Goal: Task Accomplishment & Management: Manage account settings

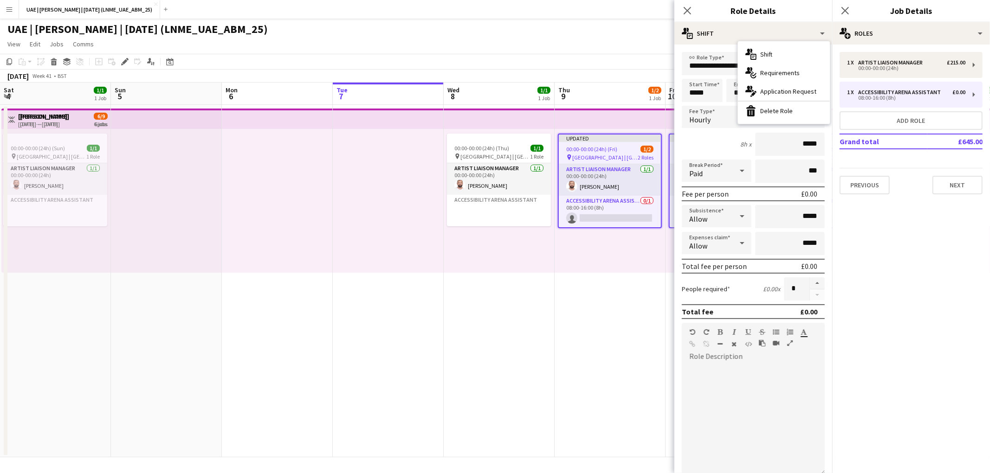
scroll to position [0, 336]
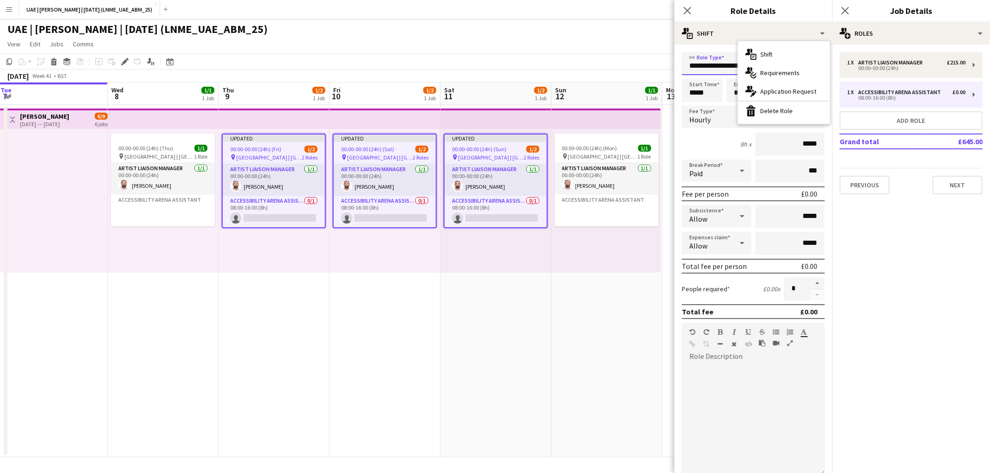
click at [722, 67] on input "**********" at bounding box center [753, 63] width 143 height 23
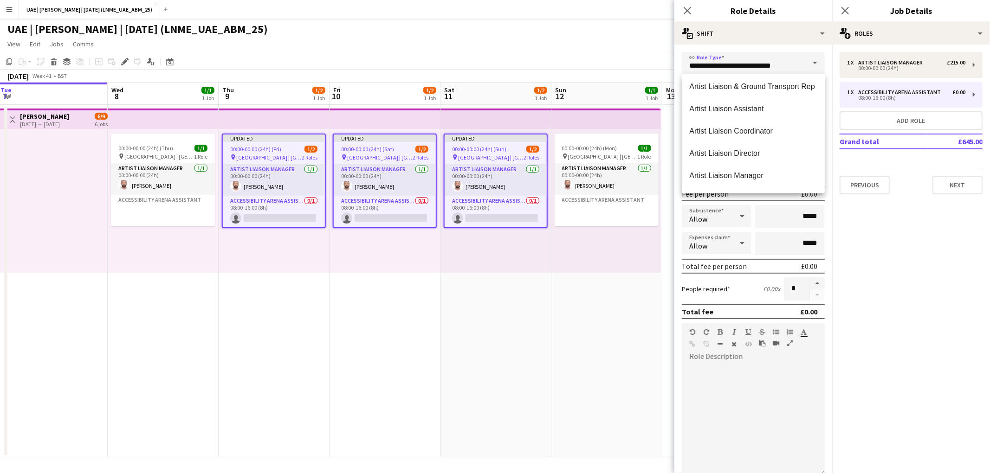
scroll to position [885, 0]
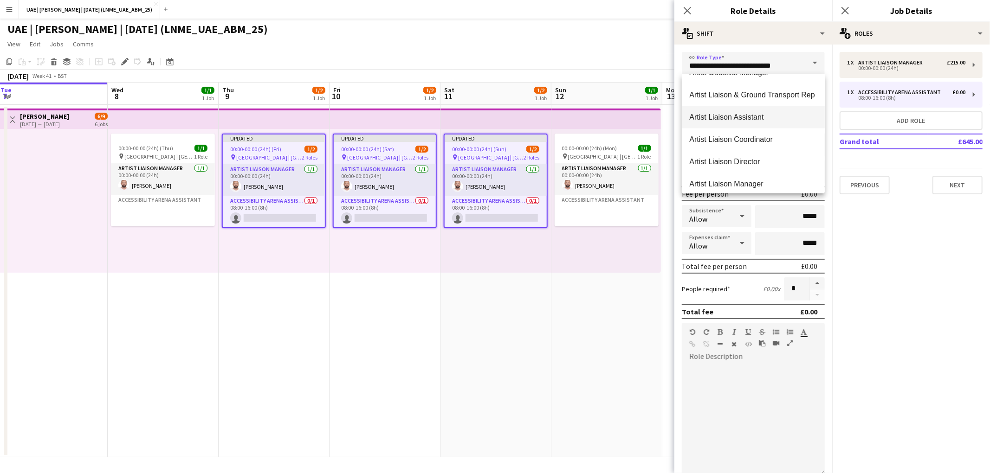
click at [730, 117] on span "Artist Liaison Assistant" at bounding box center [753, 117] width 128 height 9
type input "**********"
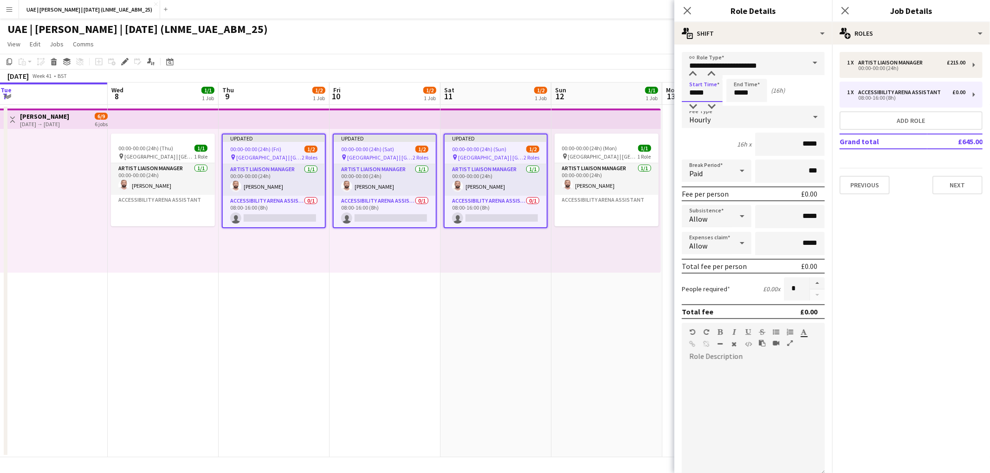
type input "*****"
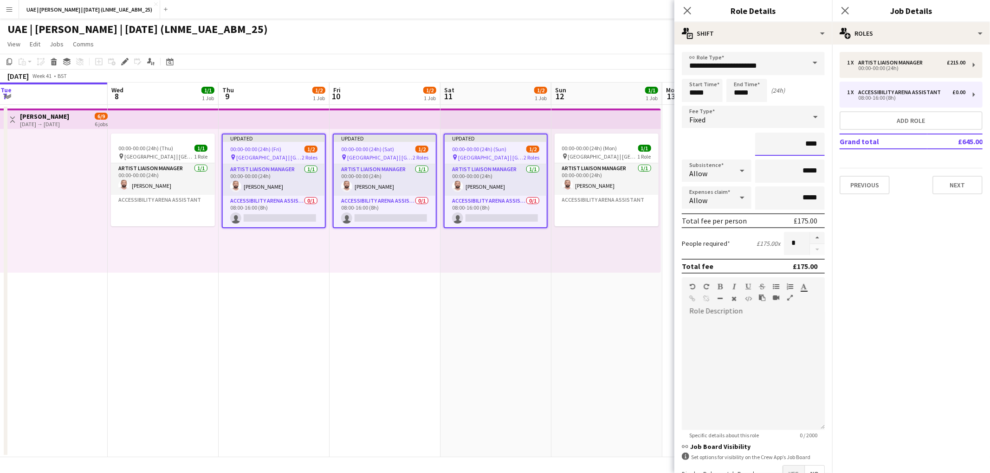
scroll to position [0, 0]
click at [818, 142] on input "****" at bounding box center [790, 143] width 70 height 23
type input "*******"
click at [767, 312] on div at bounding box center [753, 371] width 143 height 118
paste div
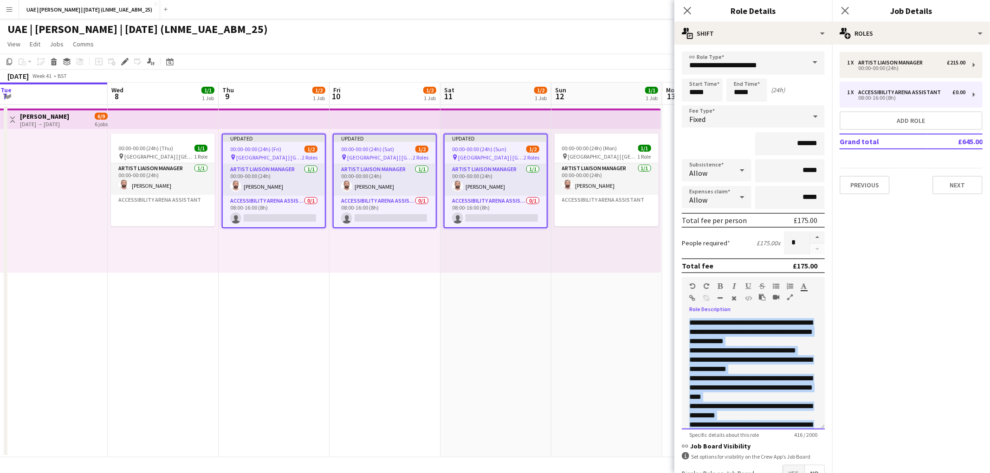
scroll to position [26, 0]
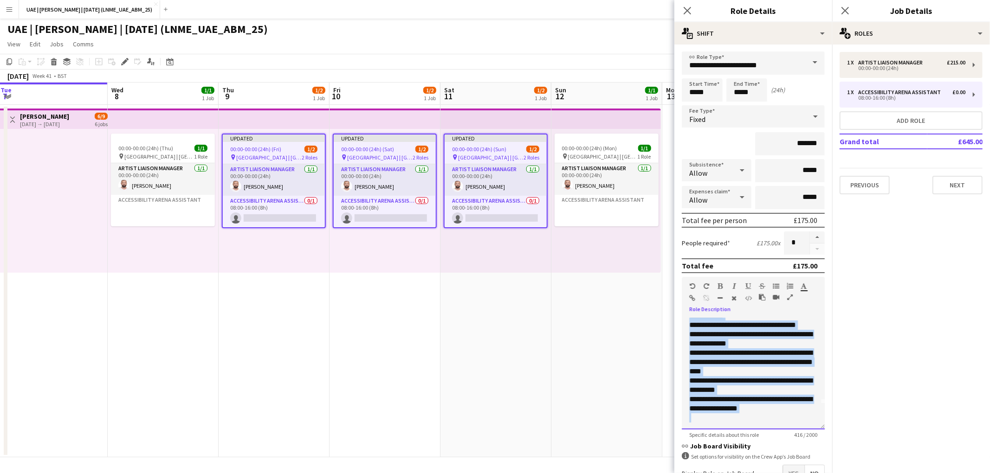
drag, startPoint x: 689, startPoint y: 317, endPoint x: 795, endPoint y: 322, distance: 105.9
click at [830, 440] on form "**********" at bounding box center [753, 293] width 158 height 483
click at [777, 278] on div "Standard Heading 1 Heading 2 Heading 3 Heading 4 Heading 5 Heading 6 Heading 7 …" at bounding box center [753, 294] width 143 height 35
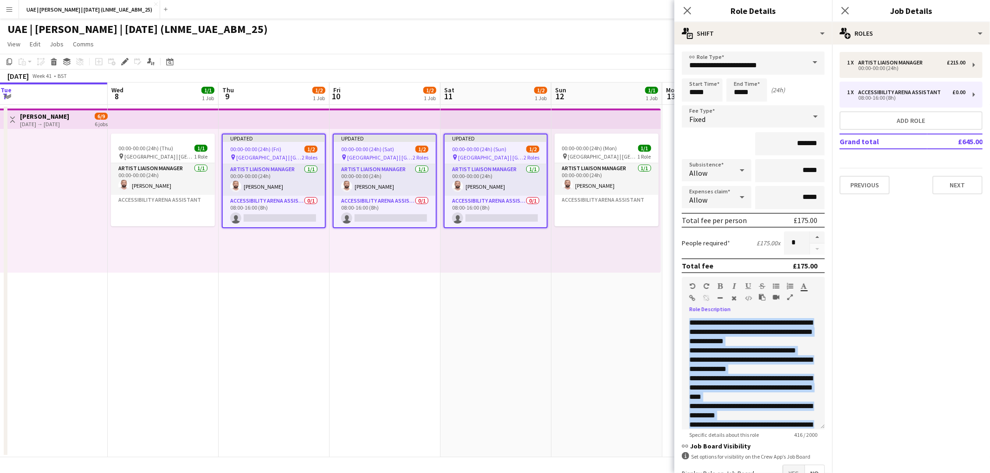
click at [777, 283] on icon "button" at bounding box center [776, 286] width 6 height 6
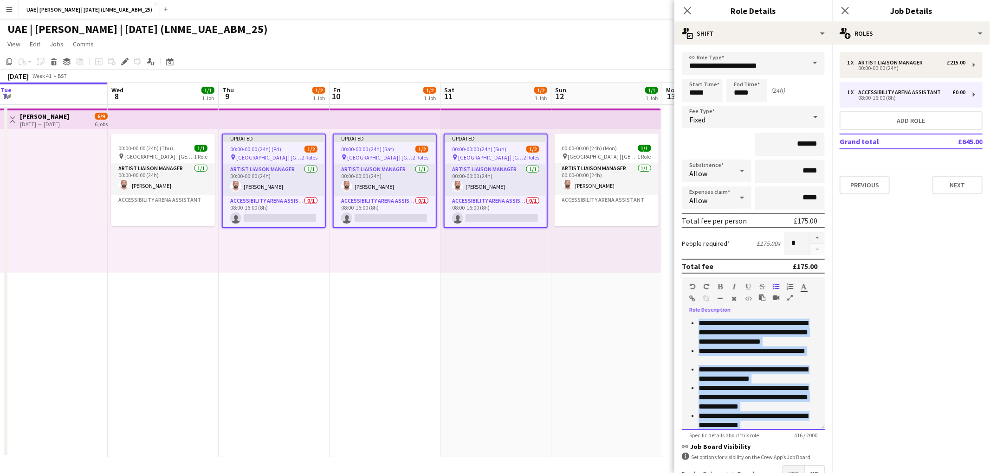
click at [726, 347] on li "**********" at bounding box center [757, 356] width 119 height 19
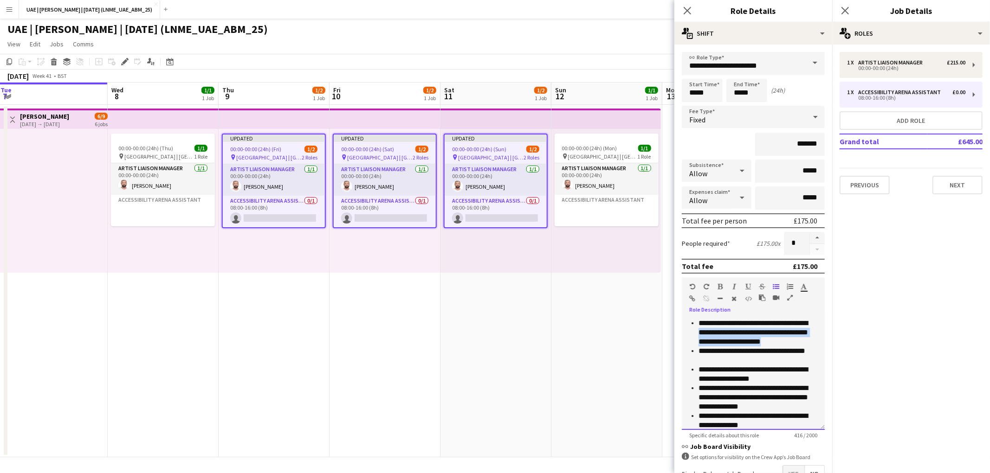
drag, startPoint x: 726, startPoint y: 329, endPoint x: 793, endPoint y: 339, distance: 68.1
click at [793, 339] on li "**********" at bounding box center [757, 333] width 119 height 28
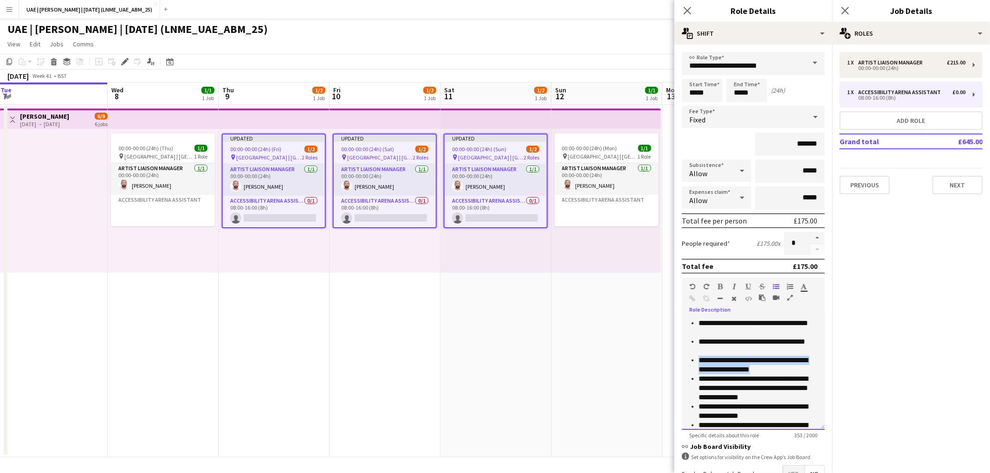
drag, startPoint x: 754, startPoint y: 367, endPoint x: 698, endPoint y: 358, distance: 56.8
click at [698, 358] on li "**********" at bounding box center [757, 365] width 119 height 19
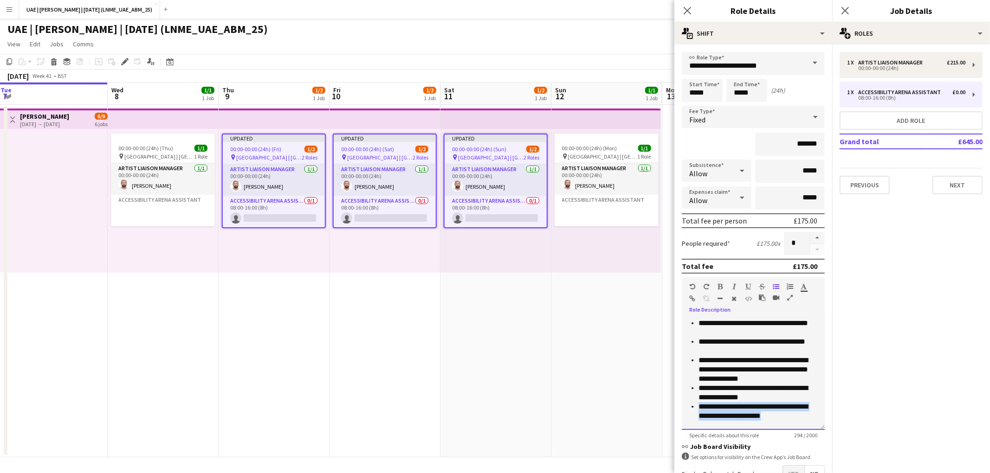
drag, startPoint x: 817, startPoint y: 415, endPoint x: 695, endPoint y: 406, distance: 122.4
click at [695, 406] on div "**********" at bounding box center [753, 374] width 143 height 111
click at [699, 320] on li "**********" at bounding box center [757, 328] width 119 height 19
drag, startPoint x: 743, startPoint y: 316, endPoint x: 643, endPoint y: 315, distance: 100.2
click at [643, 315] on body "Menu Boards Boards Boards All jobs Status Workforce Workforce My Workforce Recr…" at bounding box center [495, 236] width 990 height 473
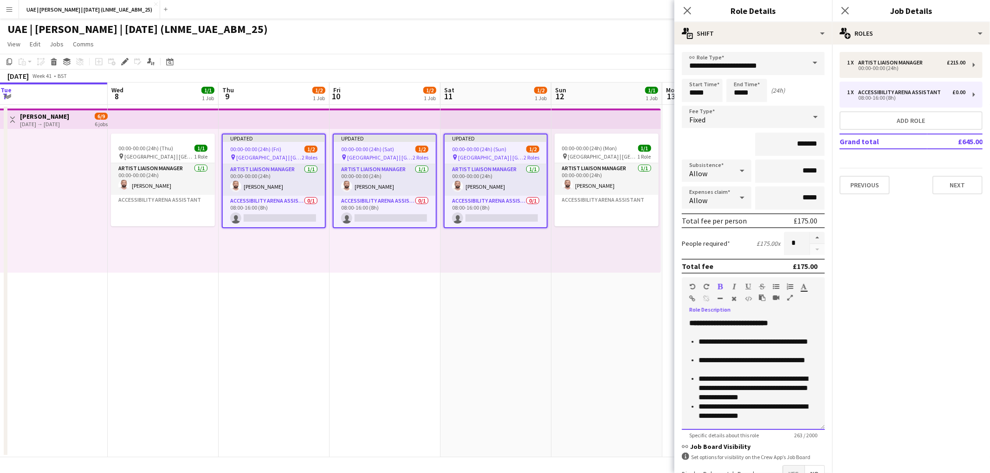
click at [808, 369] on li "**********" at bounding box center [757, 365] width 119 height 19
drag, startPoint x: 784, startPoint y: 316, endPoint x: 693, endPoint y: 323, distance: 91.2
click at [693, 323] on div "**********" at bounding box center [753, 323] width 128 height 9
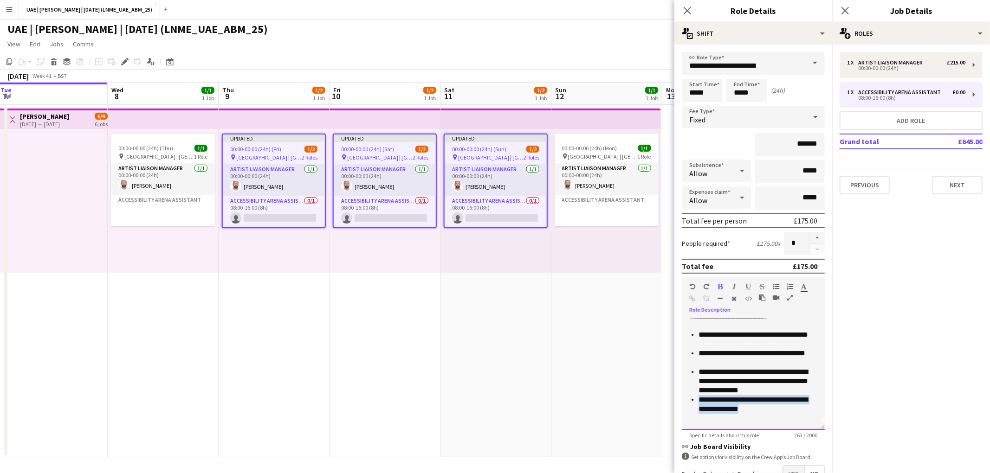
drag, startPoint x: 770, startPoint y: 405, endPoint x: 700, endPoint y: 399, distance: 70.4
click at [700, 399] on li "**********" at bounding box center [757, 404] width 119 height 19
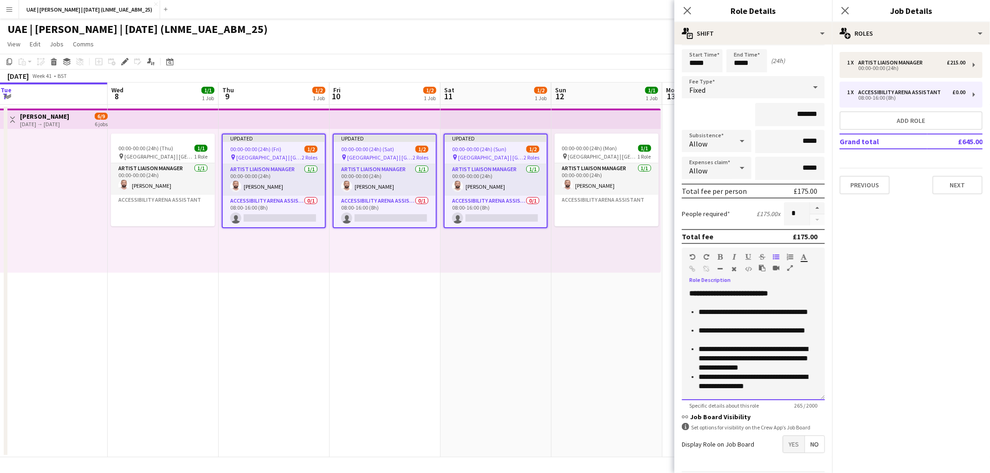
scroll to position [58, 0]
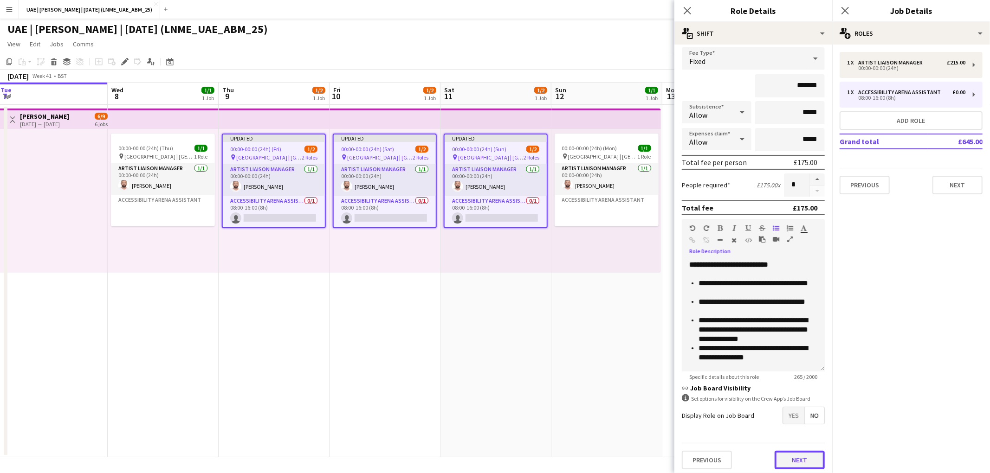
click at [812, 458] on button "Next" at bounding box center [799, 460] width 50 height 19
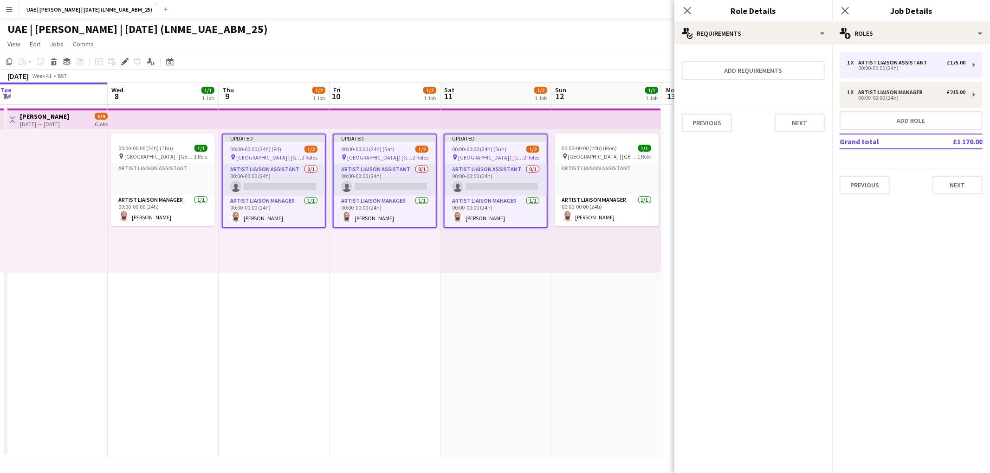
scroll to position [0, 0]
click at [796, 122] on button "Next" at bounding box center [799, 123] width 50 height 19
click at [796, 124] on button "Finish" at bounding box center [807, 133] width 35 height 19
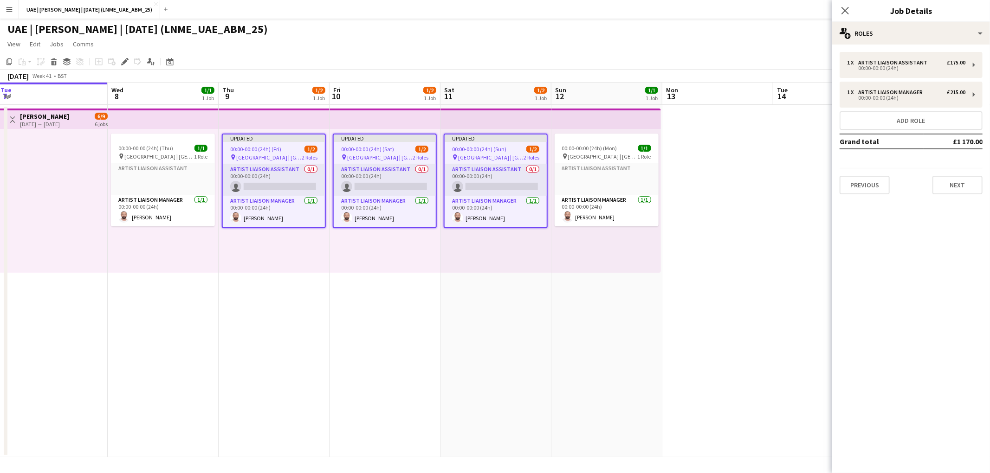
click at [569, 285] on app-date-cell "00:00-00:00 (24h) (Mon) 1/1 pin Etihad Arena | Abu Dhabi, UAE 1 Role Artist Lia…" at bounding box center [606, 281] width 111 height 353
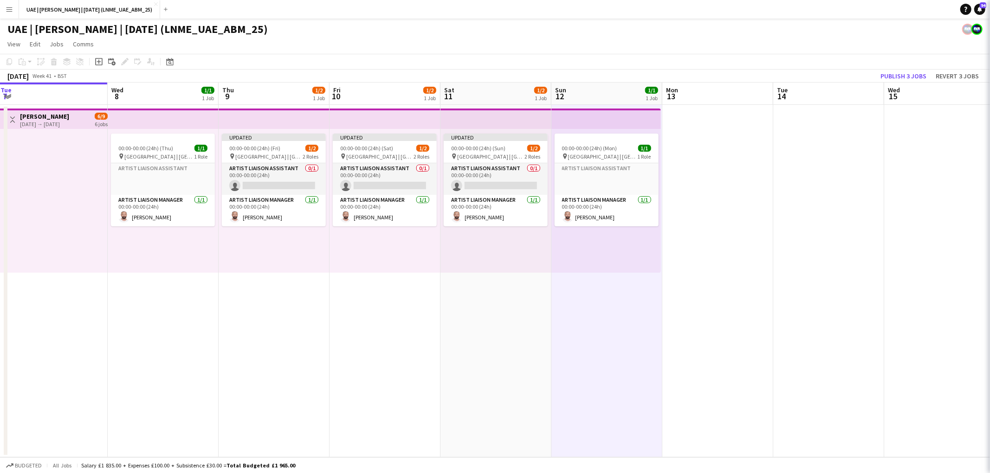
scroll to position [0, 336]
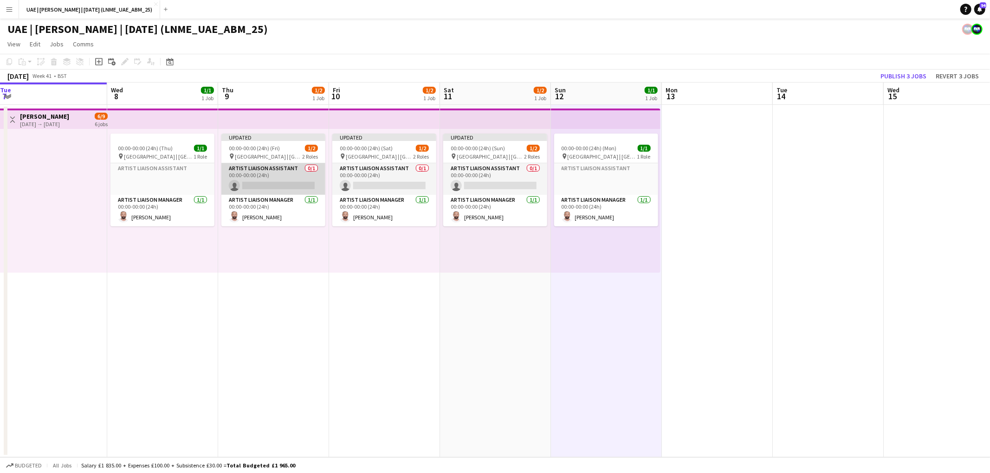
click at [273, 167] on app-card-role "Artist Liaison Assistant 0/1 00:00-00:00 (24h) single-neutral-actions" at bounding box center [273, 179] width 104 height 32
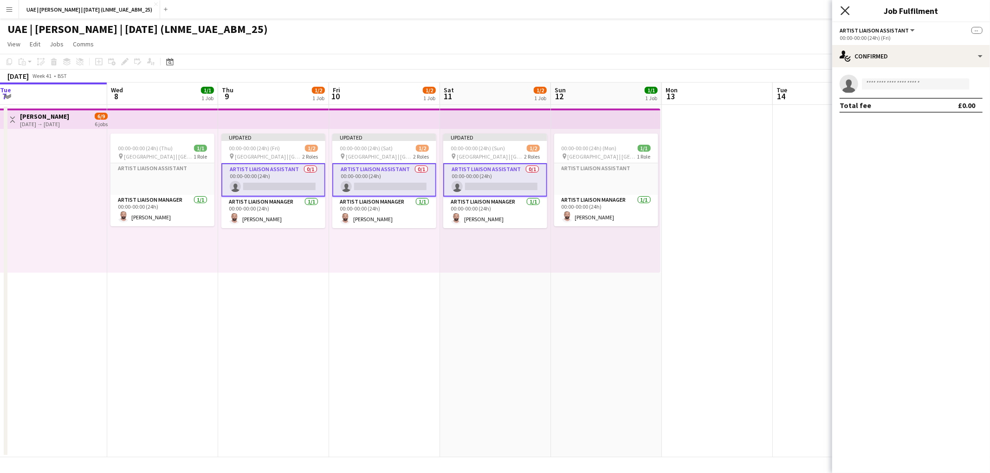
click at [848, 10] on icon "Close pop-in" at bounding box center [844, 10] width 9 height 9
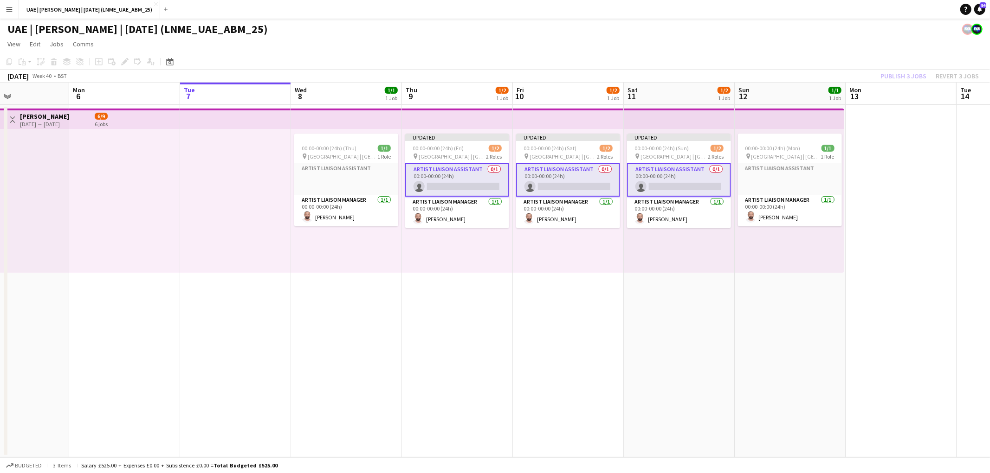
scroll to position [0, 355]
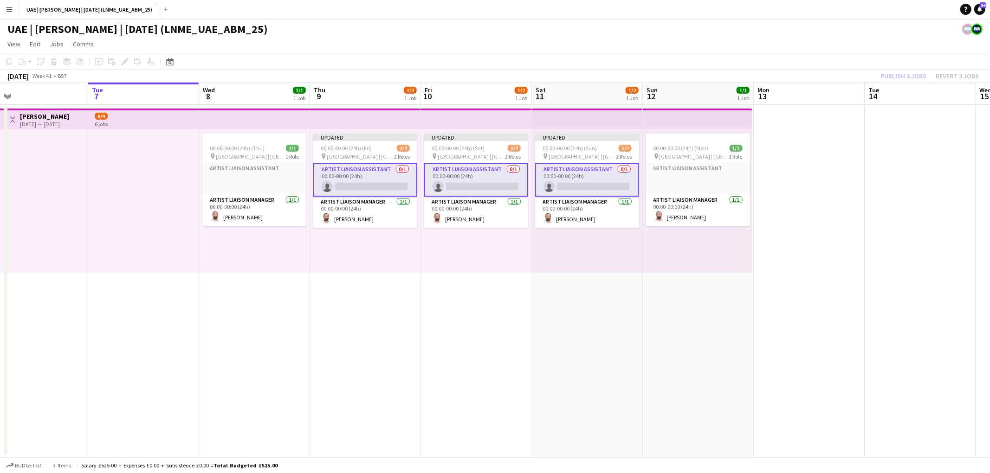
click at [378, 177] on app-card-role "Artist Liaison Assistant 0/1 00:00-00:00 (24h) single-neutral-actions" at bounding box center [365, 179] width 104 height 33
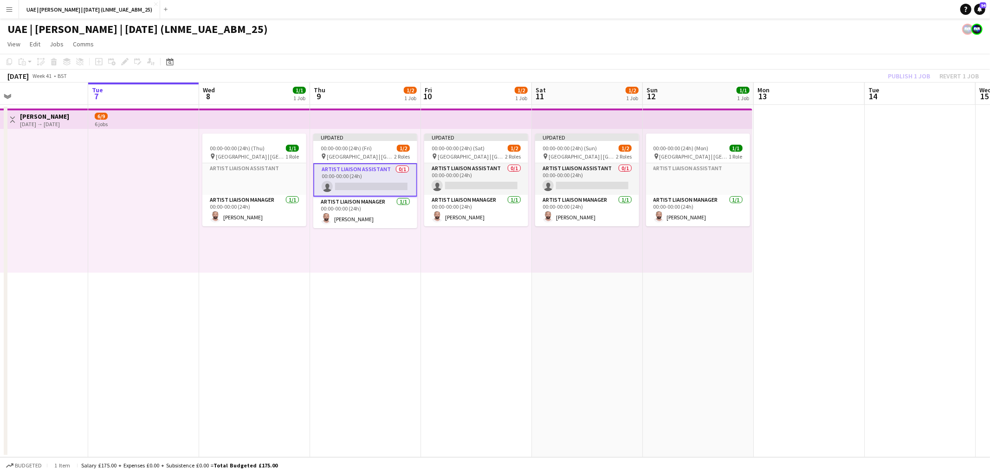
click at [378, 177] on app-card-role "Artist Liaison Assistant 0/1 00:00-00:00 (24h) single-neutral-actions" at bounding box center [365, 179] width 104 height 33
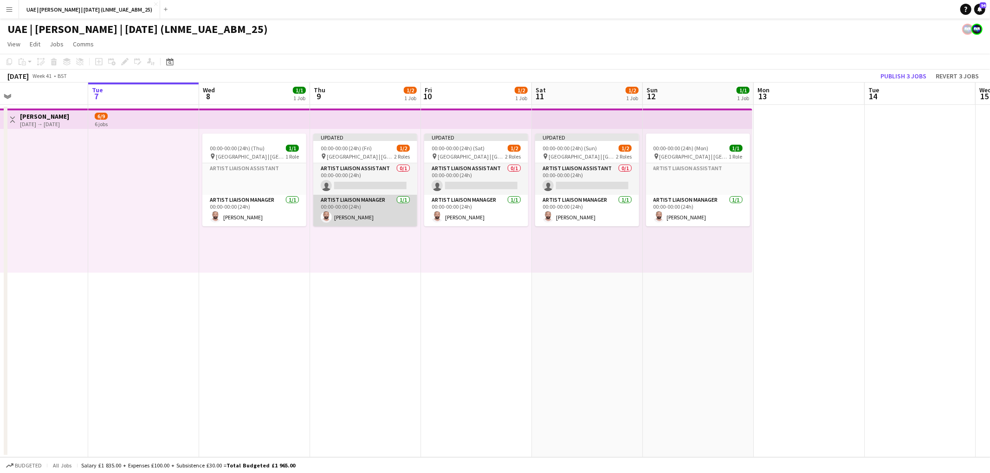
click at [375, 195] on app-card-role "Artist Liaison Manager 1/1 00:00-00:00 (24h) Karim Kojok" at bounding box center [365, 211] width 104 height 32
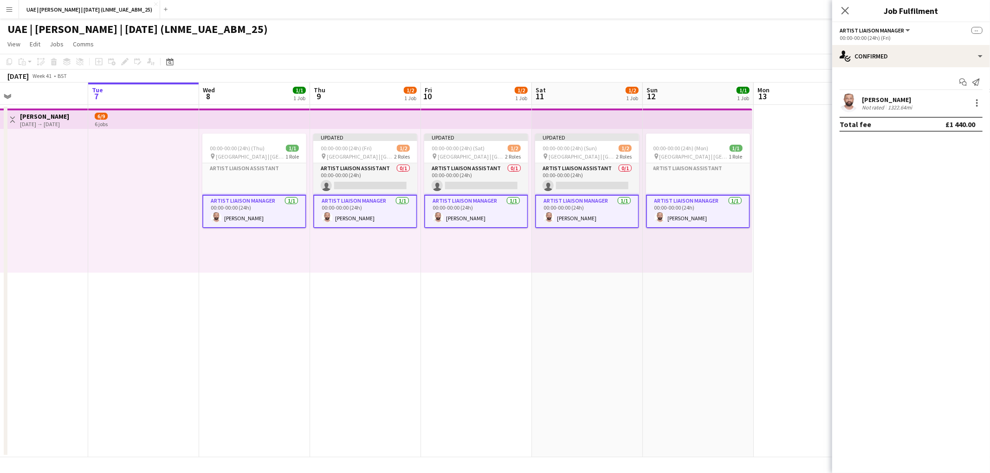
drag, startPoint x: 378, startPoint y: 306, endPoint x: 371, endPoint y: 258, distance: 48.7
click at [377, 303] on app-date-cell "Updated 00:00-00:00 (24h) (Fri) 1/2 pin Etihad Arena | Abu Dhabi, UAE 2 Roles A…" at bounding box center [365, 281] width 111 height 353
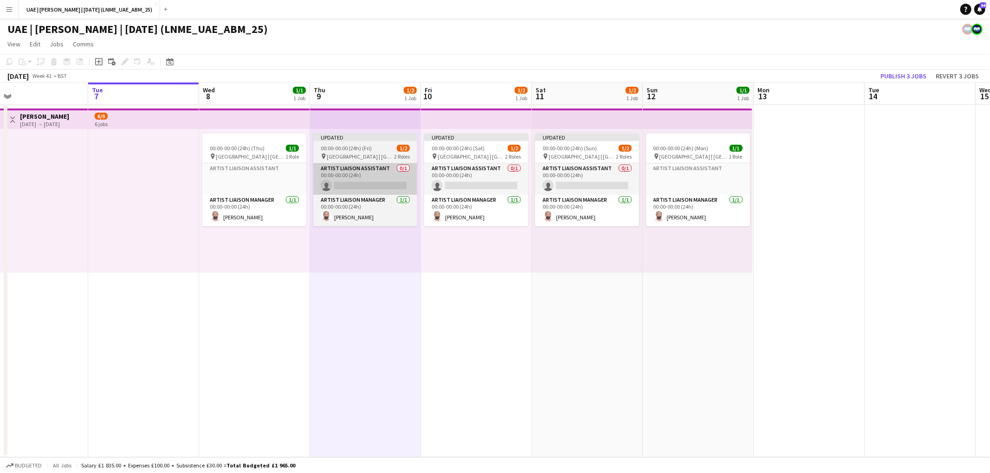
scroll to position [0, 356]
click at [364, 168] on app-card-role "Artist Liaison Assistant 0/1 00:00-00:00 (24h) single-neutral-actions" at bounding box center [364, 179] width 104 height 32
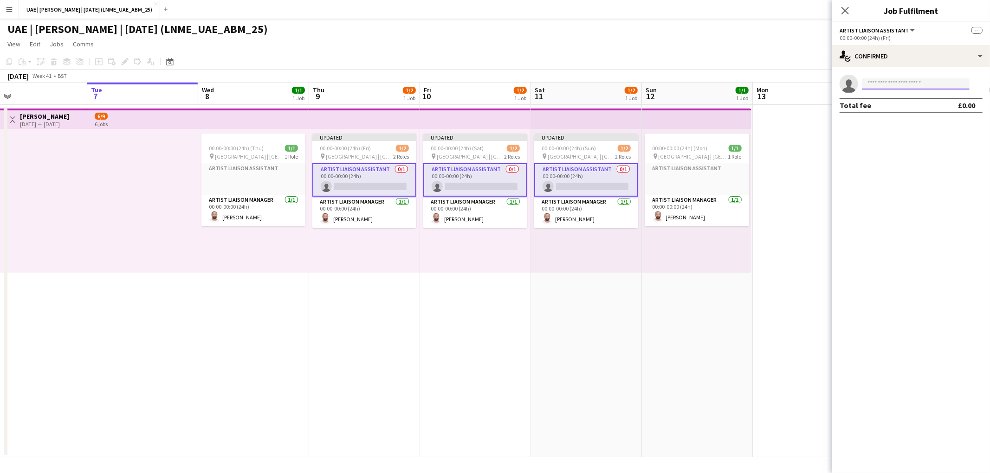
drag, startPoint x: 884, startPoint y: 84, endPoint x: 905, endPoint y: 79, distance: 21.0
click at [884, 84] on input at bounding box center [916, 83] width 108 height 11
type input "******"
click at [894, 104] on span "turkmaniyasmin@gmail.com" at bounding box center [915, 104] width 93 height 7
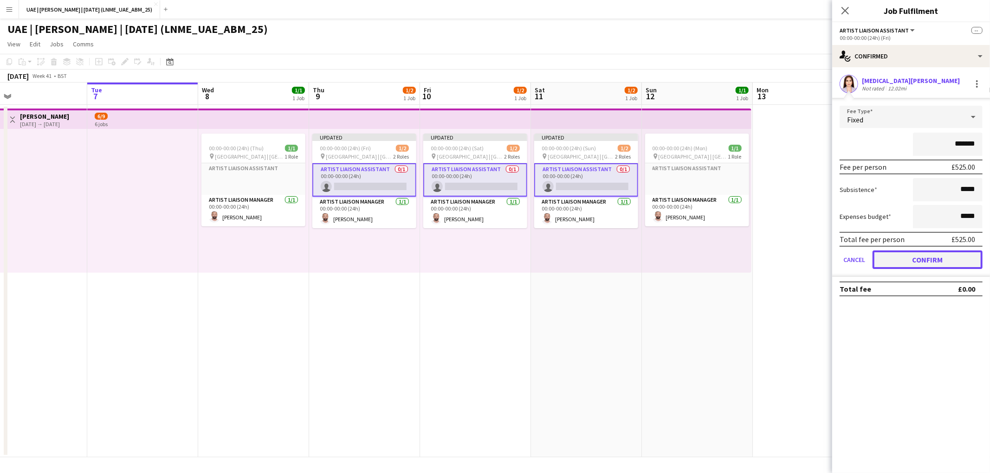
click at [918, 256] on button "Confirm" at bounding box center [927, 260] width 110 height 19
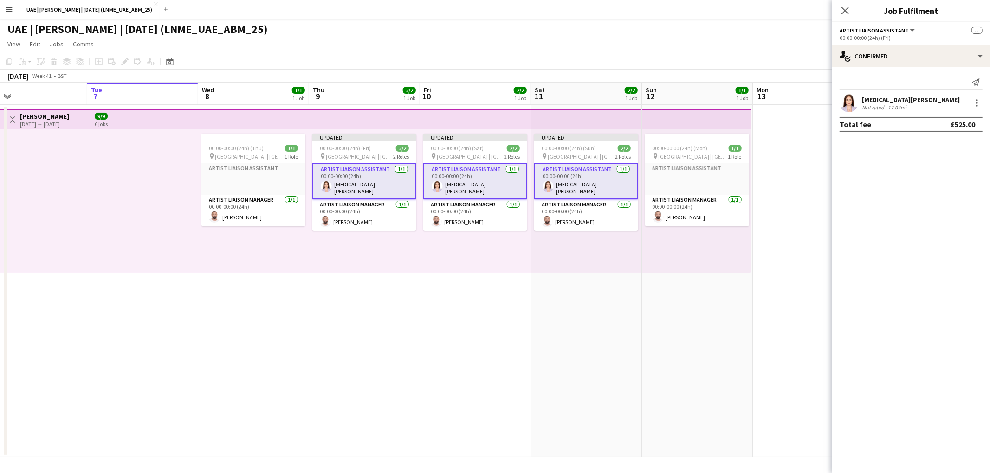
click at [849, 100] on app-user-avatar at bounding box center [848, 103] width 19 height 19
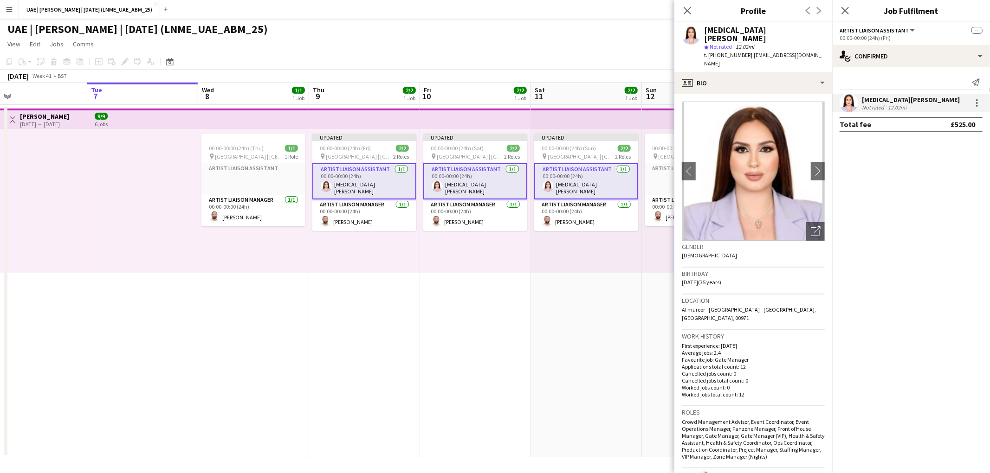
drag, startPoint x: 8, startPoint y: 5, endPoint x: 21, endPoint y: 26, distance: 24.6
click at [8, 6] on app-icon "Menu" at bounding box center [9, 9] width 7 height 7
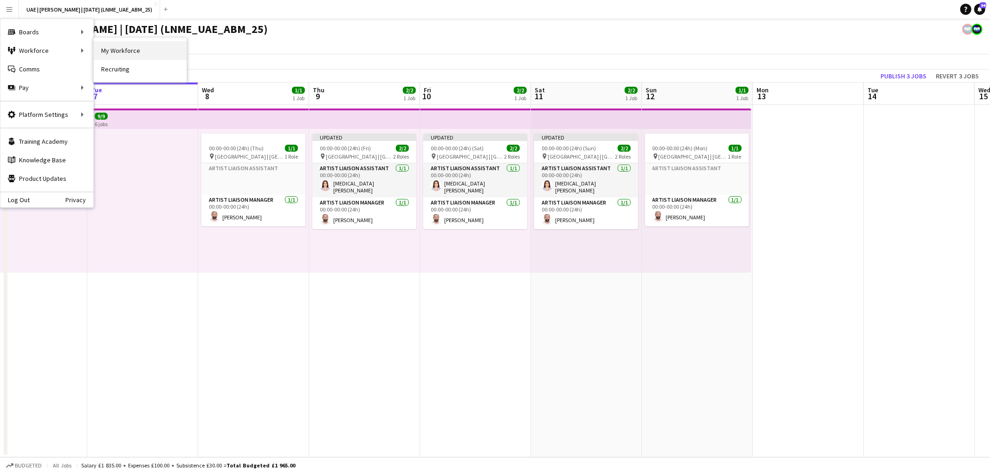
click at [124, 45] on link "My Workforce" at bounding box center [140, 50] width 93 height 19
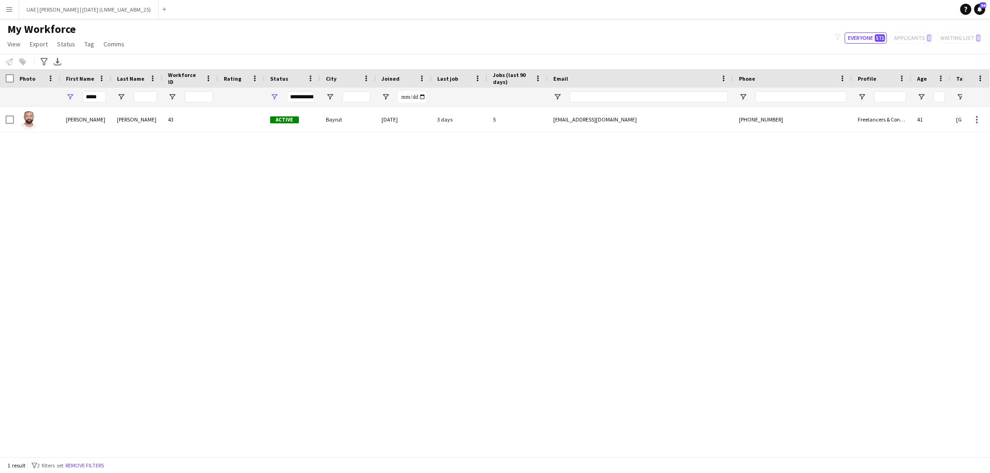
drag, startPoint x: 81, startPoint y: 96, endPoint x: 98, endPoint y: 98, distance: 17.7
click at [81, 96] on div "*****" at bounding box center [85, 97] width 51 height 19
click at [98, 98] on input "*****" at bounding box center [94, 96] width 23 height 11
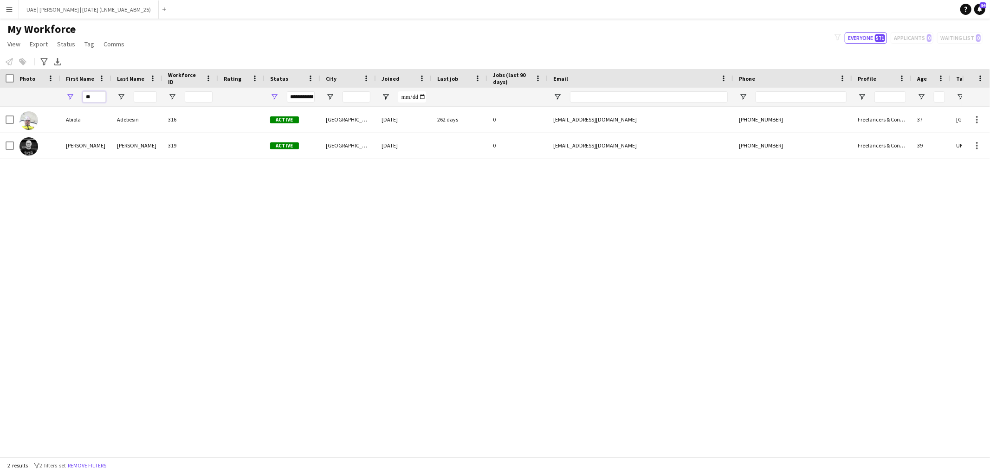
type input "*"
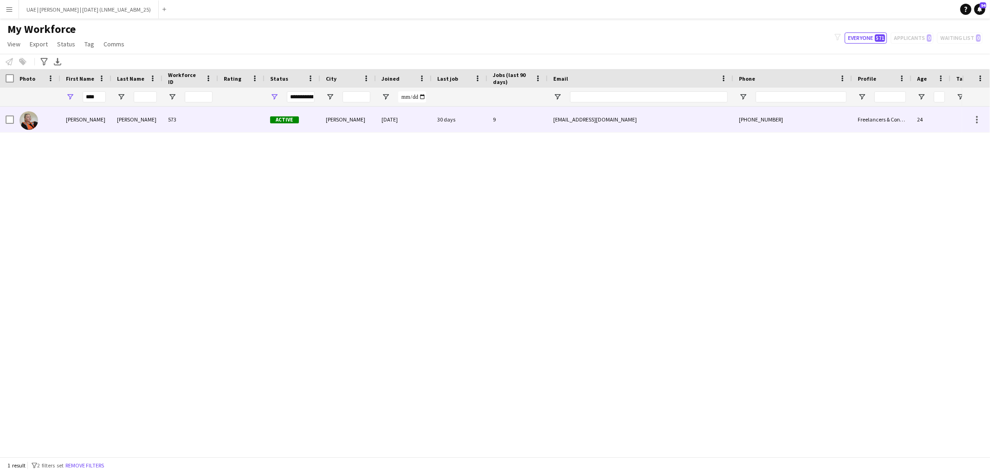
click at [79, 123] on div "Aleksandra" at bounding box center [85, 120] width 51 height 26
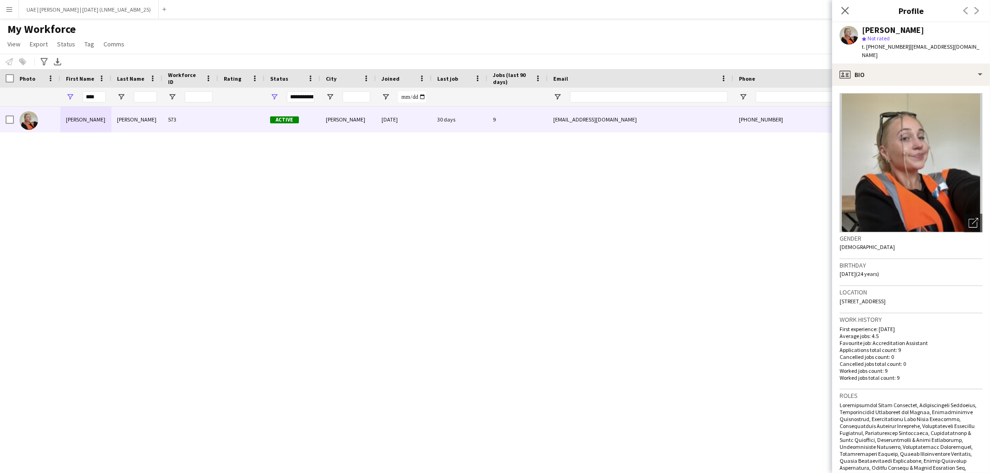
drag, startPoint x: 935, startPoint y: 291, endPoint x: 838, endPoint y: 292, distance: 97.0
click at [838, 292] on app-crew-profile-bio "Open photos pop-in Gender Female Birthday 10-03-2001 (24 years) Location Copse …" at bounding box center [911, 279] width 158 height 387
click at [93, 96] on input "****" at bounding box center [94, 96] width 23 height 11
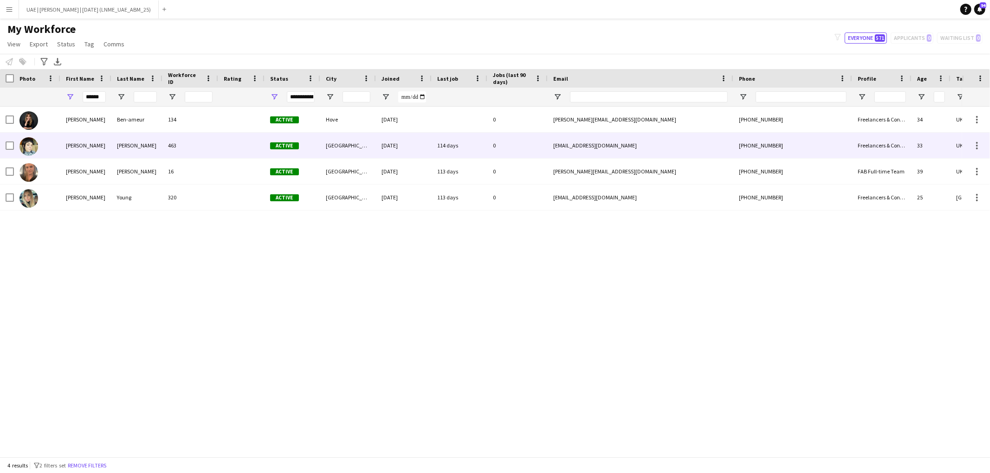
click at [99, 141] on div "Hannah" at bounding box center [85, 146] width 51 height 26
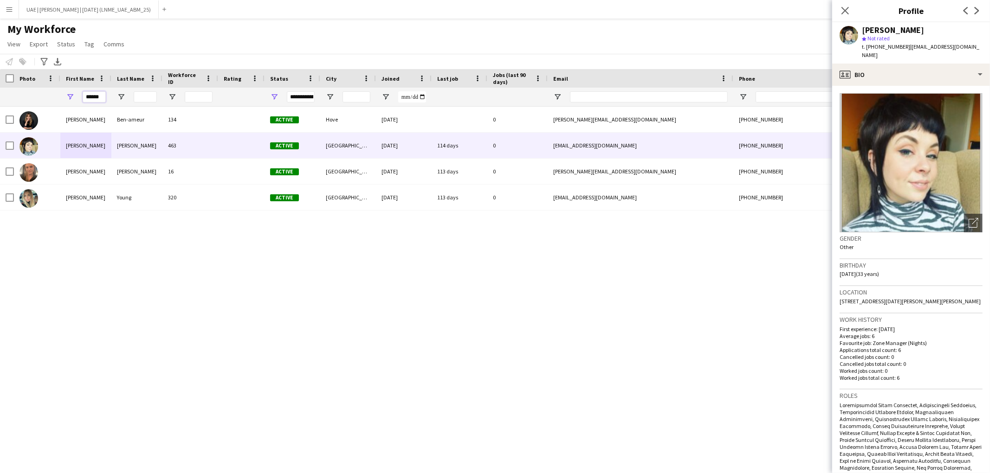
click at [97, 98] on input "******" at bounding box center [94, 96] width 23 height 11
type input "*"
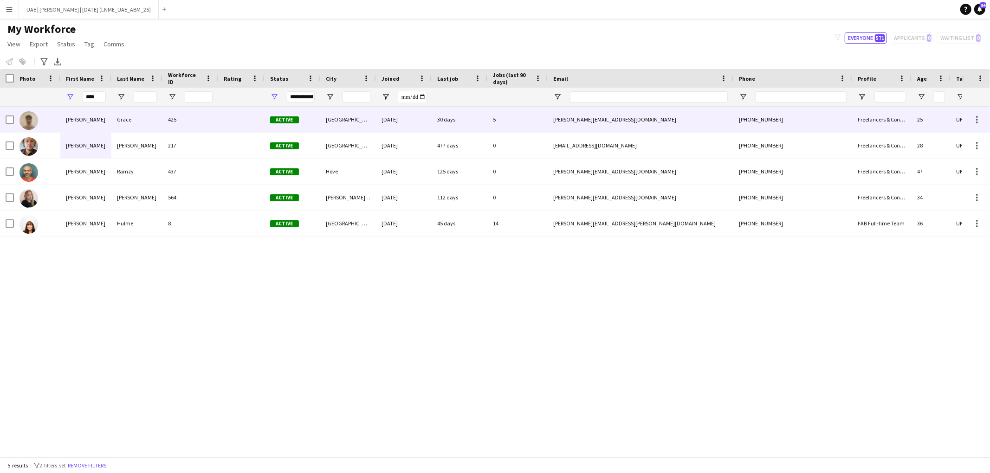
click at [78, 118] on div "Alex" at bounding box center [85, 120] width 51 height 26
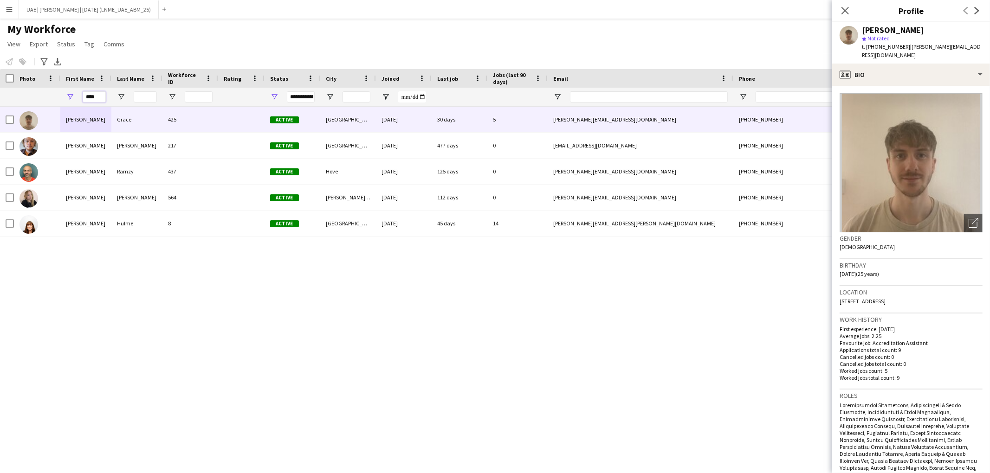
click at [97, 97] on input "****" at bounding box center [94, 96] width 23 height 11
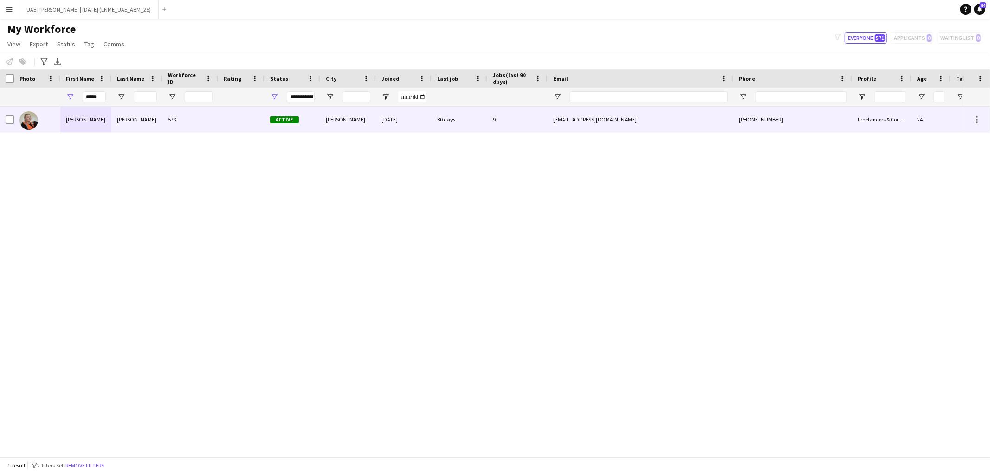
click at [82, 117] on div "Aleksandra" at bounding box center [85, 120] width 51 height 26
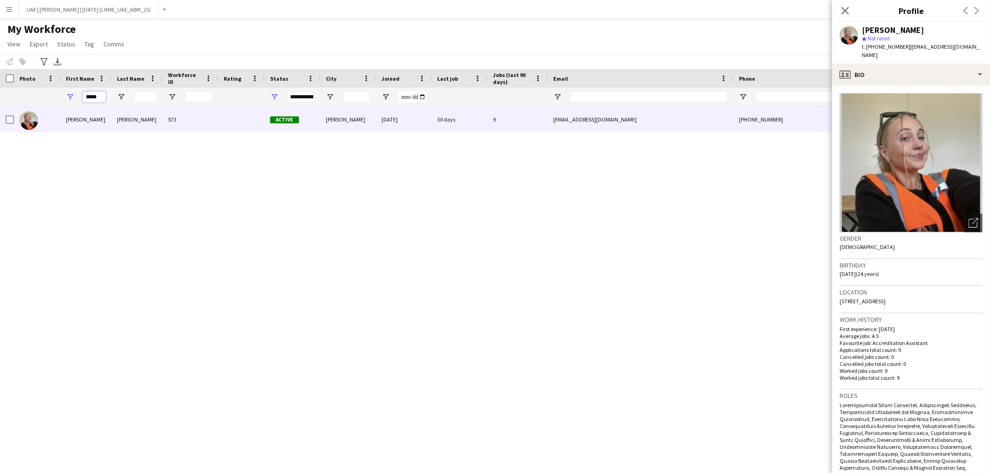
click at [95, 97] on input "*****" at bounding box center [94, 96] width 23 height 11
click at [93, 97] on input "*****" at bounding box center [94, 96] width 23 height 11
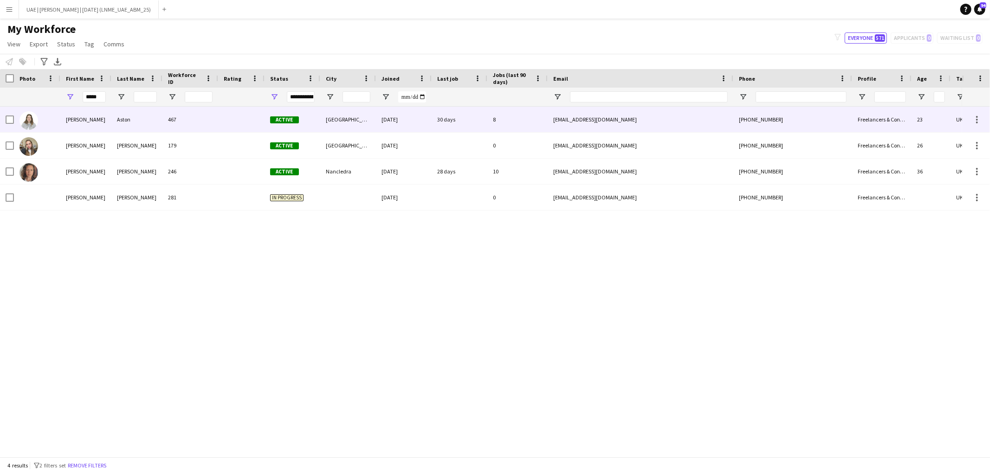
click at [85, 120] on div "Aimee" at bounding box center [85, 120] width 51 height 26
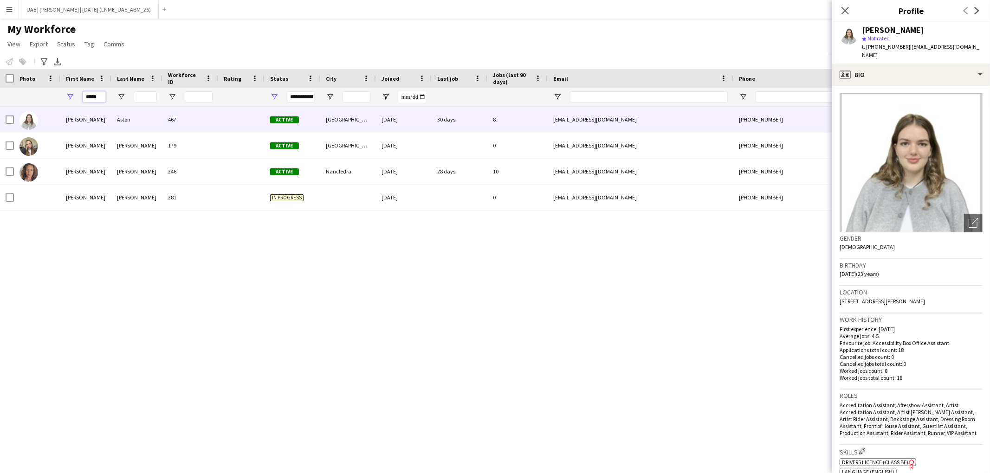
click at [95, 99] on input "*****" at bounding box center [94, 96] width 23 height 11
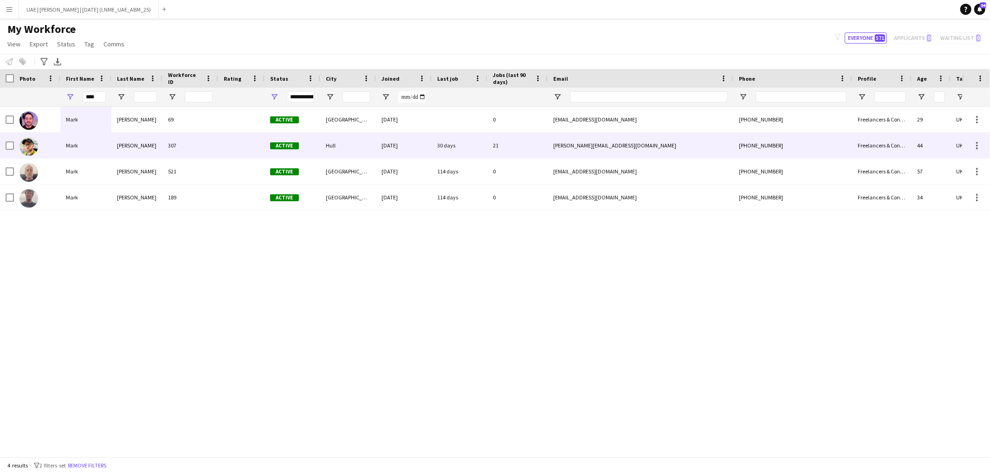
click at [90, 150] on div "Mark" at bounding box center [85, 146] width 51 height 26
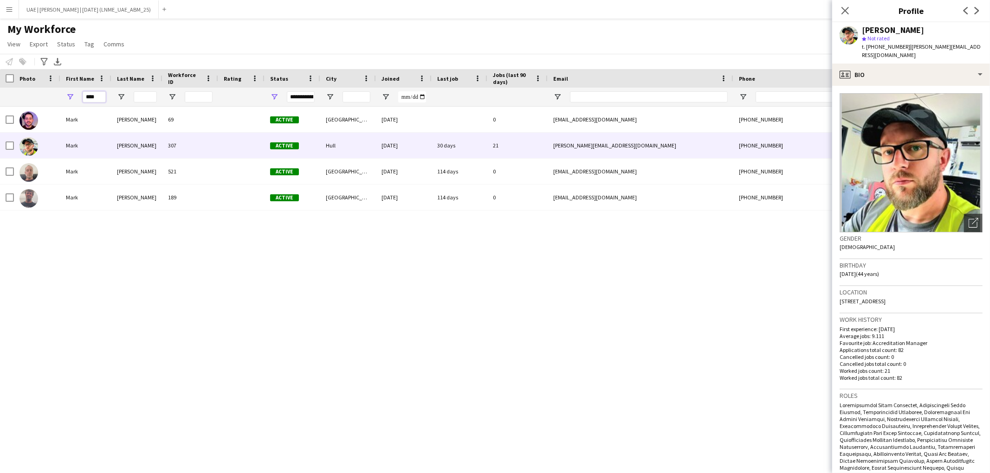
click at [96, 98] on input "****" at bounding box center [94, 96] width 23 height 11
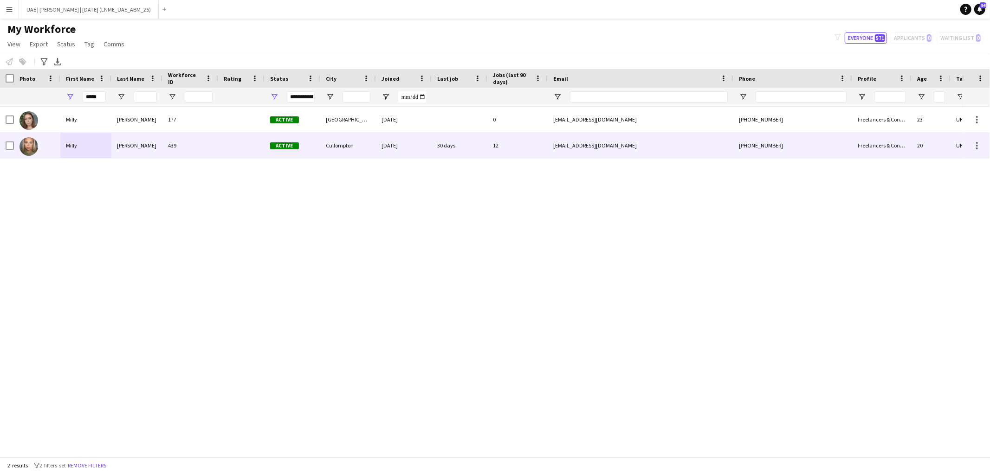
click at [77, 145] on div "Milly" at bounding box center [85, 146] width 51 height 26
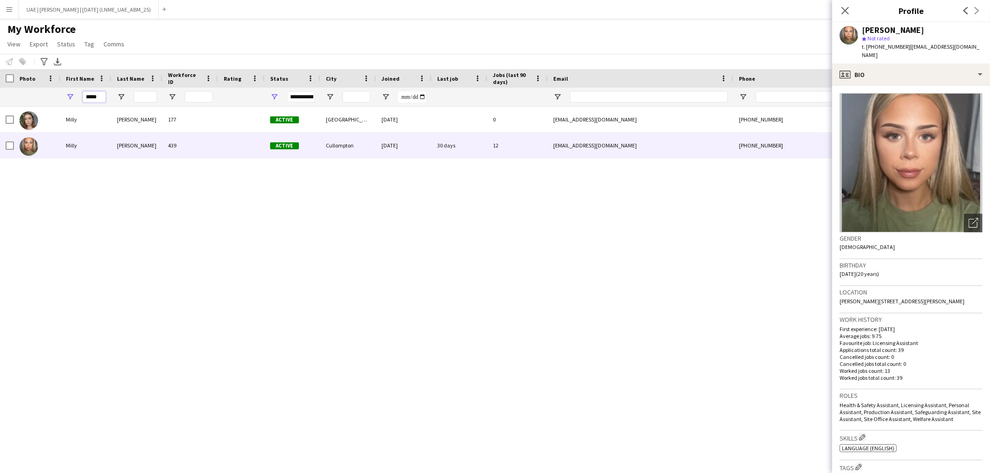
click at [103, 97] on input "*****" at bounding box center [94, 96] width 23 height 11
click at [92, 97] on input "*****" at bounding box center [94, 96] width 23 height 11
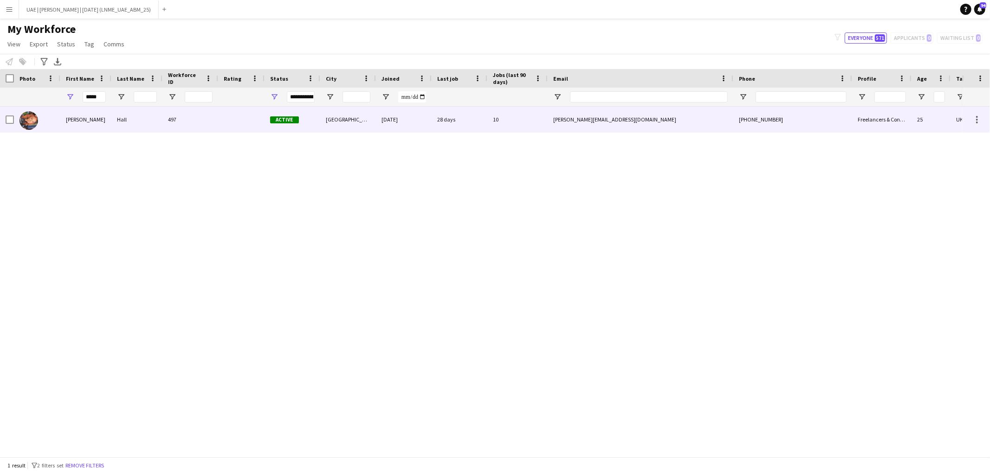
drag, startPoint x: 85, startPoint y: 118, endPoint x: 88, endPoint y: 113, distance: 6.4
click at [85, 118] on div "Lydia" at bounding box center [85, 120] width 51 height 26
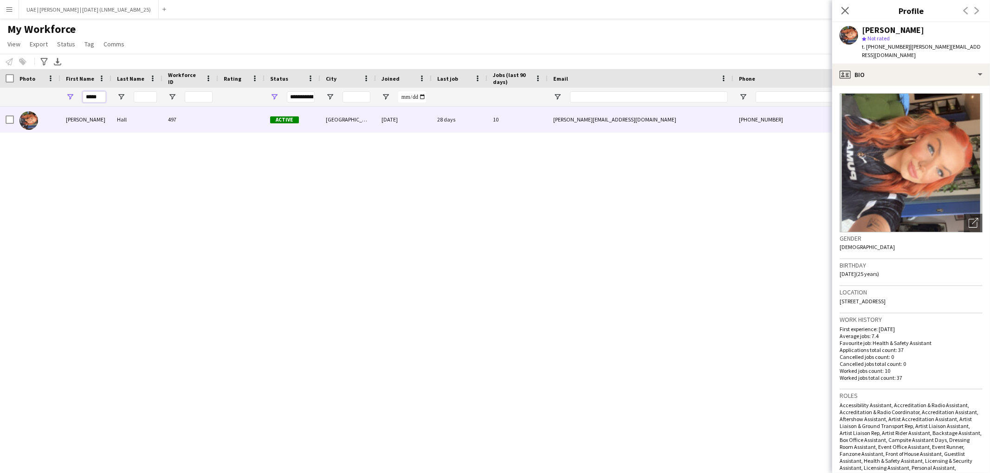
click at [91, 97] on input "*****" at bounding box center [94, 96] width 23 height 11
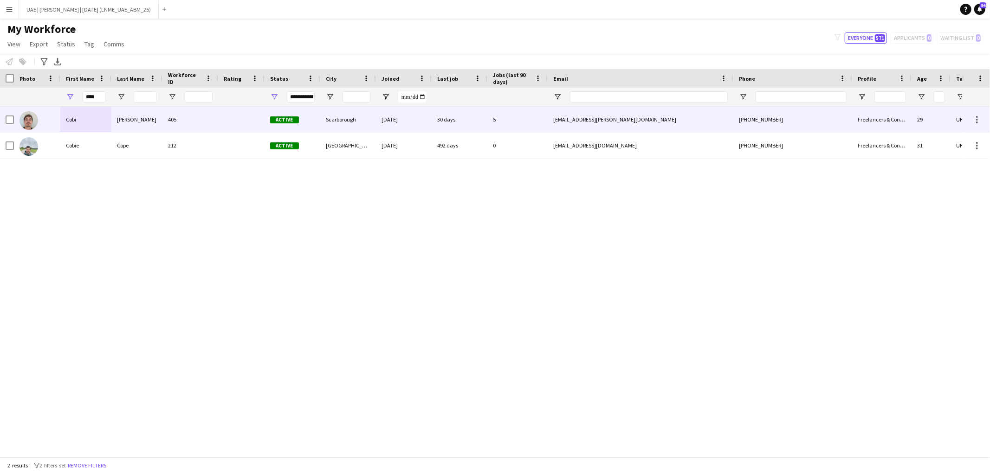
click at [72, 126] on div "Cobi" at bounding box center [85, 120] width 51 height 26
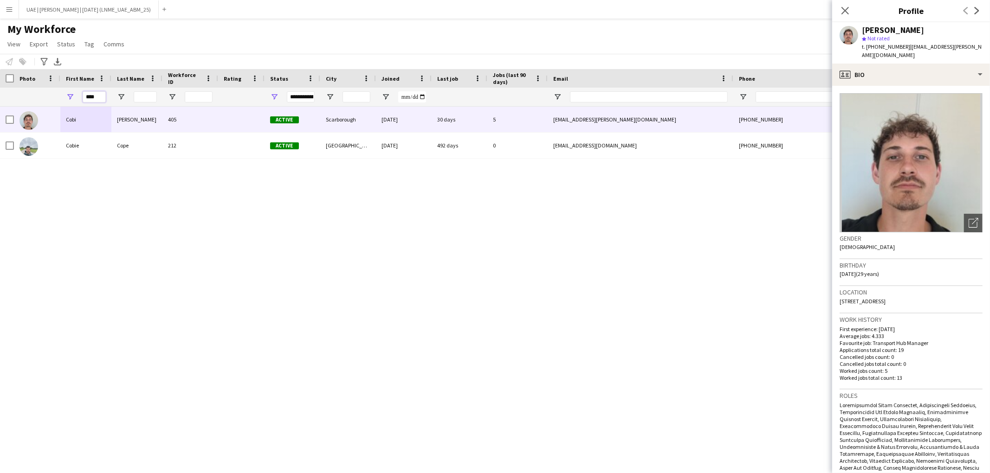
click at [90, 97] on input "****" at bounding box center [94, 96] width 23 height 11
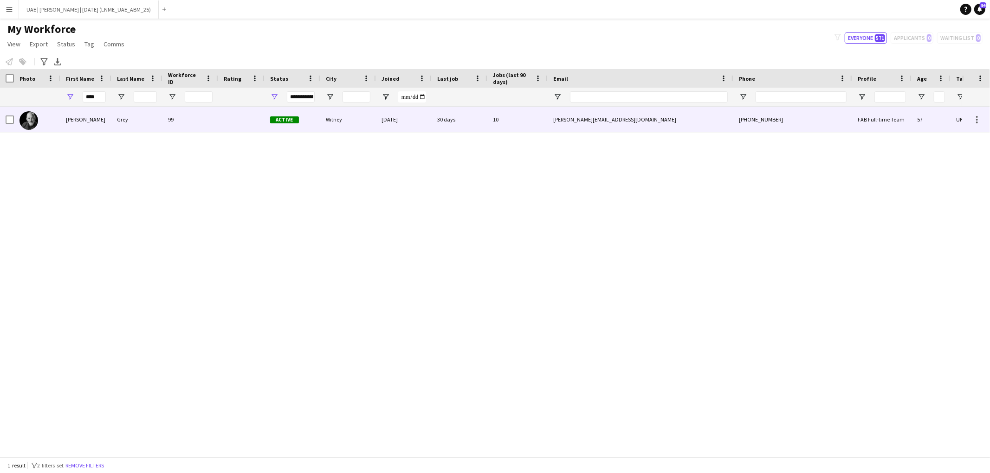
click at [90, 125] on div "Andy" at bounding box center [85, 120] width 51 height 26
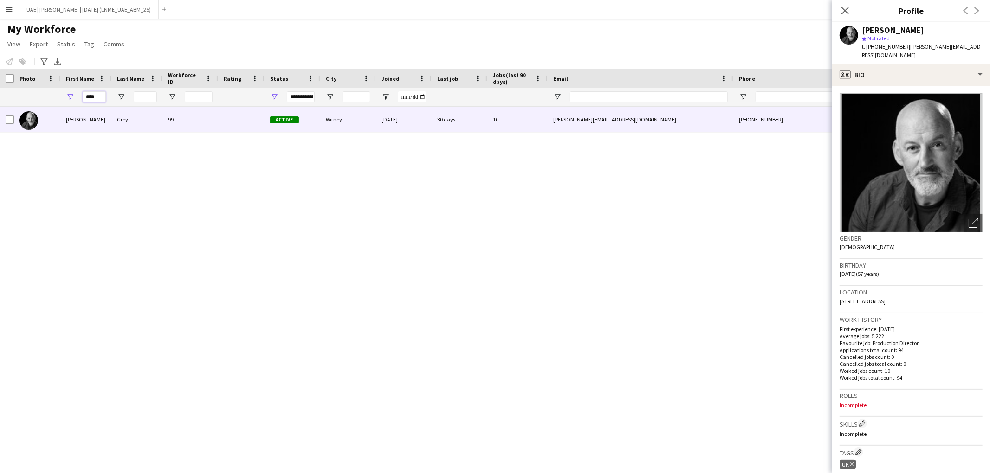
click at [94, 94] on input "****" at bounding box center [94, 96] width 23 height 11
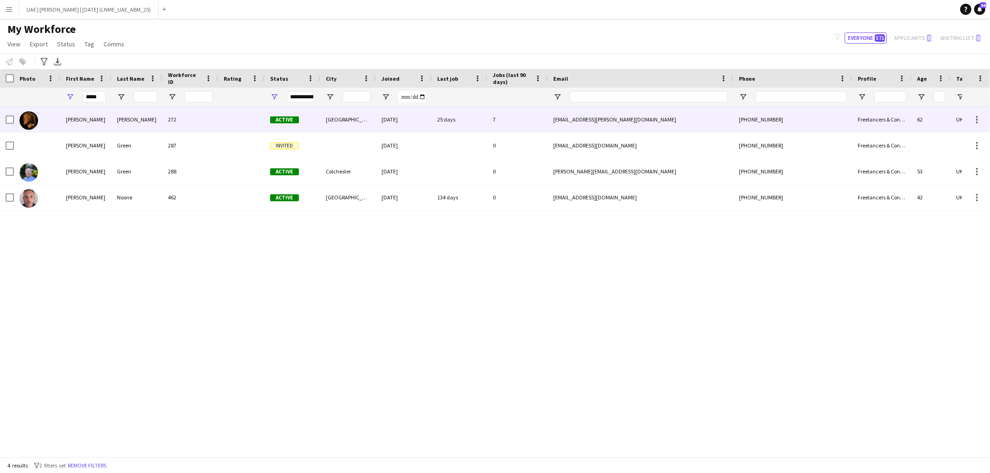
click at [85, 121] on div "Steve" at bounding box center [85, 120] width 51 height 26
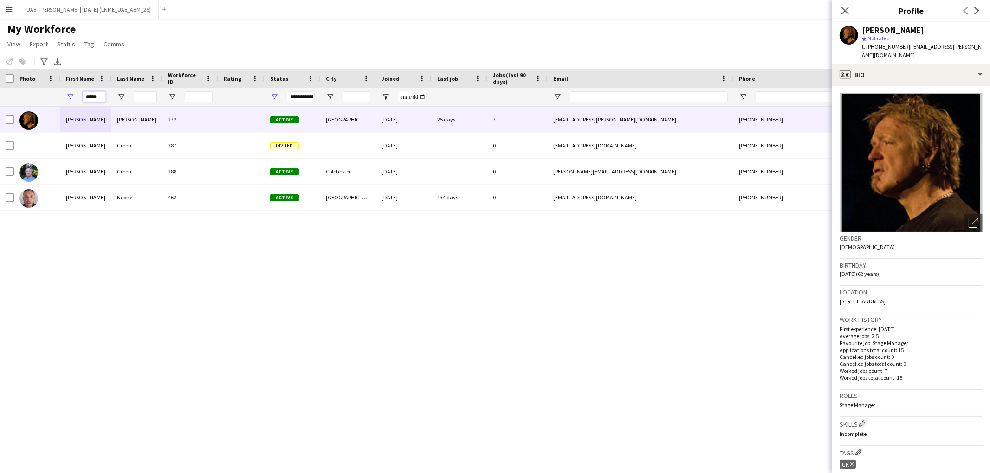
click at [93, 99] on input "*****" at bounding box center [94, 96] width 23 height 11
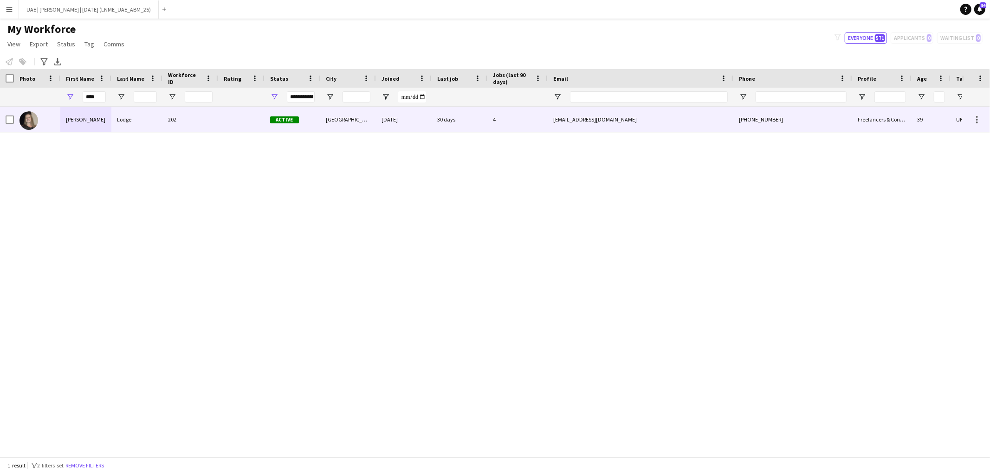
click at [84, 125] on div "Ruth" at bounding box center [85, 120] width 51 height 26
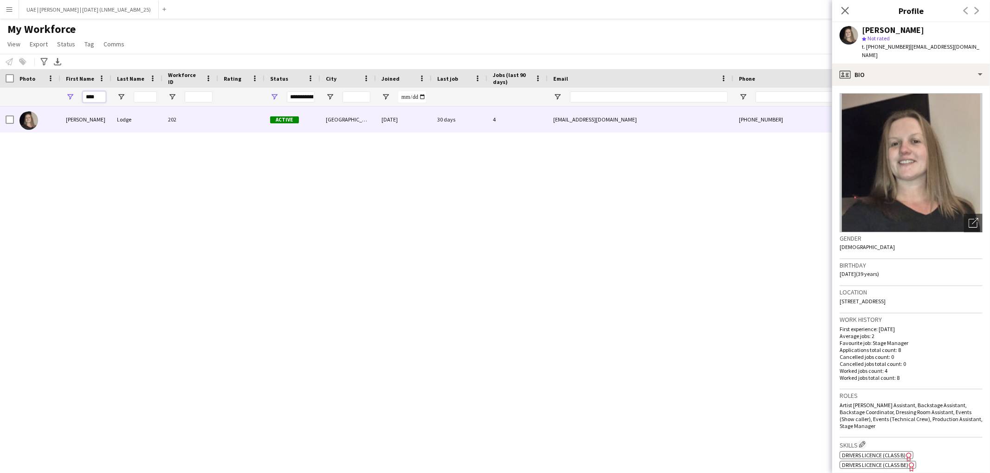
click at [90, 97] on input "****" at bounding box center [94, 96] width 23 height 11
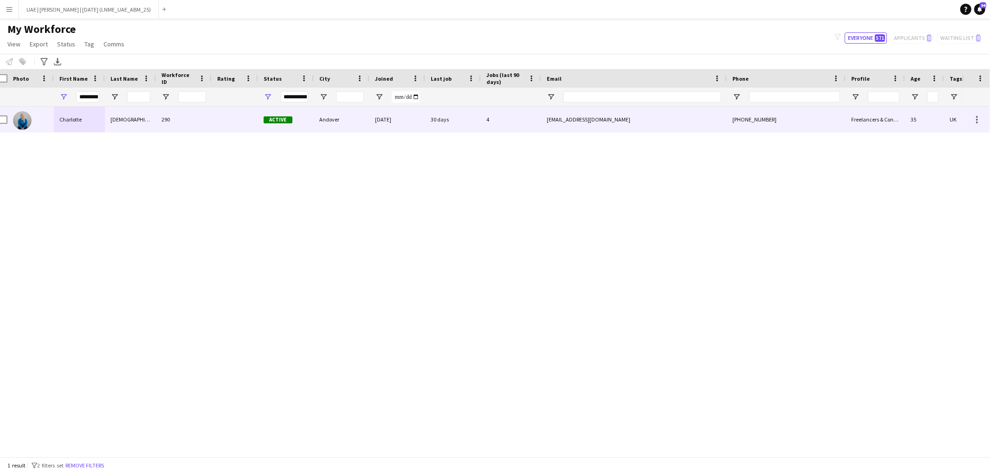
click at [86, 125] on div "Charlotte" at bounding box center [79, 120] width 51 height 26
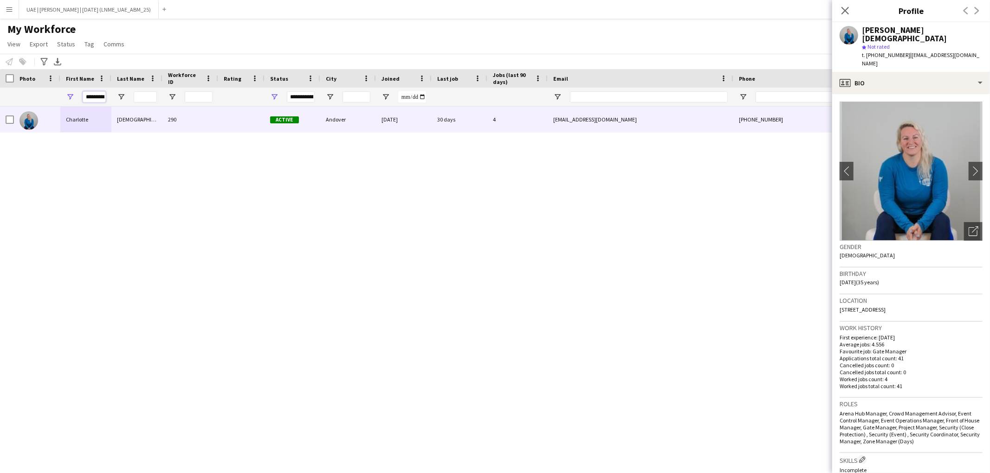
click at [92, 95] on input "*********" at bounding box center [94, 96] width 23 height 11
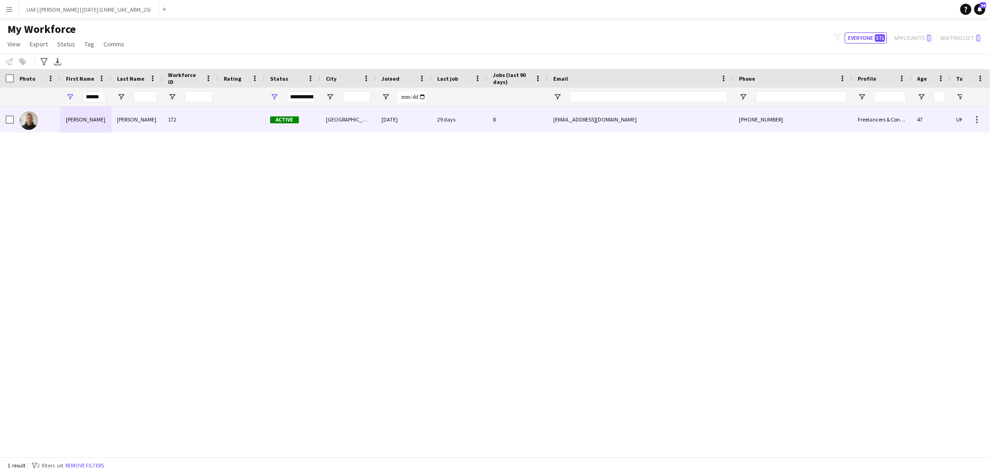
click at [98, 123] on div "graham" at bounding box center [85, 120] width 51 height 26
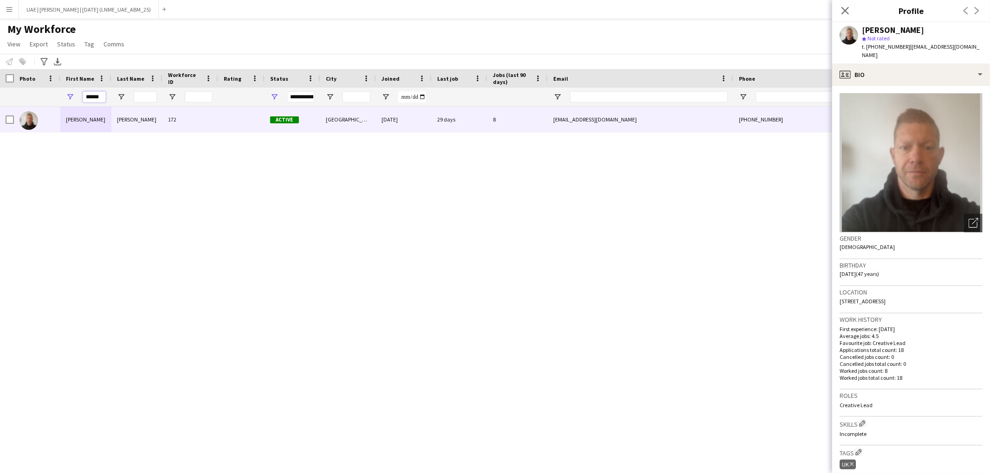
click at [102, 97] on input "******" at bounding box center [94, 96] width 23 height 11
click at [101, 97] on input "******" at bounding box center [94, 96] width 23 height 11
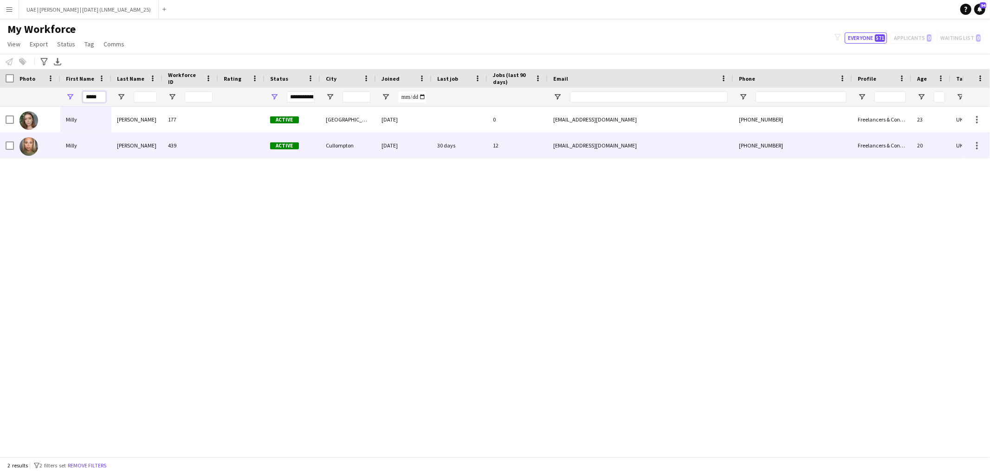
type input "*****"
click at [73, 148] on div "Milly" at bounding box center [85, 146] width 51 height 26
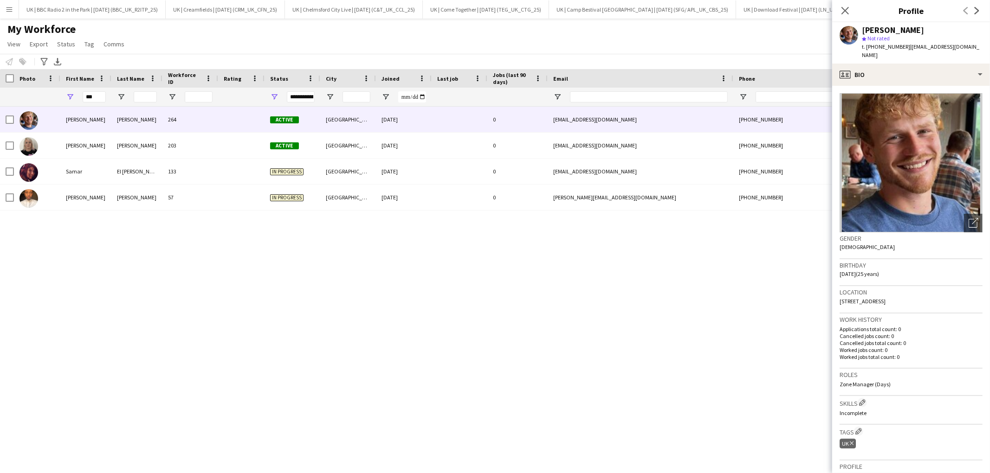
scroll to position [0, 289]
click at [99, 99] on input "***" at bounding box center [94, 96] width 23 height 11
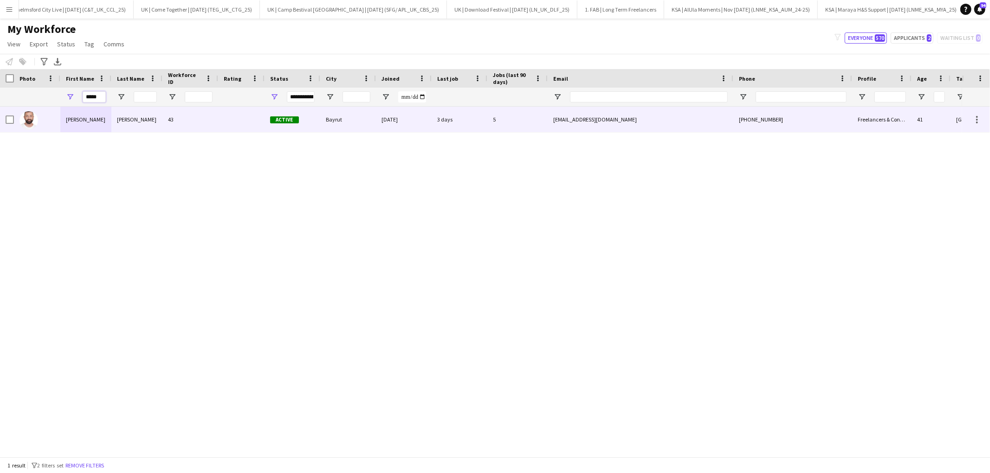
type input "*****"
click at [73, 116] on div "Karim" at bounding box center [85, 120] width 51 height 26
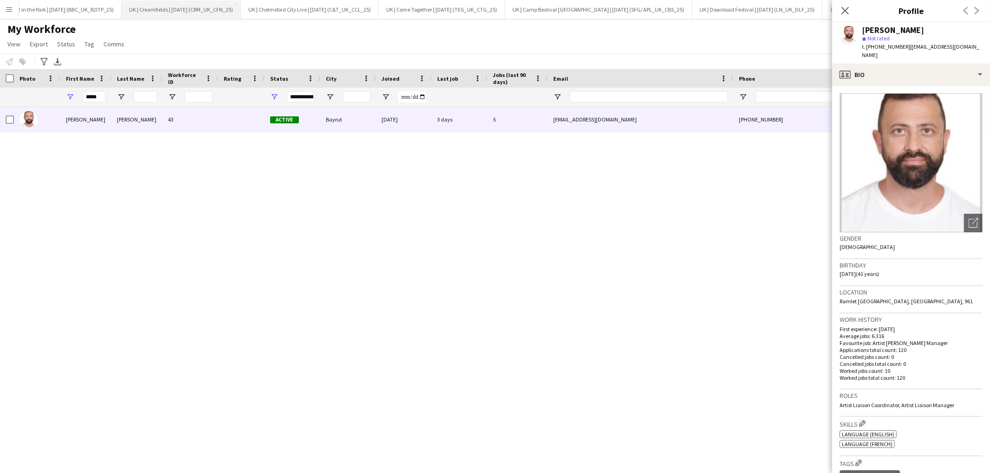
scroll to position [0, 0]
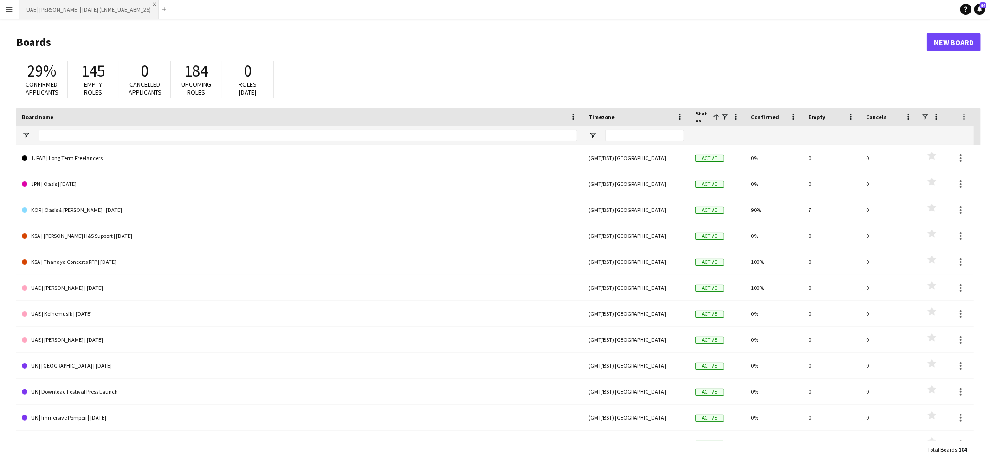
click at [156, 3] on app-icon "Close" at bounding box center [155, 4] width 4 height 4
click at [12, 6] on app-icon "Menu" at bounding box center [9, 9] width 7 height 7
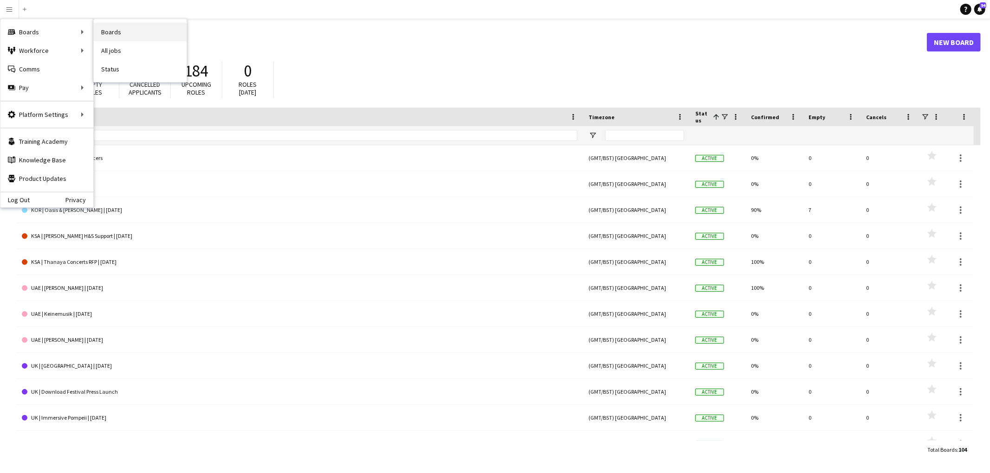
click at [135, 32] on link "Boards" at bounding box center [140, 32] width 93 height 19
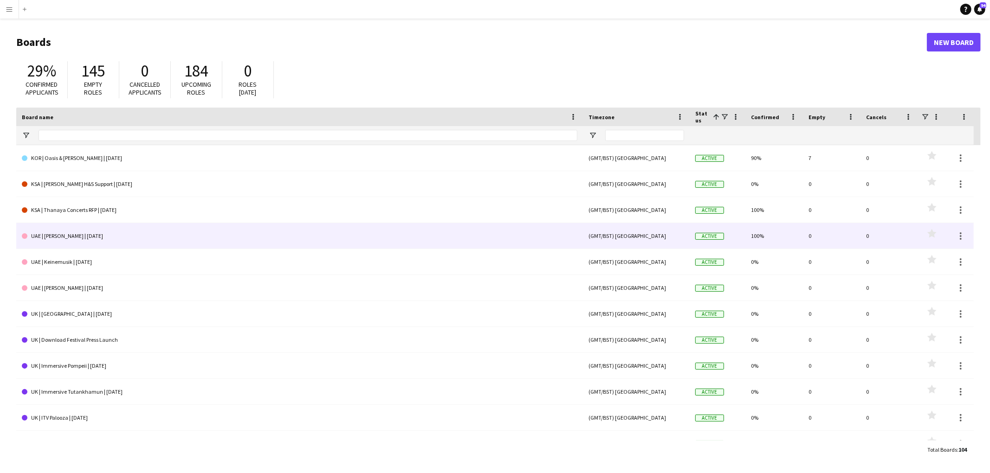
scroll to position [77, 0]
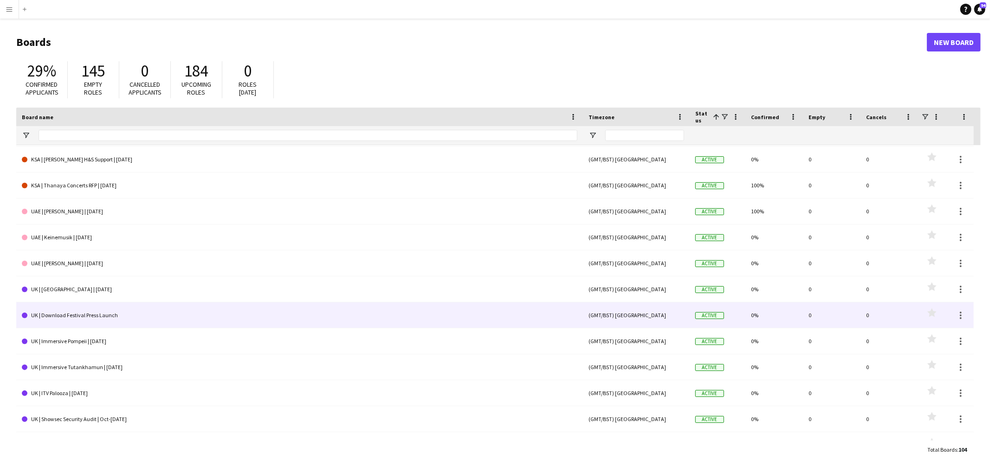
click at [108, 318] on link "UK | Download Festival Press Launch" at bounding box center [299, 316] width 555 height 26
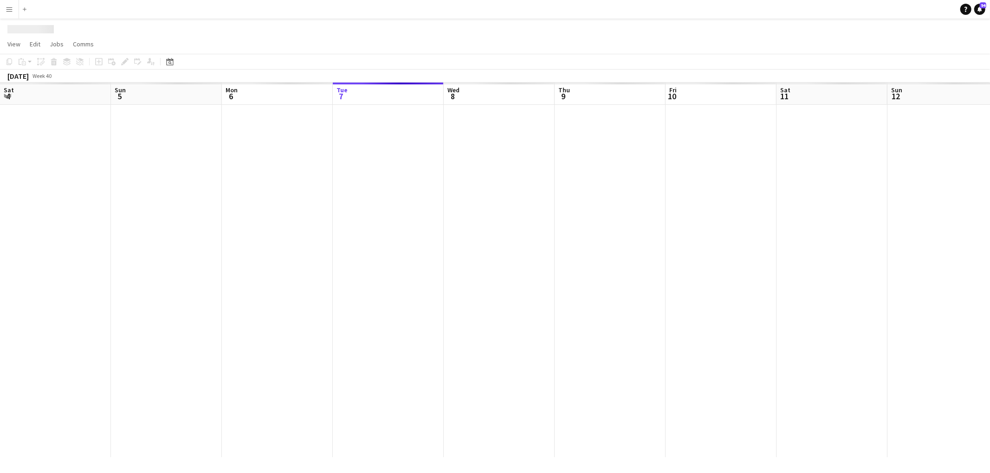
scroll to position [0, 221]
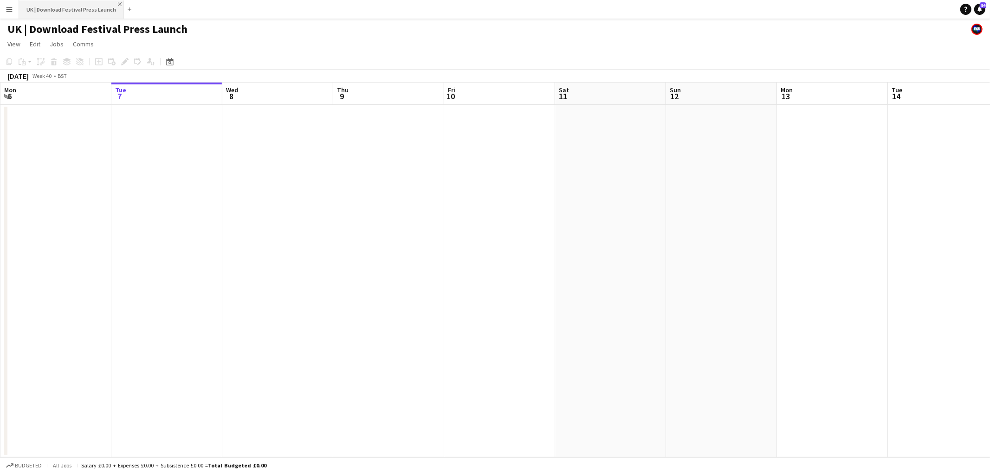
click at [118, 2] on app-icon "Close" at bounding box center [120, 4] width 4 height 4
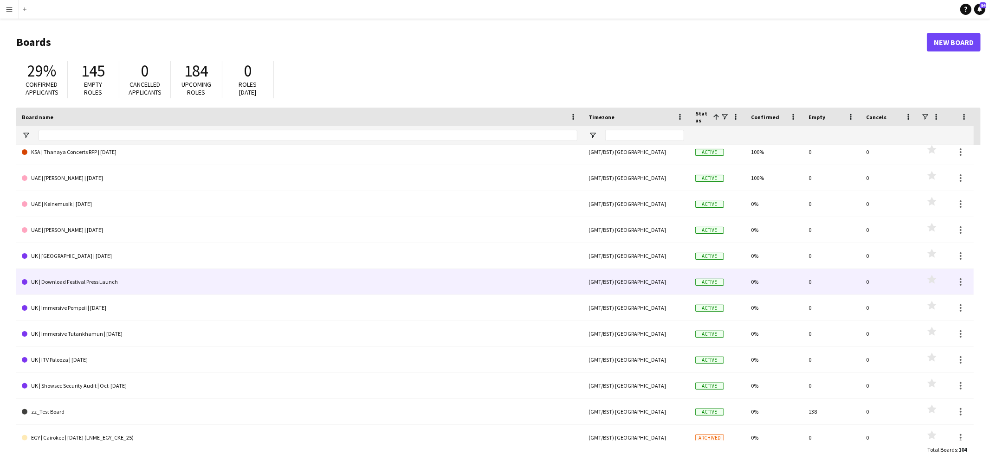
click at [134, 281] on link "UK | Download Festival Press Launch" at bounding box center [299, 282] width 555 height 26
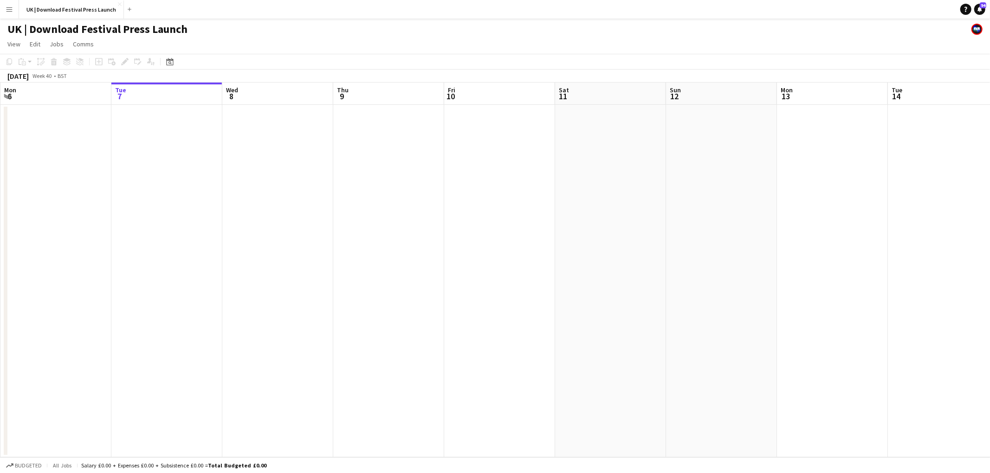
click at [149, 28] on h1 "UK | Download Festival Press Launch" at bounding box center [97, 29] width 180 height 14
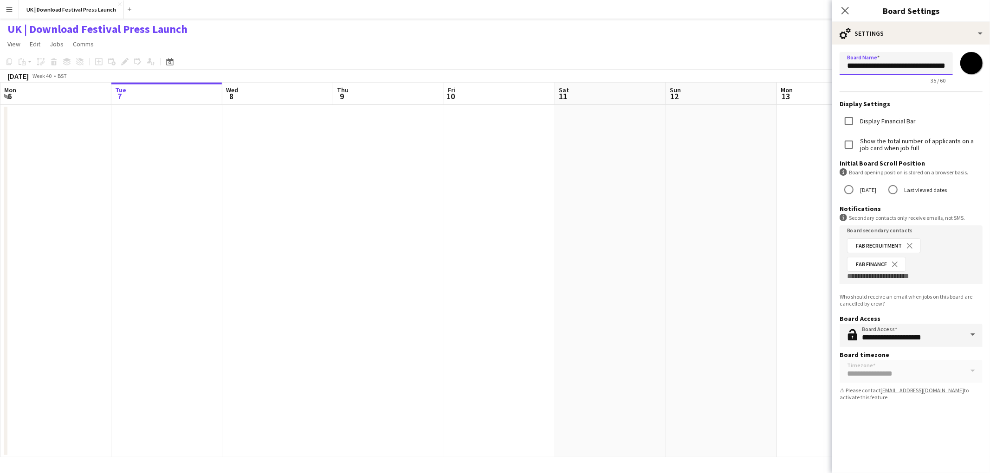
click at [908, 61] on input "**********" at bounding box center [895, 63] width 113 height 23
type input "**********"
click at [847, 11] on icon "Close pop-in" at bounding box center [844, 10] width 9 height 9
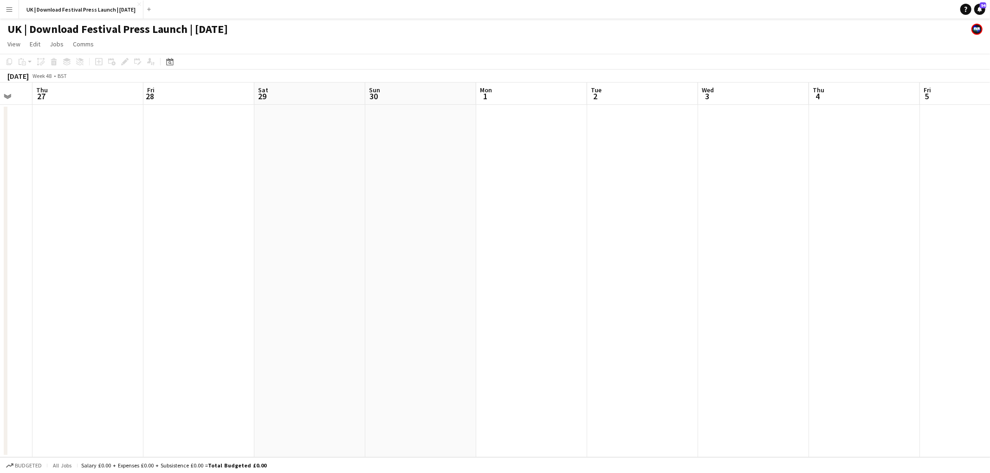
click at [3, 12] on button "Menu" at bounding box center [9, 9] width 19 height 19
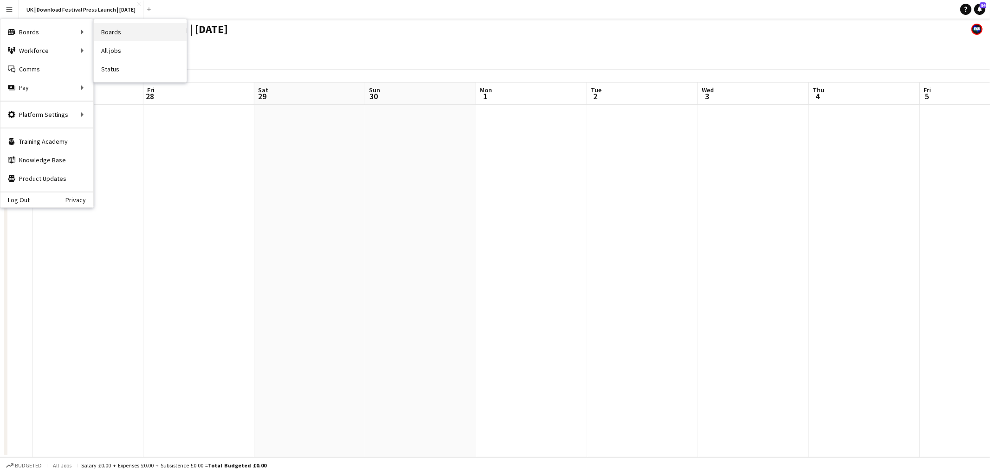
click at [134, 33] on link "Boards" at bounding box center [140, 32] width 93 height 19
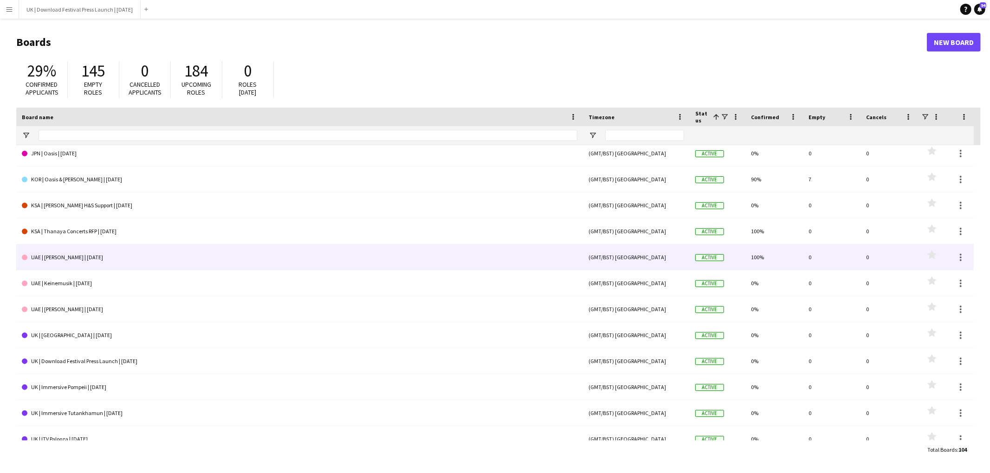
scroll to position [39, 0]
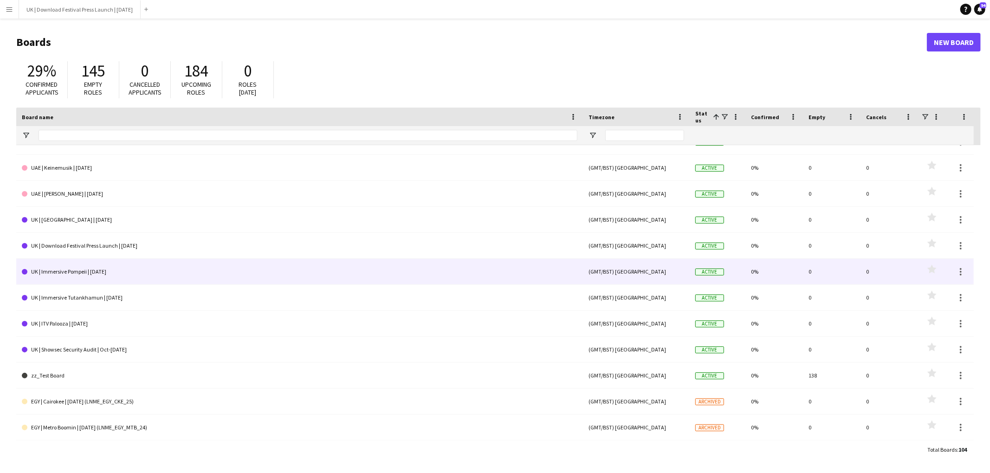
click at [75, 276] on link "UK | Immersive Pompeii | [DATE]" at bounding box center [299, 272] width 555 height 26
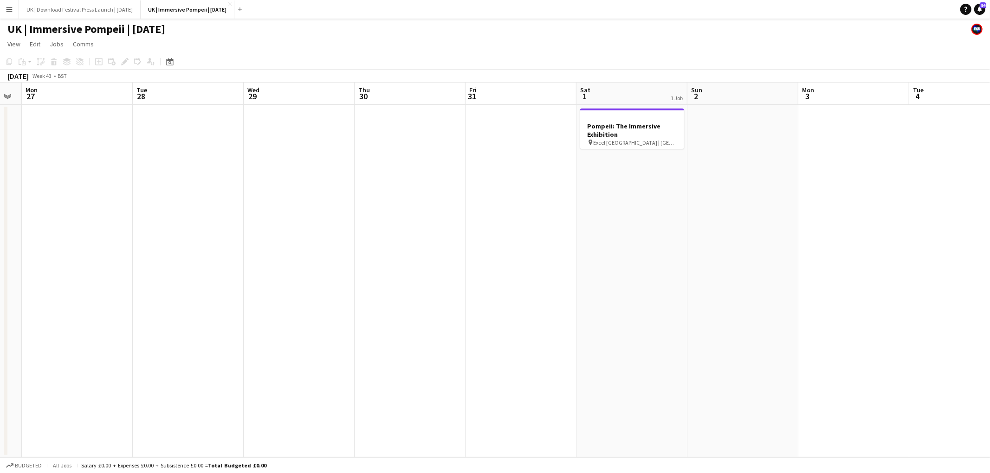
scroll to position [0, 354]
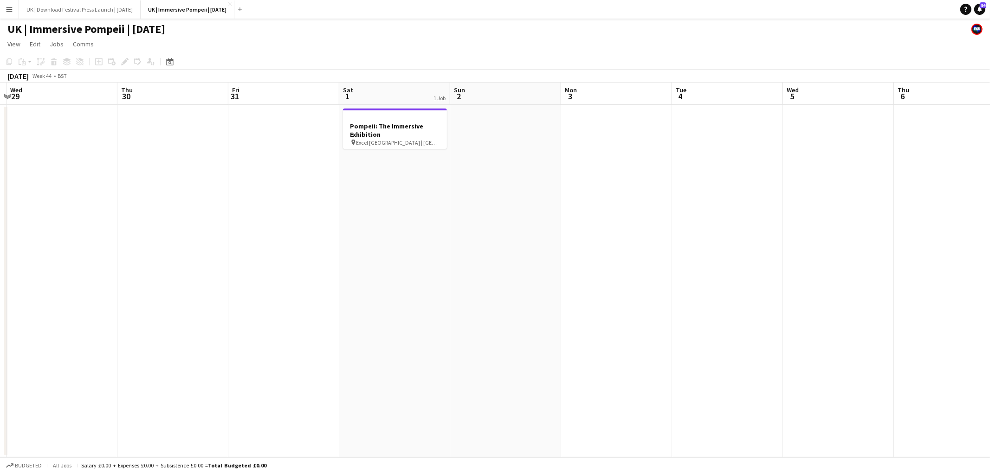
drag, startPoint x: 481, startPoint y: 123, endPoint x: 398, endPoint y: 126, distance: 83.1
click at [398, 126] on app-calendar-viewport "Sun 26 Mon 27 Tue 28 Wed 29 Thu 30 Fri 31 Sat 1 1 Job Sun 2 Mon 3 Tue 4 Wed 5 T…" at bounding box center [495, 270] width 990 height 375
click at [398, 130] on h3 "Pompeii: The Immersive Exhibition" at bounding box center [394, 130] width 104 height 17
drag, startPoint x: 390, startPoint y: 143, endPoint x: 390, endPoint y: 150, distance: 7.0
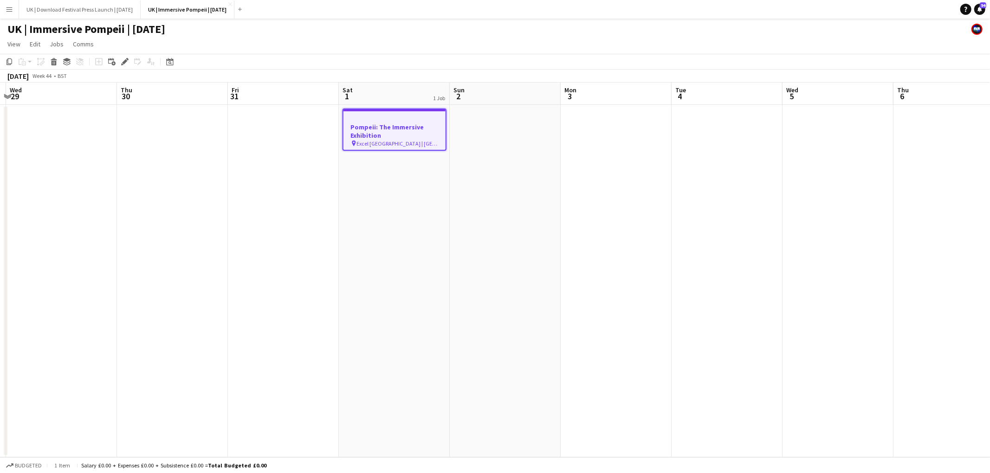
click at [390, 143] on span "Excel [GEOGRAPHIC_DATA] | [GEOGRAPHIC_DATA], [GEOGRAPHIC_DATA]" at bounding box center [397, 143] width 81 height 7
drag, startPoint x: 385, startPoint y: 131, endPoint x: 186, endPoint y: 137, distance: 199.1
click at [385, 131] on h3 "Pompeii: The Immersive Exhibition" at bounding box center [394, 130] width 104 height 17
click at [125, 62] on icon at bounding box center [124, 61] width 5 height 5
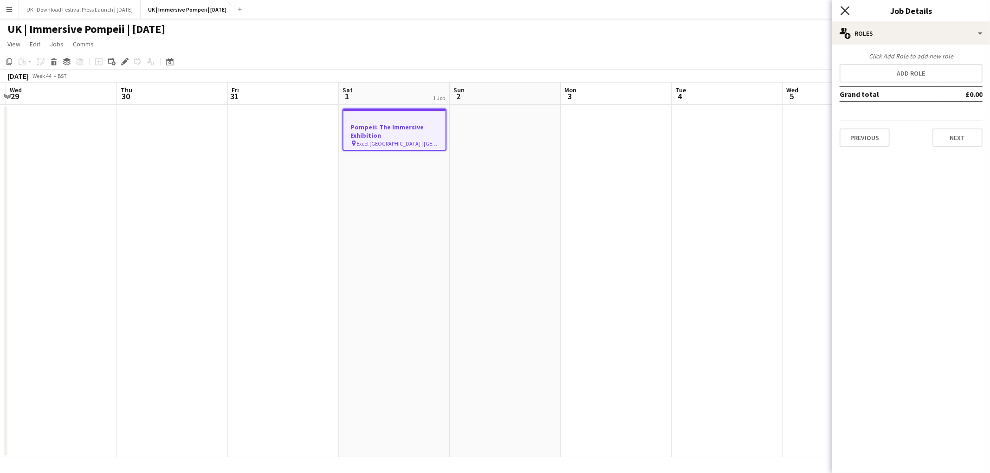
click at [845, 7] on icon "Close pop-in" at bounding box center [844, 10] width 9 height 9
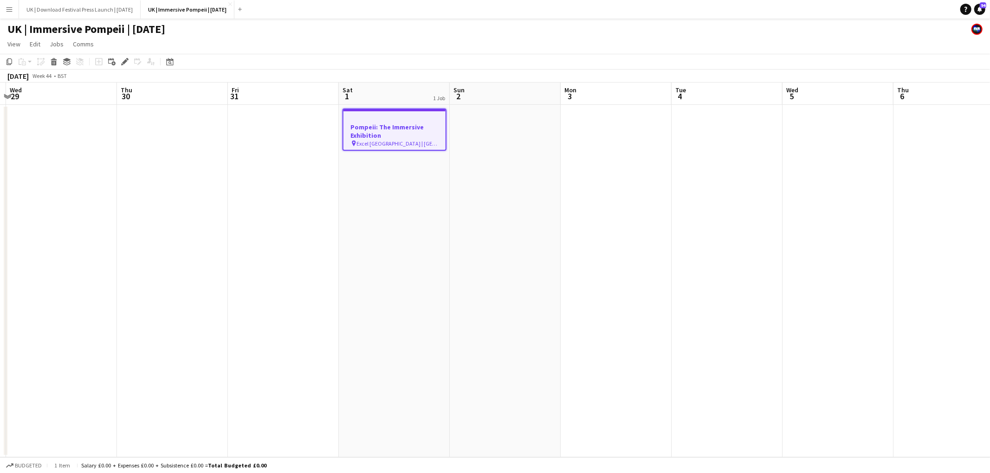
drag, startPoint x: 472, startPoint y: 174, endPoint x: 467, endPoint y: 174, distance: 4.7
click at [471, 174] on app-date-cell at bounding box center [505, 281] width 111 height 353
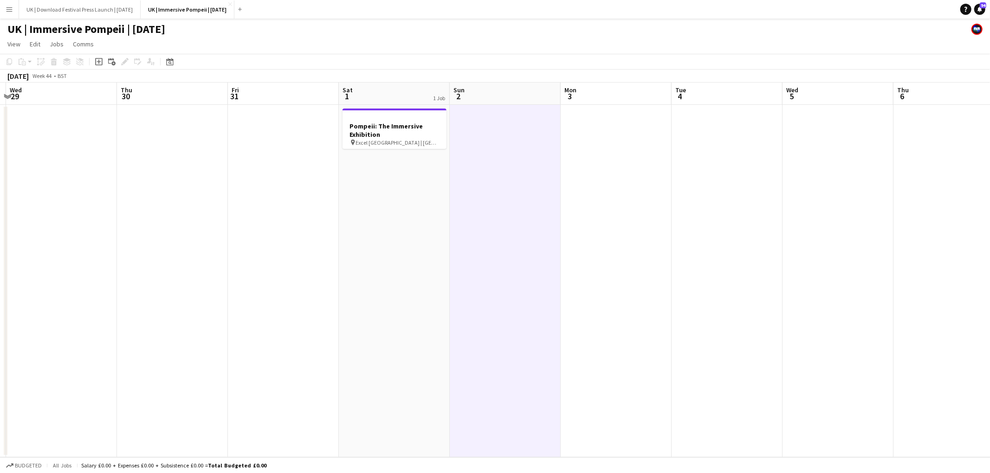
scroll to position [0, 327]
click at [381, 134] on h3 "Pompeii: The Immersive Exhibition" at bounding box center [394, 130] width 104 height 17
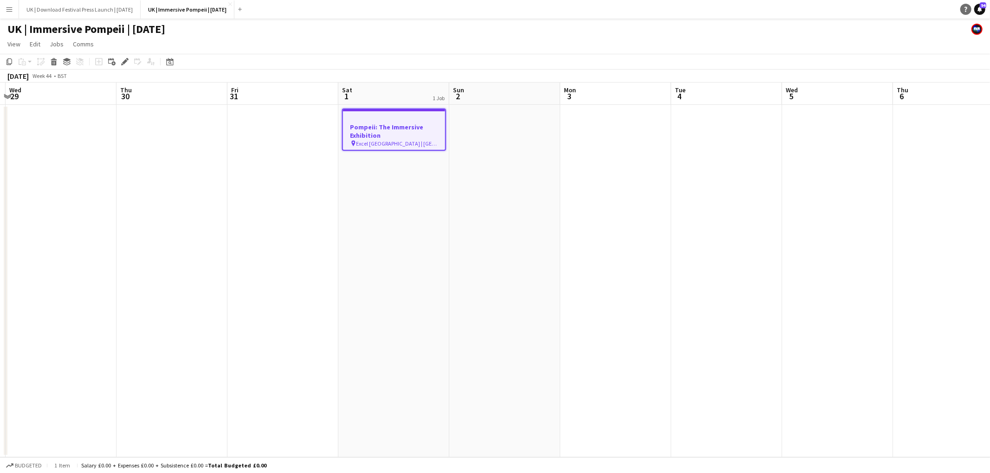
click at [966, 9] on icon at bounding box center [965, 9] width 3 height 5
click at [931, 31] on div "UK | Immersive Pompeii | [DATE]" at bounding box center [495, 28] width 990 height 18
click at [966, 6] on icon "Help" at bounding box center [966, 9] width 6 height 6
click at [984, 7] on span "94" at bounding box center [982, 5] width 6 height 6
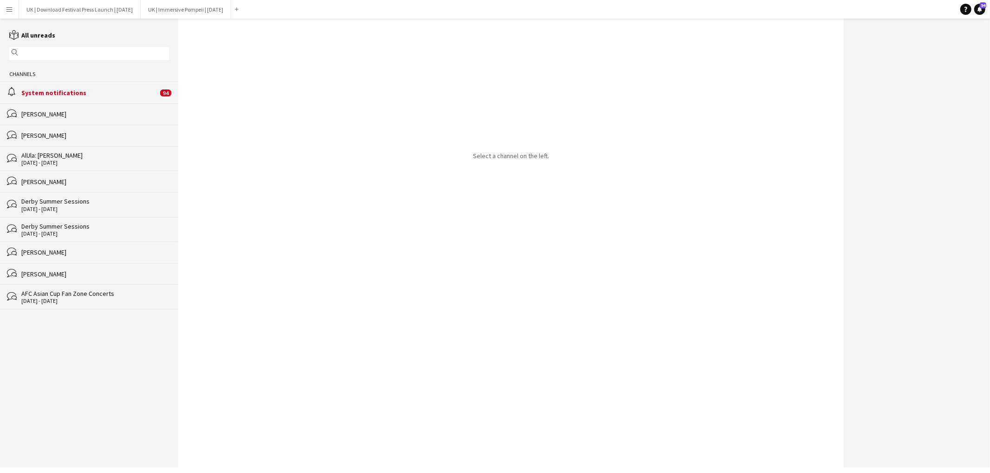
click at [69, 113] on div "[PERSON_NAME]" at bounding box center [95, 114] width 148 height 8
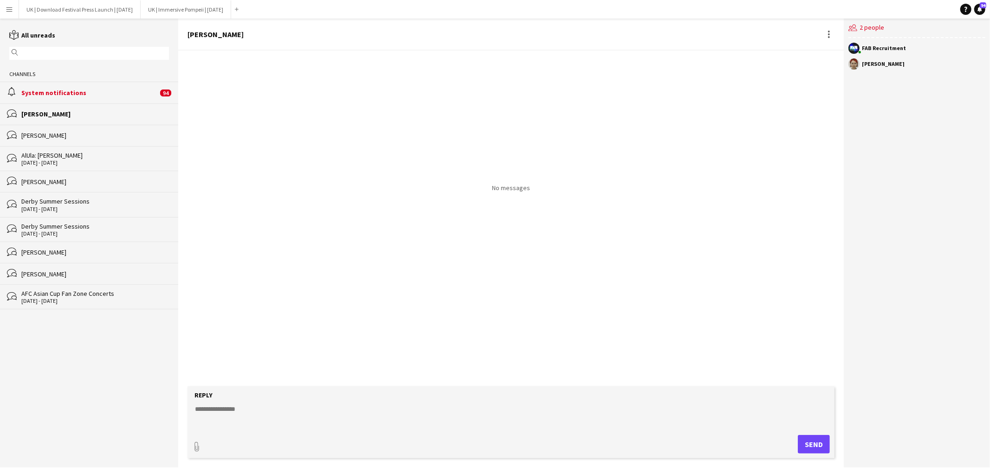
click at [50, 135] on div "[PERSON_NAME]" at bounding box center [95, 135] width 148 height 8
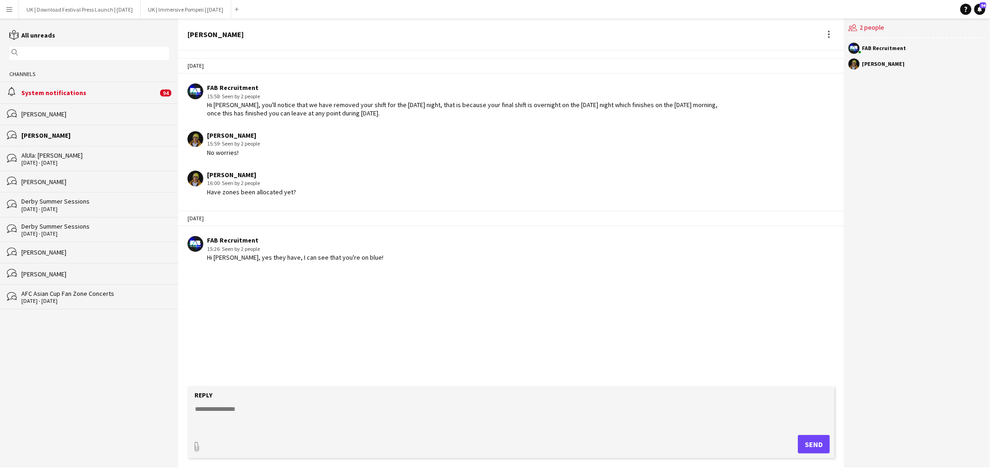
click at [59, 161] on div "[DATE] - [DATE]" at bounding box center [95, 163] width 148 height 6
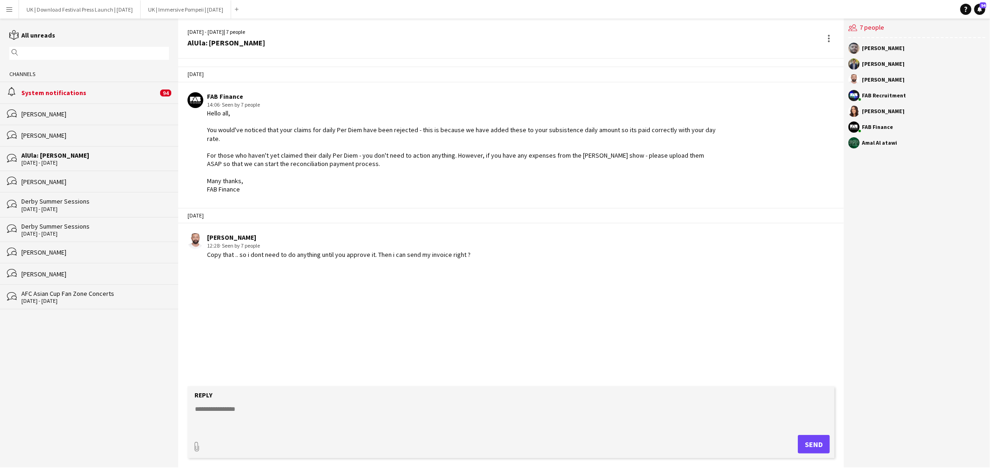
click at [63, 183] on div "[PERSON_NAME]" at bounding box center [95, 182] width 148 height 8
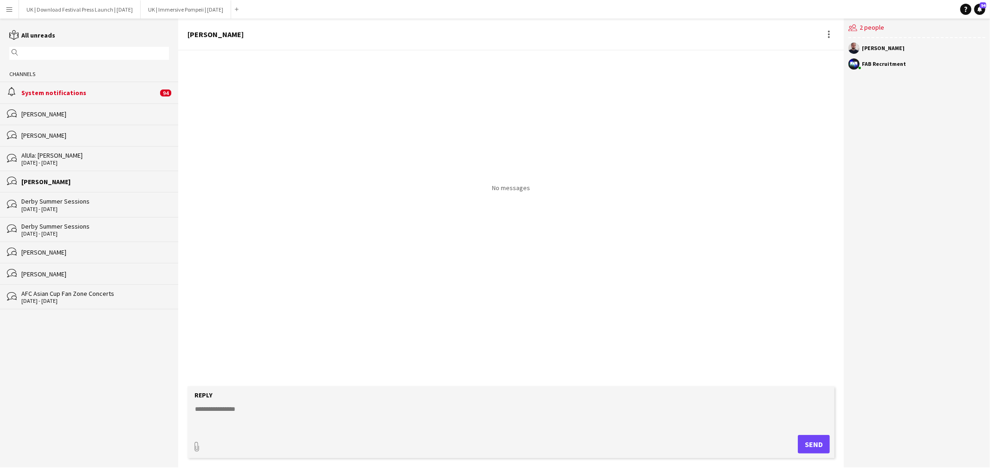
click at [70, 205] on div "Derby Summer Sessions" at bounding box center [95, 201] width 148 height 8
click at [69, 231] on div "Derby Summer Sessions" at bounding box center [95, 226] width 148 height 8
click at [69, 269] on div "bubbles [PERSON_NAME]" at bounding box center [89, 273] width 178 height 21
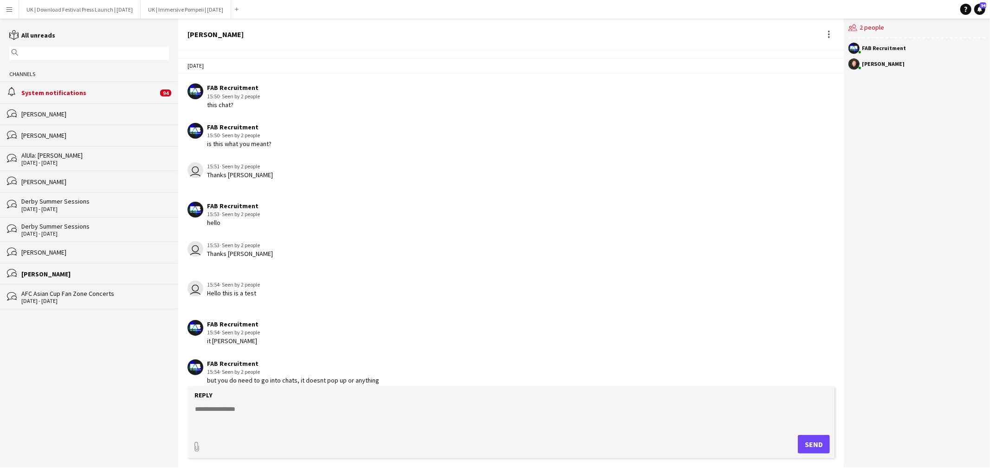
scroll to position [8, 0]
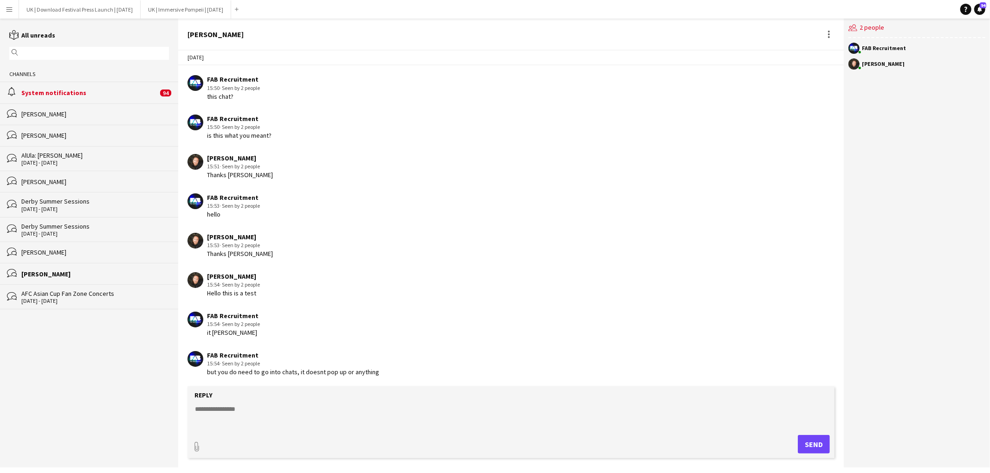
click at [87, 90] on div "System notifications" at bounding box center [89, 93] width 136 height 8
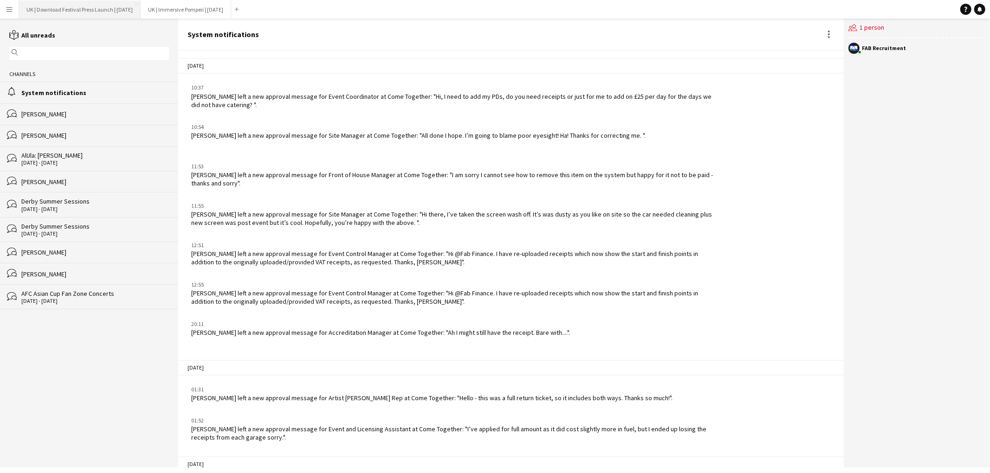
drag, startPoint x: 18, startPoint y: 36, endPoint x: 67, endPoint y: 8, distance: 57.1
click at [18, 36] on icon at bounding box center [13, 35] width 9 height 7
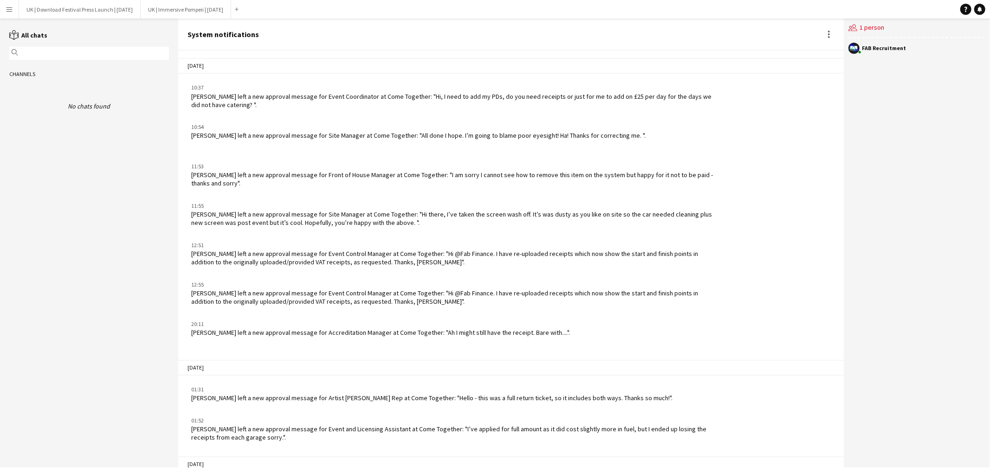
drag, startPoint x: 965, startPoint y: 8, endPoint x: 949, endPoint y: 2, distance: 16.9
click at [965, 8] on icon "Help" at bounding box center [966, 9] width 6 height 6
click at [977, 13] on link "Notifications" at bounding box center [979, 9] width 11 height 11
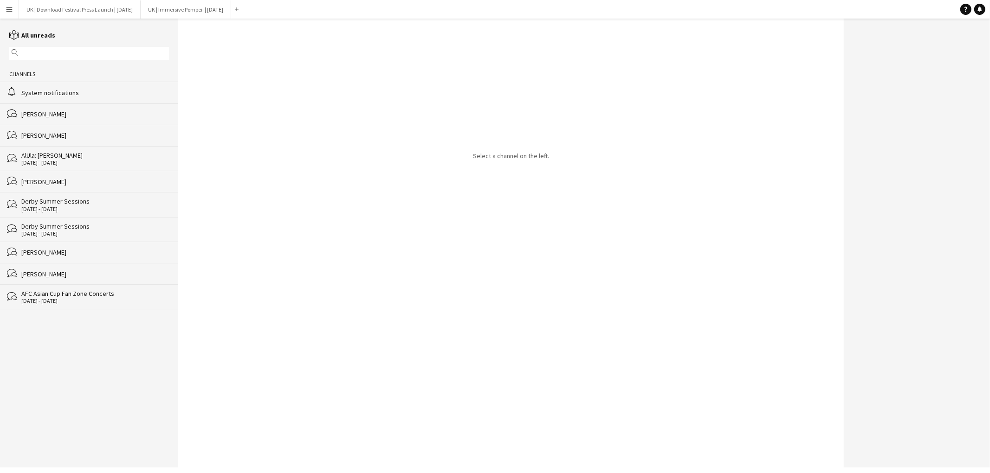
click at [7, 13] on button "Menu" at bounding box center [9, 9] width 19 height 19
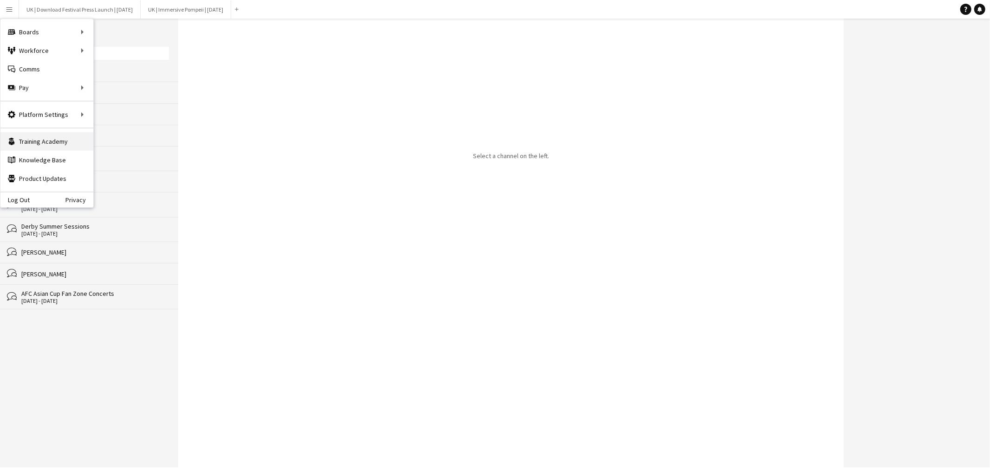
click at [39, 142] on link "Training Academy Training Academy" at bounding box center [46, 141] width 93 height 19
click at [395, 129] on div "Select a channel on the left." at bounding box center [510, 243] width 665 height 449
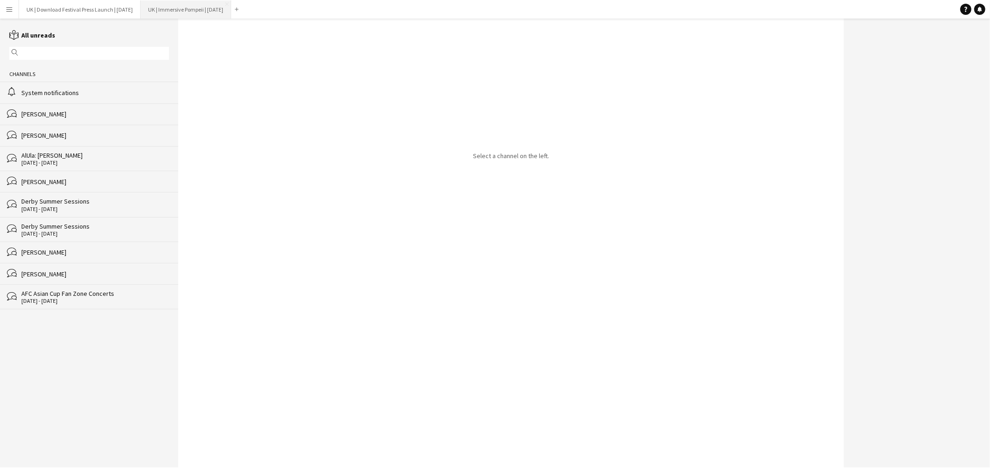
click at [192, 5] on button "UK | Immersive Pompeii | [DATE] Close" at bounding box center [186, 9] width 90 height 18
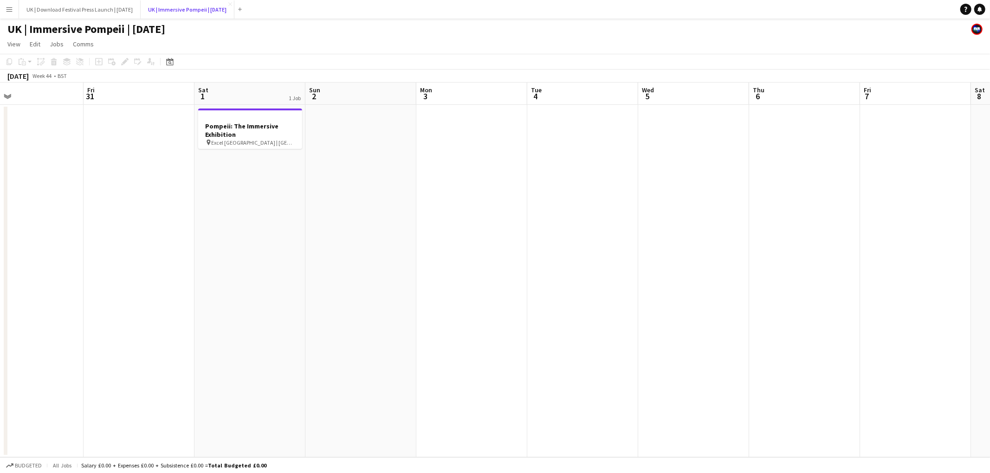
scroll to position [0, 220]
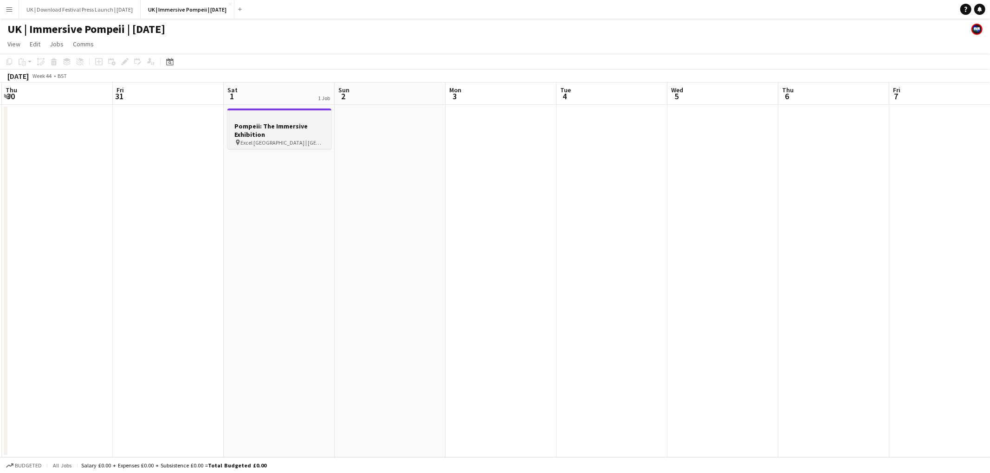
click at [277, 125] on h3 "Pompeii: The Immersive Exhibition" at bounding box center [279, 130] width 104 height 17
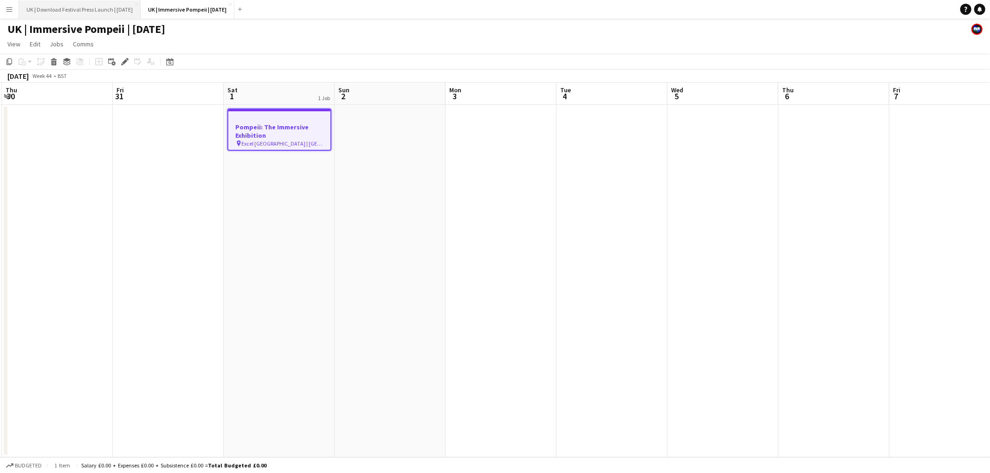
scroll to position [0, 220]
click at [36, 43] on span "Edit" at bounding box center [35, 44] width 11 height 8
drag, startPoint x: 123, startPoint y: 155, endPoint x: 102, endPoint y: 61, distance: 96.6
click at [123, 150] on app-date-cell at bounding box center [167, 281] width 111 height 353
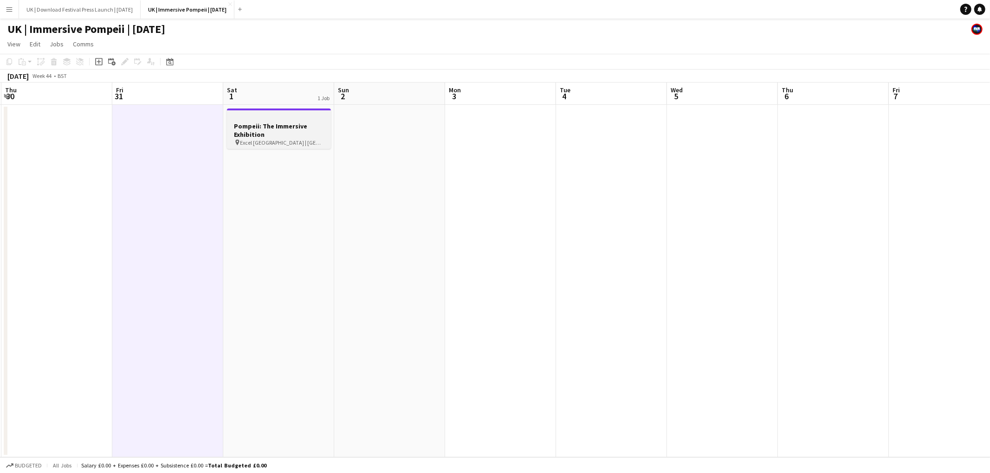
drag, startPoint x: 247, startPoint y: 149, endPoint x: 255, endPoint y: 130, distance: 20.6
click at [247, 148] on app-date-cell "Pompeii: The Immersive Exhibition pin Excel [GEOGRAPHIC_DATA] | [GEOGRAPHIC_DAT…" at bounding box center [278, 281] width 111 height 353
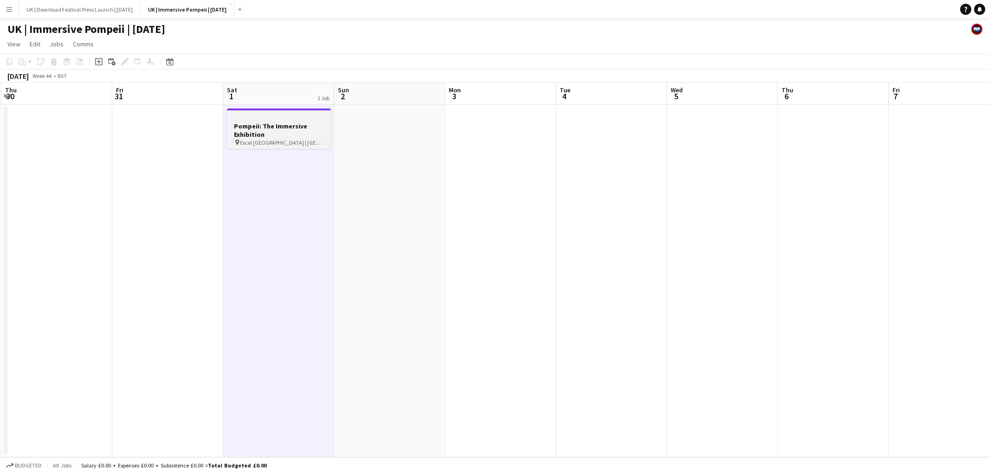
click at [255, 130] on h3 "Pompeii: The Immersive Exhibition" at bounding box center [279, 130] width 104 height 17
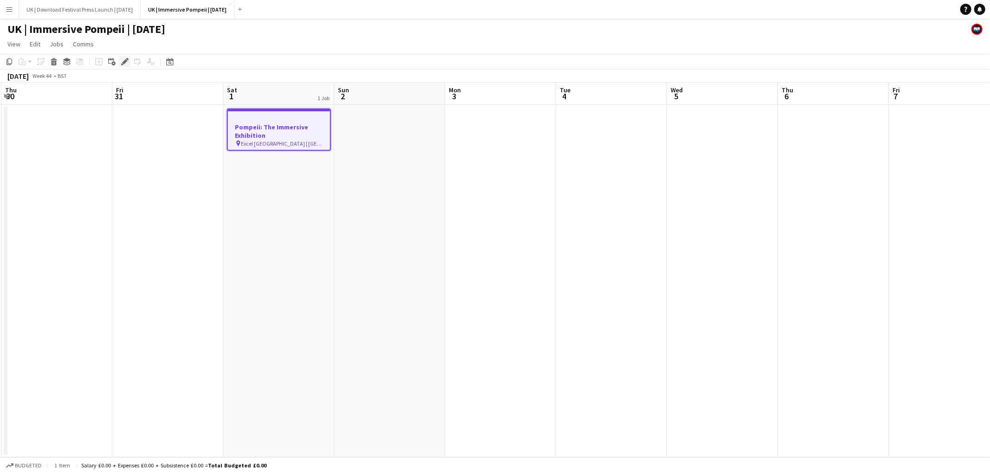
click at [122, 60] on icon "Edit" at bounding box center [124, 61] width 7 height 7
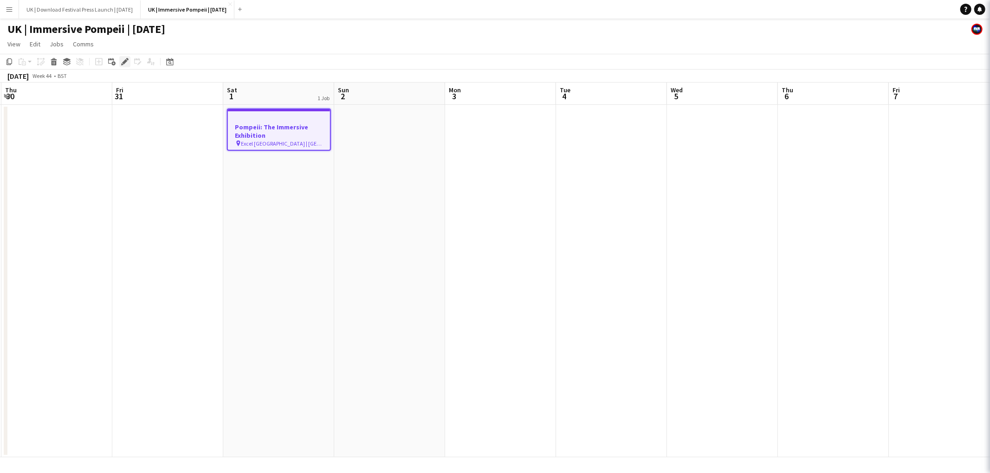
type input "**********"
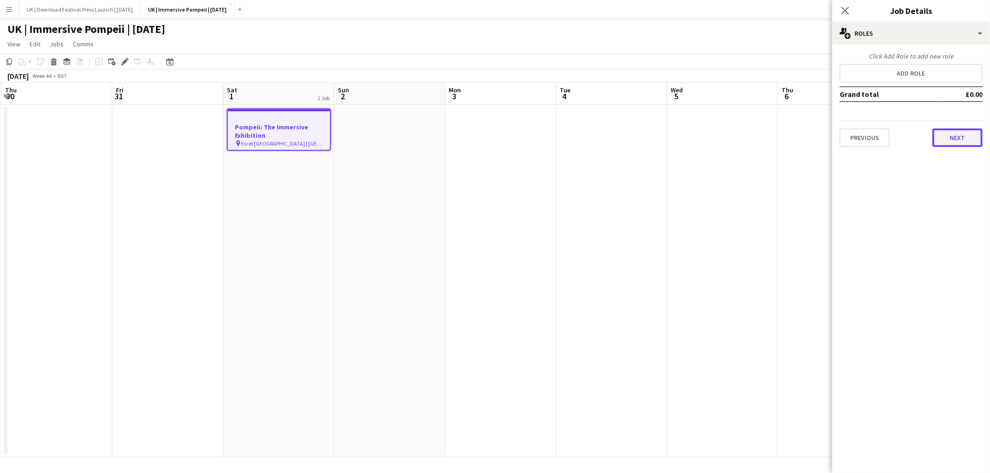
click at [945, 129] on button "Next" at bounding box center [957, 138] width 50 height 19
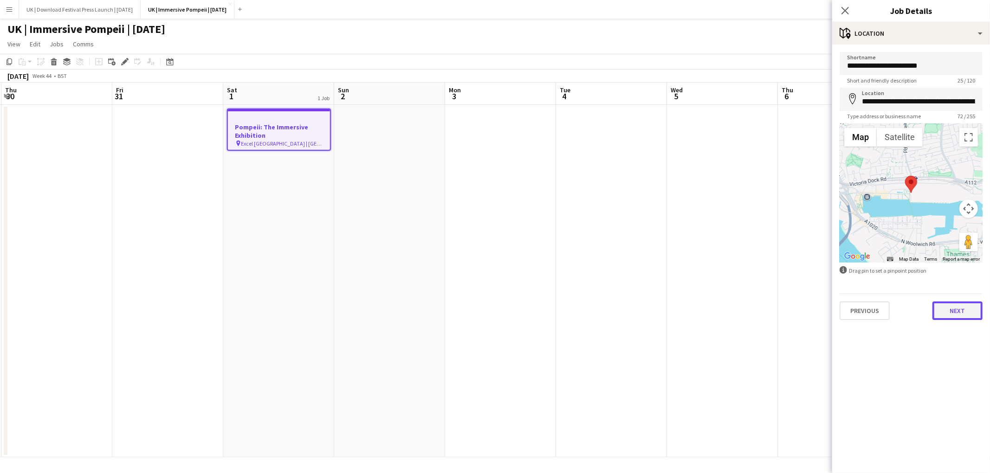
click at [957, 316] on button "Next" at bounding box center [957, 311] width 50 height 19
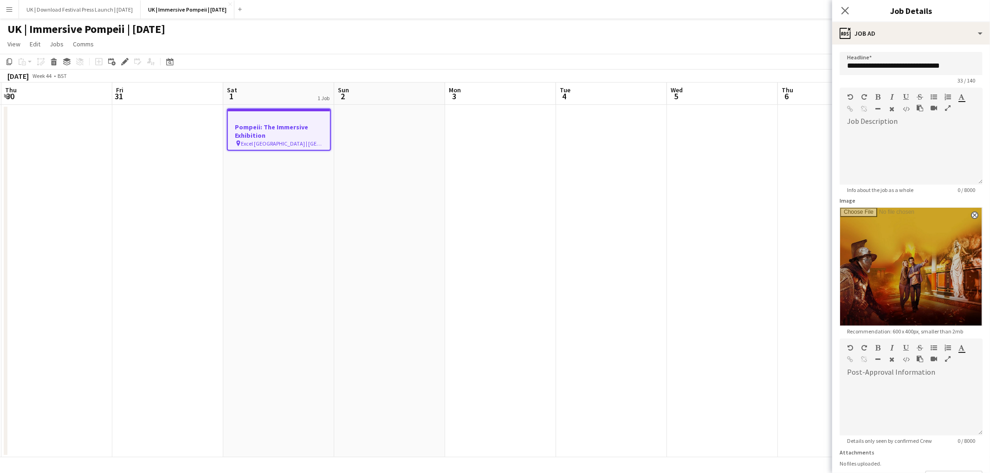
scroll to position [67, 0]
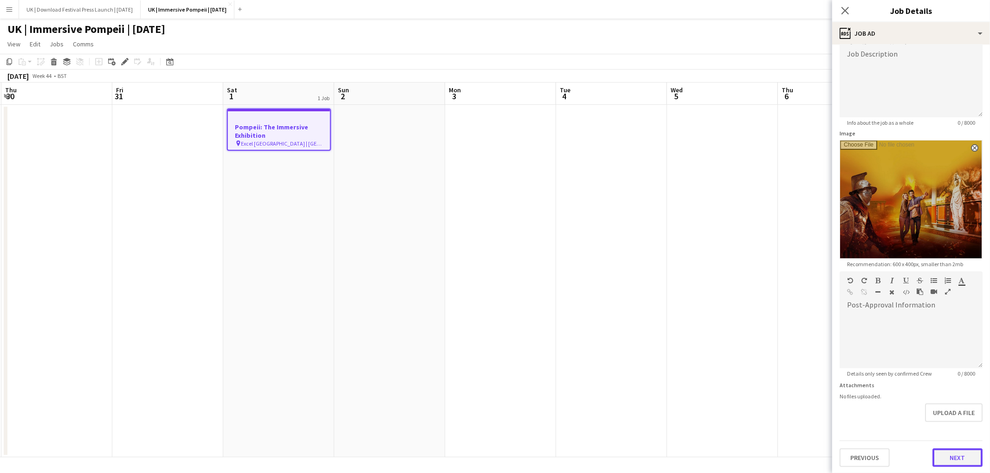
click at [954, 457] on button "Next" at bounding box center [957, 458] width 50 height 19
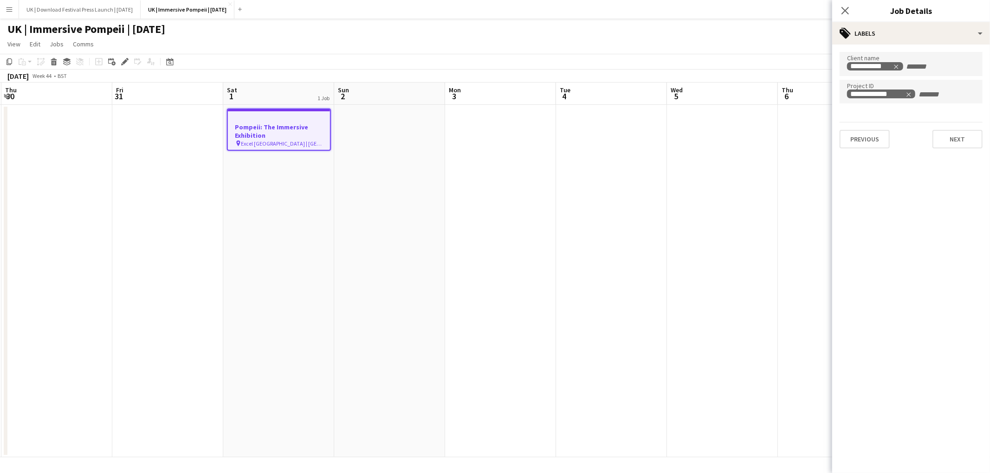
scroll to position [0, 0]
click at [946, 136] on button "Next" at bounding box center [957, 139] width 50 height 19
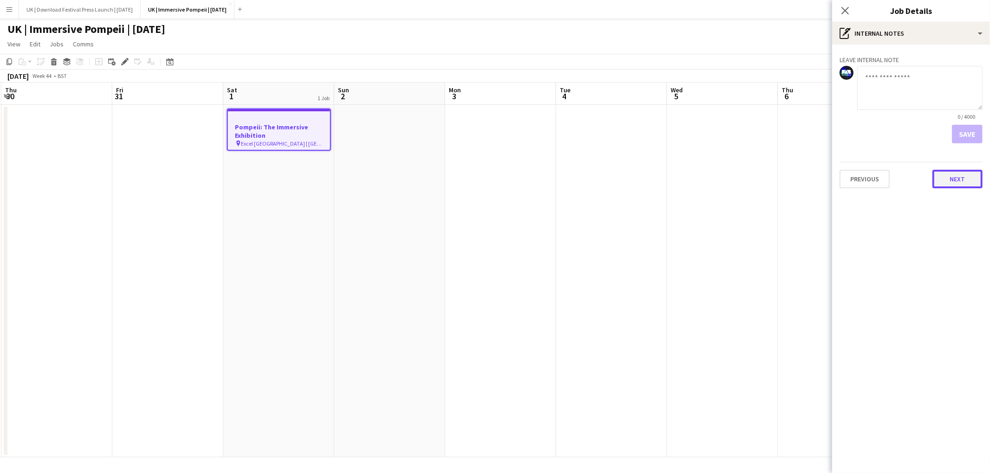
click at [961, 179] on button "Next" at bounding box center [957, 179] width 50 height 19
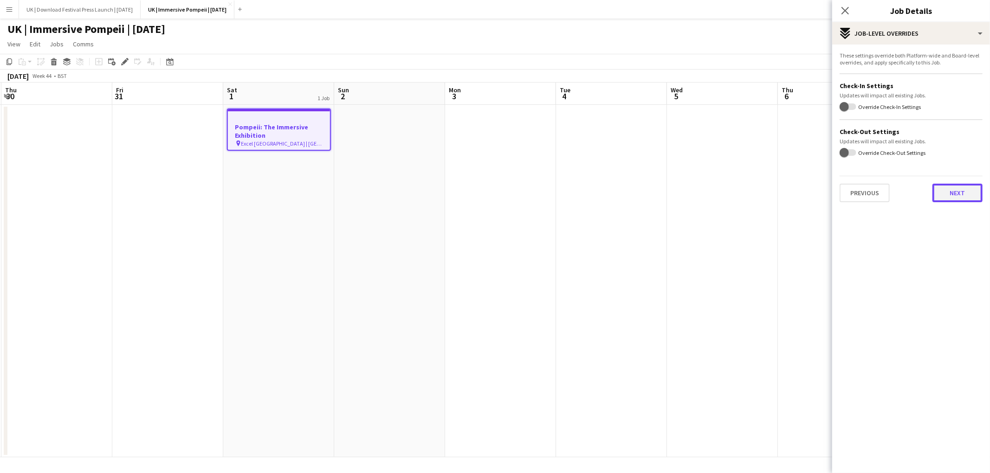
click at [961, 189] on button "Next" at bounding box center [957, 193] width 50 height 19
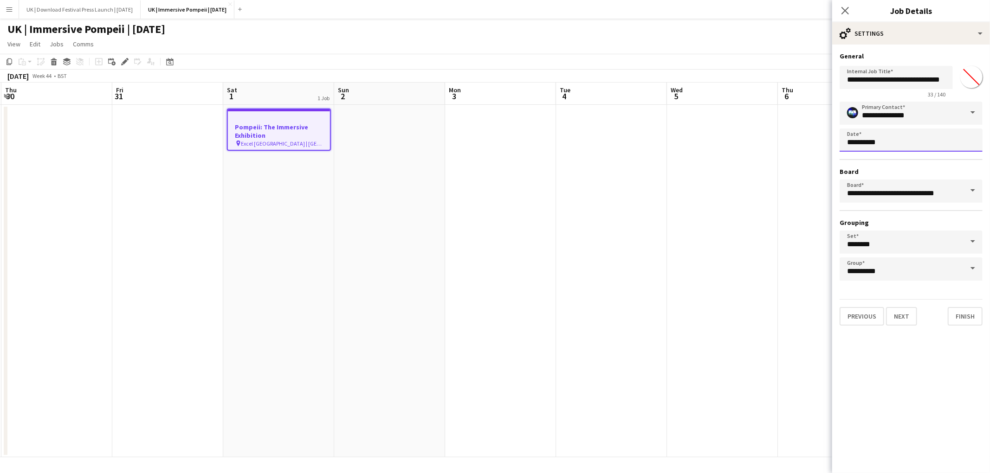
click at [906, 139] on body "Menu Boards Boards Boards All jobs Status Workforce Workforce My Workforce Recr…" at bounding box center [495, 236] width 990 height 473
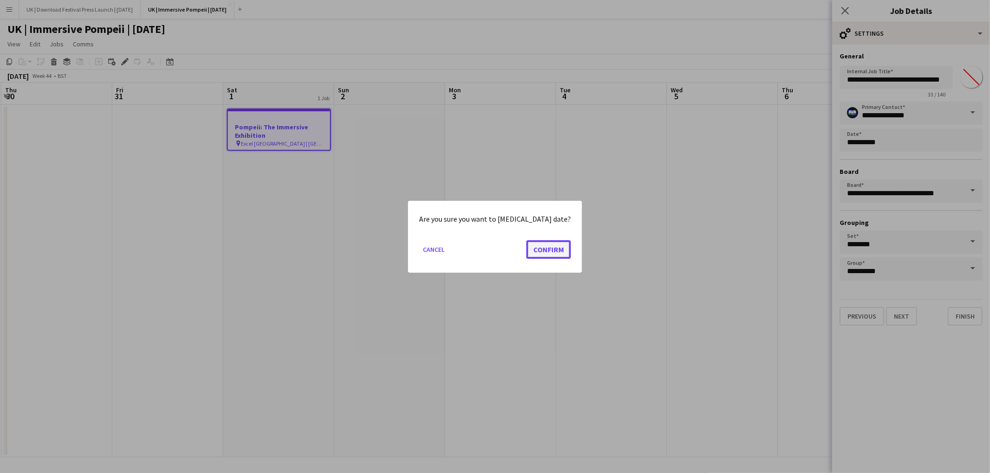
click at [536, 248] on button "Confirm" at bounding box center [548, 249] width 45 height 19
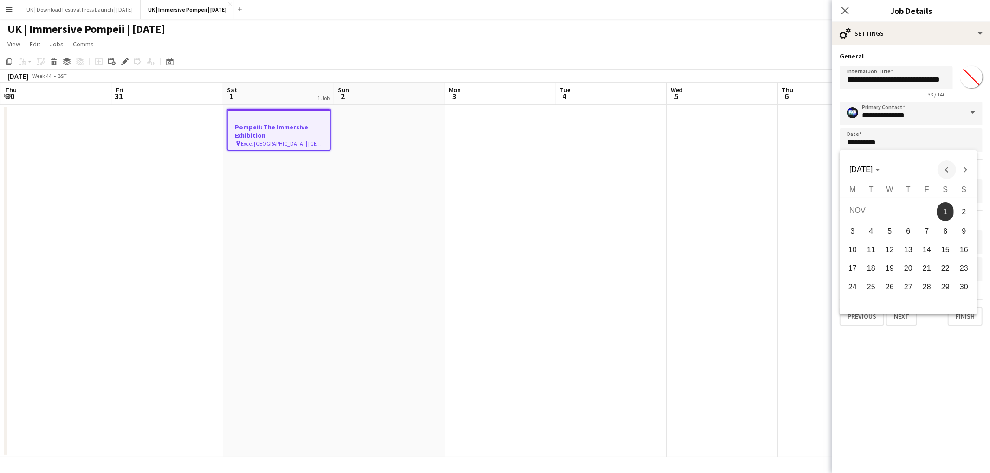
click at [948, 169] on span "Previous month" at bounding box center [946, 170] width 19 height 19
click at [928, 304] on span "31" at bounding box center [926, 303] width 17 height 17
type input "**********"
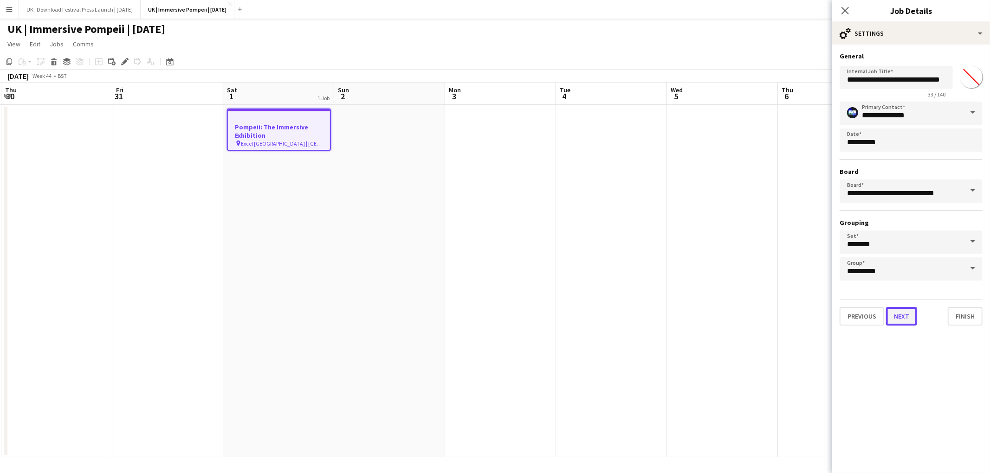
click at [899, 307] on button "Next" at bounding box center [901, 316] width 31 height 19
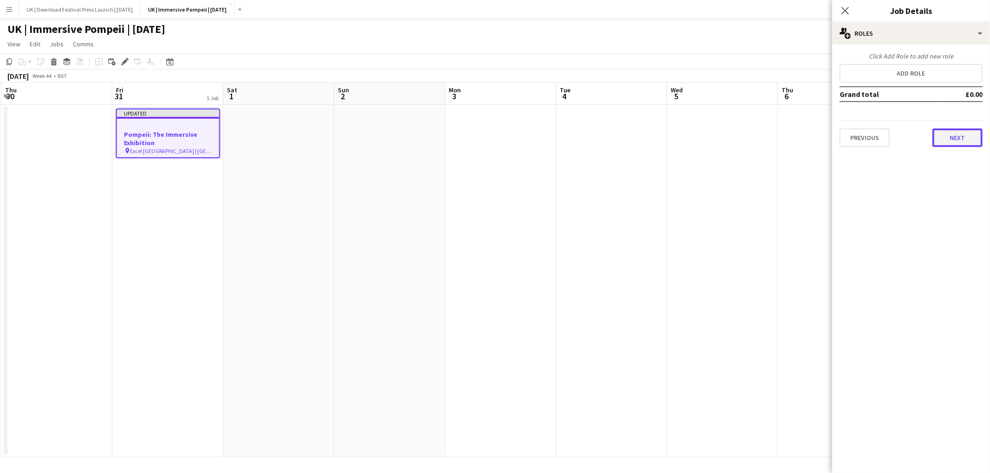
click at [953, 133] on button "Next" at bounding box center [957, 138] width 50 height 19
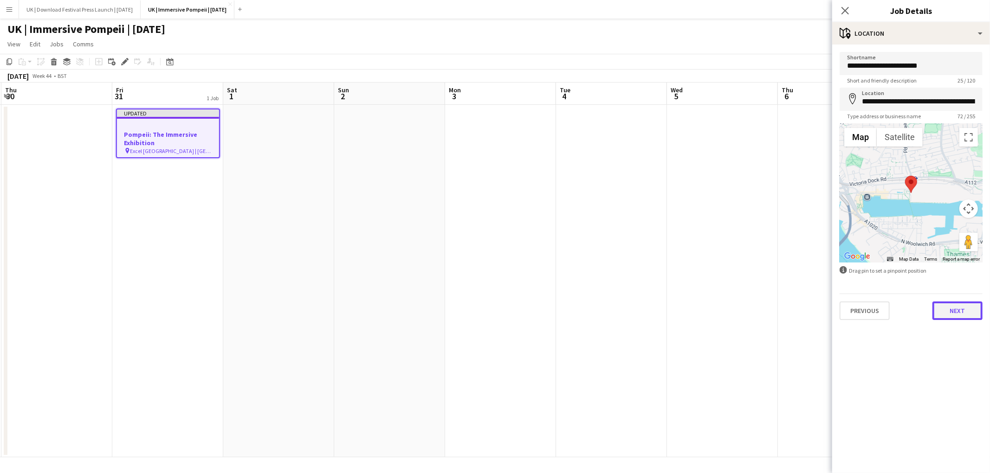
click at [962, 302] on button "Next" at bounding box center [957, 311] width 50 height 19
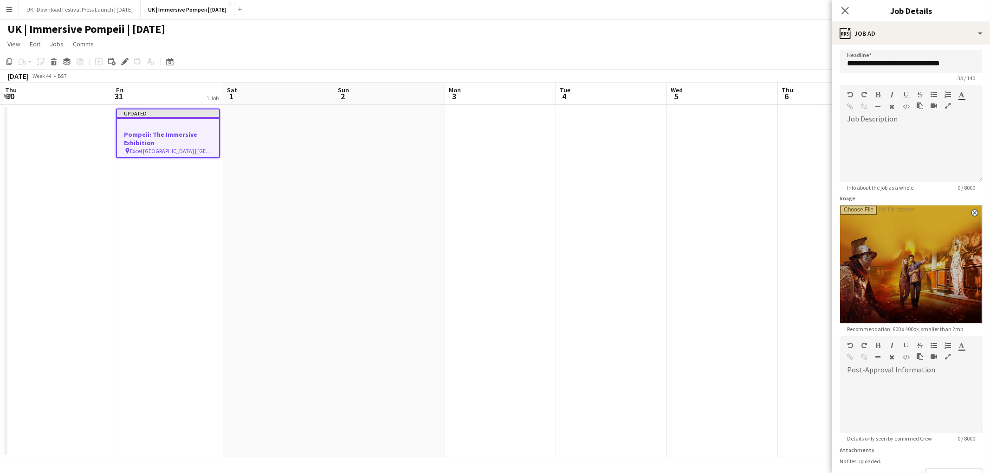
scroll to position [67, 0]
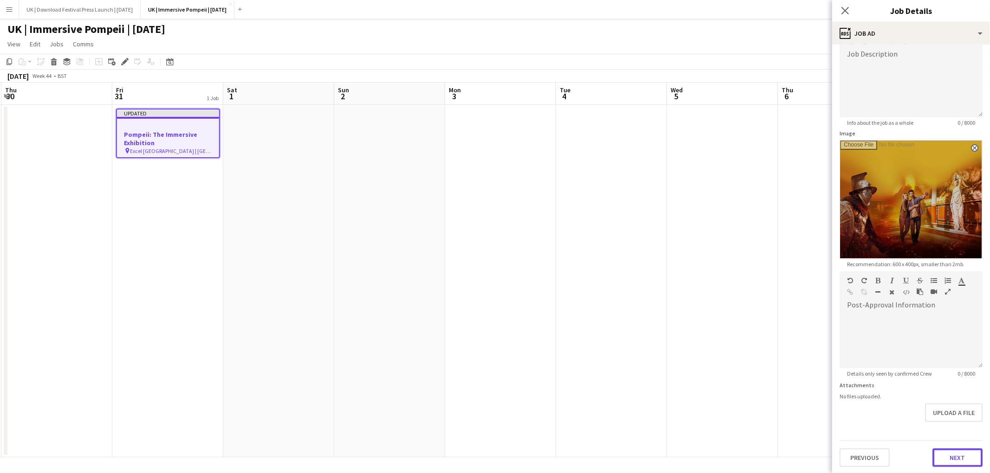
drag, startPoint x: 954, startPoint y: 454, endPoint x: 918, endPoint y: 370, distance: 91.0
click at [954, 454] on button "Next" at bounding box center [957, 458] width 50 height 19
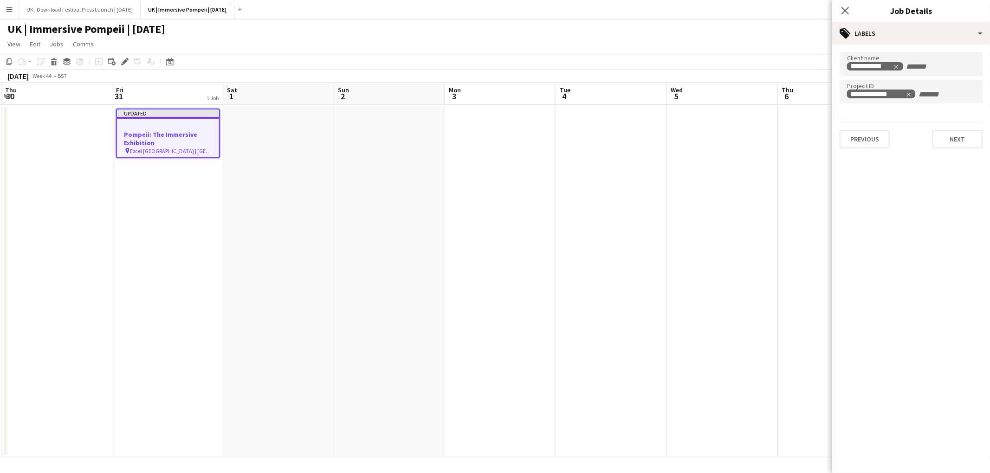
scroll to position [0, 0]
click at [848, 13] on icon "Close pop-in" at bounding box center [844, 10] width 9 height 9
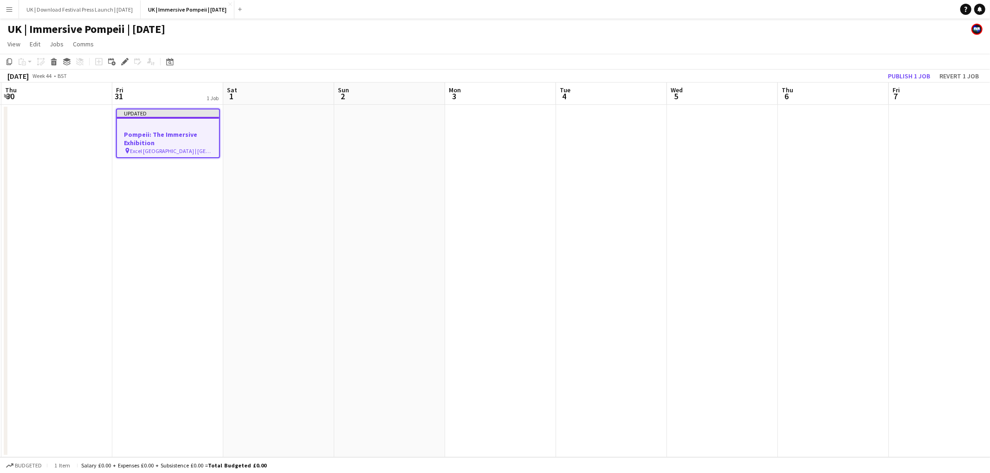
click at [275, 151] on app-date-cell at bounding box center [278, 281] width 111 height 353
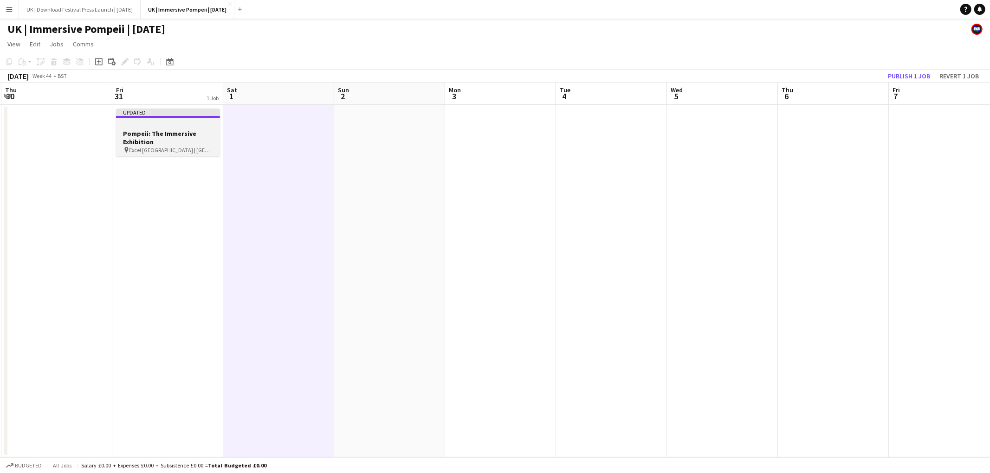
drag, startPoint x: 161, startPoint y: 123, endPoint x: 173, endPoint y: 141, distance: 21.5
click at [163, 125] on div at bounding box center [168, 125] width 104 height 7
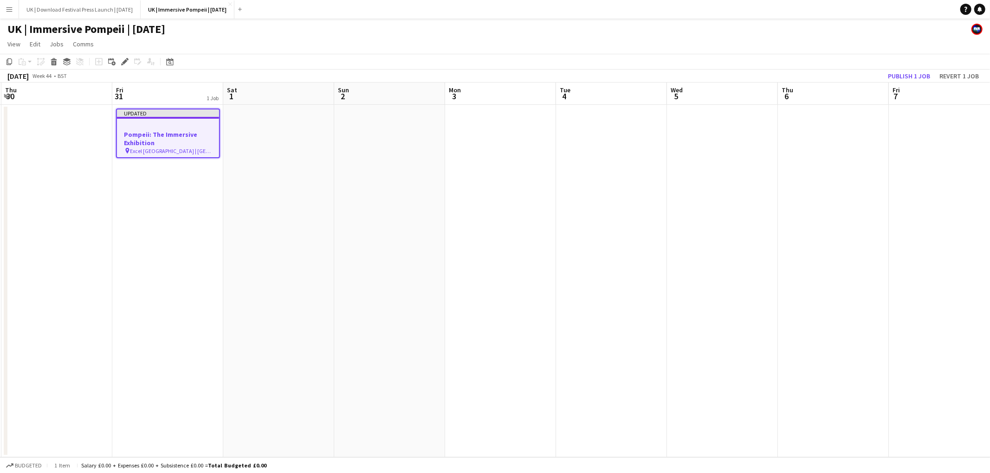
scroll to position [0, 219]
drag, startPoint x: 928, startPoint y: 71, endPoint x: 756, endPoint y: 150, distance: 189.6
click at [928, 72] on button "Publish 1 job" at bounding box center [909, 76] width 50 height 12
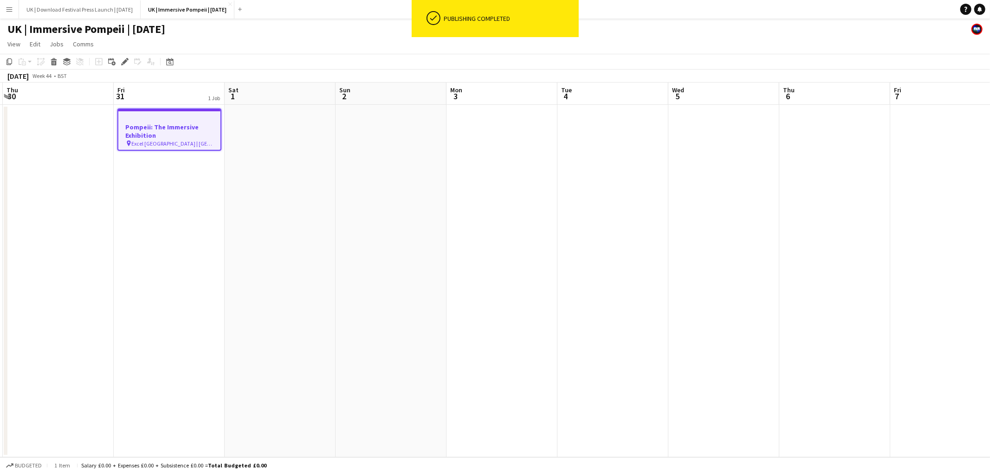
click at [157, 140] on span "Excel [GEOGRAPHIC_DATA] | [GEOGRAPHIC_DATA], [GEOGRAPHIC_DATA]" at bounding box center [172, 143] width 81 height 7
drag, startPoint x: 269, startPoint y: 102, endPoint x: 259, endPoint y: 102, distance: 9.8
click at [269, 102] on app-board-header-date "Sat 1" at bounding box center [280, 94] width 111 height 22
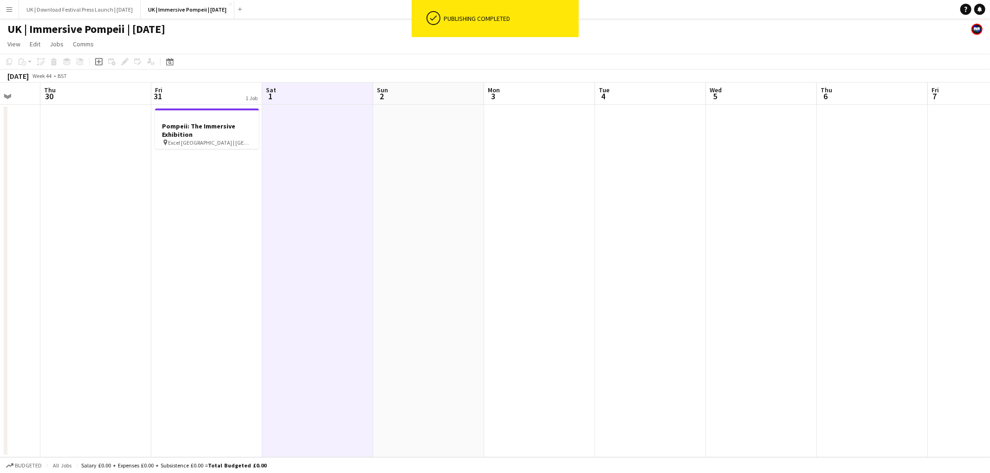
scroll to position [0, 291]
drag, startPoint x: 174, startPoint y: 97, endPoint x: 212, endPoint y: 95, distance: 38.1
click at [212, 95] on app-calendar-viewport "Mon 27 Tue 28 Wed 29 Thu 30 Fri 31 1 Job Sat 1 Sun 2 Mon 3 Tue 4 Wed 5 Thu 6 Fr…" at bounding box center [495, 270] width 990 height 375
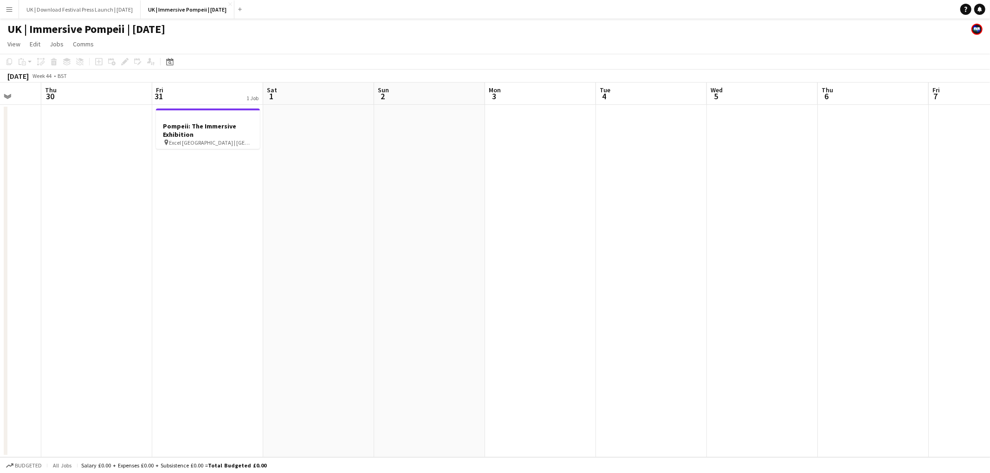
click at [212, 95] on app-board-header-date "Fri 31 1 Job" at bounding box center [207, 94] width 111 height 22
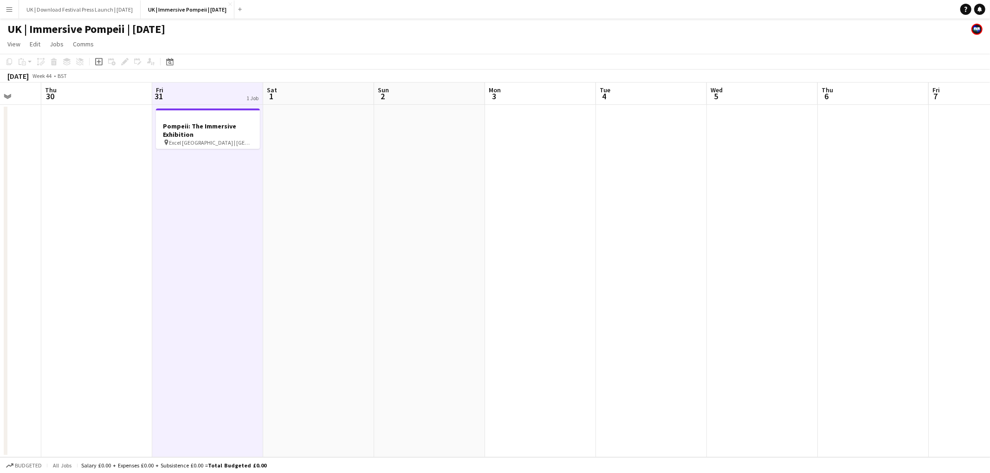
click at [212, 95] on app-board-header-date "Fri 31 1 Job" at bounding box center [207, 94] width 111 height 22
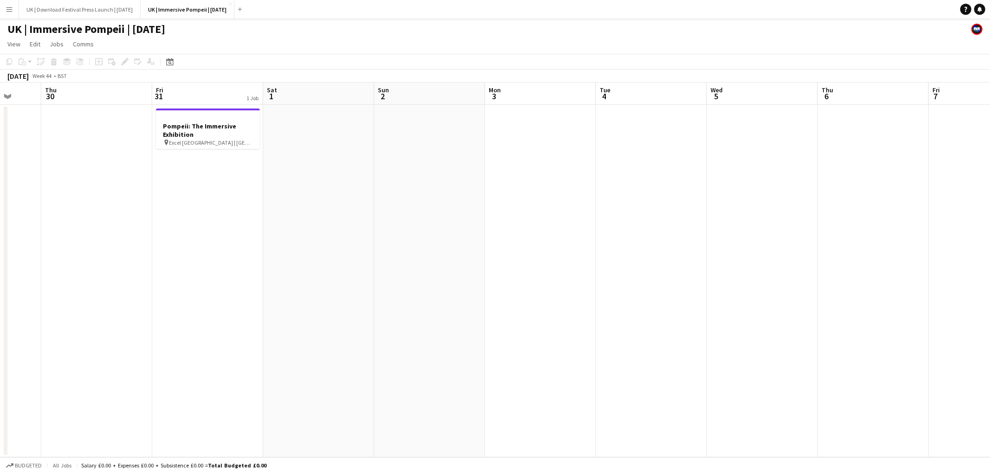
click at [206, 95] on app-board-header-date "Fri 31 1 Job" at bounding box center [207, 94] width 111 height 22
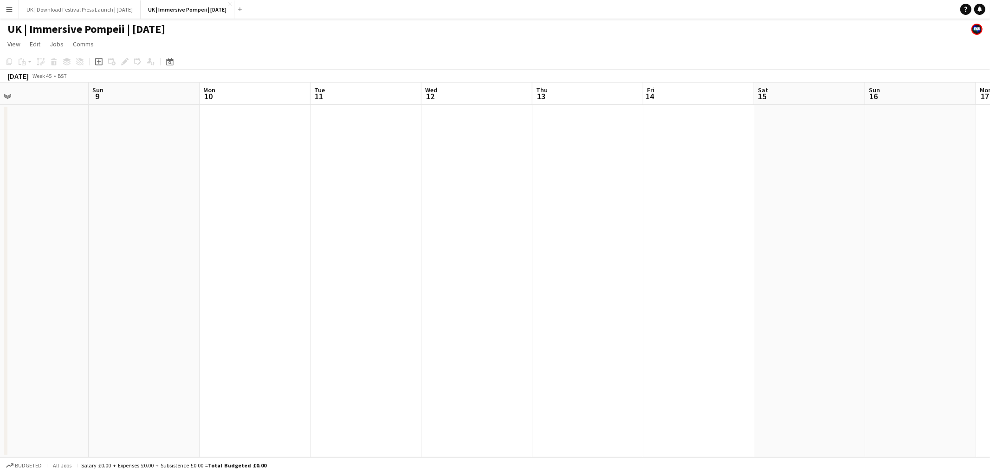
scroll to position [0, 354]
click at [791, 104] on app-board-header-date "Sat 15" at bounding box center [809, 94] width 111 height 22
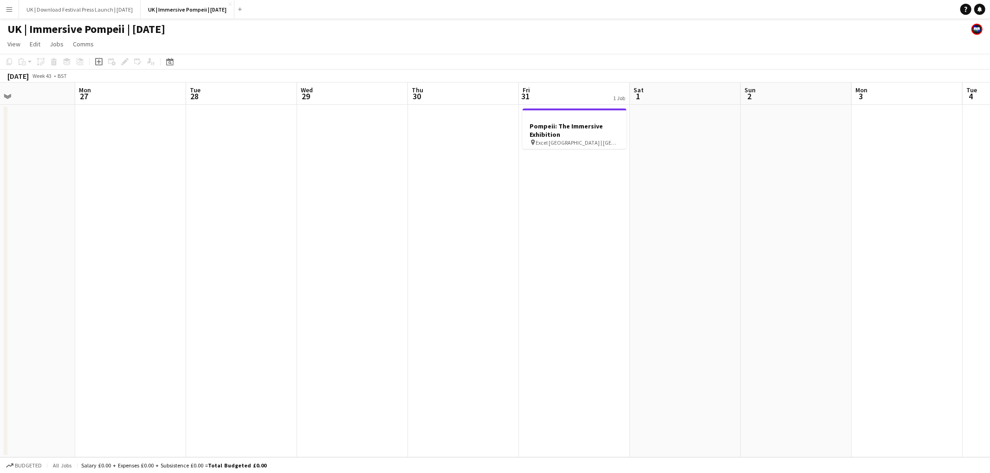
scroll to position [0, 368]
click at [548, 95] on app-board-header-date "Fri 31 1 Job" at bounding box center [574, 94] width 111 height 22
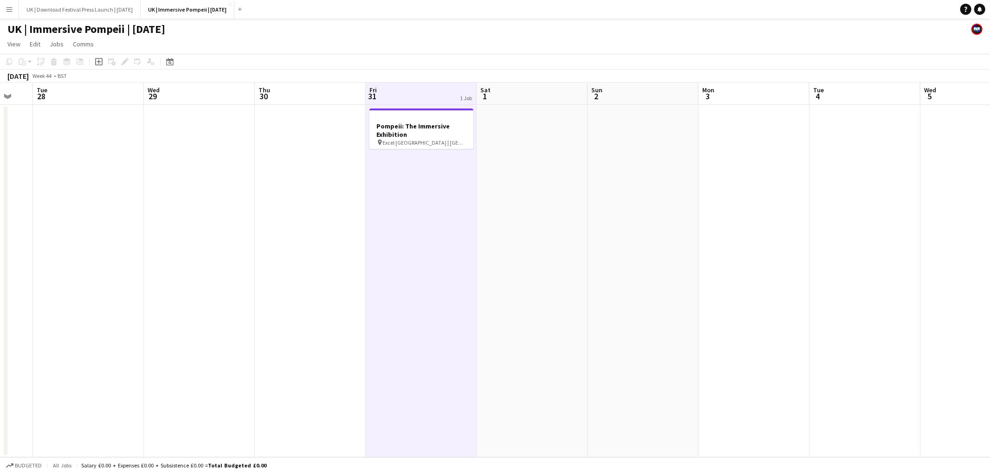
click at [508, 100] on app-board-header-date "Sat 1" at bounding box center [532, 94] width 111 height 22
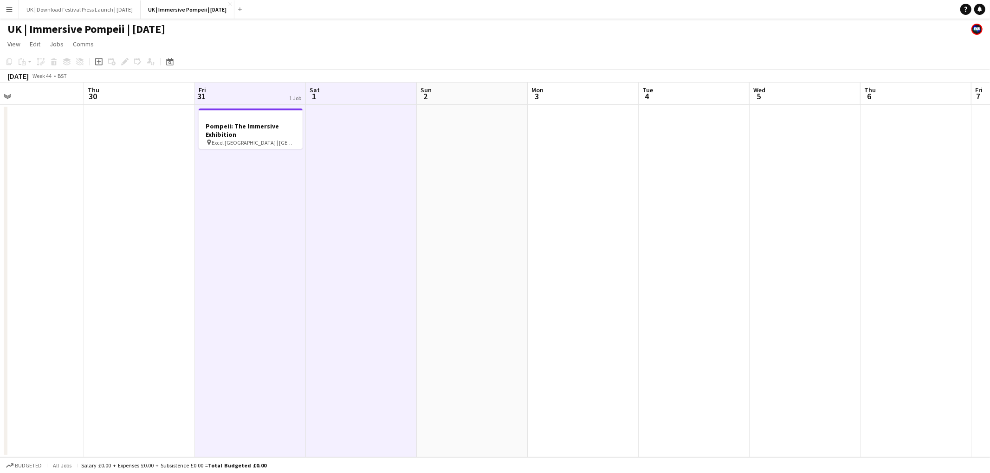
scroll to position [0, 253]
click at [435, 101] on app-board-header-date "Sun 2" at bounding box center [467, 94] width 111 height 22
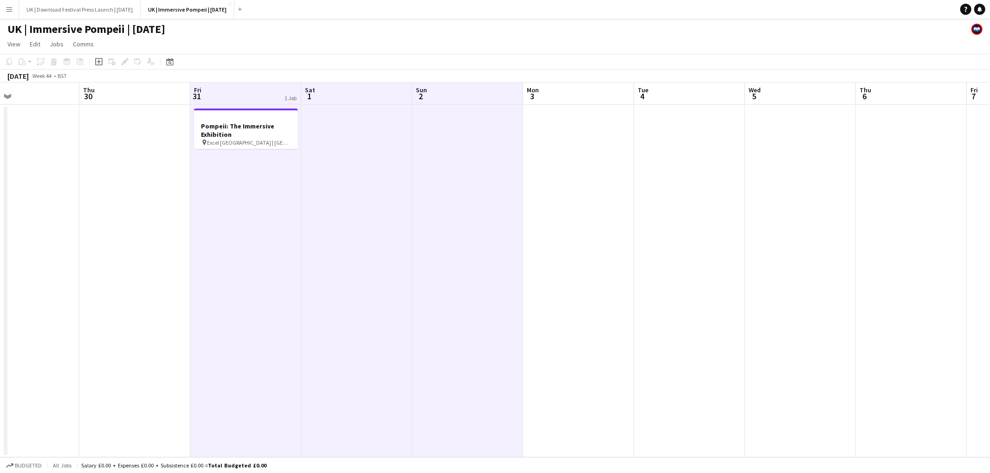
click at [531, 95] on span "3" at bounding box center [531, 96] width 13 height 11
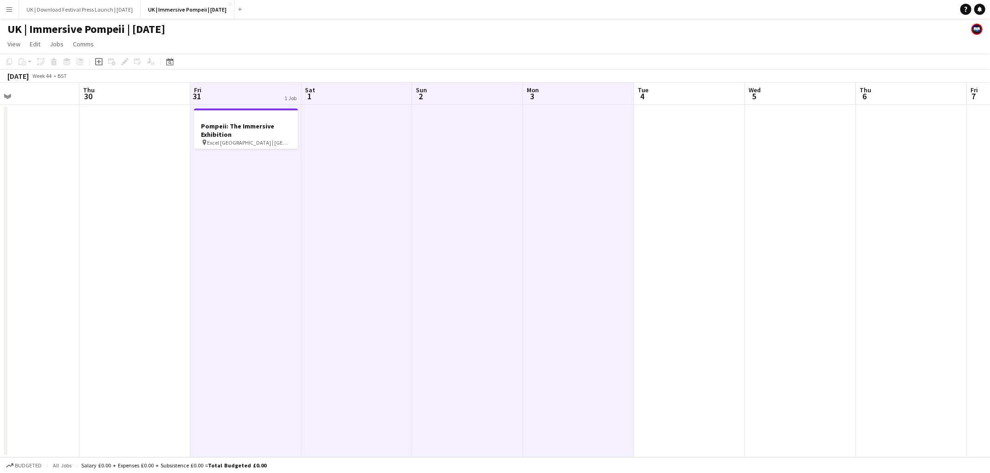
click at [661, 98] on app-board-header-date "Tue 4" at bounding box center [689, 94] width 111 height 22
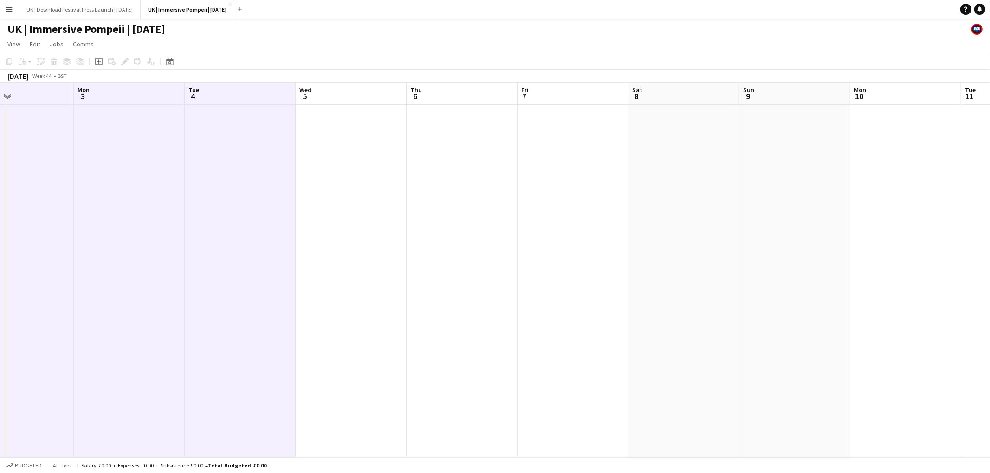
drag, startPoint x: 364, startPoint y: 100, endPoint x: 449, endPoint y: 96, distance: 85.5
click at [365, 100] on app-board-header-date "Wed 5" at bounding box center [351, 94] width 111 height 22
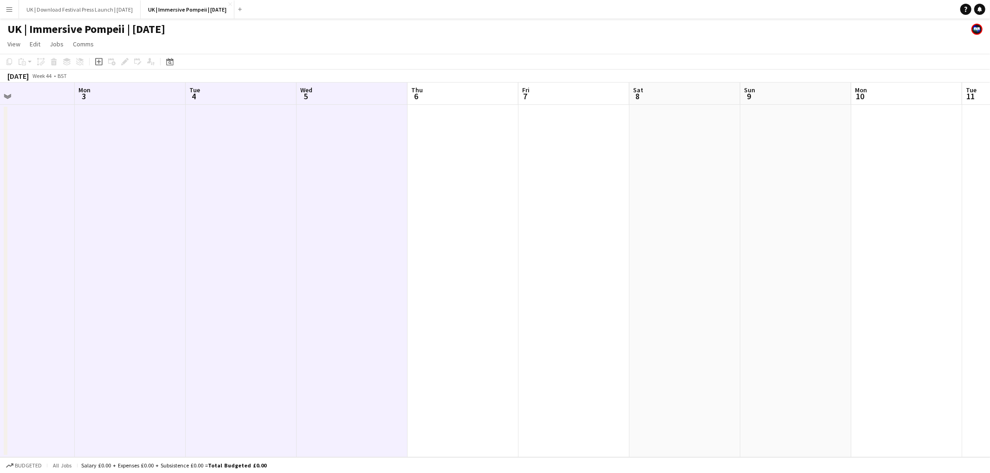
drag, startPoint x: 475, startPoint y: 96, endPoint x: 489, endPoint y: 94, distance: 14.0
click at [475, 96] on app-board-header-date "Thu 6" at bounding box center [462, 94] width 111 height 22
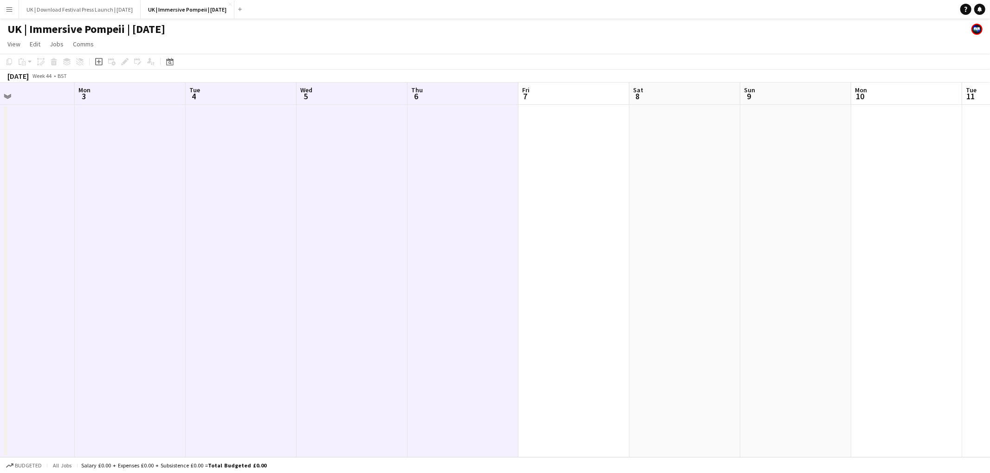
drag, startPoint x: 561, startPoint y: 93, endPoint x: 578, endPoint y: 92, distance: 17.7
click at [565, 93] on app-calendar-viewport "Thu 30 Fri 31 1 Job Sat 1 Sun 2 Mon 3 Tue 4 Wed 5 Thu 6 Fri 7 Sat 8 Sun 9 Mon 1…" at bounding box center [495, 270] width 990 height 375
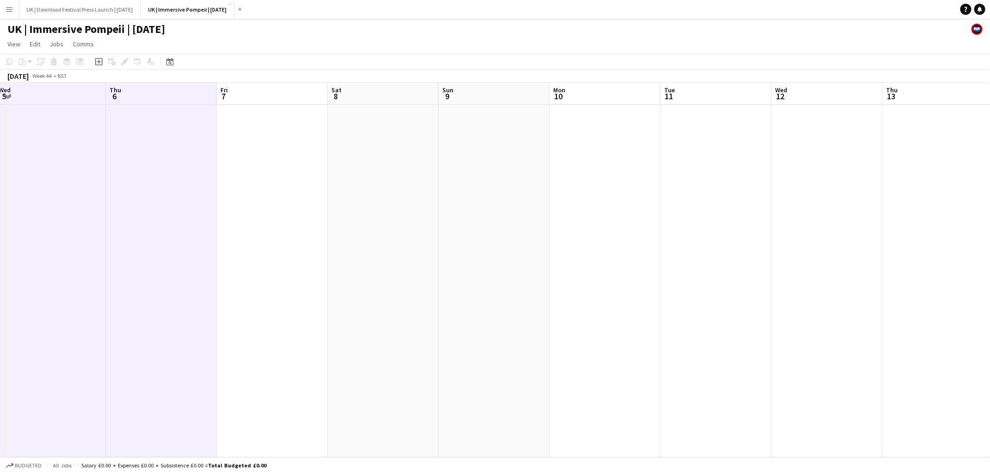
scroll to position [0, 364]
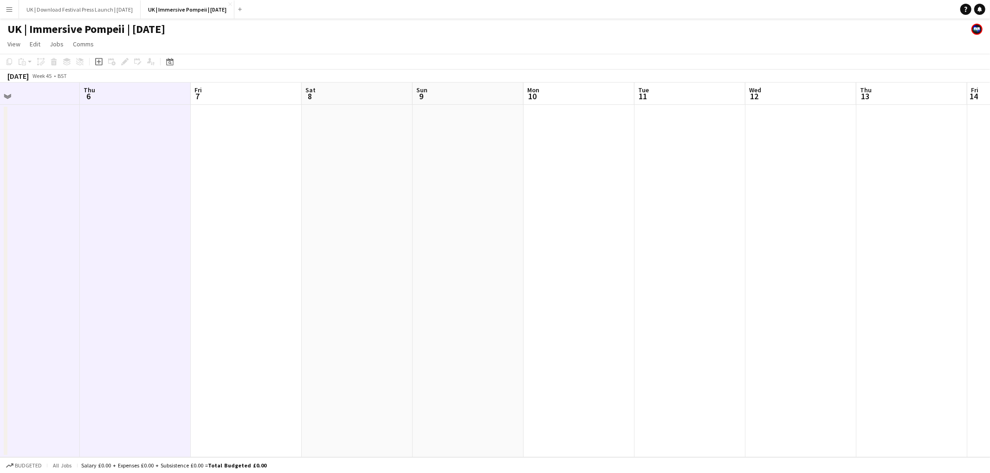
drag, startPoint x: 239, startPoint y: 91, endPoint x: 265, endPoint y: 91, distance: 26.0
click at [241, 91] on app-board-header-date "Fri 7" at bounding box center [246, 94] width 111 height 22
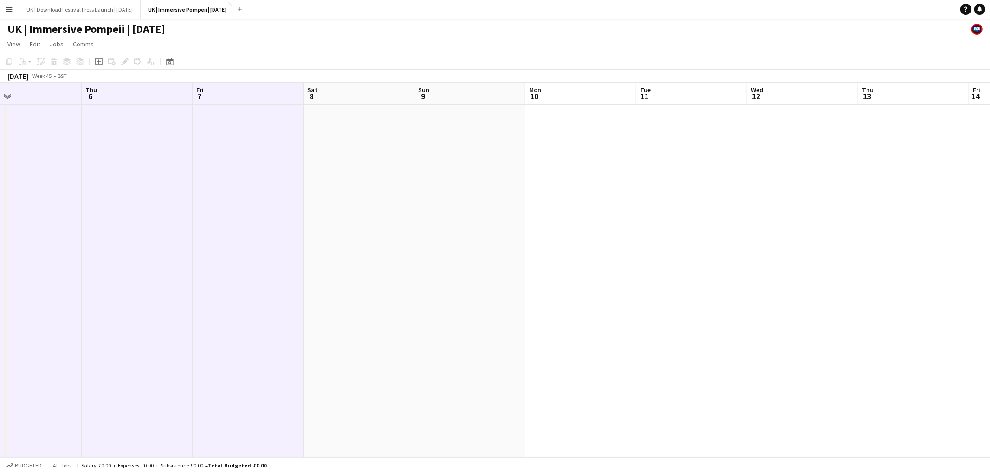
drag, startPoint x: 340, startPoint y: 95, endPoint x: 410, endPoint y: 95, distance: 70.1
click at [340, 95] on app-board-header-date "Sat 8" at bounding box center [358, 94] width 111 height 22
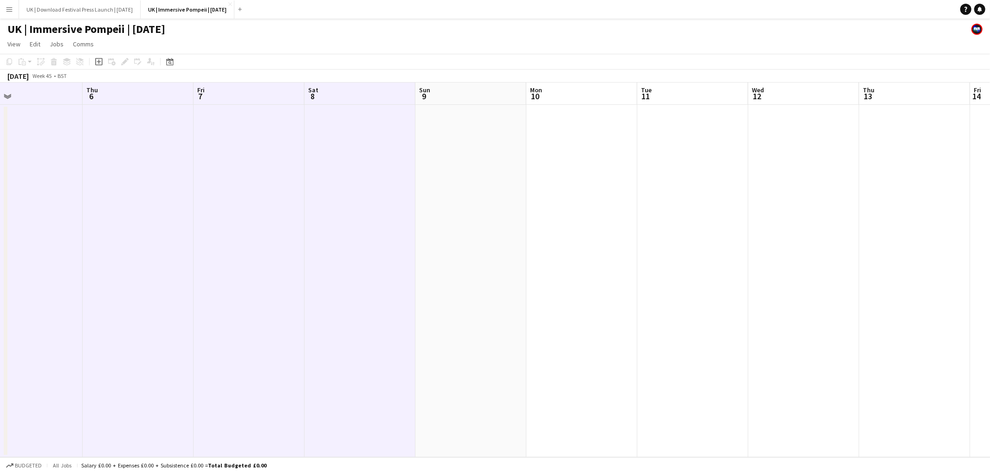
click at [462, 96] on app-board-header-date "Sun 9" at bounding box center [470, 94] width 111 height 22
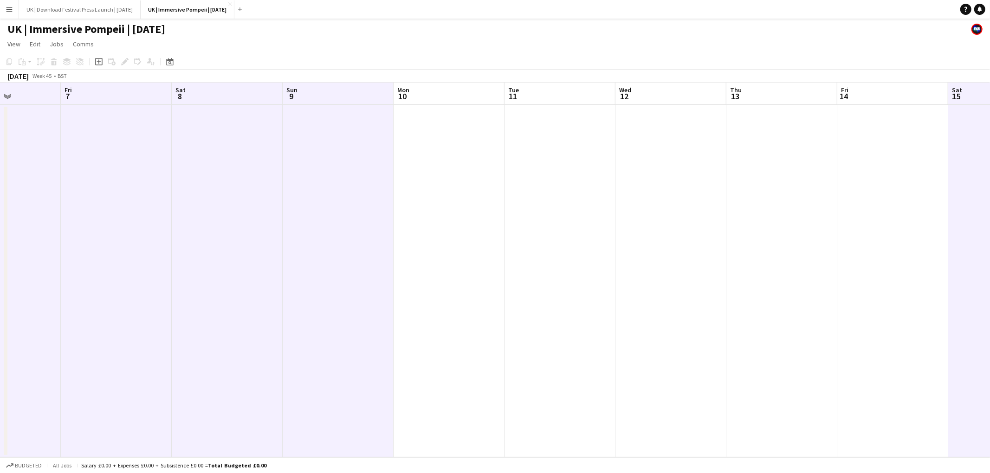
scroll to position [0, 309]
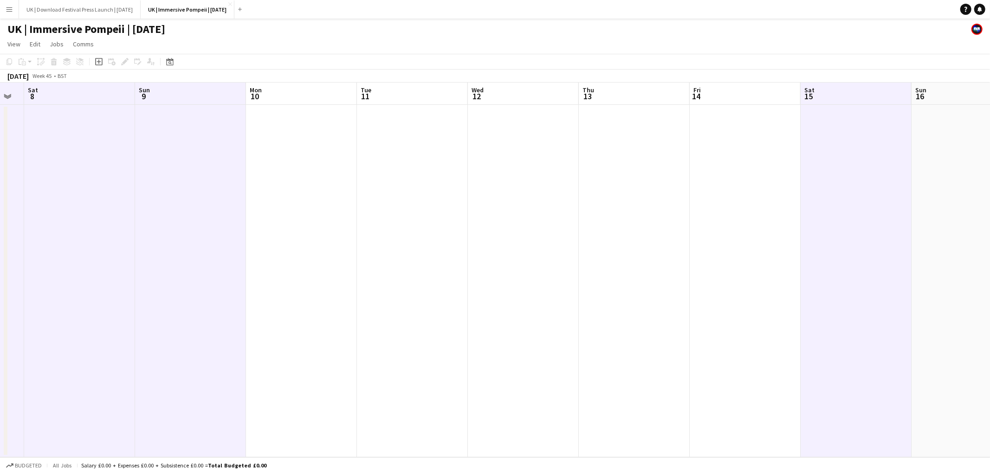
click at [719, 92] on app-board-header-date "Fri 14" at bounding box center [744, 94] width 111 height 22
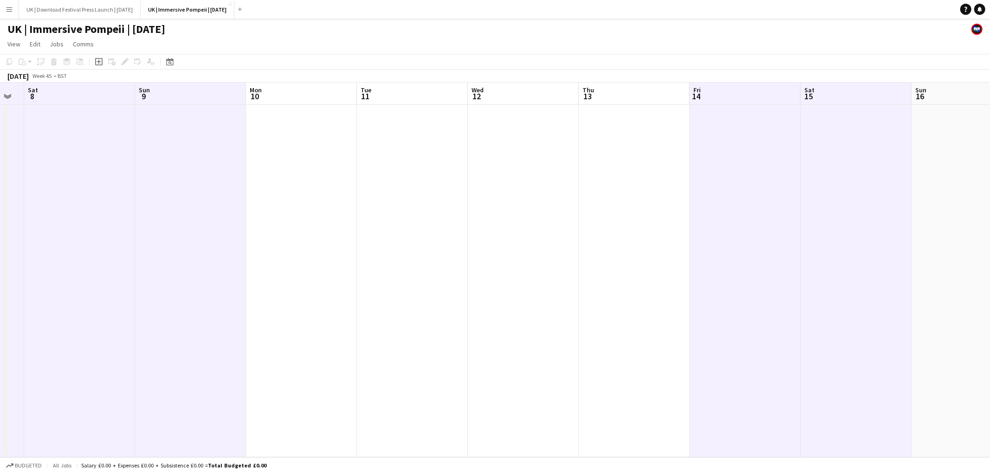
drag, startPoint x: 643, startPoint y: 94, endPoint x: 593, endPoint y: 96, distance: 50.1
click at [637, 94] on app-calendar-viewport "Wed 5 Thu 6 Fri 7 Sat 8 Sun 9 Mon 10 Tue 11 Wed 12 Thu 13 Fri 14 Sat 15 Sun 16 …" at bounding box center [495, 270] width 990 height 375
drag, startPoint x: 520, startPoint y: 97, endPoint x: 484, endPoint y: 98, distance: 35.8
click at [518, 97] on app-board-header-date "Wed 12" at bounding box center [517, 94] width 111 height 22
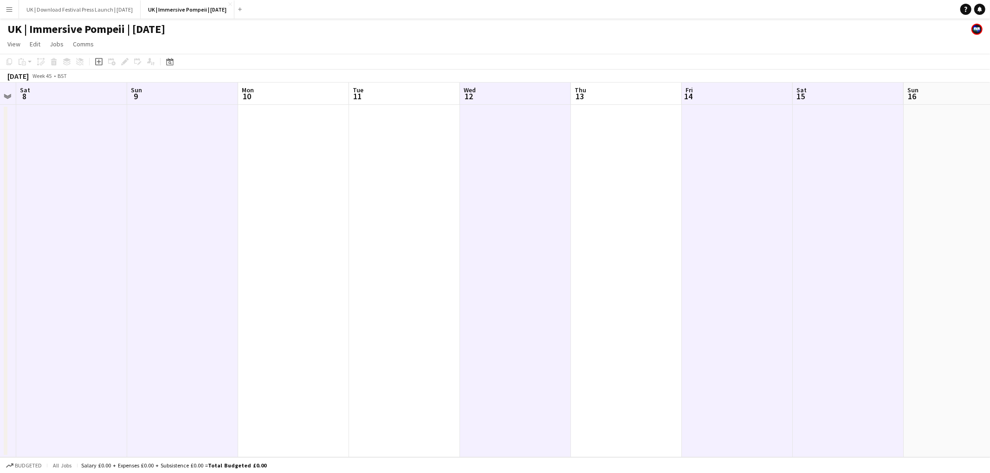
click at [415, 95] on app-board-header-date "Tue 11" at bounding box center [404, 94] width 111 height 22
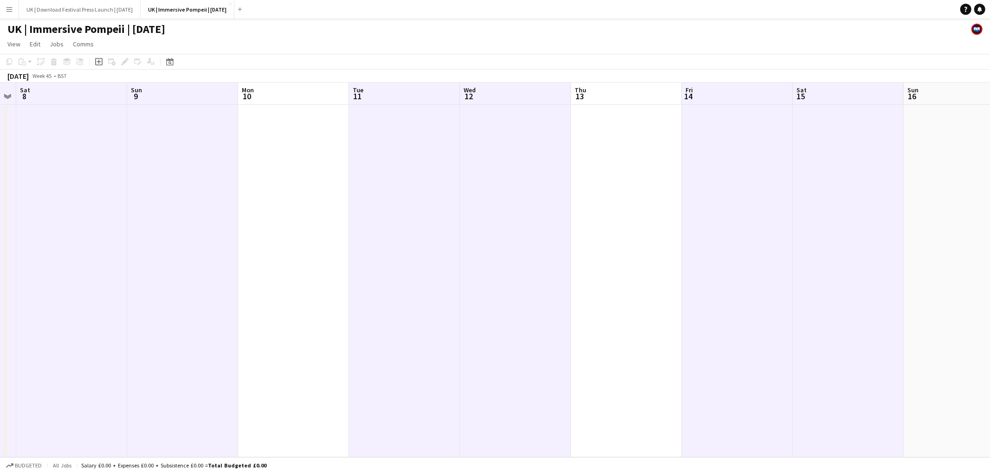
drag, startPoint x: 602, startPoint y: 96, endPoint x: 443, endPoint y: 95, distance: 159.6
click at [602, 96] on app-board-header-date "Thu 13" at bounding box center [626, 94] width 111 height 22
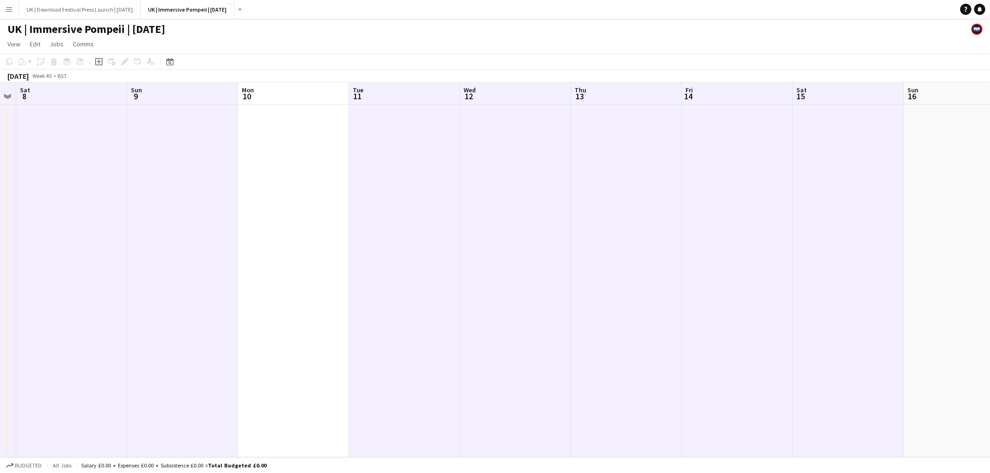
drag, startPoint x: 283, startPoint y: 94, endPoint x: 289, endPoint y: 92, distance: 5.9
click at [285, 94] on app-board-header-date "Mon 10" at bounding box center [293, 94] width 111 height 22
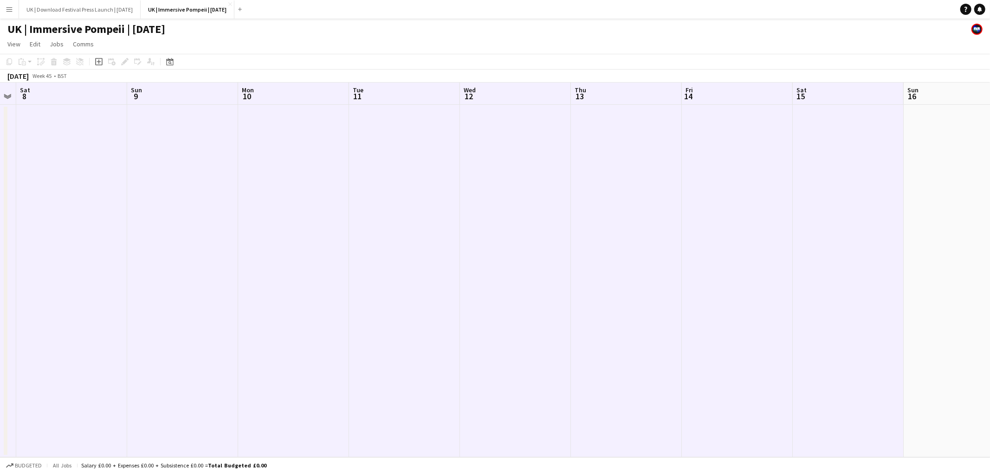
scroll to position [0, 315]
click at [93, 59] on div "Add job" at bounding box center [98, 61] width 11 height 11
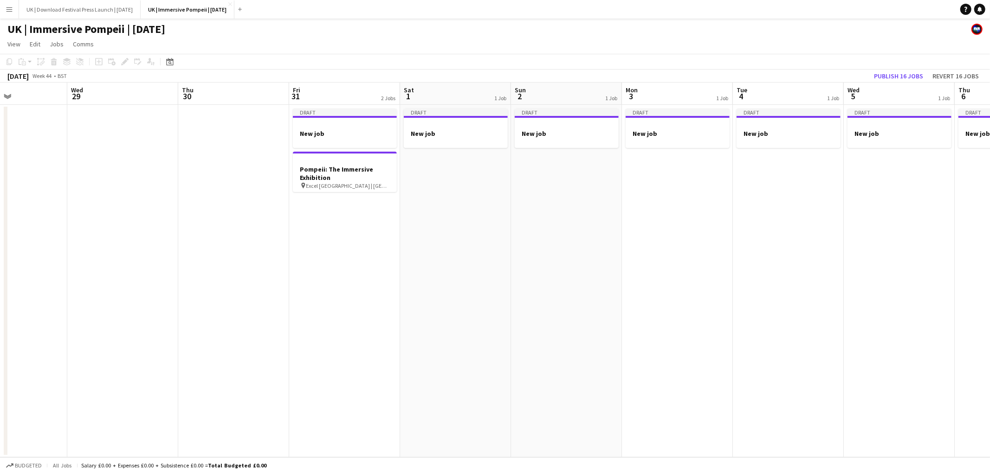
scroll to position [0, 263]
click at [354, 129] on h3 "New job" at bounding box center [348, 133] width 104 height 8
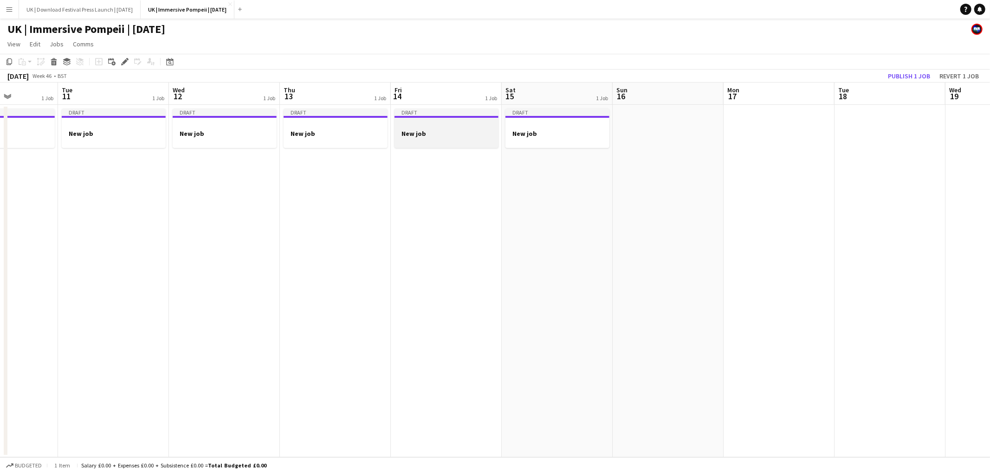
scroll to position [0, 287]
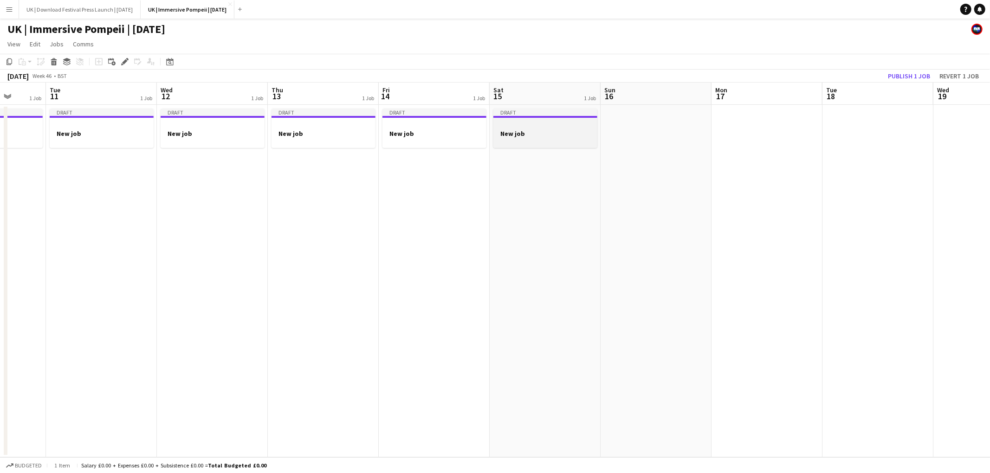
click at [533, 132] on h3 "New job" at bounding box center [545, 133] width 104 height 8
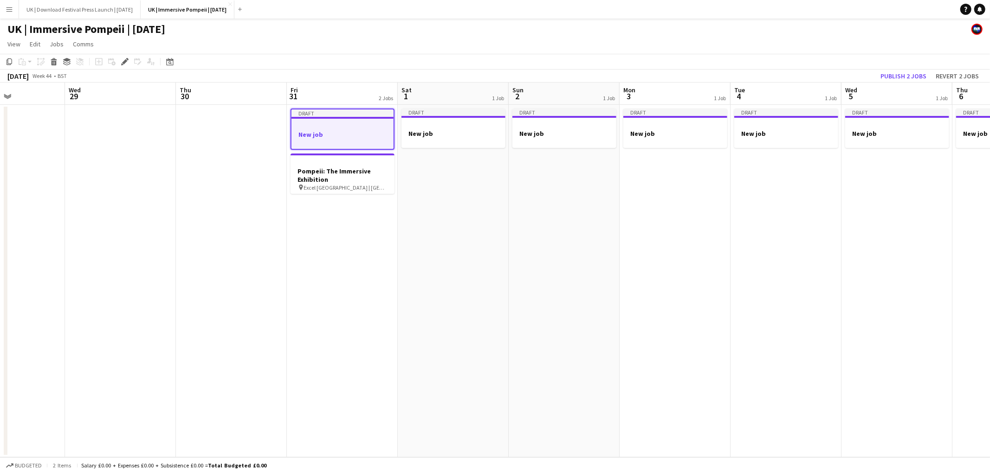
scroll to position [0, 232]
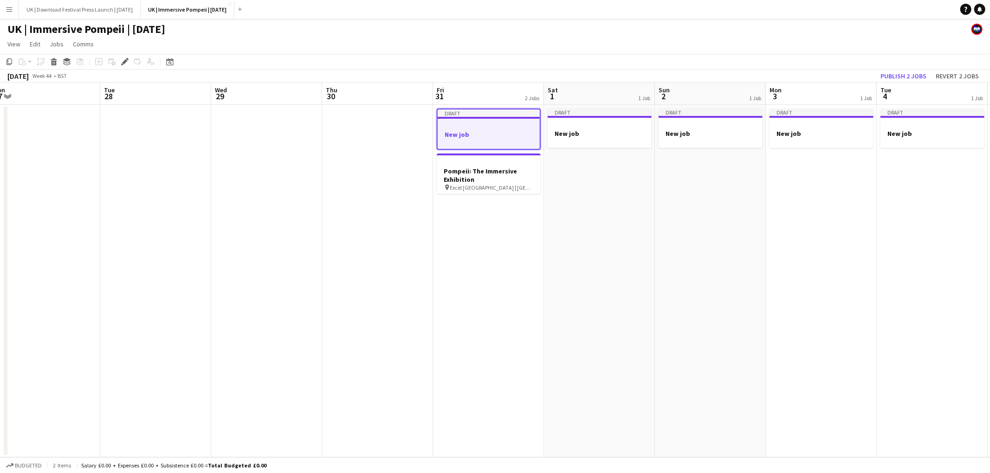
click at [464, 129] on div at bounding box center [489, 125] width 102 height 7
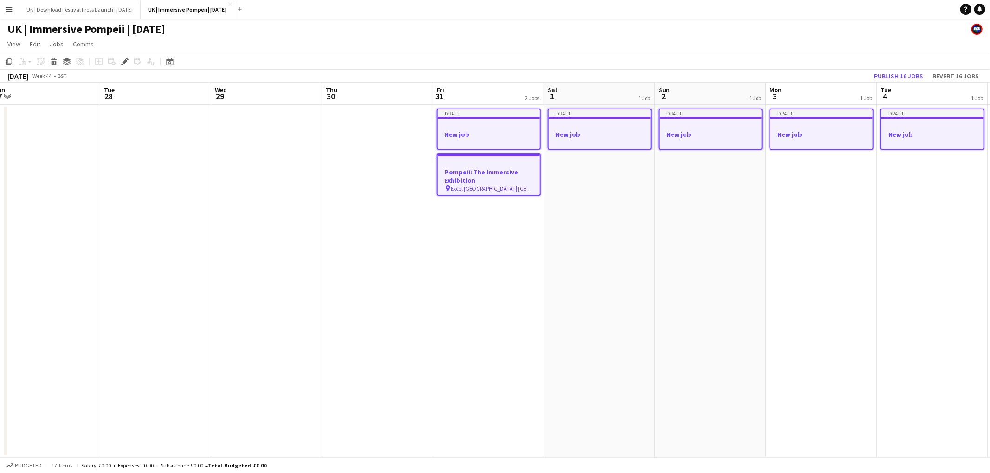
click at [592, 193] on app-date-cell "Draft New job" at bounding box center [599, 281] width 111 height 353
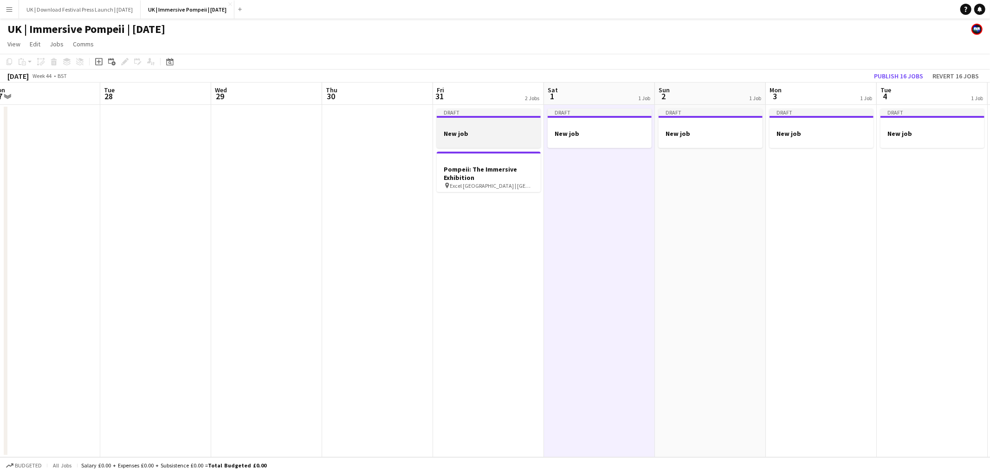
click at [521, 124] on div at bounding box center [489, 125] width 104 height 7
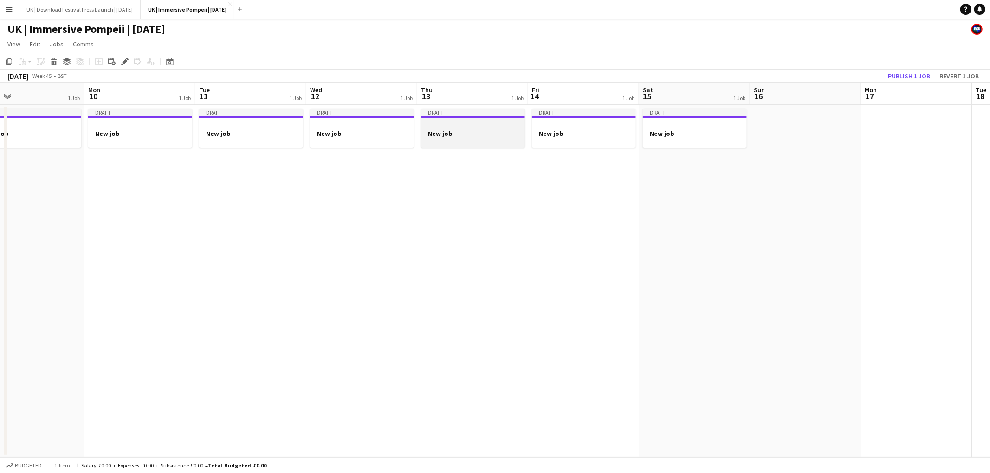
scroll to position [0, 349]
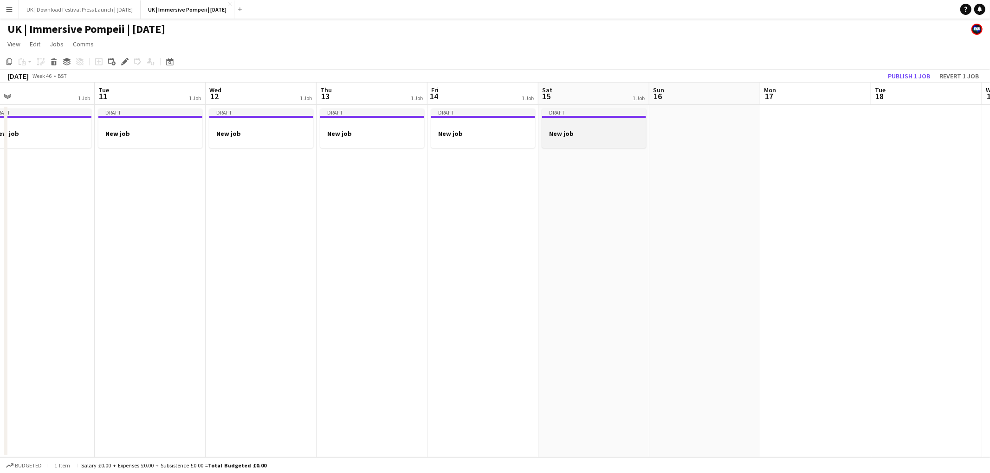
click at [571, 138] on div at bounding box center [594, 141] width 104 height 7
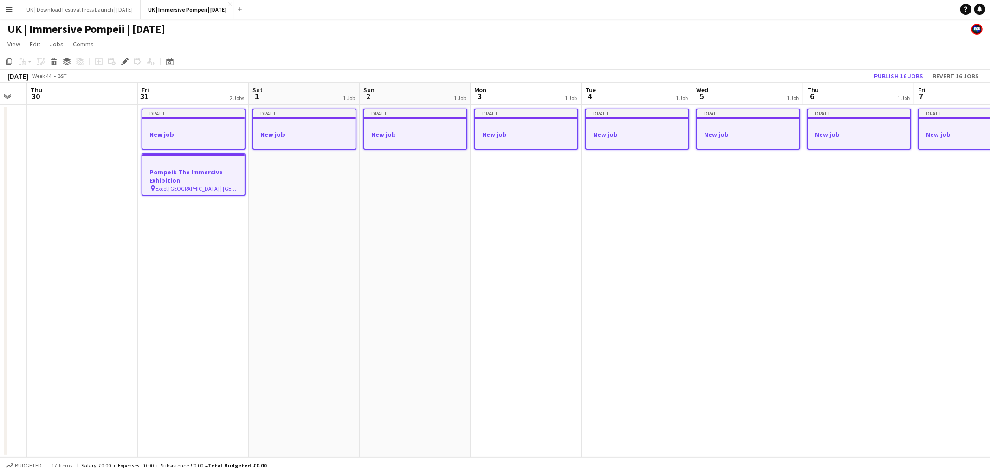
scroll to position [0, 263]
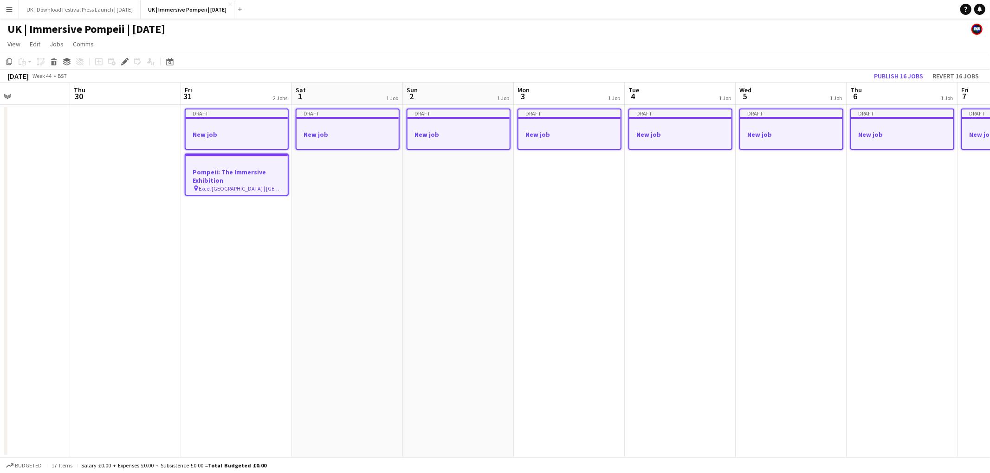
click at [328, 214] on app-date-cell "Draft New job" at bounding box center [347, 281] width 111 height 353
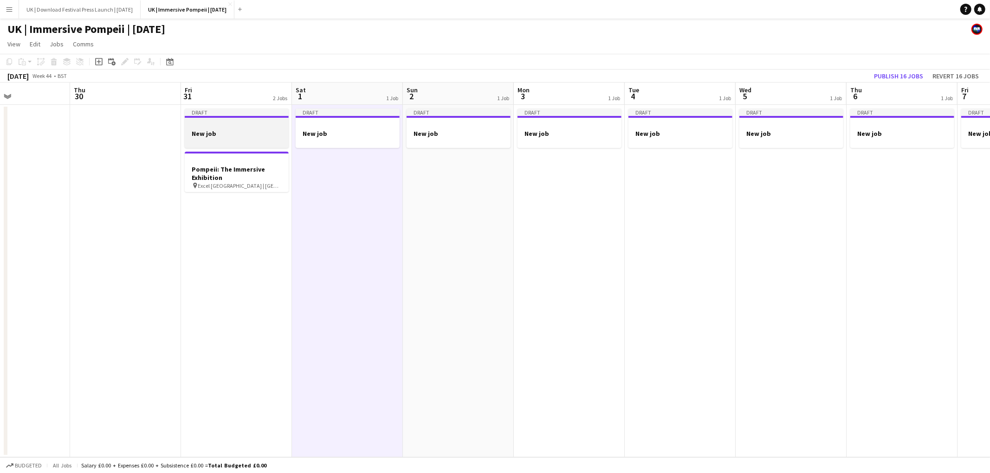
click at [260, 129] on h3 "New job" at bounding box center [237, 133] width 104 height 8
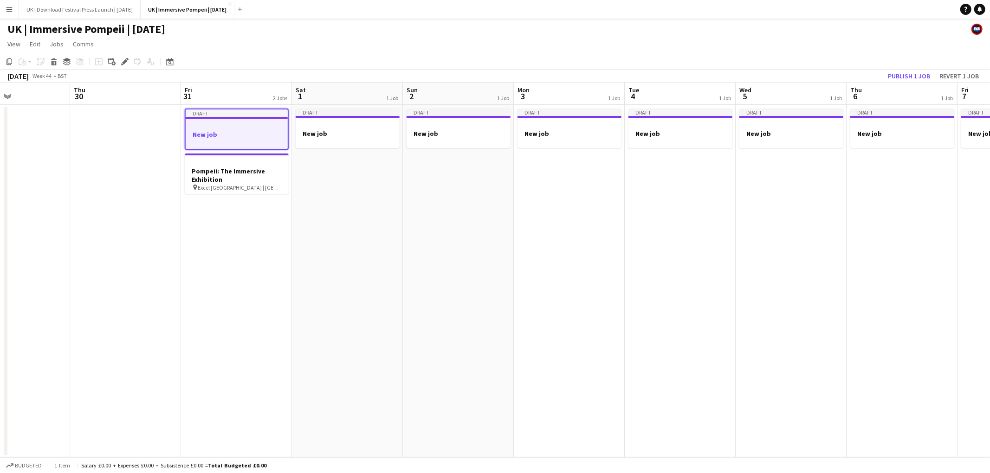
scroll to position [0, 258]
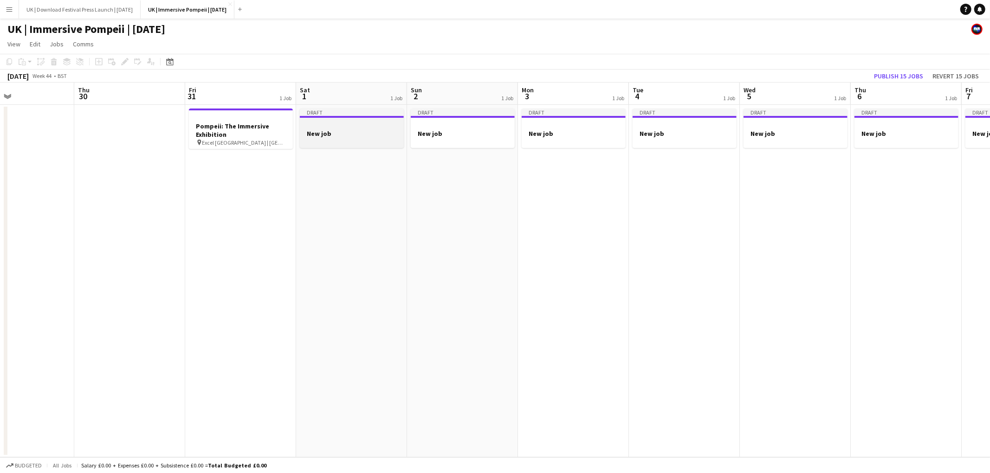
click at [398, 136] on h3 "New job" at bounding box center [352, 133] width 104 height 8
click at [469, 132] on h3 "New job" at bounding box center [465, 133] width 104 height 8
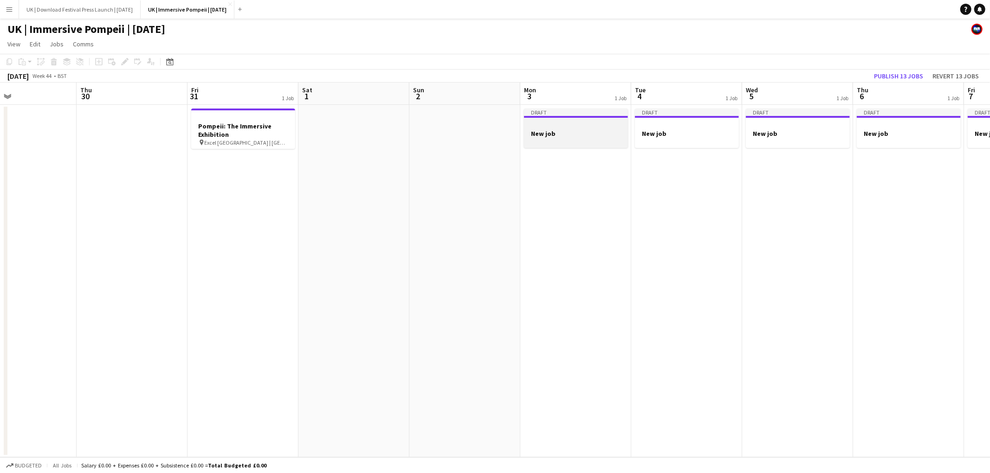
drag, startPoint x: 572, startPoint y: 130, endPoint x: 587, endPoint y: 130, distance: 15.3
click at [572, 130] on h3 "New job" at bounding box center [576, 133] width 104 height 8
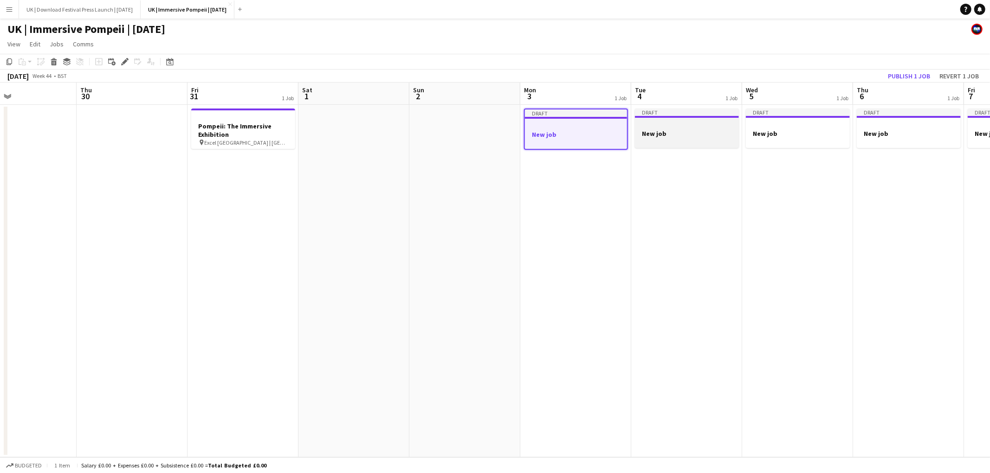
scroll to position [0, 256]
drag, startPoint x: 635, startPoint y: 128, endPoint x: 646, endPoint y: 127, distance: 11.2
click at [635, 127] on div at bounding box center [687, 125] width 104 height 7
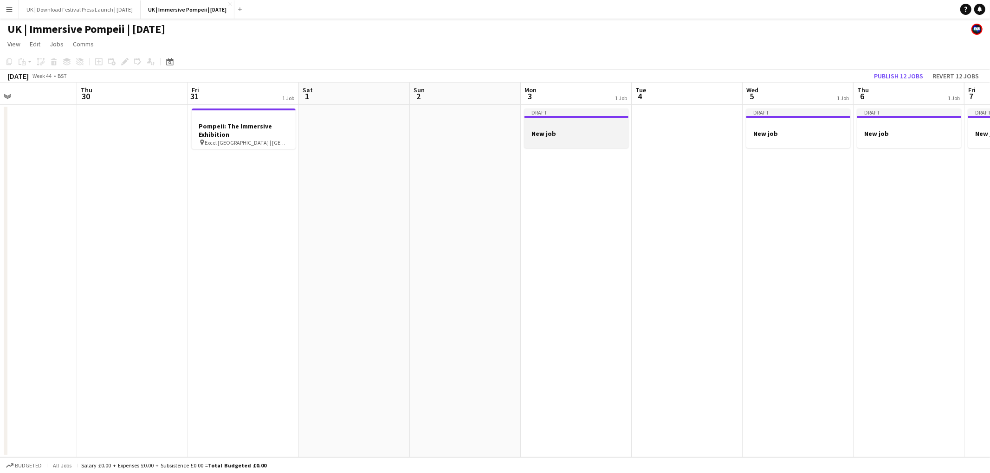
drag, startPoint x: 816, startPoint y: 121, endPoint x: 619, endPoint y: 131, distance: 197.0
click at [814, 122] on div at bounding box center [798, 125] width 104 height 7
click at [545, 133] on h3 "New job" at bounding box center [574, 133] width 104 height 8
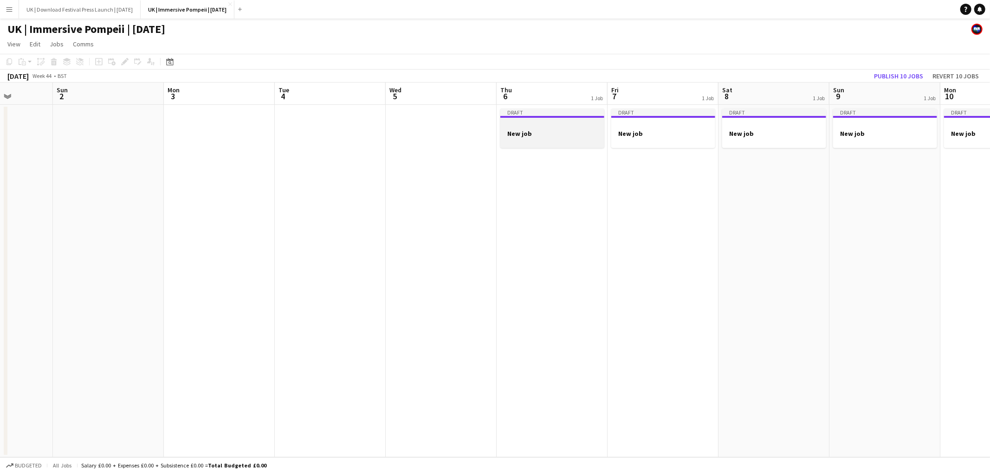
drag, startPoint x: 537, startPoint y: 126, endPoint x: 741, endPoint y: 134, distance: 204.8
click at [539, 126] on div at bounding box center [552, 125] width 104 height 7
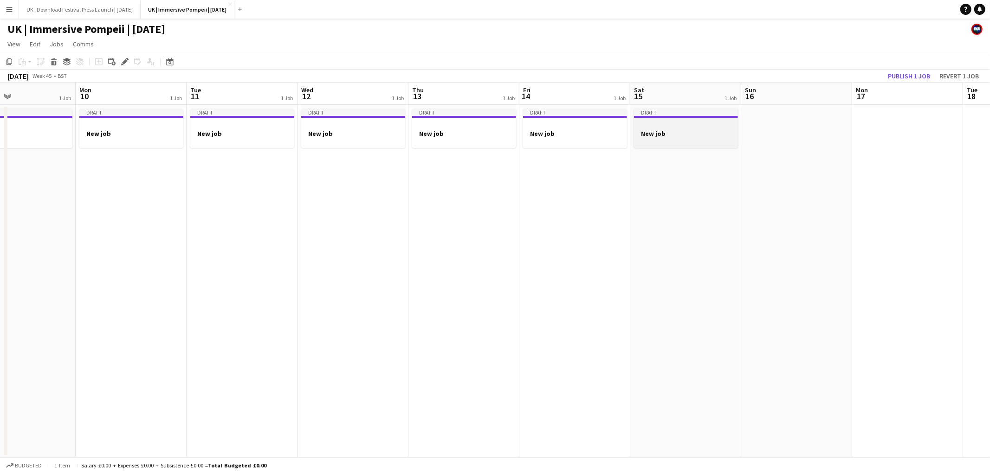
scroll to position [0, 369]
click at [702, 133] on h3 "New job" at bounding box center [685, 133] width 104 height 8
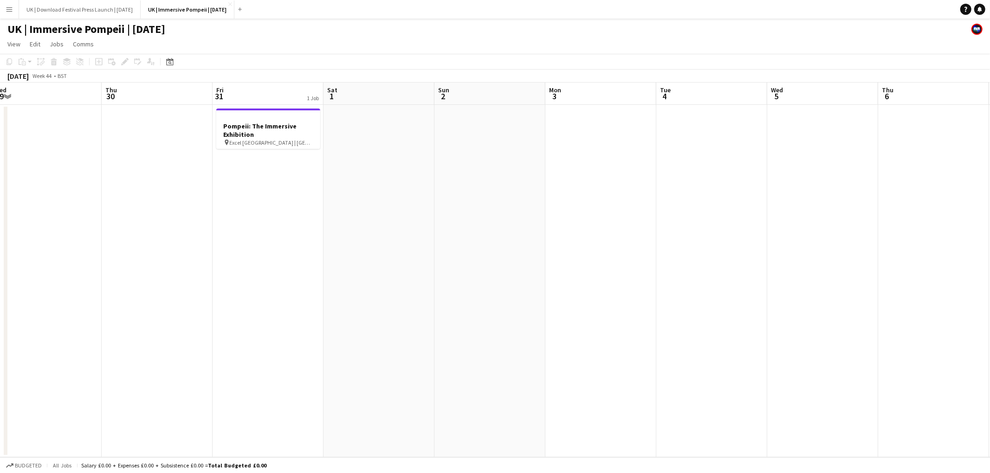
scroll to position [0, 258]
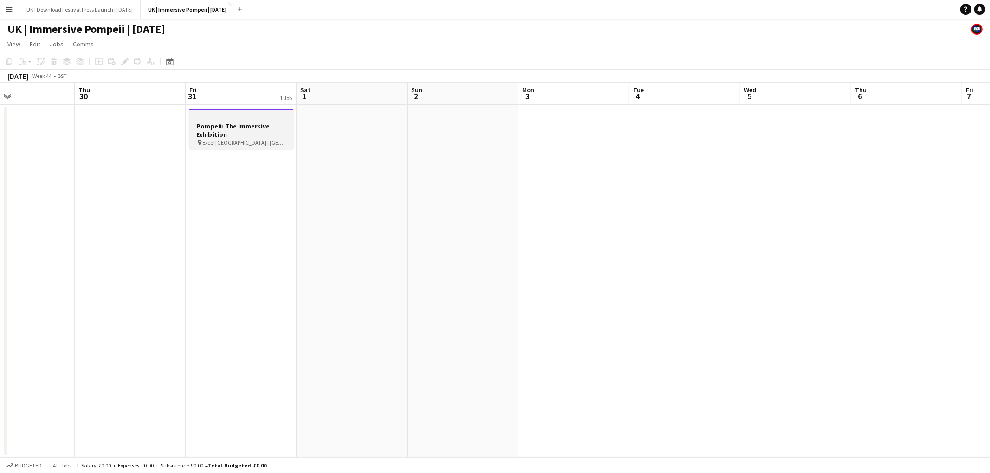
click at [237, 130] on h3 "Pompeii: The Immersive Exhibition" at bounding box center [241, 130] width 104 height 17
click at [237, 130] on h3 "Pompeii: The Immersive Exhibition" at bounding box center [241, 131] width 102 height 17
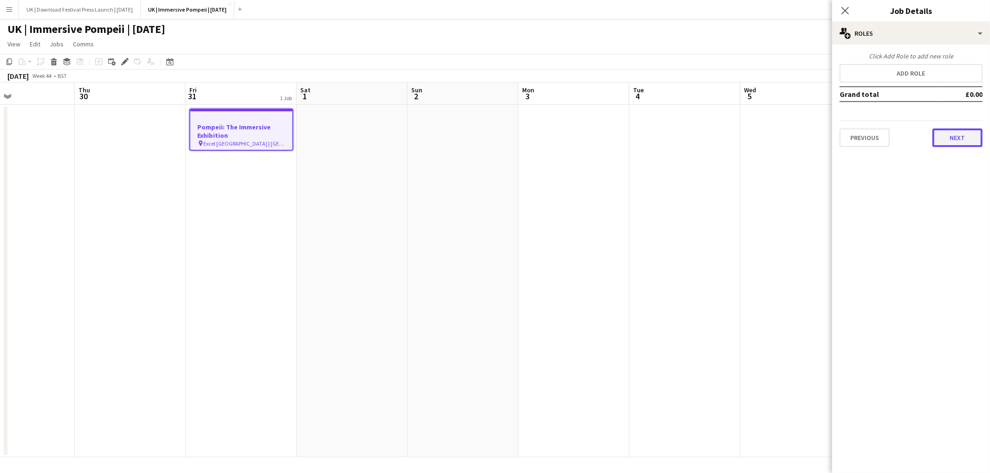
click at [961, 135] on button "Next" at bounding box center [957, 138] width 50 height 19
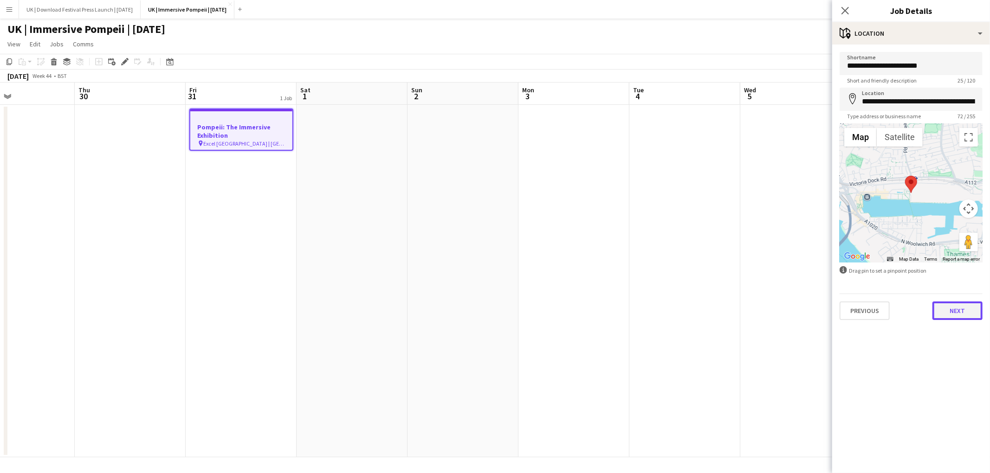
click at [963, 317] on button "Next" at bounding box center [957, 311] width 50 height 19
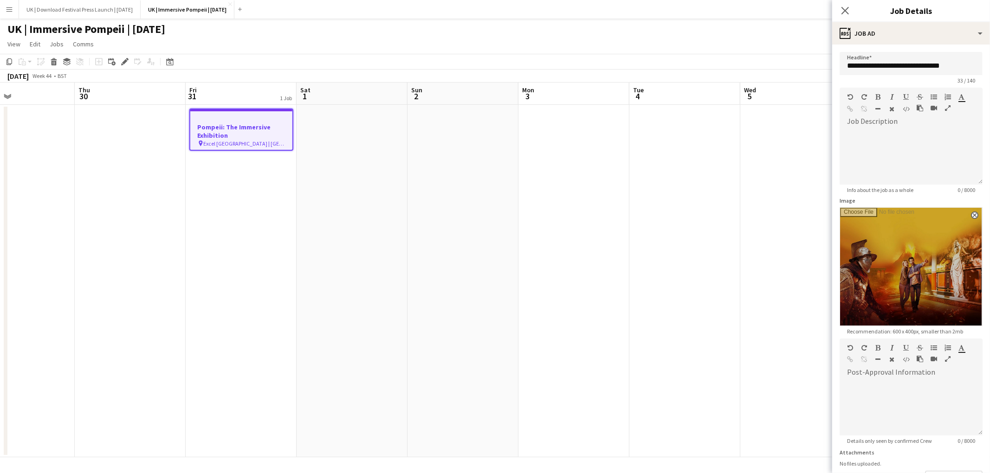
click at [954, 317] on input "Image" at bounding box center [911, 267] width 142 height 118
click at [848, 8] on icon at bounding box center [844, 10] width 9 height 9
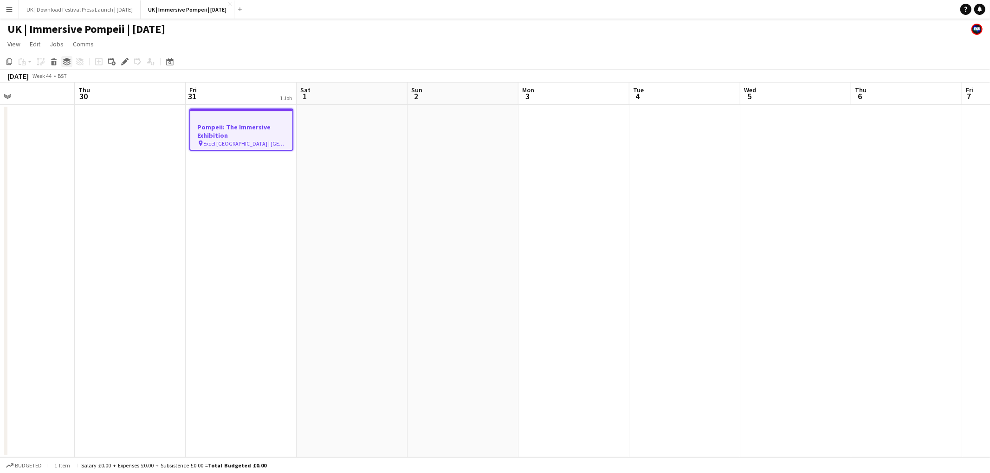
click at [67, 63] on icon "Group" at bounding box center [66, 61] width 7 height 7
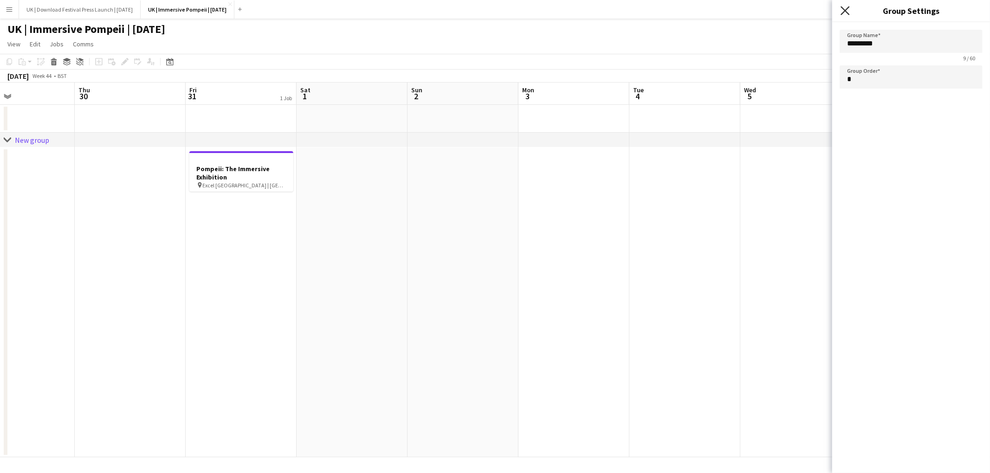
click at [846, 13] on icon at bounding box center [844, 10] width 9 height 9
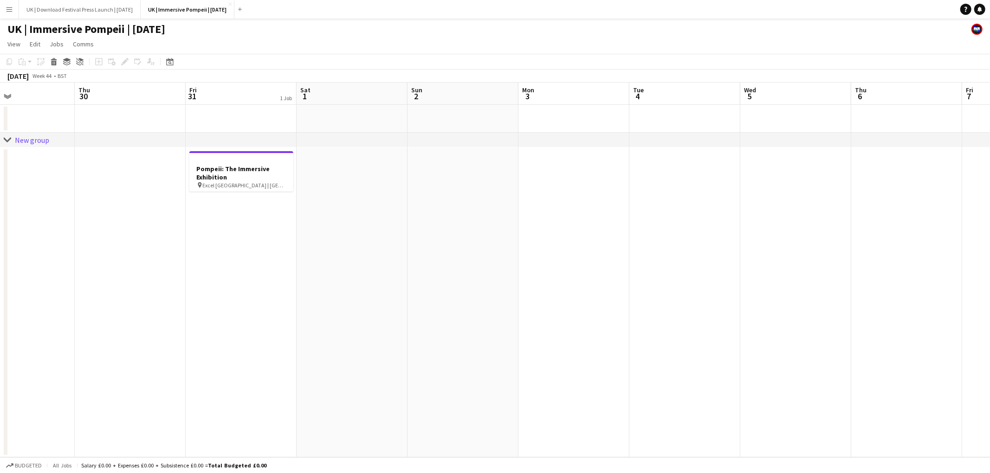
drag, startPoint x: 86, startPoint y: 145, endPoint x: 85, endPoint y: 166, distance: 20.9
click at [86, 145] on div "chevron-right New group" at bounding box center [495, 140] width 990 height 15
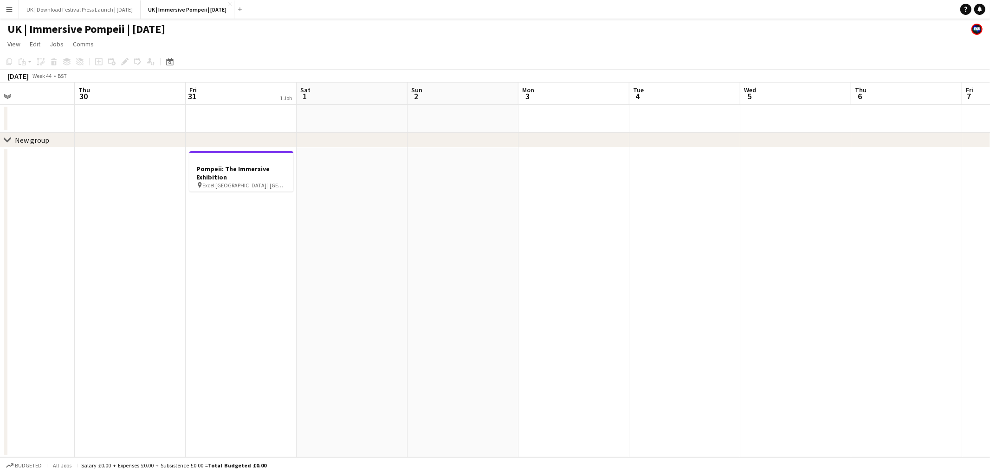
click at [83, 137] on div "chevron-right New group" at bounding box center [495, 140] width 990 height 15
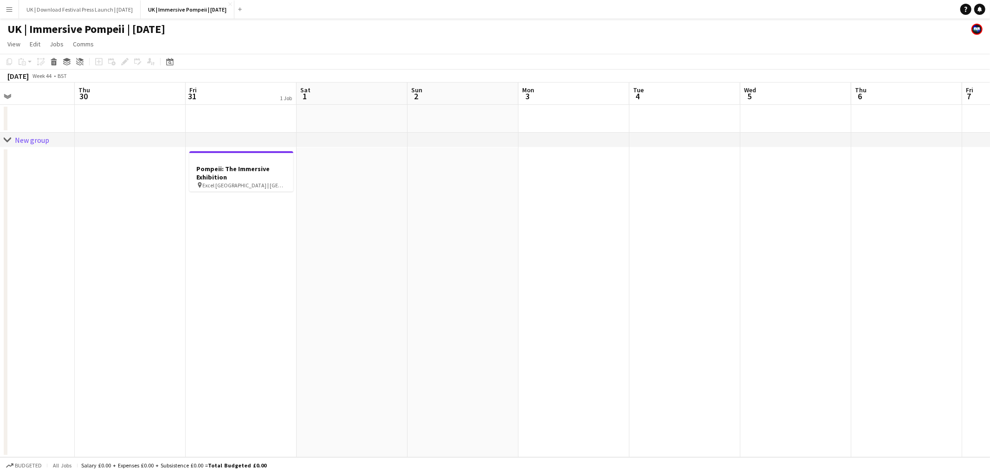
click at [99, 143] on div "chevron-right New group" at bounding box center [495, 140] width 990 height 15
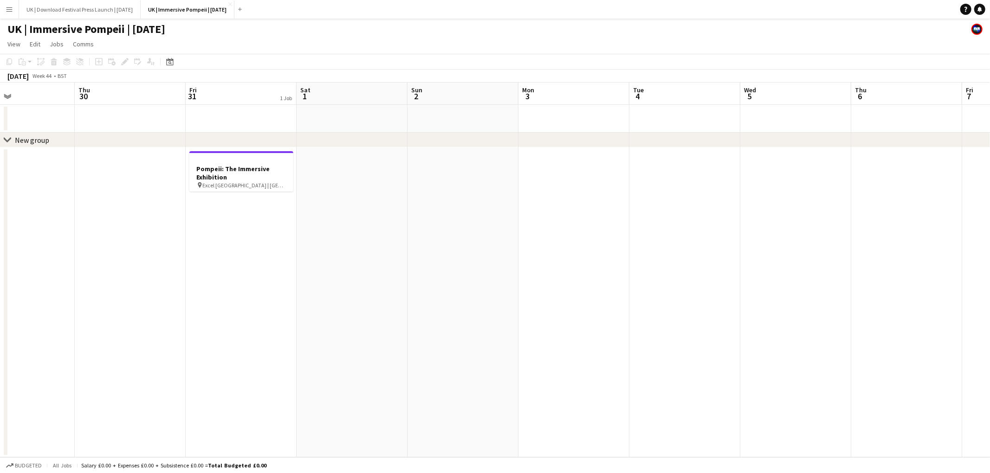
click at [115, 145] on div "chevron-right New group" at bounding box center [495, 140] width 990 height 15
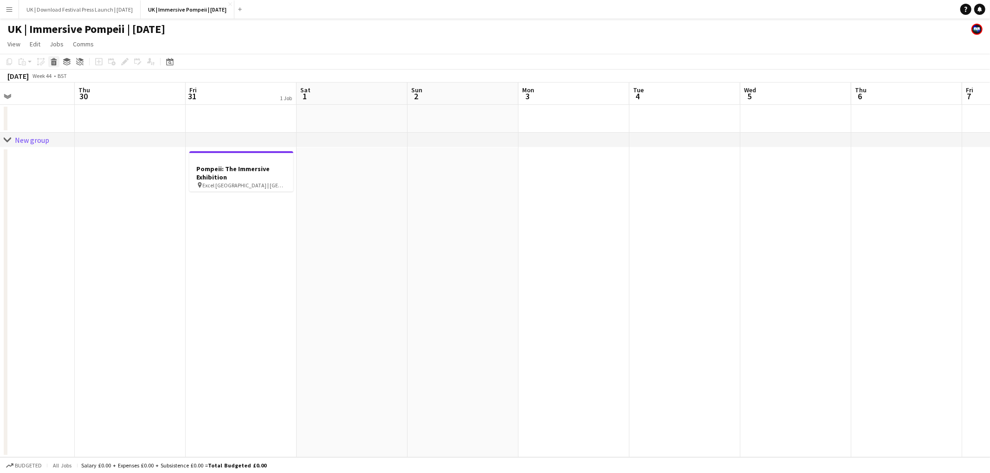
click at [54, 60] on icon "Delete" at bounding box center [53, 61] width 7 height 7
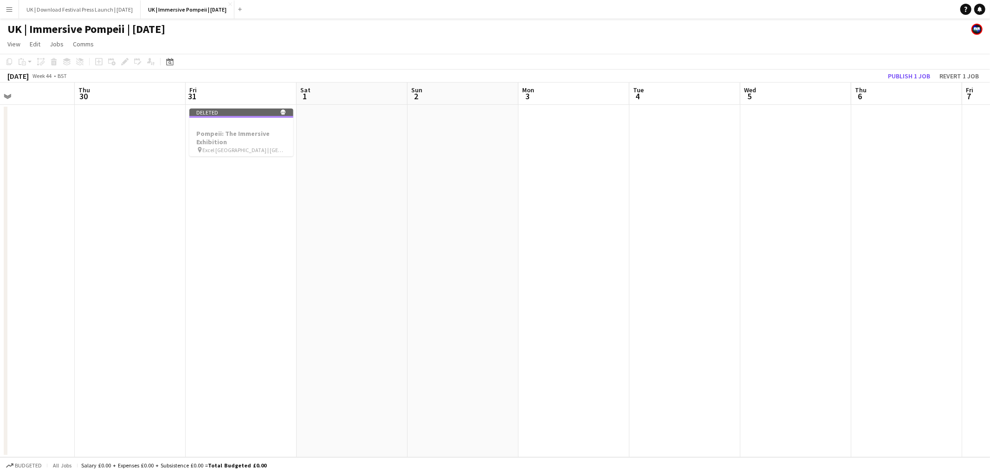
click at [284, 198] on app-date-cell "Deleted skull Pompeii: The Immersive Exhibition pin Excel [GEOGRAPHIC_DATA] | […" at bounding box center [241, 281] width 111 height 353
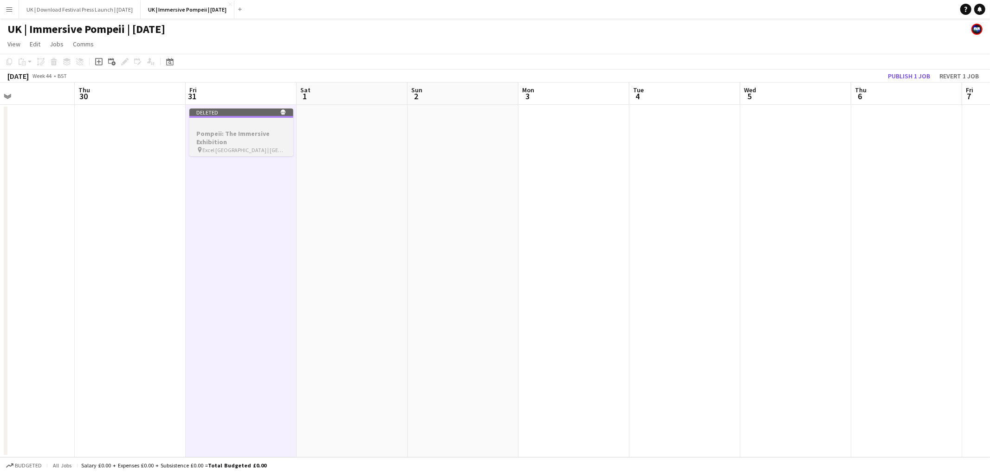
click at [252, 143] on h3 "Pompeii: The Immersive Exhibition" at bounding box center [241, 137] width 104 height 17
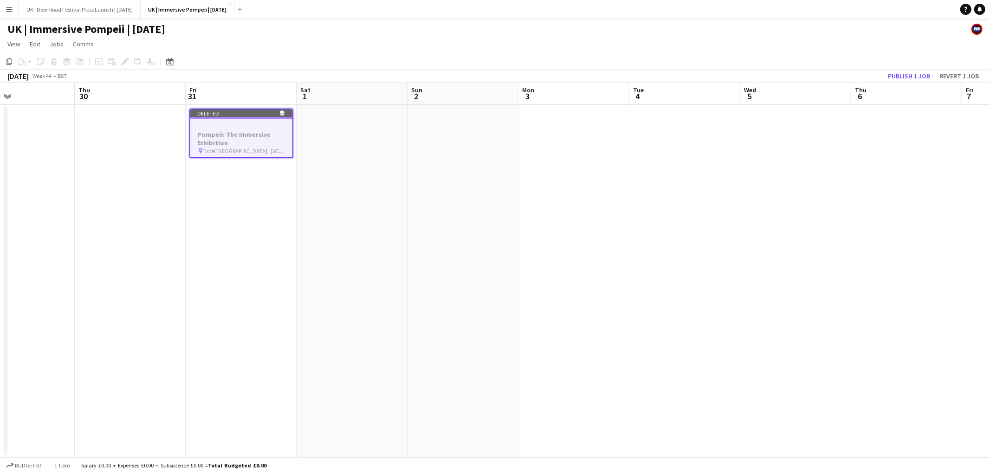
click at [234, 127] on div at bounding box center [241, 125] width 102 height 7
drag, startPoint x: 225, startPoint y: 147, endPoint x: 233, endPoint y: 142, distance: 9.2
click at [225, 147] on span "Excel [GEOGRAPHIC_DATA] | [GEOGRAPHIC_DATA], [GEOGRAPHIC_DATA]" at bounding box center [244, 150] width 83 height 7
click at [357, 143] on app-date-cell at bounding box center [351, 281] width 111 height 353
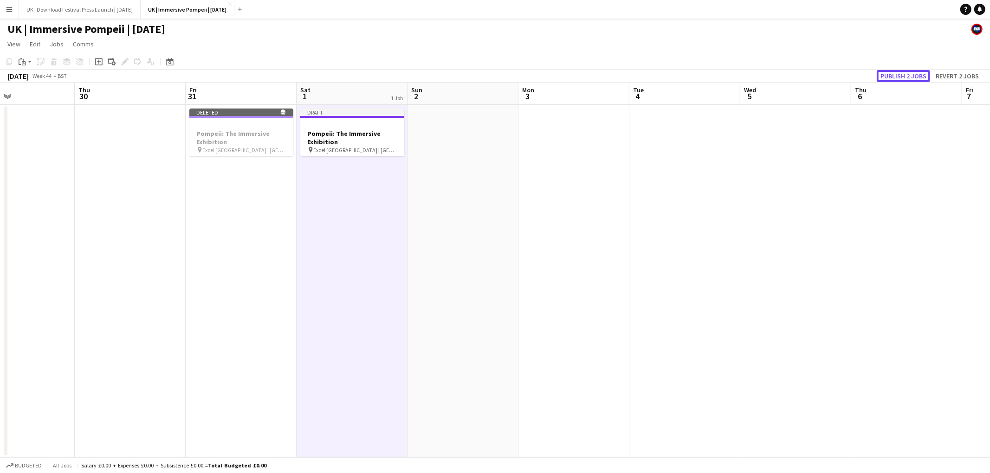
drag, startPoint x: 894, startPoint y: 73, endPoint x: 761, endPoint y: 151, distance: 153.3
click at [894, 73] on button "Publish 2 jobs" at bounding box center [902, 76] width 53 height 12
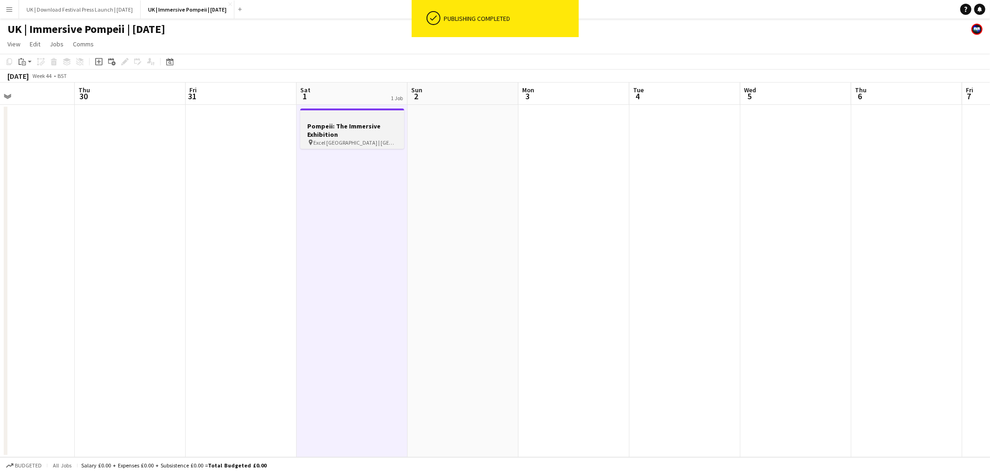
click at [359, 128] on h3 "Pompeii: The Immersive Exhibition" at bounding box center [352, 130] width 104 height 17
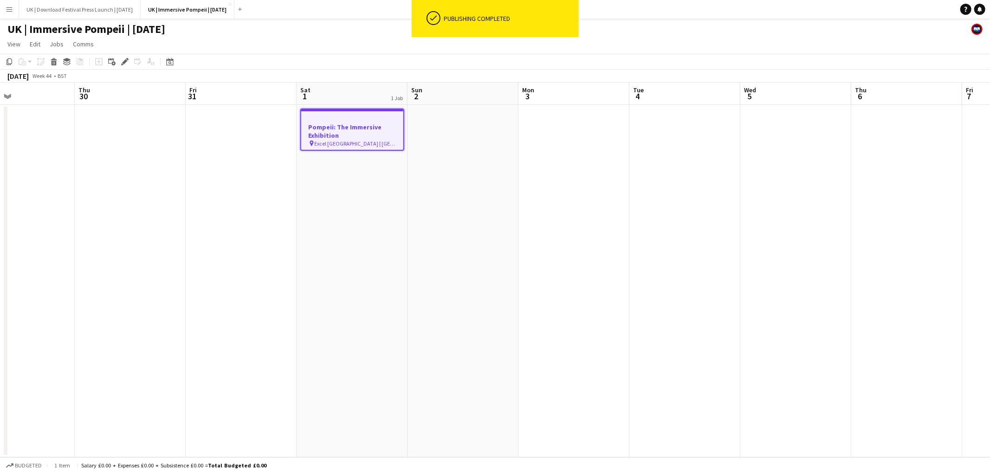
drag, startPoint x: 258, startPoint y: 132, endPoint x: 269, endPoint y: 129, distance: 10.5
click at [260, 132] on app-date-cell at bounding box center [241, 281] width 111 height 353
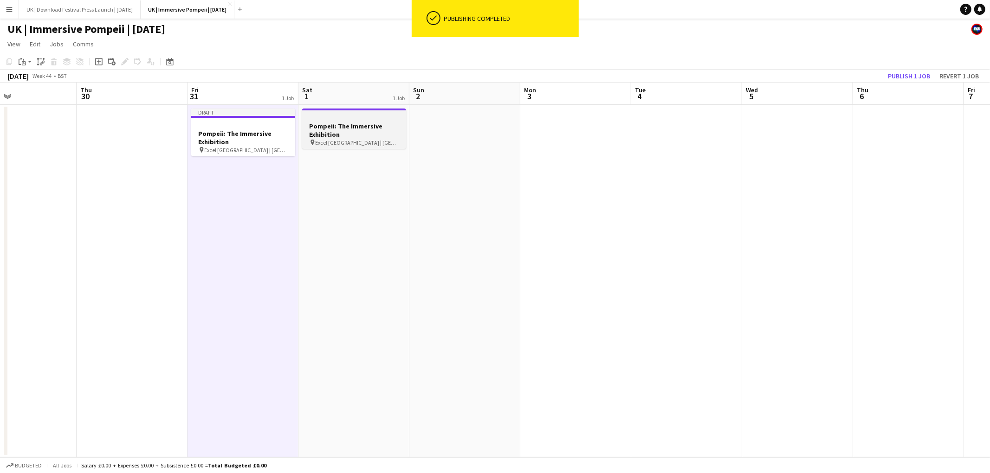
drag, startPoint x: 337, startPoint y: 115, endPoint x: 344, endPoint y: 120, distance: 9.0
click at [337, 115] on div at bounding box center [354, 117] width 104 height 7
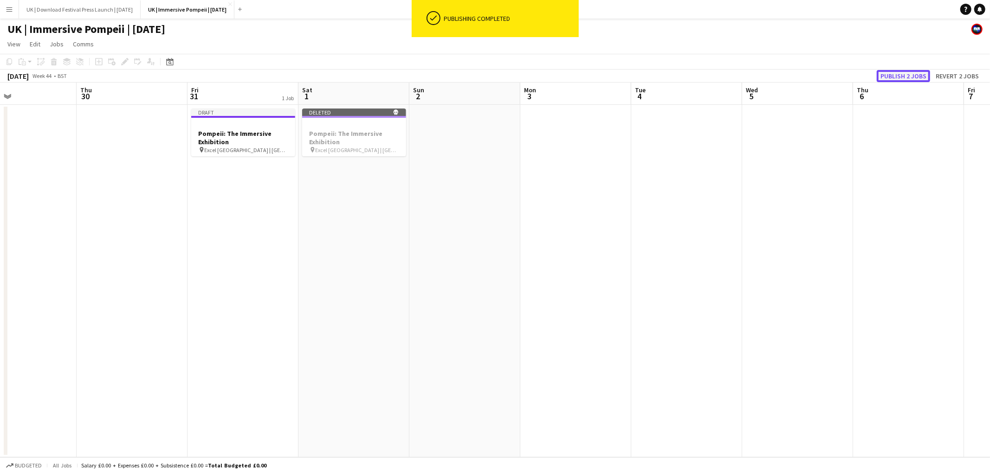
click at [917, 74] on button "Publish 2 jobs" at bounding box center [902, 76] width 53 height 12
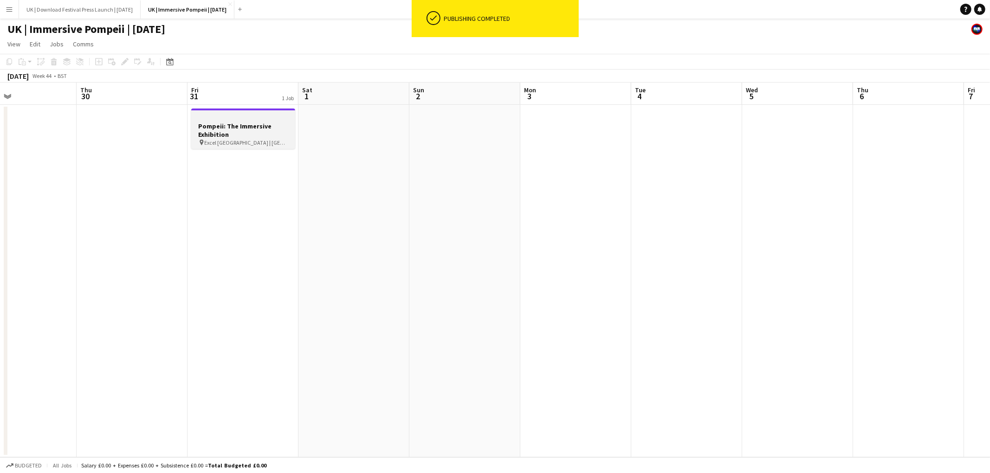
click at [247, 148] on app-job-card "Pompeii: The Immersive Exhibition pin Excel [GEOGRAPHIC_DATA] | [GEOGRAPHIC_DAT…" at bounding box center [243, 129] width 104 height 40
click at [7, 62] on icon at bounding box center [9, 61] width 6 height 6
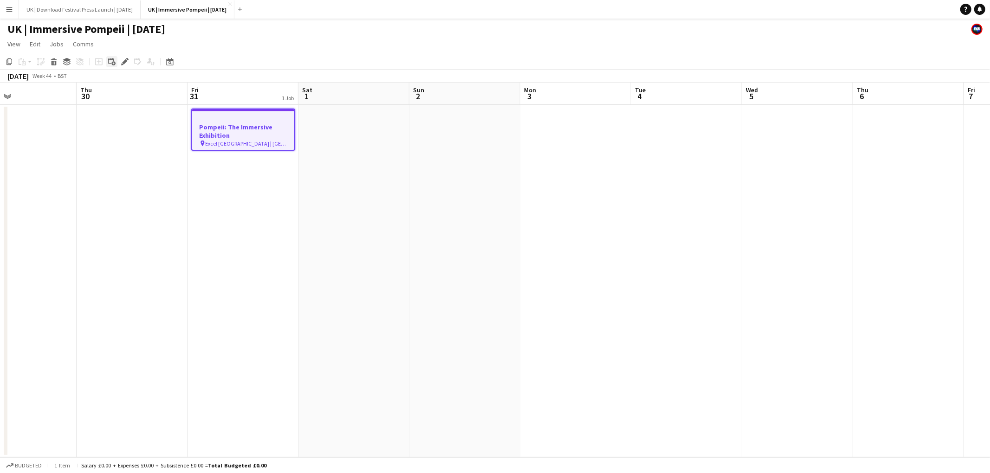
click at [110, 62] on icon "Add linked Job" at bounding box center [111, 61] width 7 height 7
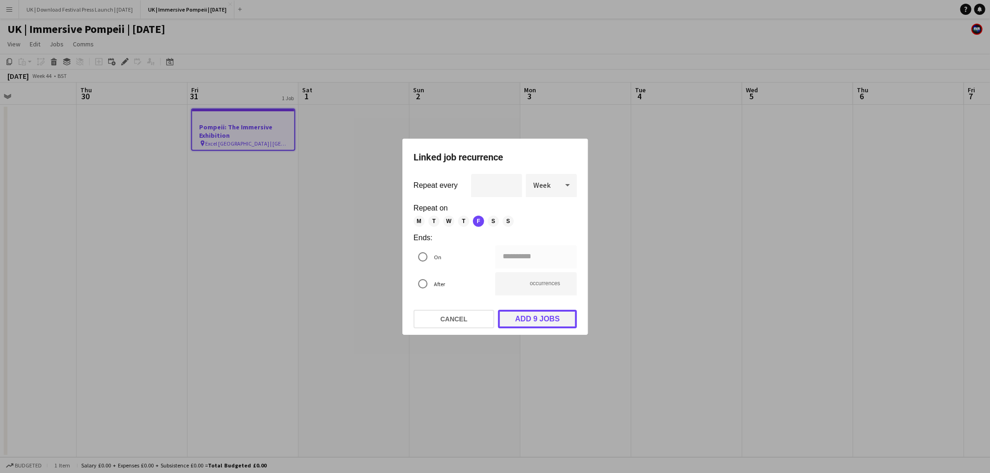
click at [534, 322] on button "Add 9 jobs" at bounding box center [537, 319] width 79 height 19
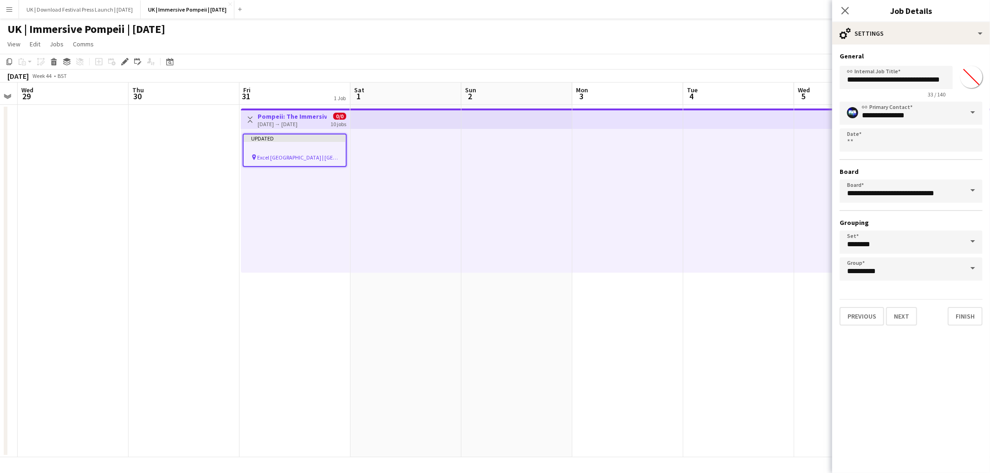
scroll to position [0, 193]
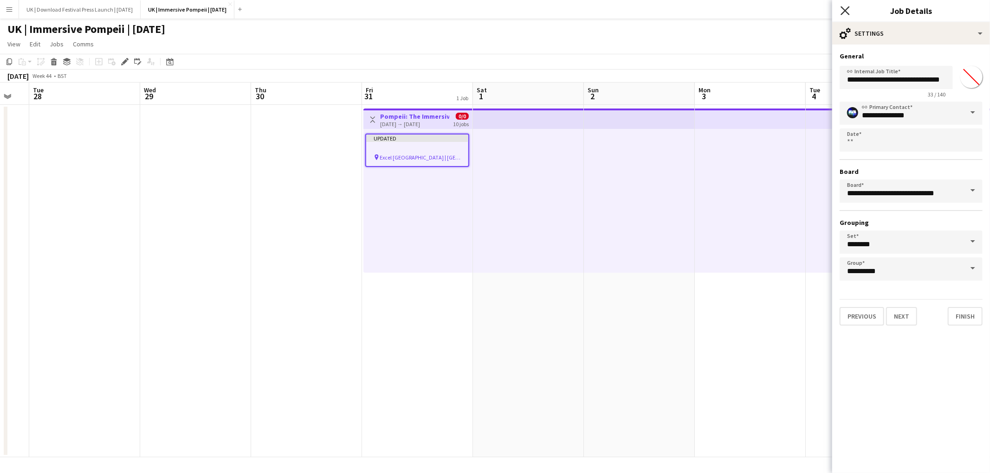
click at [846, 9] on icon at bounding box center [844, 10] width 9 height 9
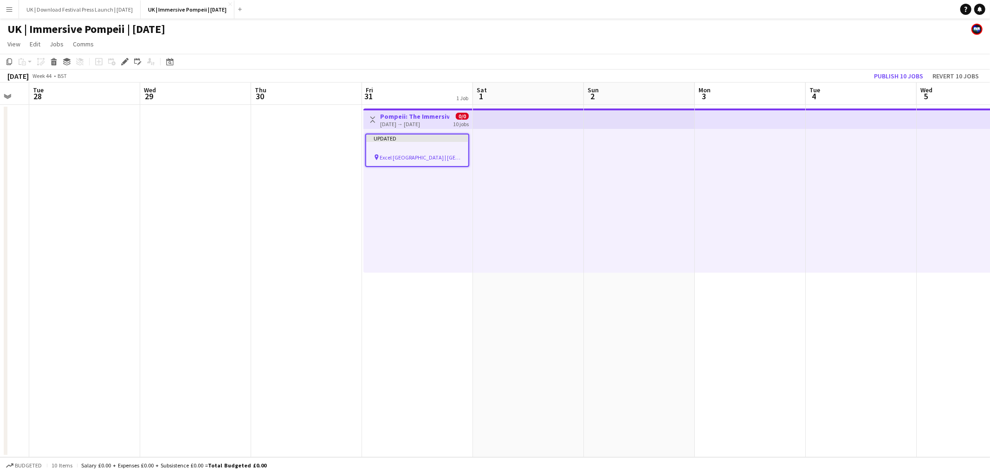
click at [401, 114] on h3 "Pompeii: The Immersive Exhibition" at bounding box center [414, 116] width 69 height 8
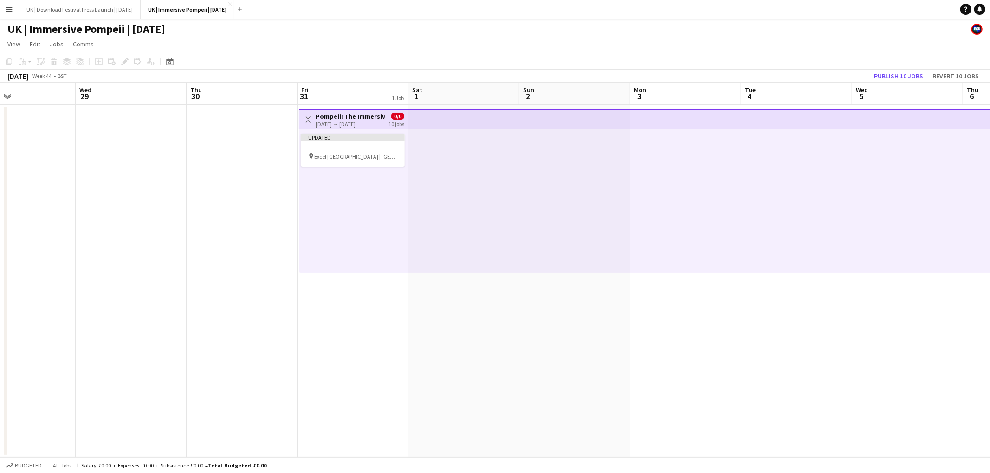
scroll to position [0, 272]
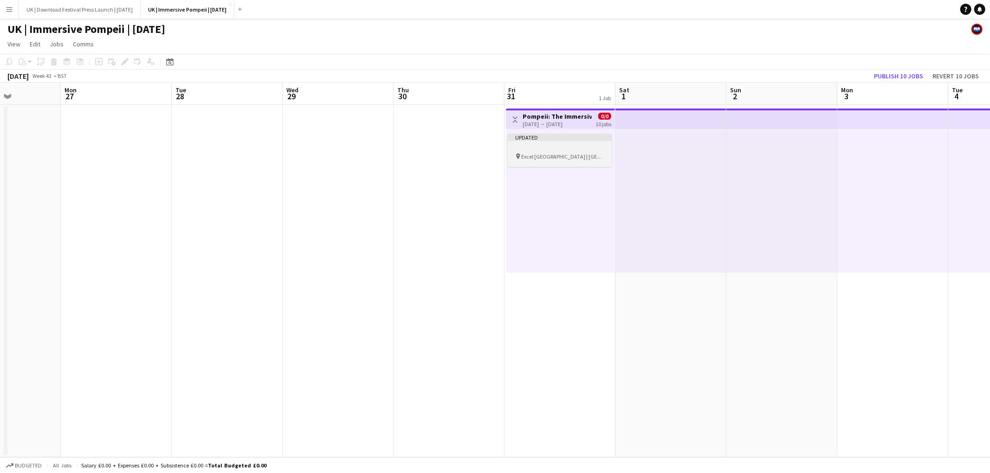
click at [539, 156] on span "Excel [GEOGRAPHIC_DATA] | [GEOGRAPHIC_DATA], [GEOGRAPHIC_DATA]" at bounding box center [562, 156] width 83 height 7
click at [538, 114] on h3 "Pompeii: The Immersive Exhibition" at bounding box center [556, 116] width 69 height 8
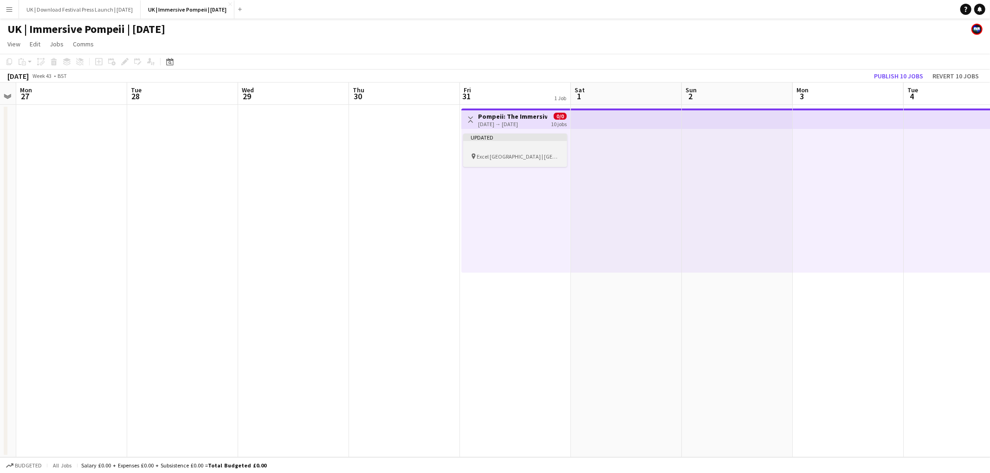
drag, startPoint x: 524, startPoint y: 157, endPoint x: 556, endPoint y: 152, distance: 32.4
click at [524, 157] on span "Excel [GEOGRAPHIC_DATA] | [GEOGRAPHIC_DATA], [GEOGRAPHIC_DATA]" at bounding box center [518, 156] width 83 height 7
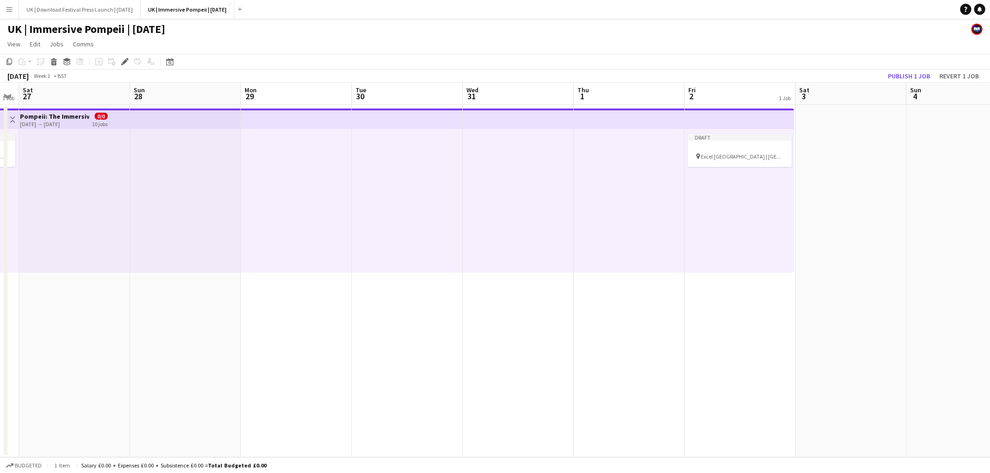
scroll to position [0, 283]
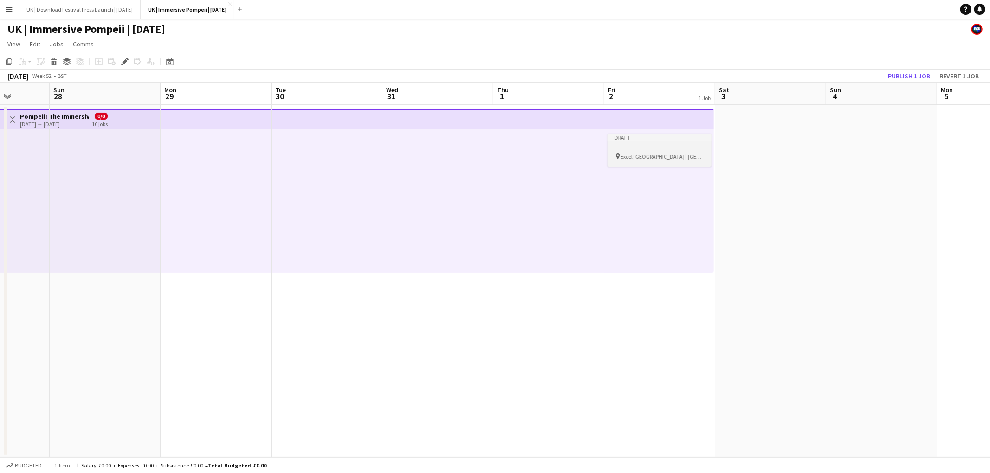
click at [629, 159] on span "Excel [GEOGRAPHIC_DATA] | [GEOGRAPHIC_DATA], [GEOGRAPHIC_DATA]" at bounding box center [662, 156] width 83 height 7
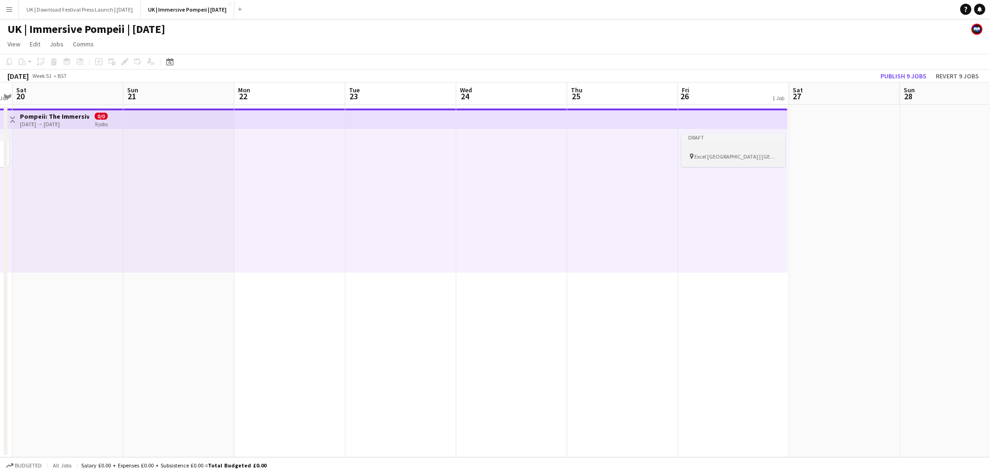
click at [746, 139] on div "Draft" at bounding box center [733, 137] width 104 height 7
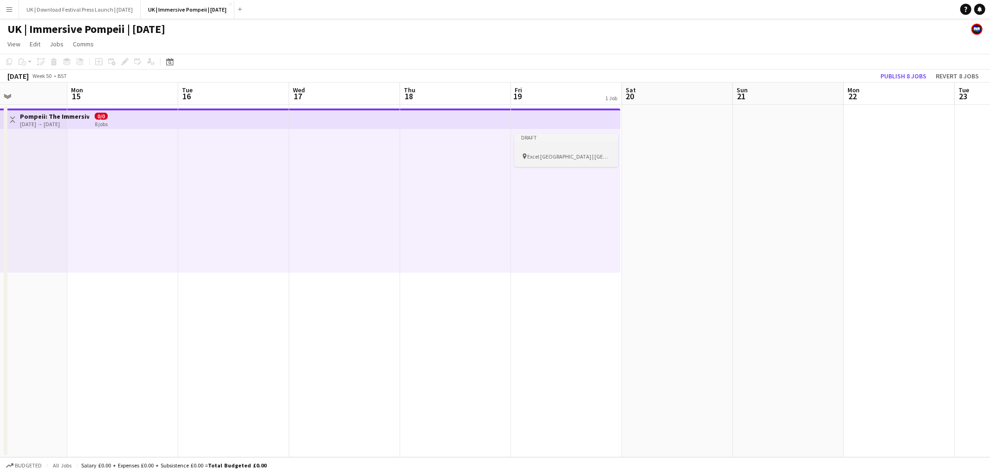
click at [572, 148] on div at bounding box center [566, 148] width 104 height 7
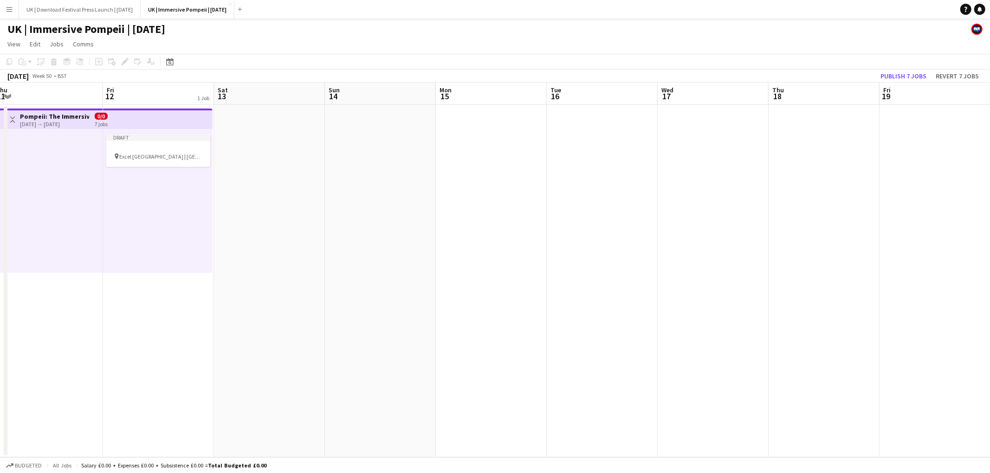
scroll to position [0, 215]
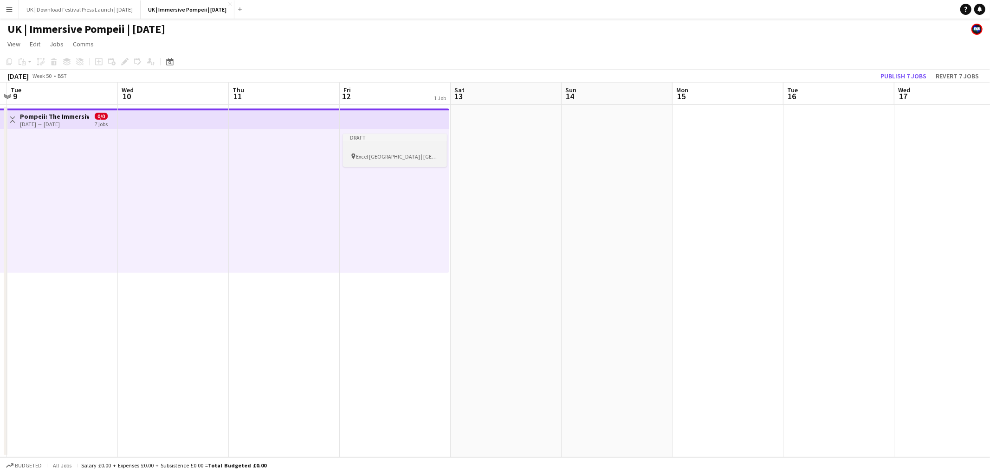
click at [421, 153] on div "pin Excel [GEOGRAPHIC_DATA] | [GEOGRAPHIC_DATA], [GEOGRAPHIC_DATA]" at bounding box center [395, 156] width 104 height 7
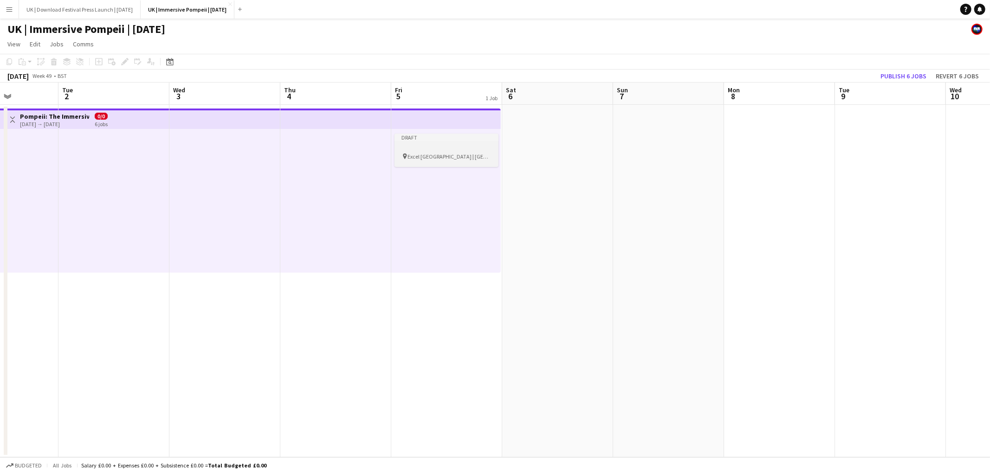
click at [452, 145] on div at bounding box center [446, 148] width 104 height 7
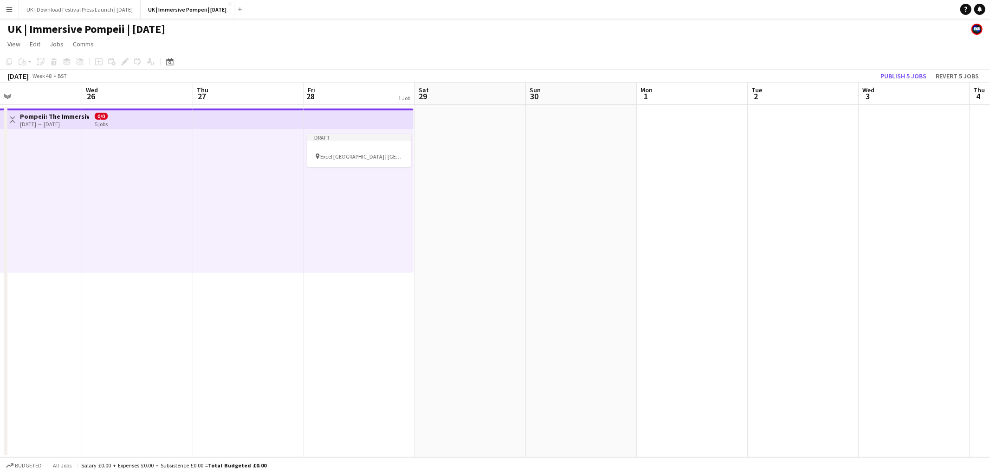
click at [386, 147] on div at bounding box center [359, 148] width 104 height 7
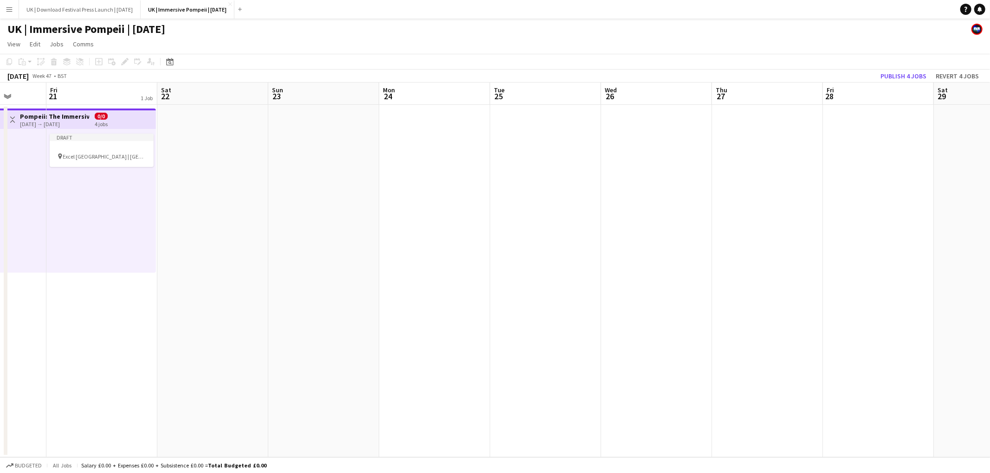
scroll to position [0, 196]
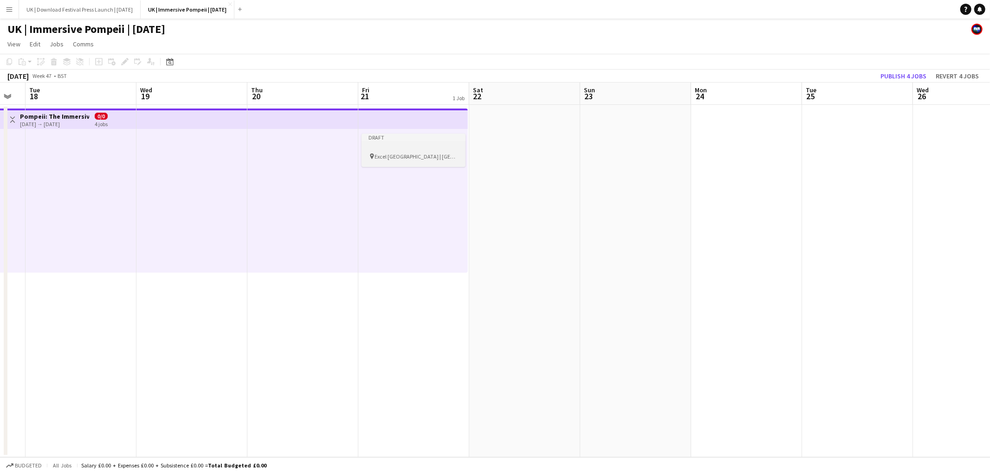
click at [410, 149] on div at bounding box center [413, 148] width 104 height 7
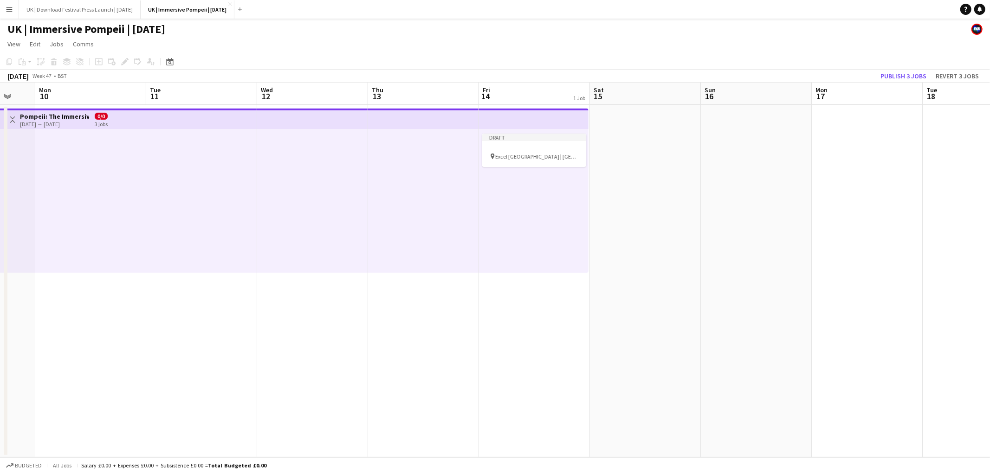
scroll to position [0, 273]
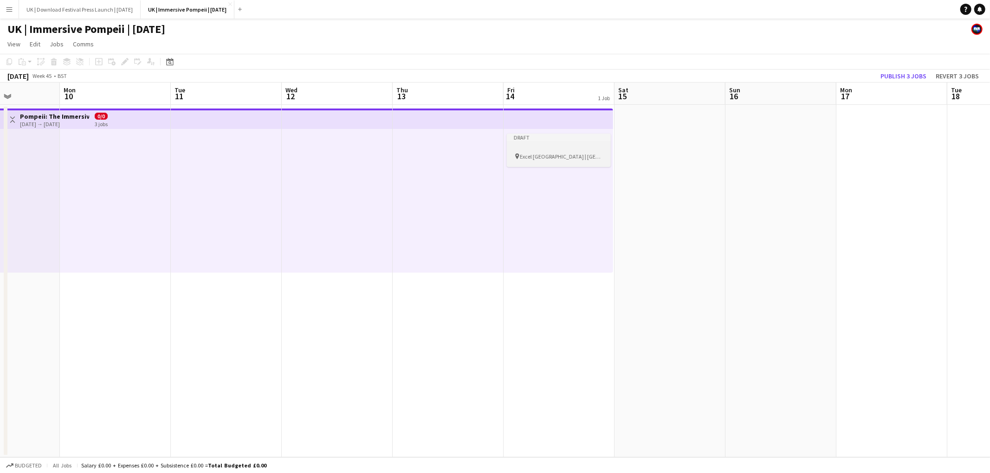
click at [561, 156] on span "Excel [GEOGRAPHIC_DATA] | [GEOGRAPHIC_DATA], [GEOGRAPHIC_DATA]" at bounding box center [561, 156] width 83 height 7
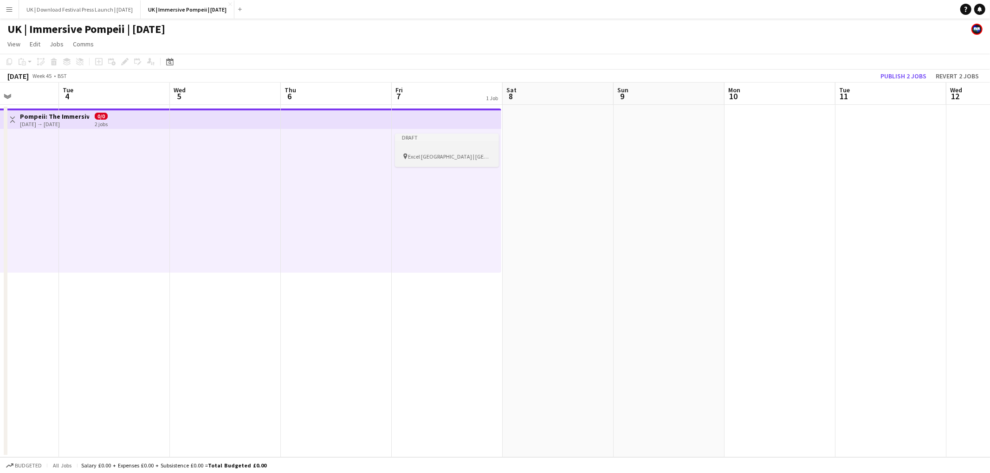
click at [455, 150] on div at bounding box center [447, 148] width 104 height 7
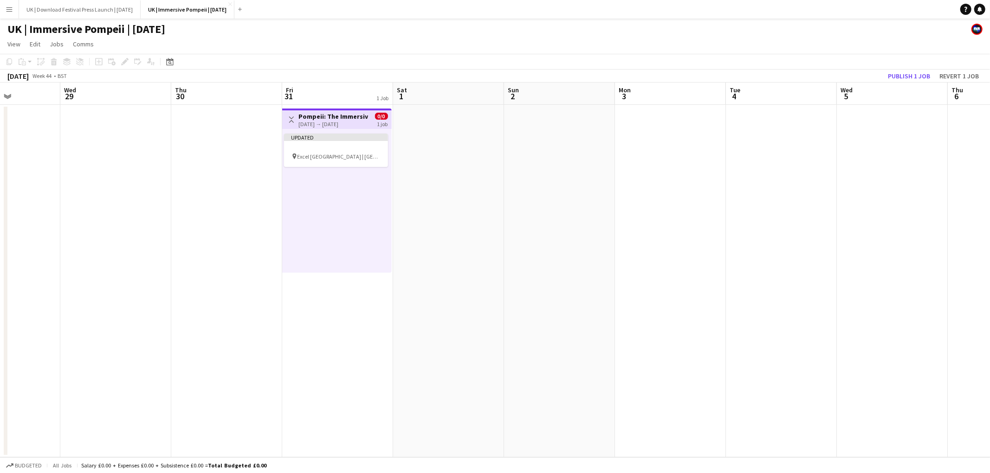
scroll to position [0, 221]
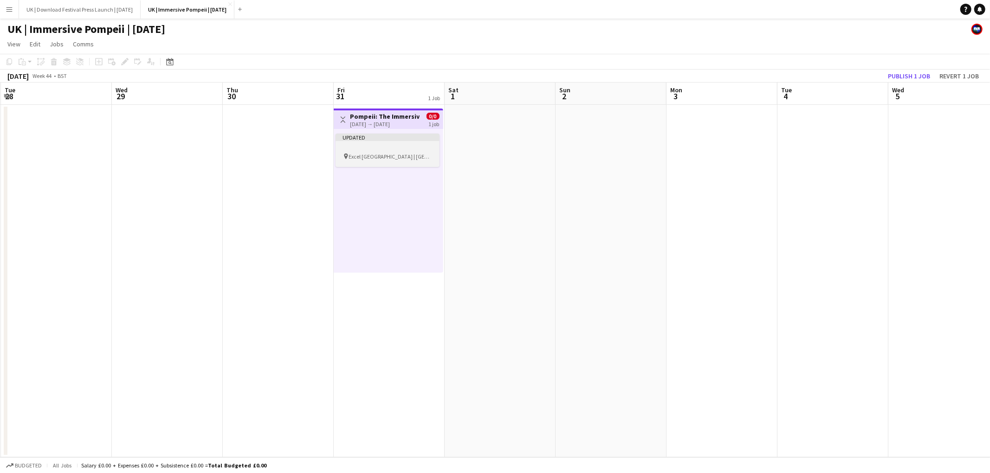
click at [415, 148] on div at bounding box center [387, 148] width 104 height 7
click at [437, 146] on div at bounding box center [387, 149] width 102 height 7
click at [428, 148] on div at bounding box center [387, 148] width 104 height 7
drag, startPoint x: 129, startPoint y: 60, endPoint x: 122, endPoint y: 61, distance: 7.4
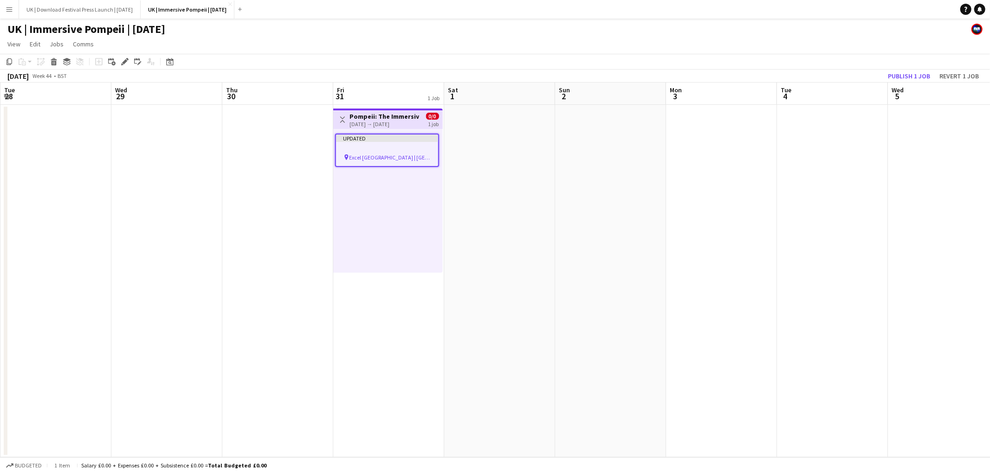
click at [129, 60] on div "Add job Add linked Job Edit Edit linked Job Applicants" at bounding box center [120, 61] width 71 height 11
click at [122, 61] on div "Add job Add linked Job Edit Edit linked Job Applicants" at bounding box center [120, 61] width 71 height 11
click at [375, 148] on div at bounding box center [387, 148] width 104 height 7
drag, startPoint x: 122, startPoint y: 64, endPoint x: 184, endPoint y: 47, distance: 64.4
click at [122, 64] on icon "Edit" at bounding box center [124, 61] width 7 height 7
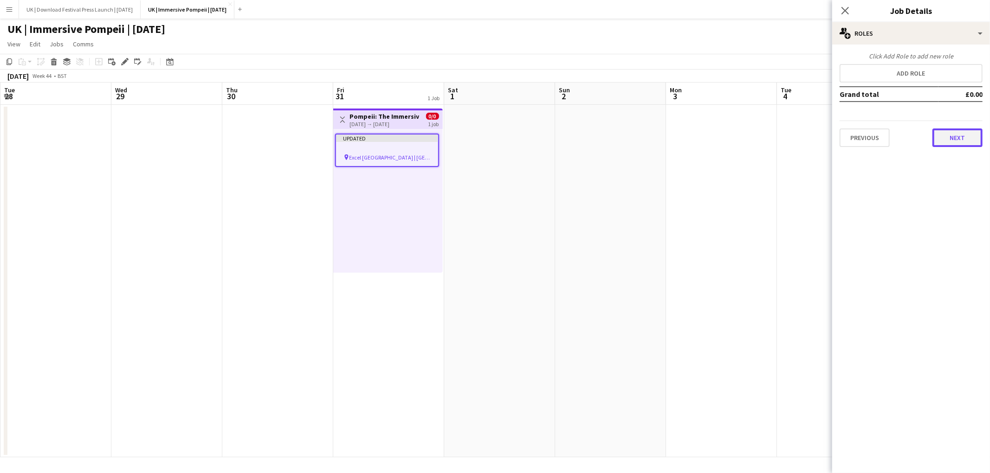
click at [959, 132] on button "Next" at bounding box center [957, 138] width 50 height 19
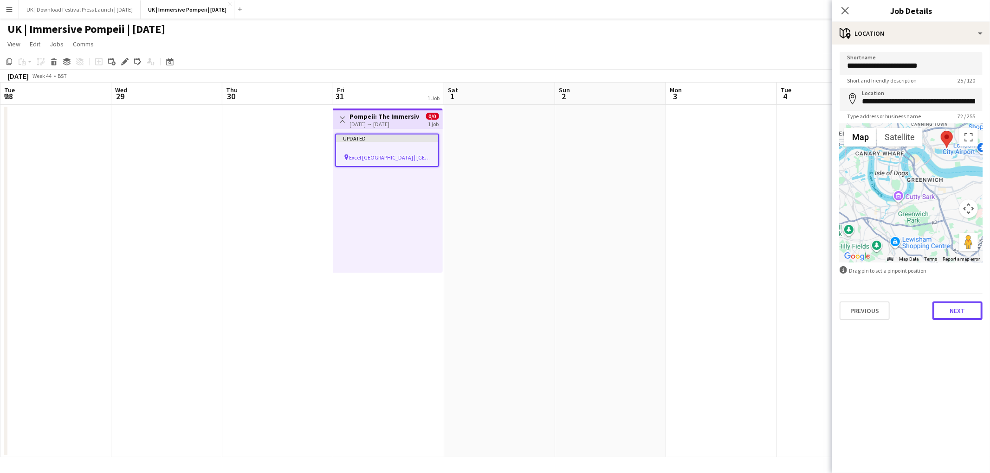
click at [959, 304] on button "Next" at bounding box center [957, 311] width 50 height 19
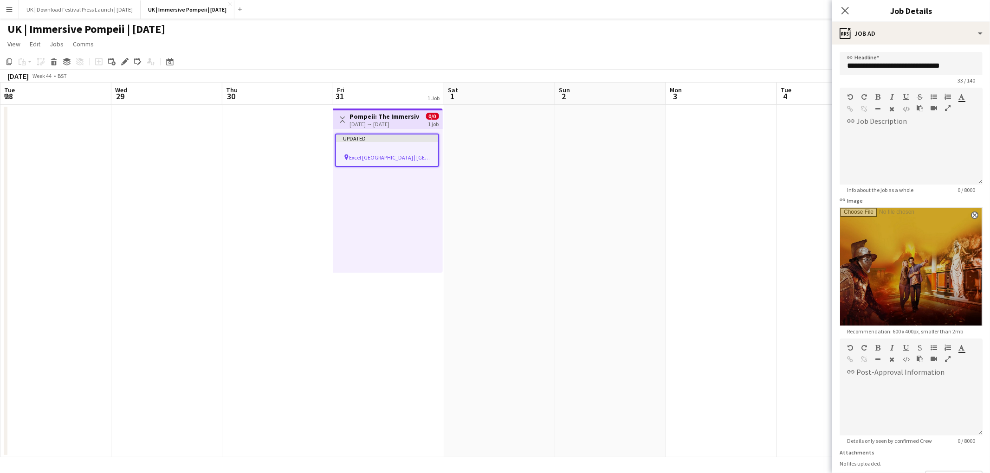
click at [454, 210] on app-date-cell at bounding box center [499, 281] width 111 height 353
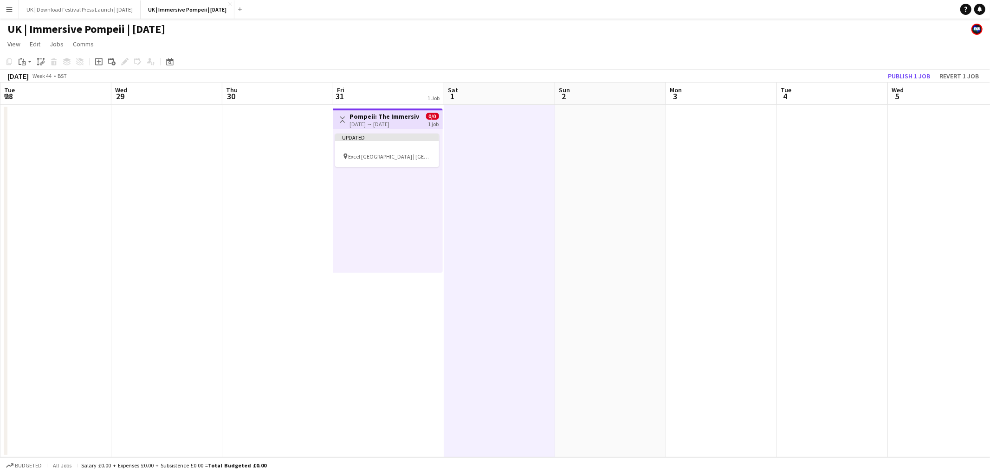
click at [388, 116] on h3 "Pompeii: The Immersive Exhibition" at bounding box center [384, 116] width 69 height 8
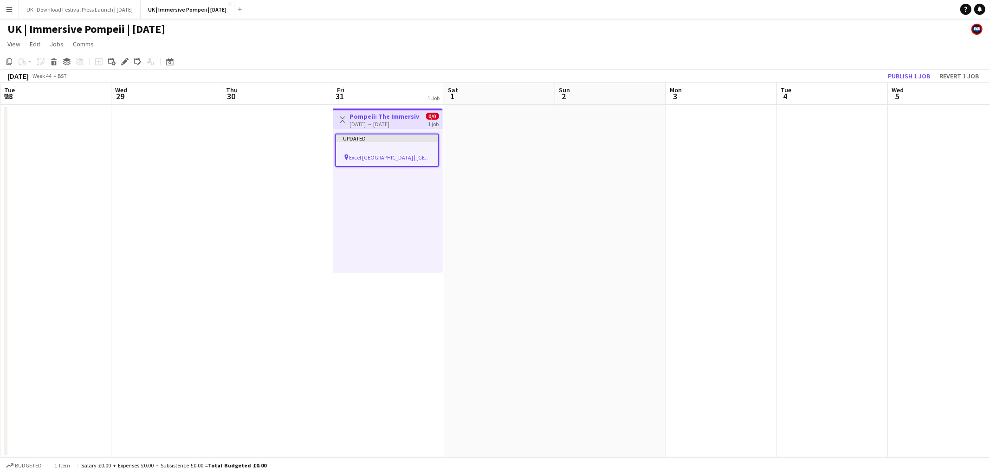
click at [384, 113] on h3 "Pompeii: The Immersive Exhibition" at bounding box center [384, 116] width 69 height 8
click at [380, 118] on h3 "Pompeii: The Immersive Exhibition" at bounding box center [384, 116] width 69 height 8
click at [126, 62] on icon "Edit" at bounding box center [124, 61] width 7 height 7
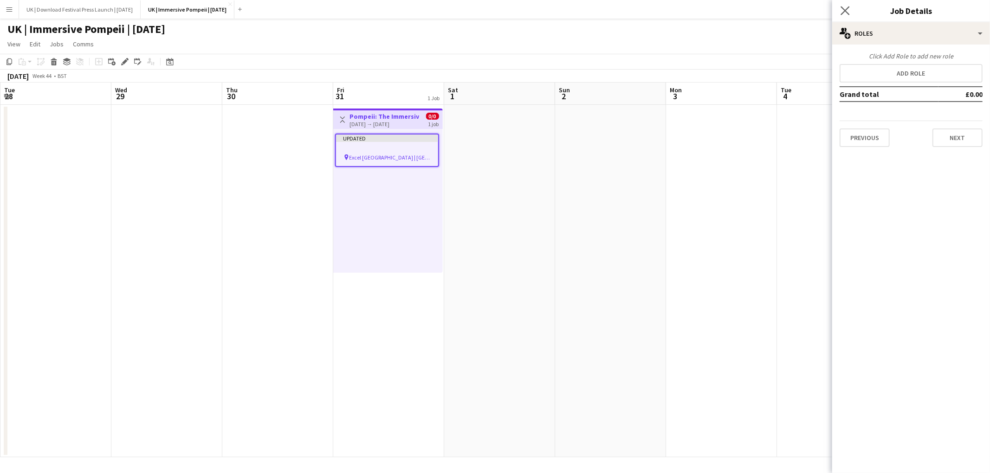
click at [838, 12] on app-icon "Close pop-in" at bounding box center [844, 10] width 13 height 13
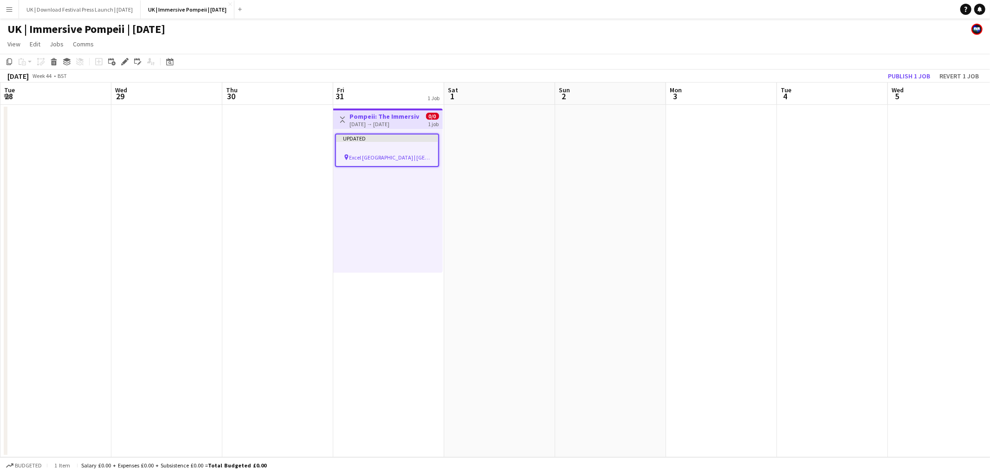
click at [349, 158] on span "Excel [GEOGRAPHIC_DATA] | [GEOGRAPHIC_DATA], [GEOGRAPHIC_DATA]" at bounding box center [389, 157] width 81 height 7
click at [375, 185] on div "Updated pin Excel [GEOGRAPHIC_DATA] | [GEOGRAPHIC_DATA], [GEOGRAPHIC_DATA]" at bounding box center [388, 201] width 110 height 144
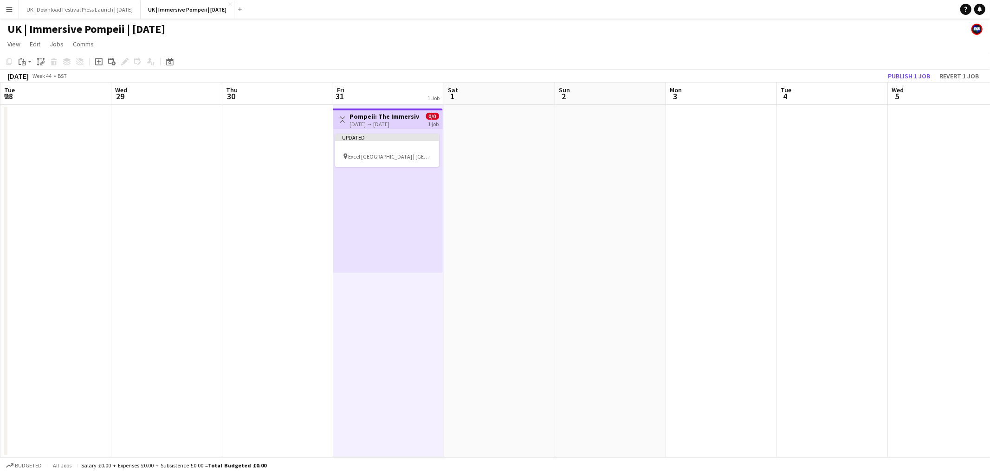
drag, startPoint x: 589, startPoint y: 243, endPoint x: 492, endPoint y: 190, distance: 110.5
click at [564, 234] on app-calendar-viewport "Sun 26 Mon 27 Tue 28 Wed 29 Thu 30 Fri 31 1 Job Sat 1 Sun 2 Mon 3 Tue 4 Wed 5 T…" at bounding box center [495, 270] width 990 height 375
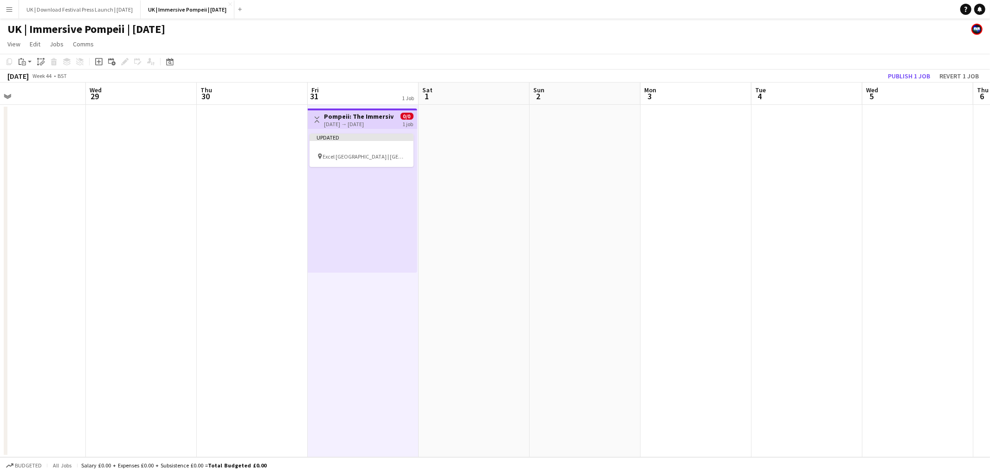
click at [375, 125] on div "[DATE] → [DATE]" at bounding box center [358, 124] width 69 height 7
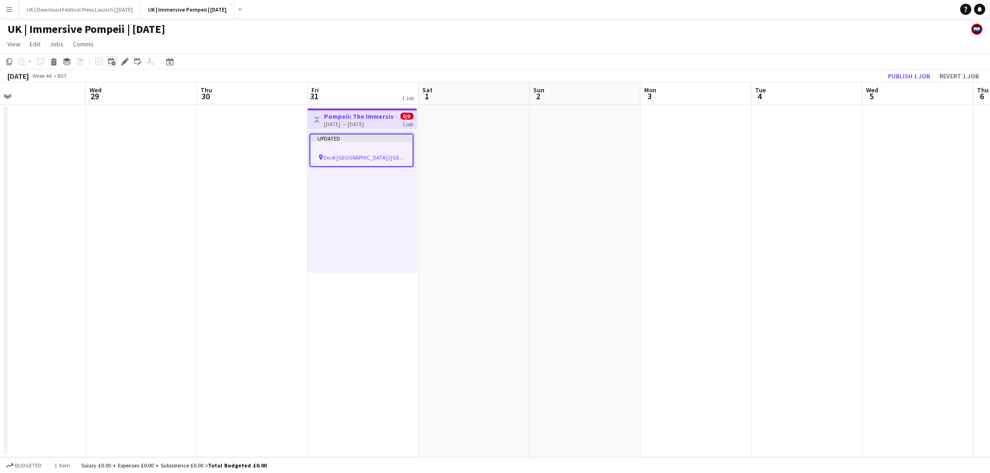
click at [108, 64] on icon "Add linked Job" at bounding box center [111, 61] width 7 height 7
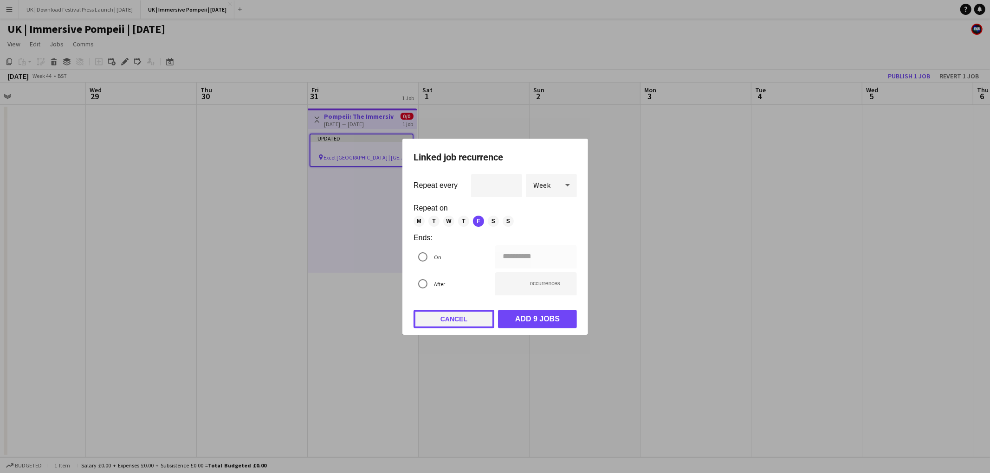
click at [459, 318] on button "Cancel" at bounding box center [453, 319] width 81 height 19
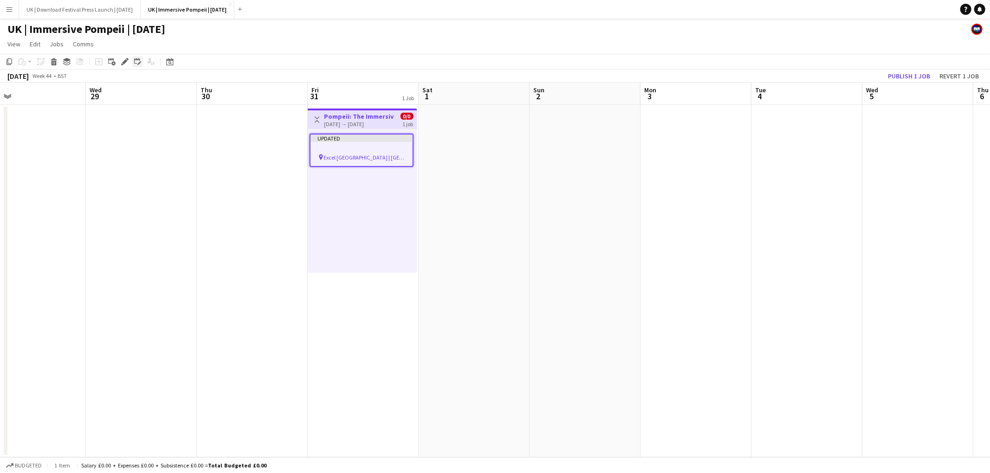
click at [137, 62] on icon "Edit linked Job" at bounding box center [137, 61] width 7 height 7
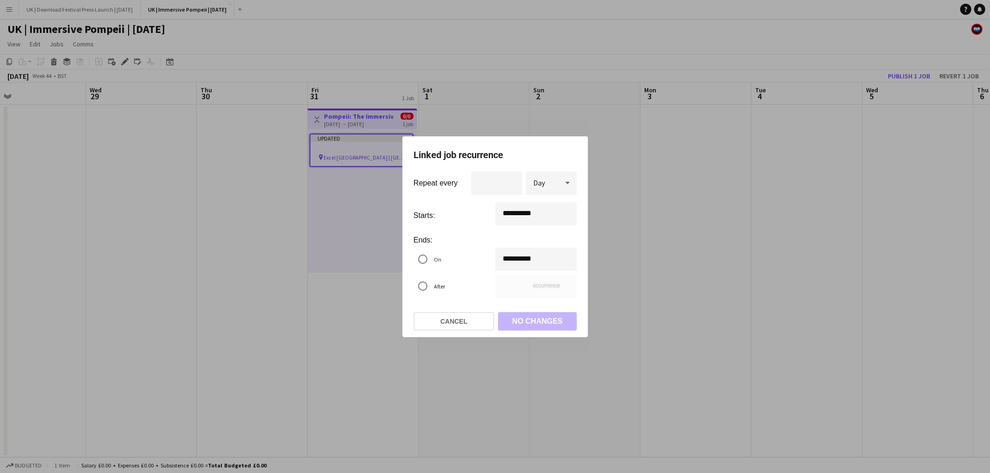
click at [528, 249] on div "**********" at bounding box center [495, 236] width 990 height 473
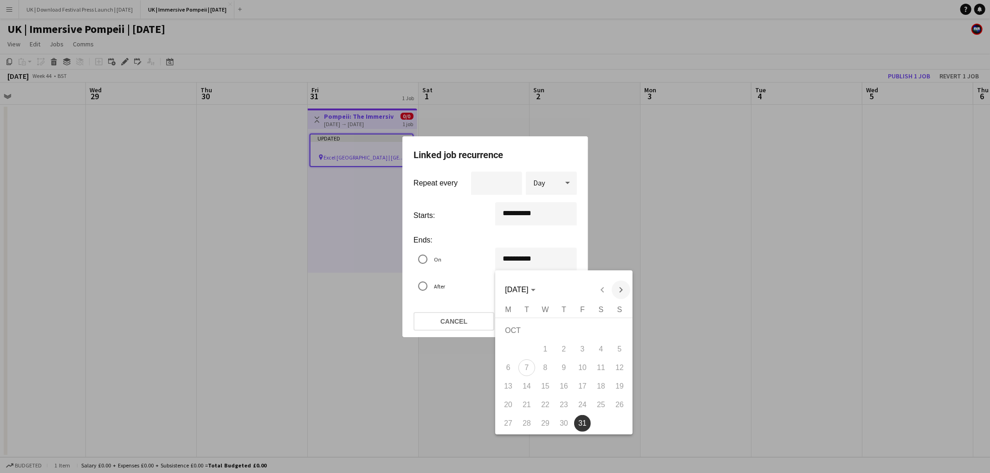
click at [621, 288] on span "Next month" at bounding box center [620, 290] width 19 height 19
click at [603, 369] on span "15" at bounding box center [601, 370] width 17 height 17
type input "**********"
type input "**"
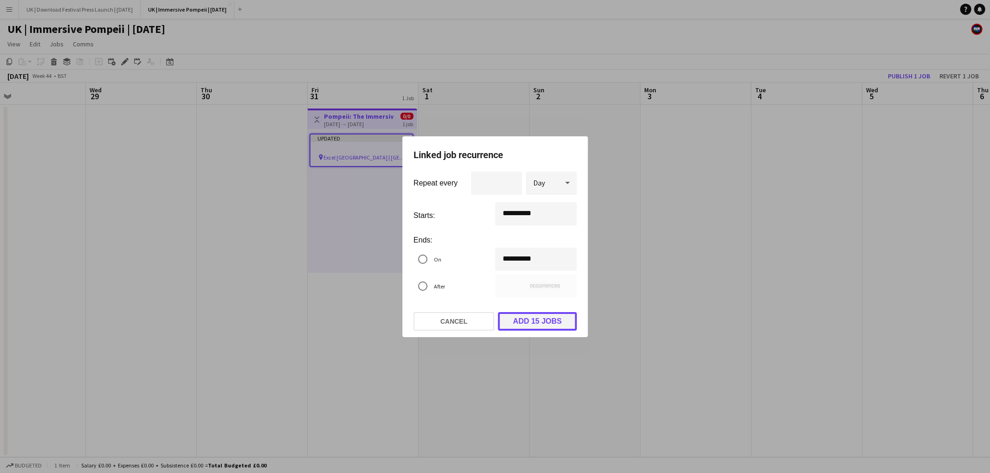
click at [547, 322] on button "Add 15 jobs" at bounding box center [537, 321] width 79 height 19
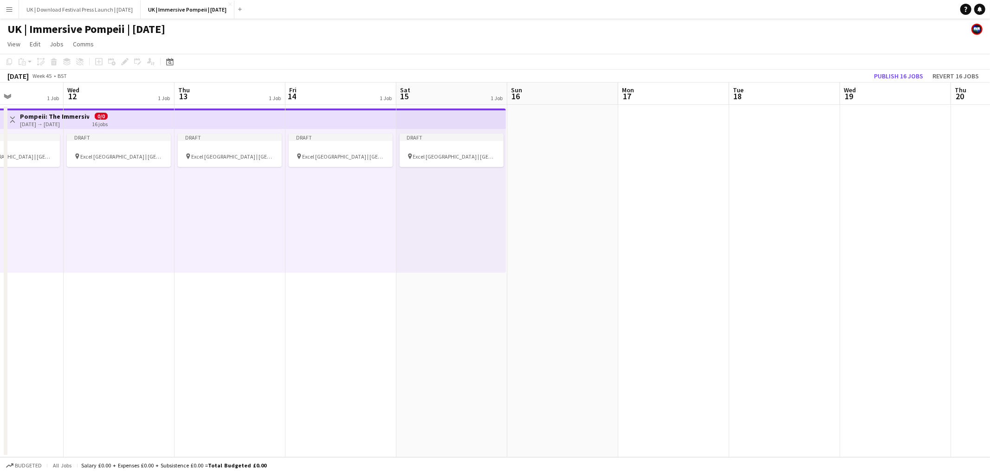
scroll to position [0, 274]
click at [441, 148] on div at bounding box center [447, 148] width 104 height 7
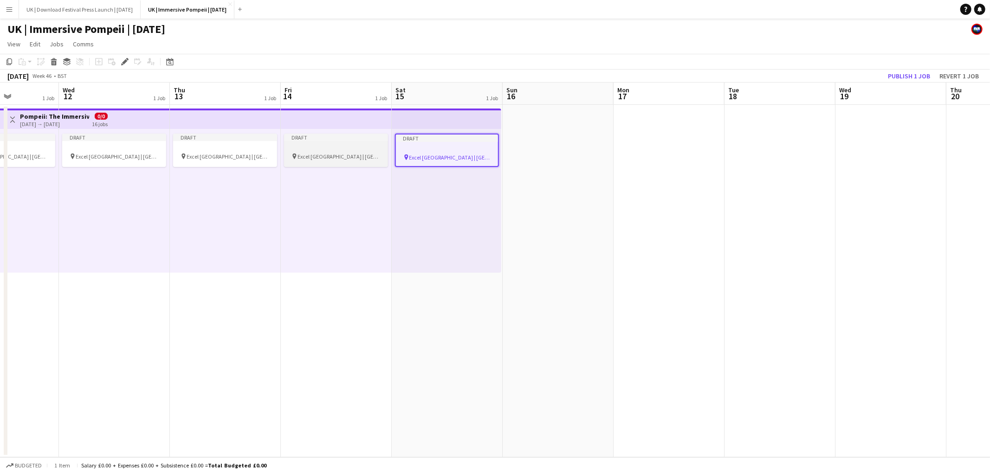
drag, startPoint x: 343, startPoint y: 147, endPoint x: 338, endPoint y: 148, distance: 5.2
click at [343, 147] on div at bounding box center [336, 148] width 104 height 7
click at [226, 153] on span "Excel [GEOGRAPHIC_DATA] | [GEOGRAPHIC_DATA], [GEOGRAPHIC_DATA]" at bounding box center [228, 156] width 83 height 7
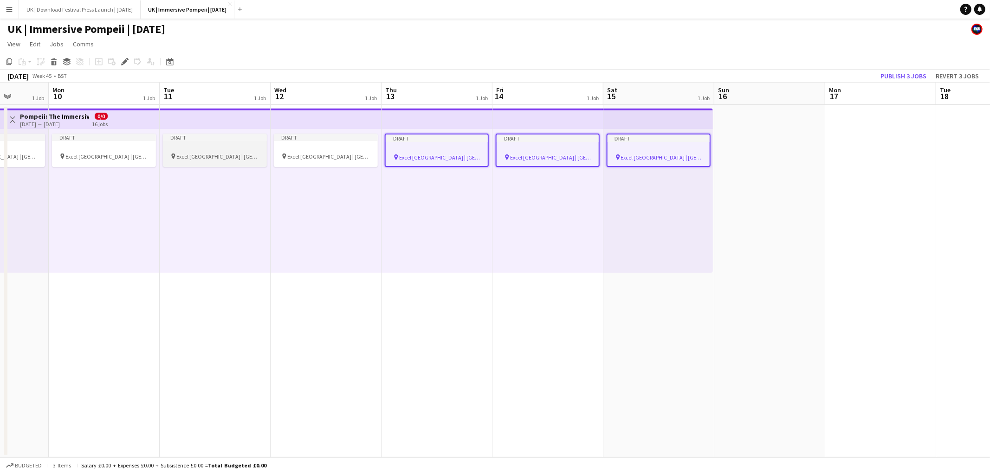
drag, startPoint x: 352, startPoint y: 148, endPoint x: 249, endPoint y: 152, distance: 103.1
click at [352, 148] on div at bounding box center [326, 148] width 104 height 7
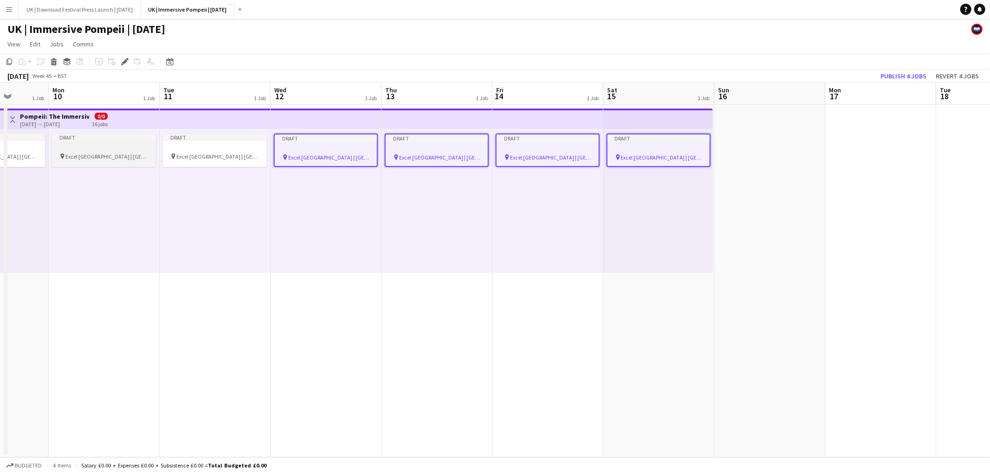
drag, startPoint x: 226, startPoint y: 151, endPoint x: 152, endPoint y: 154, distance: 74.8
click at [226, 151] on app-job-card "Draft pin Excel [GEOGRAPHIC_DATA] | [GEOGRAPHIC_DATA], [GEOGRAPHIC_DATA]" at bounding box center [215, 150] width 104 height 33
click at [95, 152] on app-job-card "Draft pin Excel [GEOGRAPHIC_DATA] | [GEOGRAPHIC_DATA], [GEOGRAPHIC_DATA]" at bounding box center [104, 150] width 104 height 33
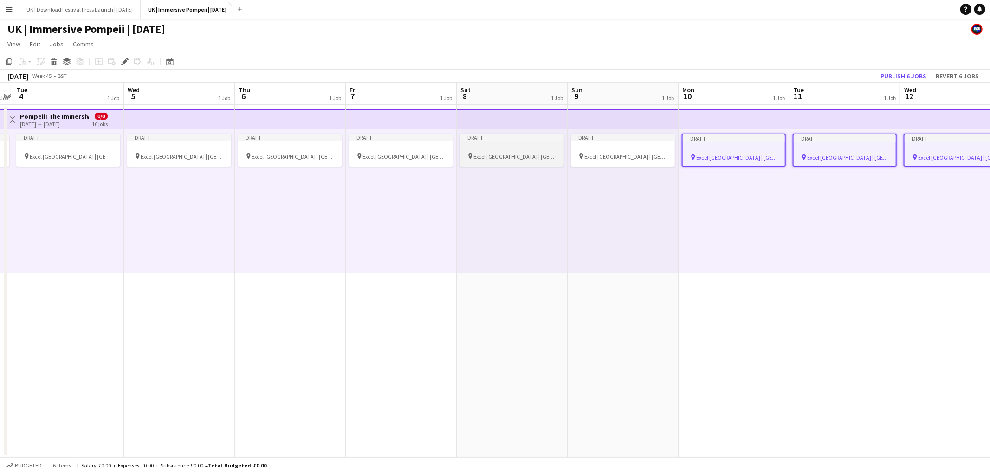
drag, startPoint x: 583, startPoint y: 148, endPoint x: 510, endPoint y: 151, distance: 72.4
click at [575, 148] on app-calendar-viewport "Sun 2 1 Job Mon 3 1 Job Tue 4 1 Job Wed 5 1 Job Thu 6 1 Job Fri 7 1 Job Sat 8 1…" at bounding box center [495, 270] width 990 height 375
click at [510, 151] on div at bounding box center [505, 148] width 104 height 7
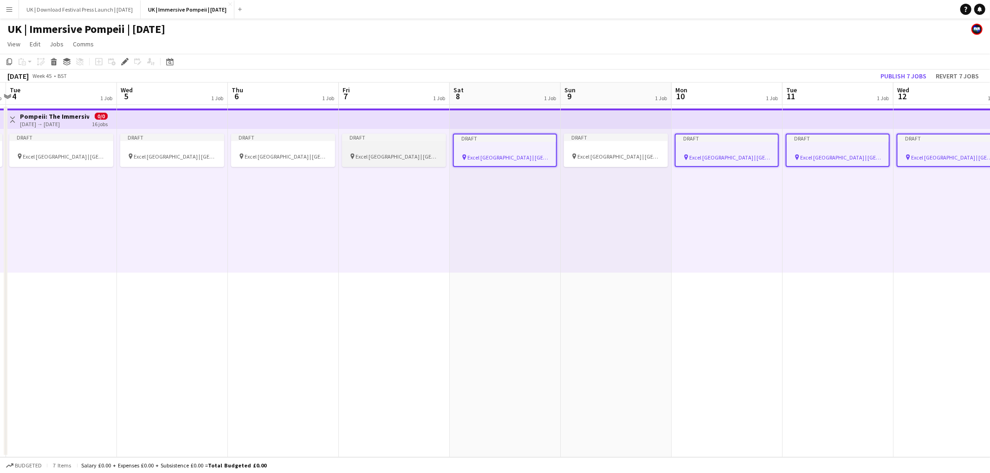
click at [393, 155] on span "Excel [GEOGRAPHIC_DATA] | [GEOGRAPHIC_DATA], [GEOGRAPHIC_DATA]" at bounding box center [396, 156] width 83 height 7
drag, startPoint x: 594, startPoint y: 152, endPoint x: 387, endPoint y: 165, distance: 207.3
click at [591, 153] on app-calendar-viewport "Sun 2 1 Job Mon 3 1 Job Tue 4 1 Job Wed 5 1 Job Thu 6 1 Job Fri 7 1 Job Sat 8 1…" at bounding box center [495, 270] width 990 height 375
drag, startPoint x: 282, startPoint y: 147, endPoint x: 269, endPoint y: 148, distance: 12.7
click at [277, 147] on app-calendar-viewport "Sun 2 1 Job Mon 3 1 Job Tue 4 1 Job Wed 5 1 Job Thu 6 1 Job Fri 7 1 Job Sat 8 1…" at bounding box center [495, 270] width 990 height 375
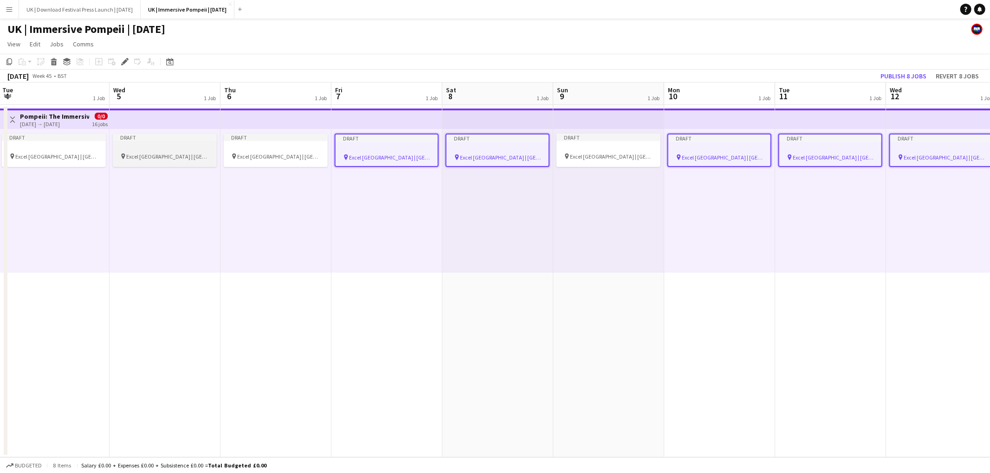
click at [153, 155] on span "Excel [GEOGRAPHIC_DATA] | [GEOGRAPHIC_DATA], [GEOGRAPHIC_DATA]" at bounding box center [167, 156] width 83 height 7
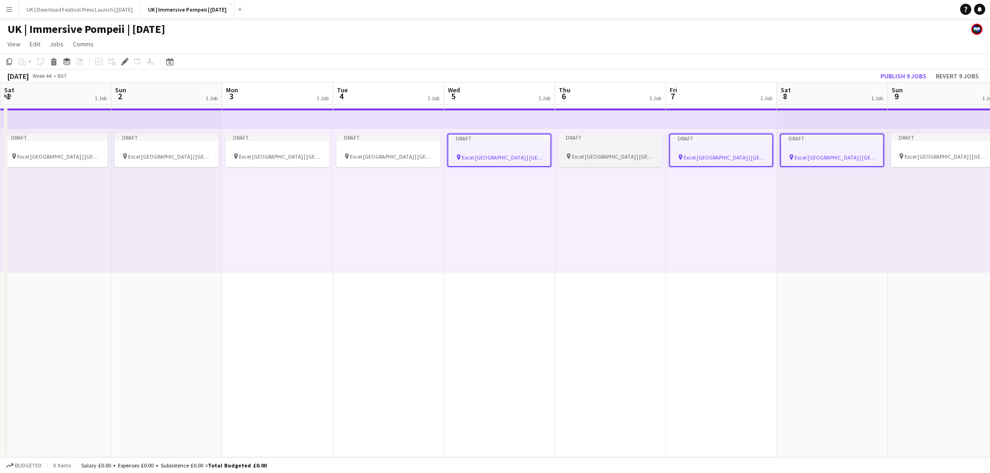
drag, startPoint x: 612, startPoint y: 152, endPoint x: 563, endPoint y: 158, distance: 50.1
click at [612, 152] on app-job-card "Draft pin Excel [GEOGRAPHIC_DATA] | [GEOGRAPHIC_DATA], [GEOGRAPHIC_DATA]" at bounding box center [610, 150] width 104 height 33
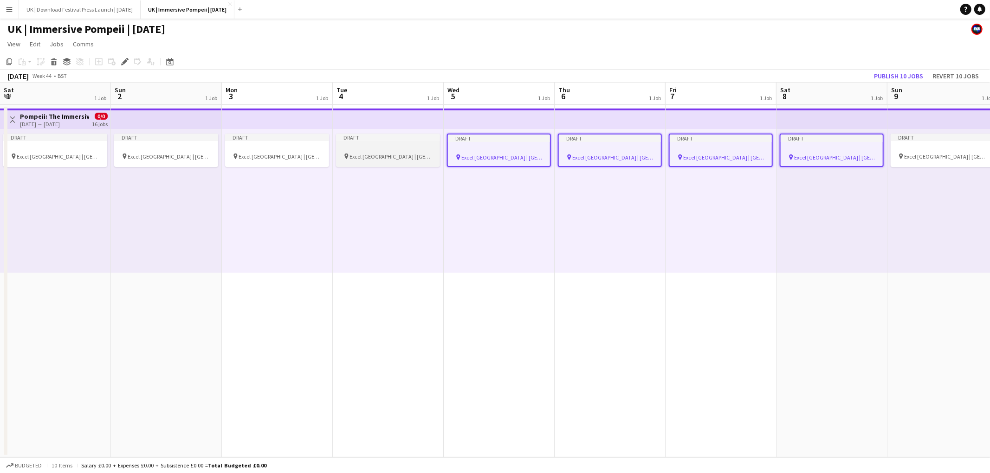
click at [392, 157] on span "Excel [GEOGRAPHIC_DATA] | [GEOGRAPHIC_DATA], [GEOGRAPHIC_DATA]" at bounding box center [390, 156] width 83 height 7
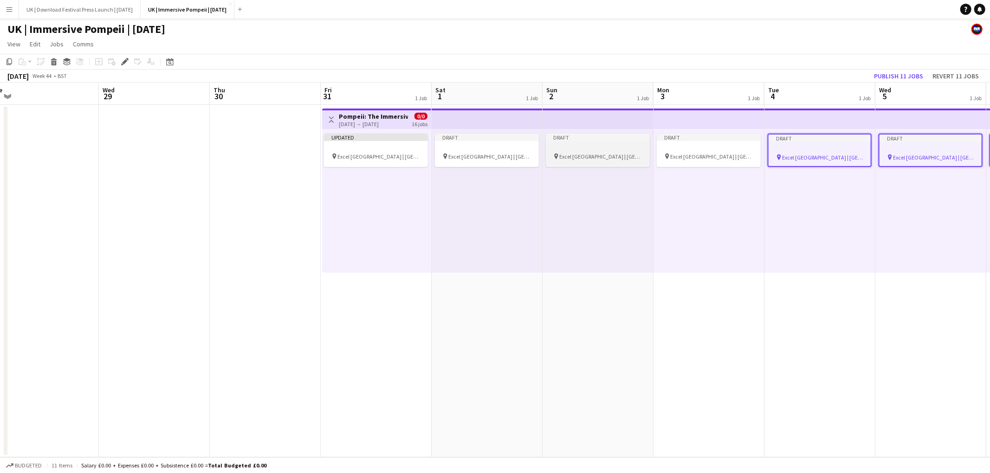
drag, startPoint x: 724, startPoint y: 156, endPoint x: 590, endPoint y: 158, distance: 134.1
click at [724, 156] on span "Excel [GEOGRAPHIC_DATA] | [GEOGRAPHIC_DATA], [GEOGRAPHIC_DATA]" at bounding box center [711, 156] width 83 height 7
click at [564, 157] on span "Excel [GEOGRAPHIC_DATA] | [GEOGRAPHIC_DATA], [GEOGRAPHIC_DATA]" at bounding box center [600, 156] width 83 height 7
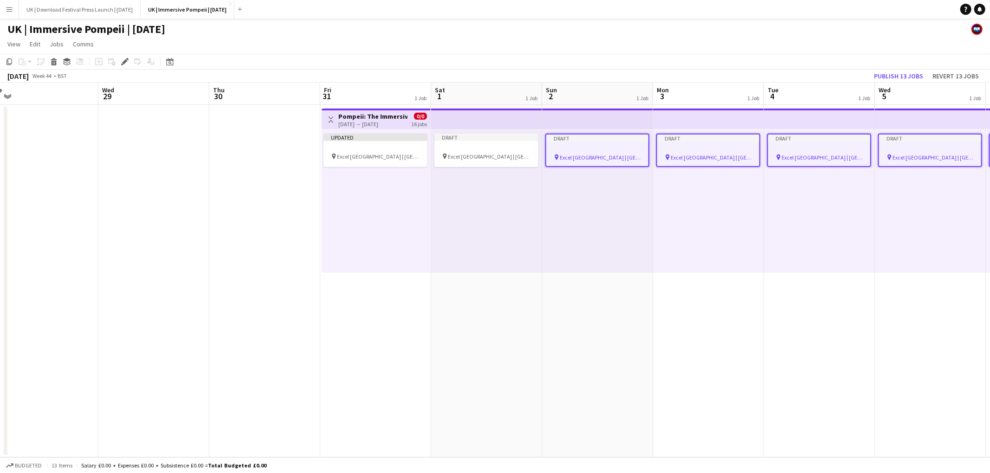
click at [428, 154] on div "Updated pin Excel [GEOGRAPHIC_DATA] | [GEOGRAPHIC_DATA], [GEOGRAPHIC_DATA]" at bounding box center [376, 201] width 109 height 144
click at [487, 156] on span "Excel [GEOGRAPHIC_DATA] | [GEOGRAPHIC_DATA], [GEOGRAPHIC_DATA]" at bounding box center [489, 156] width 83 height 7
click at [55, 63] on icon at bounding box center [54, 63] width 5 height 5
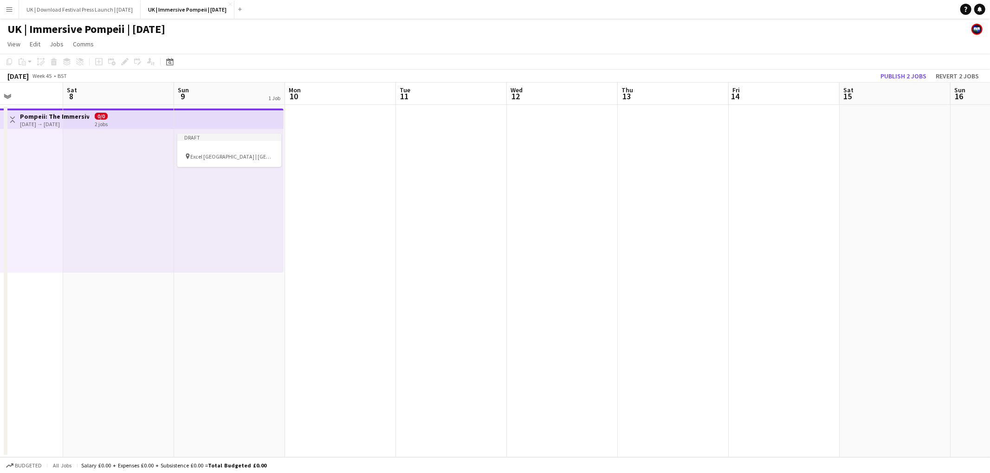
scroll to position [0, 270]
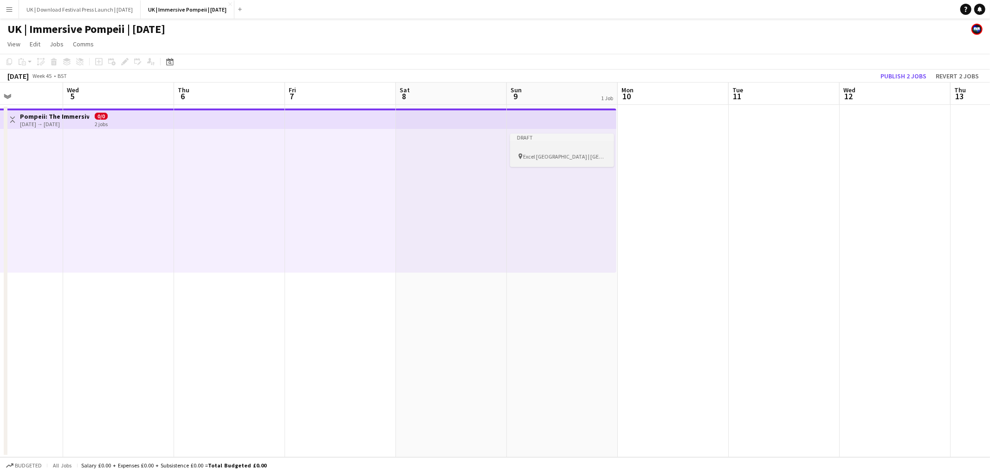
click at [580, 150] on div at bounding box center [562, 148] width 104 height 7
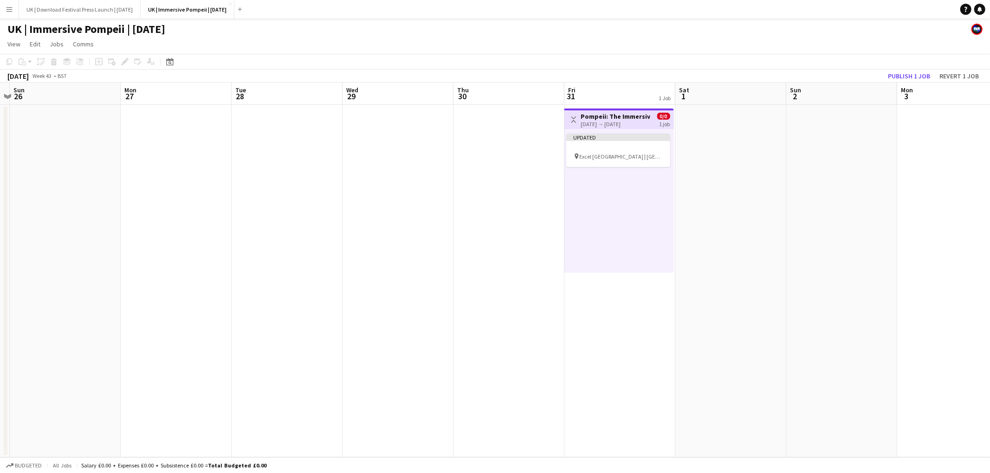
scroll to position [0, 213]
click at [603, 153] on div "pin Excel [GEOGRAPHIC_DATA] | [GEOGRAPHIC_DATA], [GEOGRAPHIC_DATA]" at bounding box center [617, 156] width 104 height 7
click at [607, 121] on div "[DATE] → [DATE]" at bounding box center [614, 124] width 69 height 7
drag, startPoint x: 688, startPoint y: 188, endPoint x: 659, endPoint y: 169, distance: 34.4
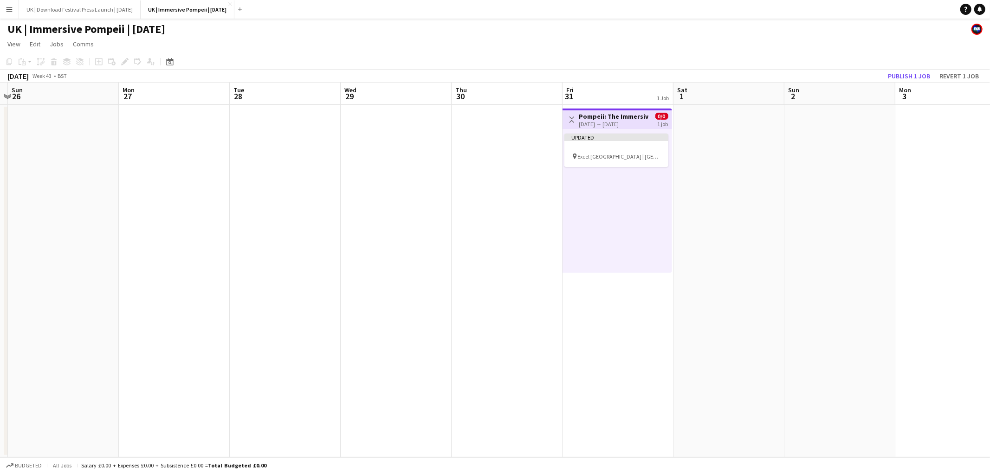
click at [687, 188] on app-date-cell at bounding box center [728, 281] width 111 height 353
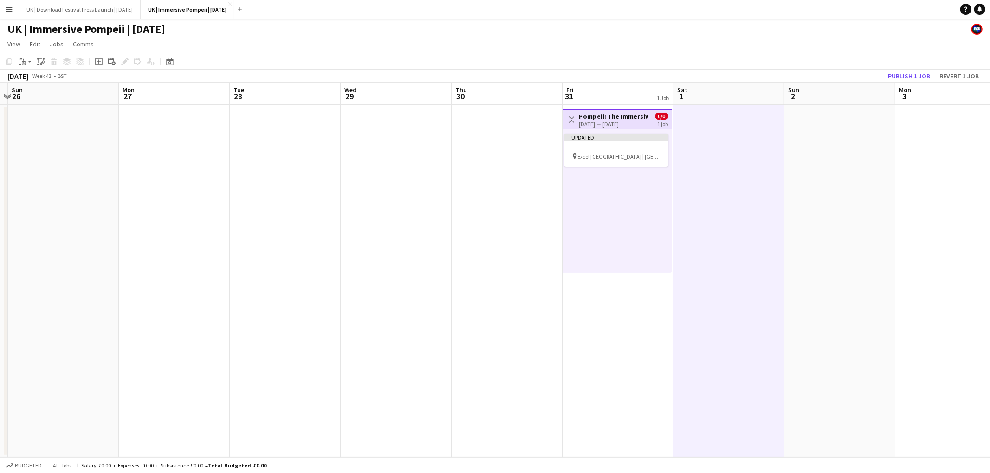
scroll to position [0, 214]
click at [596, 109] on app-top-bar "Toggle View Pompeii: The Immersive Exhibition [DATE] → [DATE] 0/0 1 job" at bounding box center [617, 119] width 110 height 20
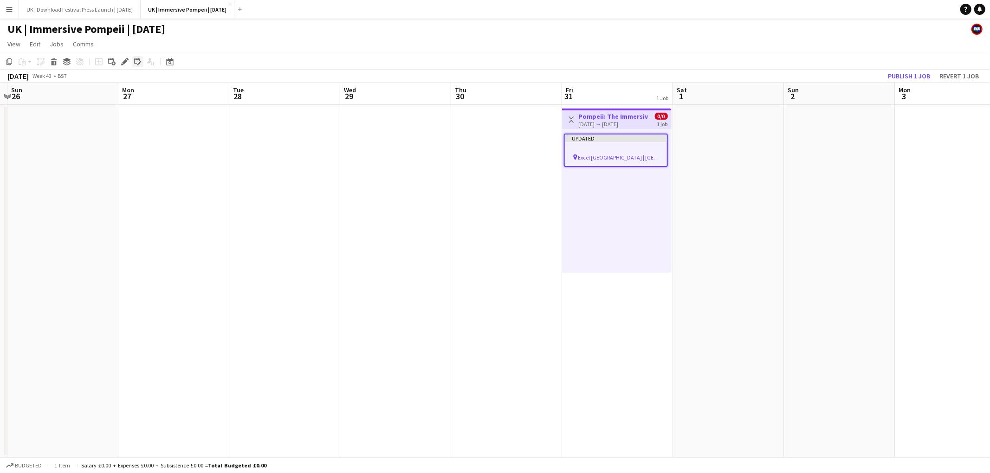
click at [134, 59] on icon at bounding box center [137, 61] width 7 height 7
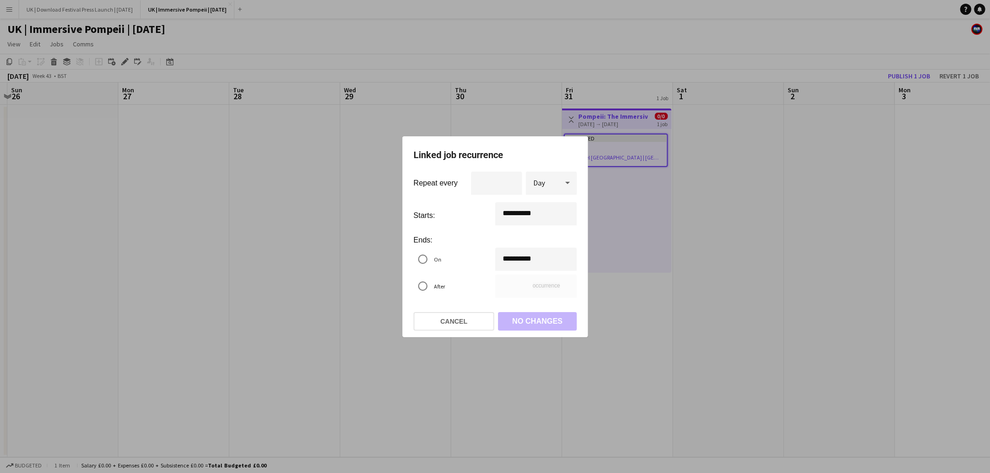
click at [537, 253] on div "**********" at bounding box center [495, 236] width 990 height 473
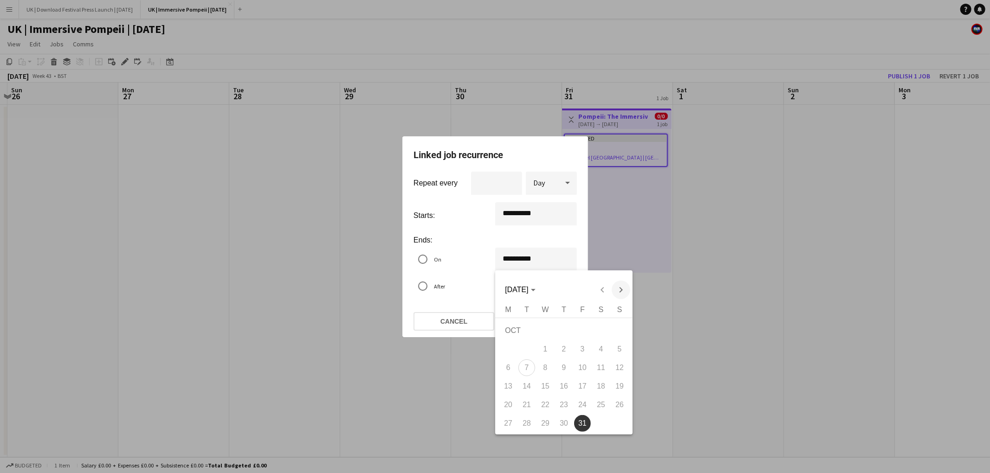
click at [622, 290] on span "Next month" at bounding box center [620, 290] width 19 height 19
click at [596, 370] on span "15" at bounding box center [601, 370] width 17 height 17
type input "**********"
type input "**"
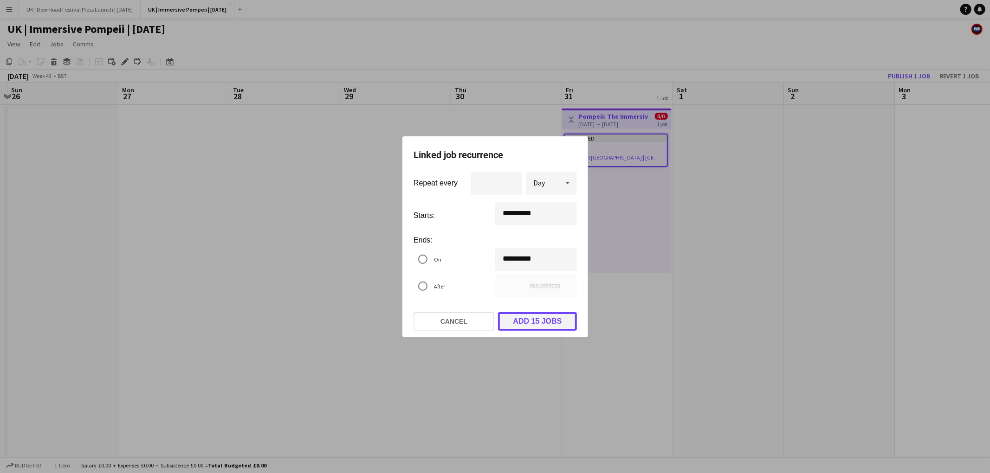
click at [530, 321] on button "Add 15 jobs" at bounding box center [537, 321] width 79 height 19
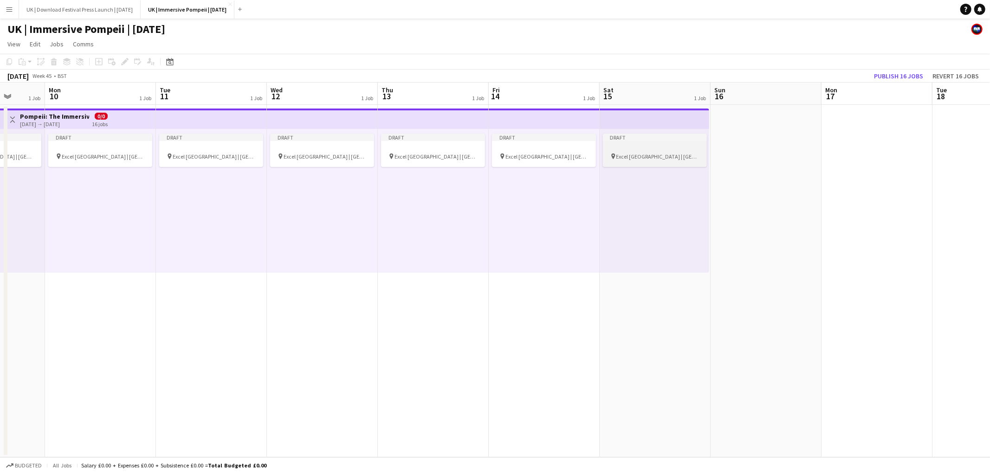
scroll to position [0, 289]
drag, startPoint x: 641, startPoint y: 151, endPoint x: 632, endPoint y: 152, distance: 8.4
click at [641, 151] on div at bounding box center [653, 148] width 104 height 7
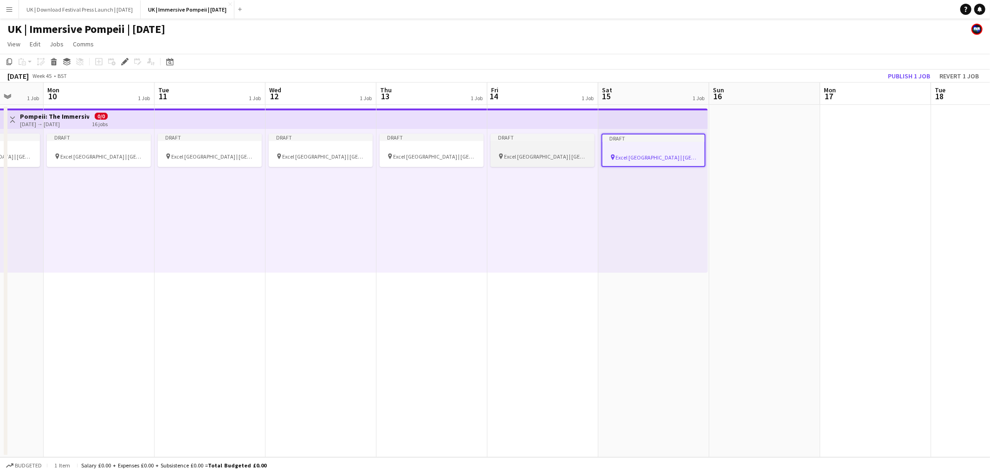
click at [569, 153] on div "pin Excel [GEOGRAPHIC_DATA] | [GEOGRAPHIC_DATA], [GEOGRAPHIC_DATA]" at bounding box center [542, 156] width 104 height 7
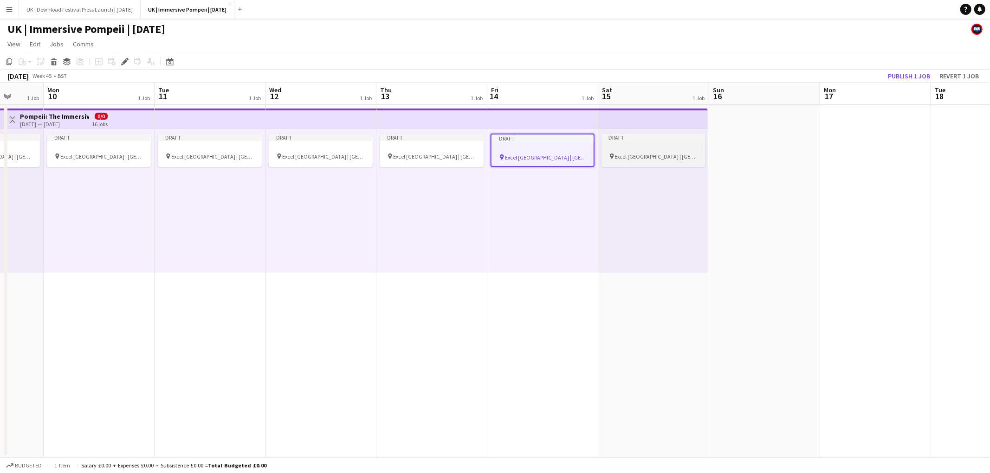
click at [683, 147] on div at bounding box center [653, 148] width 104 height 7
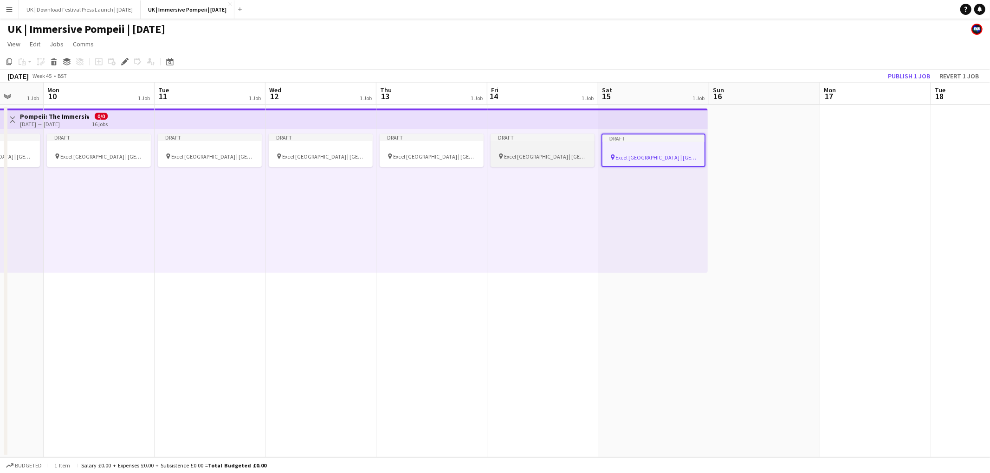
click at [567, 148] on div at bounding box center [542, 148] width 104 height 7
drag, startPoint x: 394, startPoint y: 154, endPoint x: 368, endPoint y: 157, distance: 25.7
click at [394, 154] on span "Excel [GEOGRAPHIC_DATA] | [GEOGRAPHIC_DATA], [GEOGRAPHIC_DATA]" at bounding box center [434, 156] width 83 height 7
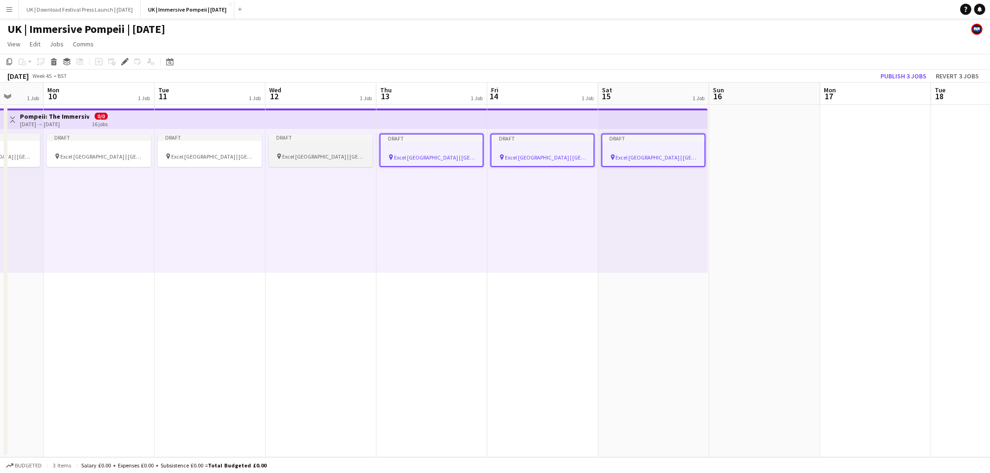
click at [320, 157] on span "Excel [GEOGRAPHIC_DATA] | [GEOGRAPHIC_DATA], [GEOGRAPHIC_DATA]" at bounding box center [323, 156] width 83 height 7
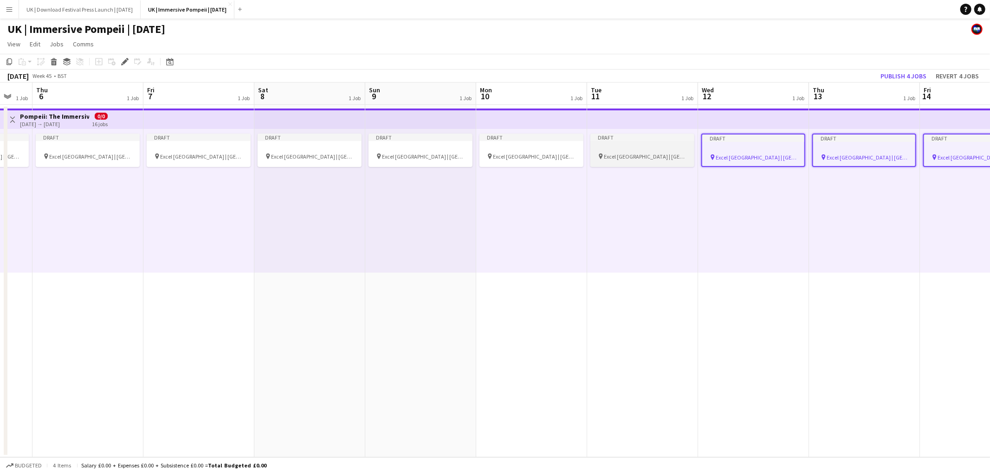
click at [602, 149] on div at bounding box center [642, 148] width 104 height 7
drag, startPoint x: 525, startPoint y: 152, endPoint x: 433, endPoint y: 157, distance: 91.5
click at [521, 153] on app-calendar-viewport "Tue 4 1 Job Wed 5 1 Job Thu 6 1 Job Fri 7 1 Job Sat 8 1 Job Sun 9 1 Job Mon 10 …" at bounding box center [495, 270] width 990 height 375
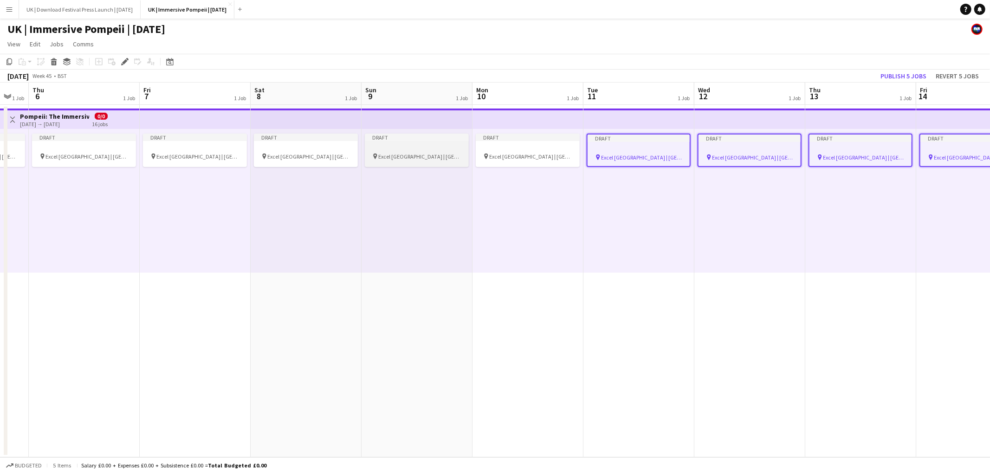
click at [430, 157] on span "Excel [GEOGRAPHIC_DATA] | [GEOGRAPHIC_DATA], [GEOGRAPHIC_DATA]" at bounding box center [419, 156] width 83 height 7
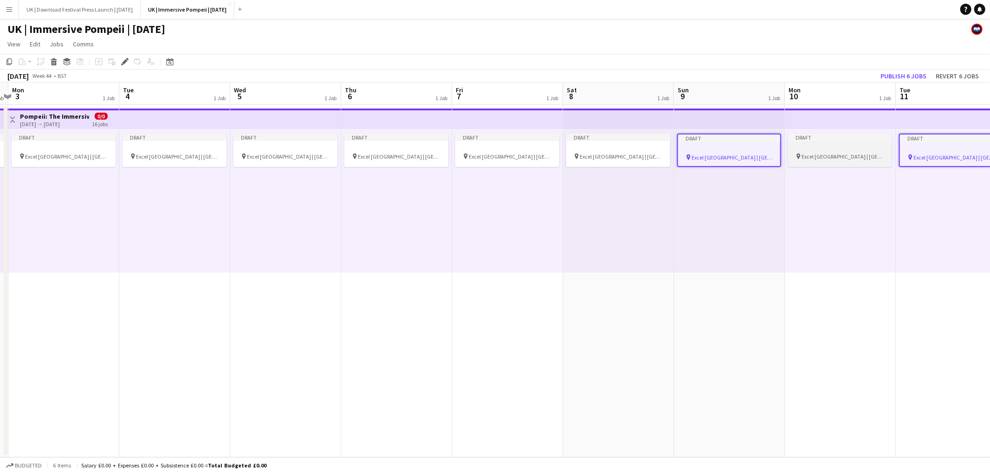
click at [840, 150] on div at bounding box center [840, 148] width 104 height 7
click at [600, 160] on div "pin Excel [GEOGRAPHIC_DATA] | [GEOGRAPHIC_DATA], [GEOGRAPHIC_DATA]" at bounding box center [618, 156] width 104 height 7
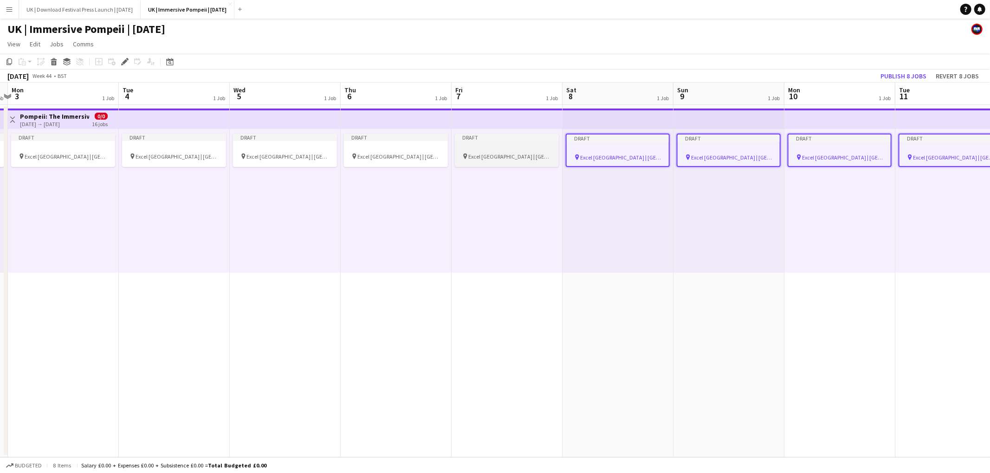
click at [503, 159] on span "Excel [GEOGRAPHIC_DATA] | [GEOGRAPHIC_DATA], [GEOGRAPHIC_DATA]" at bounding box center [509, 156] width 83 height 7
drag, startPoint x: 405, startPoint y: 158, endPoint x: 415, endPoint y: 154, distance: 11.3
click at [405, 158] on span "Excel [GEOGRAPHIC_DATA] | [GEOGRAPHIC_DATA], [GEOGRAPHIC_DATA]" at bounding box center [398, 156] width 83 height 7
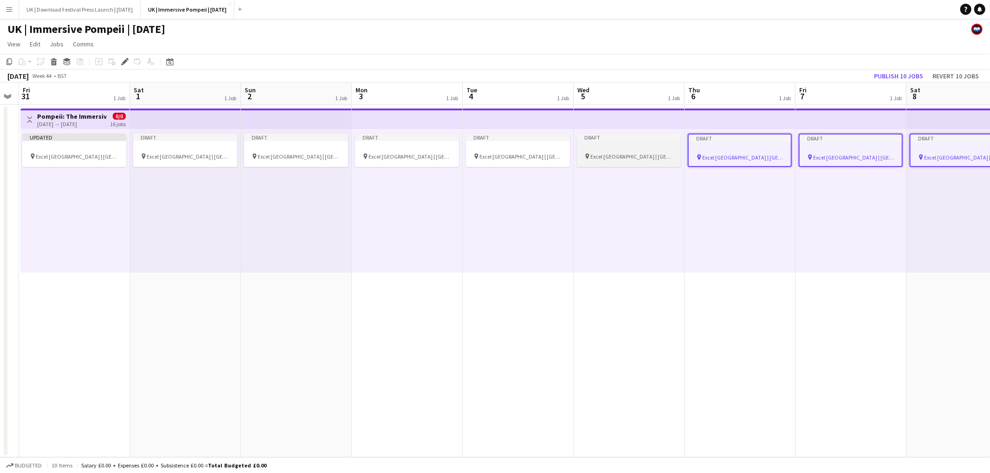
drag, startPoint x: 620, startPoint y: 150, endPoint x: 603, endPoint y: 152, distance: 17.3
click at [620, 150] on div at bounding box center [629, 148] width 104 height 7
drag, startPoint x: 503, startPoint y: 151, endPoint x: 417, endPoint y: 156, distance: 86.9
click at [503, 151] on div at bounding box center [518, 148] width 104 height 7
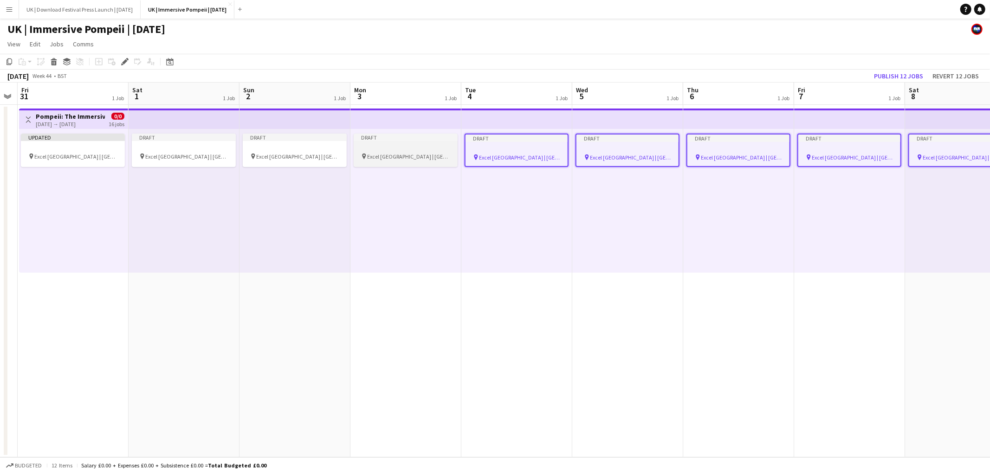
click at [397, 156] on span "Excel [GEOGRAPHIC_DATA] | [GEOGRAPHIC_DATA], [GEOGRAPHIC_DATA]" at bounding box center [408, 156] width 83 height 7
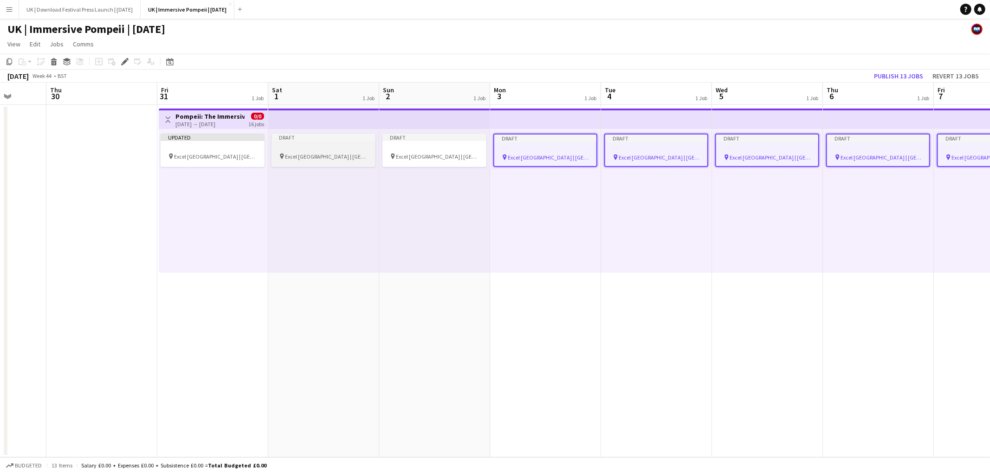
scroll to position [0, 224]
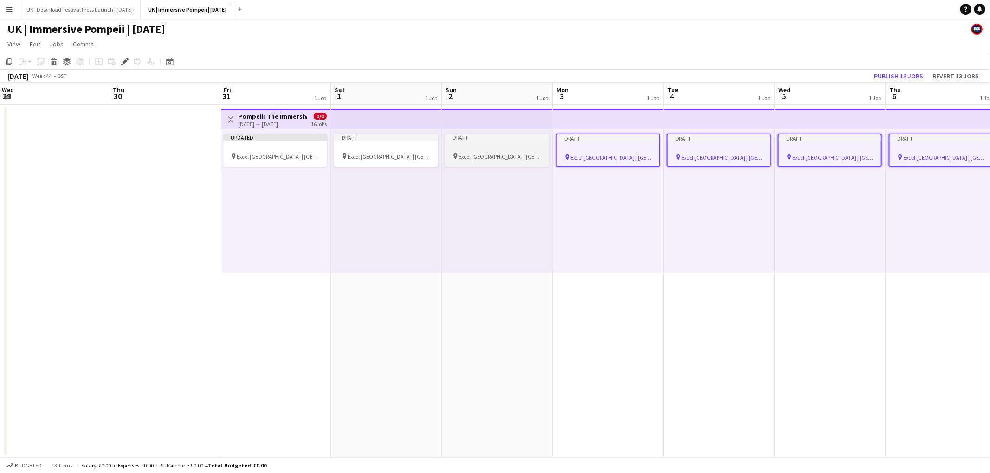
click at [490, 153] on span "Excel [GEOGRAPHIC_DATA] | [GEOGRAPHIC_DATA], [GEOGRAPHIC_DATA]" at bounding box center [499, 156] width 83 height 7
click at [383, 154] on span "Excel [GEOGRAPHIC_DATA] | [GEOGRAPHIC_DATA], [GEOGRAPHIC_DATA]" at bounding box center [389, 156] width 83 height 7
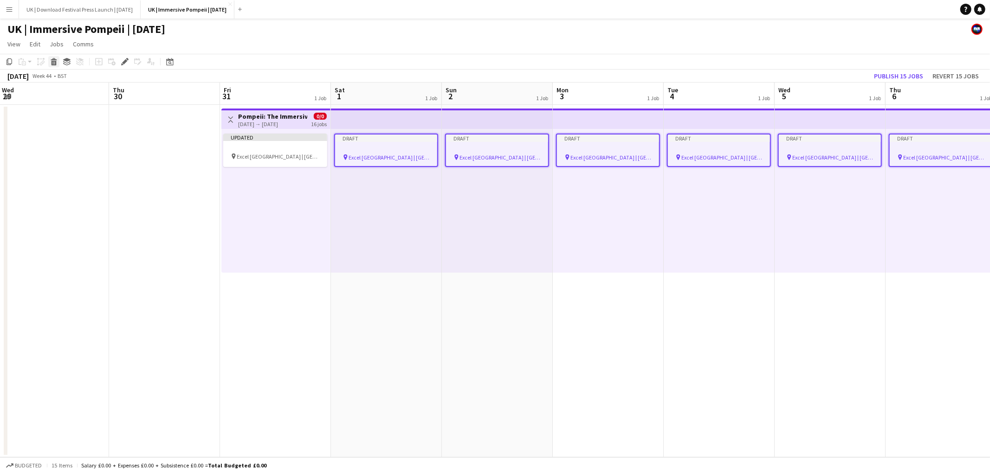
click at [52, 60] on icon "Delete" at bounding box center [53, 61] width 7 height 7
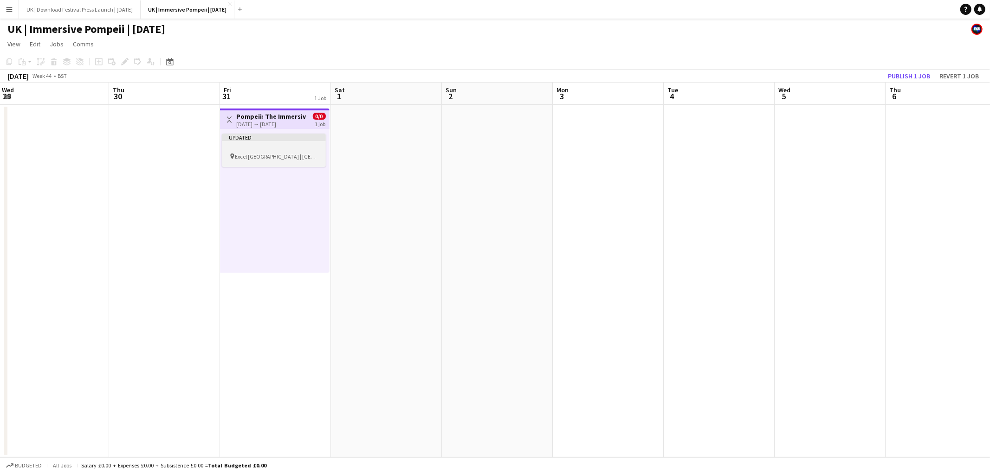
click at [286, 154] on span "Excel [GEOGRAPHIC_DATA] | [GEOGRAPHIC_DATA], [GEOGRAPHIC_DATA]" at bounding box center [276, 156] width 83 height 7
click at [286, 154] on span "Excel [GEOGRAPHIC_DATA] | [GEOGRAPHIC_DATA], [GEOGRAPHIC_DATA]" at bounding box center [276, 157] width 81 height 7
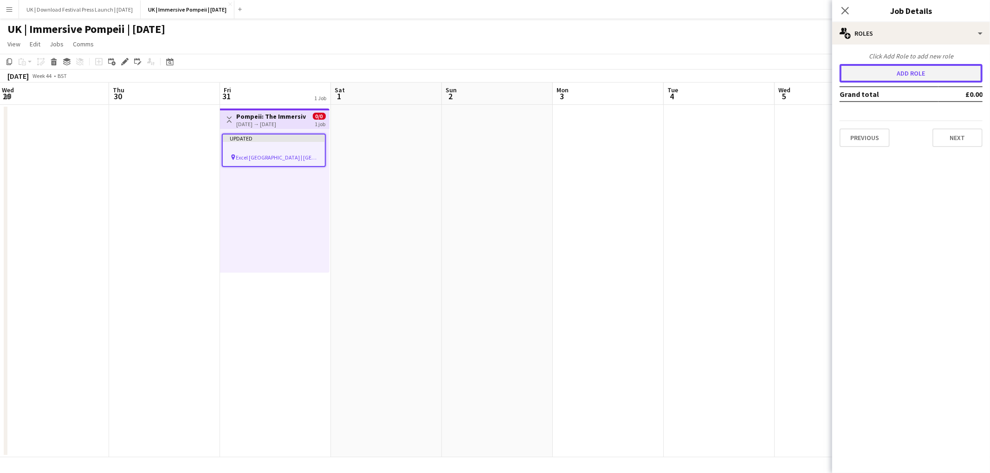
click at [910, 64] on button "Add role" at bounding box center [910, 73] width 143 height 19
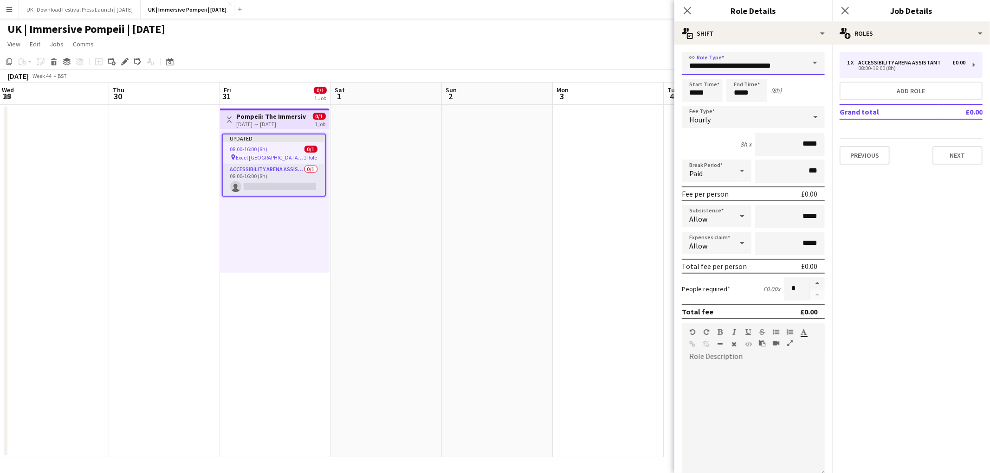
drag, startPoint x: 767, startPoint y: 66, endPoint x: 617, endPoint y: 66, distance: 149.4
click at [617, 66] on body "Menu Boards Boards Boards All jobs Status Workforce Workforce My Workforce Recr…" at bounding box center [495, 236] width 990 height 473
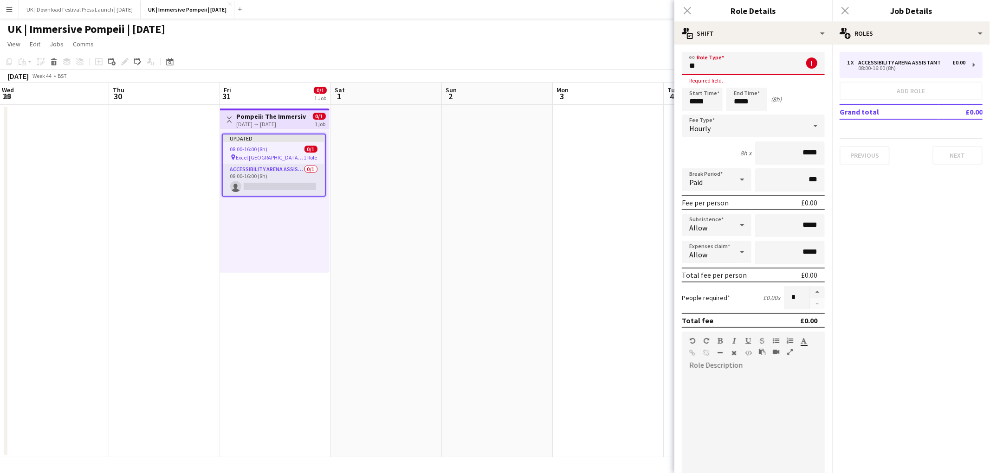
type input "*"
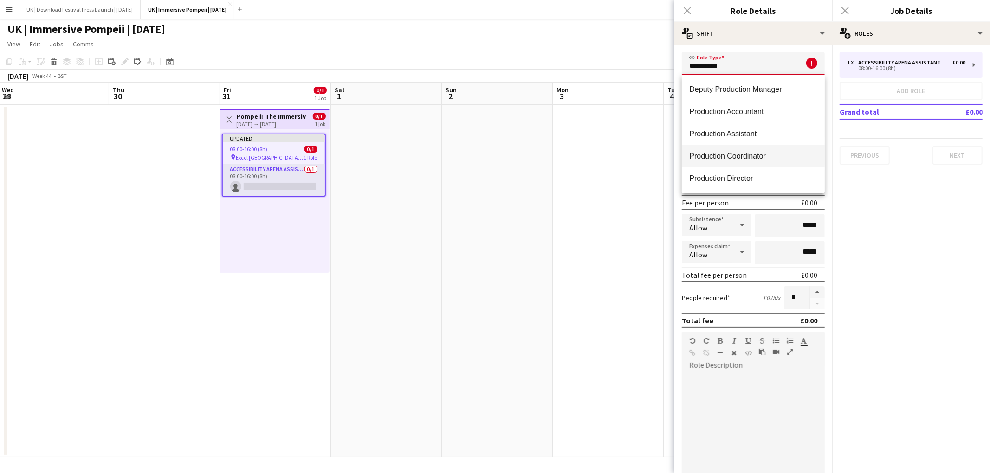
click at [728, 157] on span "Production Coordinator" at bounding box center [753, 156] width 128 height 9
type input "**********"
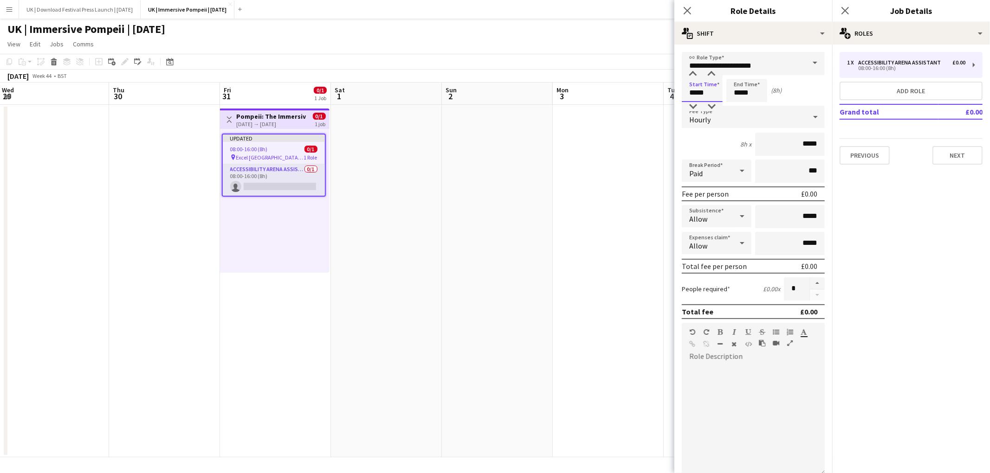
drag, startPoint x: 715, startPoint y: 94, endPoint x: 682, endPoint y: 94, distance: 33.9
click at [682, 94] on input "*****" at bounding box center [702, 90] width 41 height 23
type input "*****"
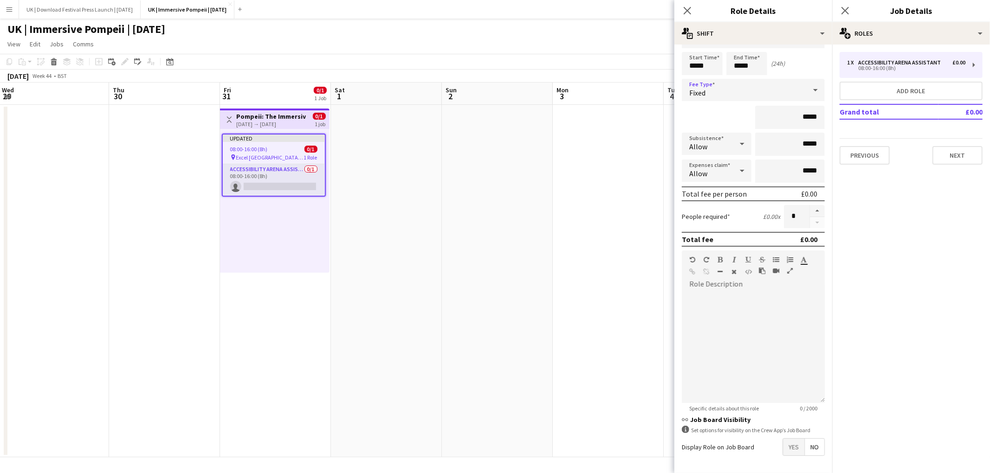
scroll to position [59, 0]
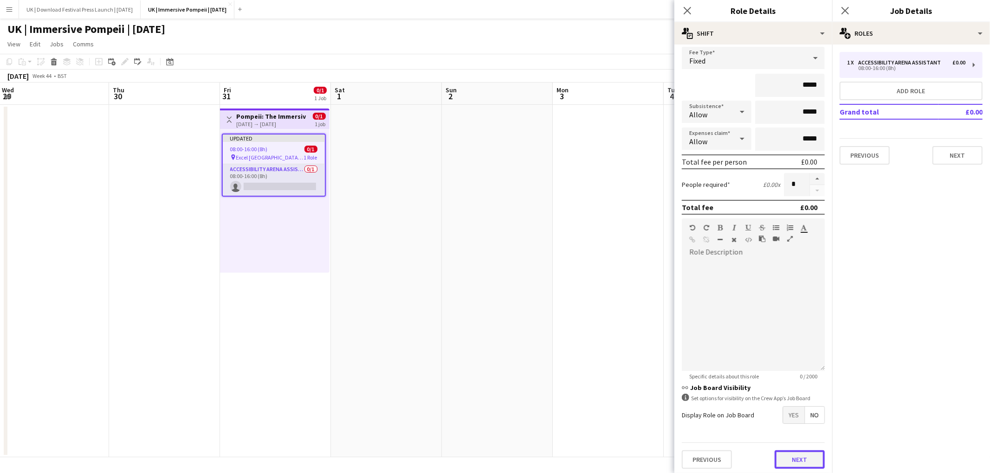
click at [799, 453] on button "Next" at bounding box center [799, 460] width 50 height 19
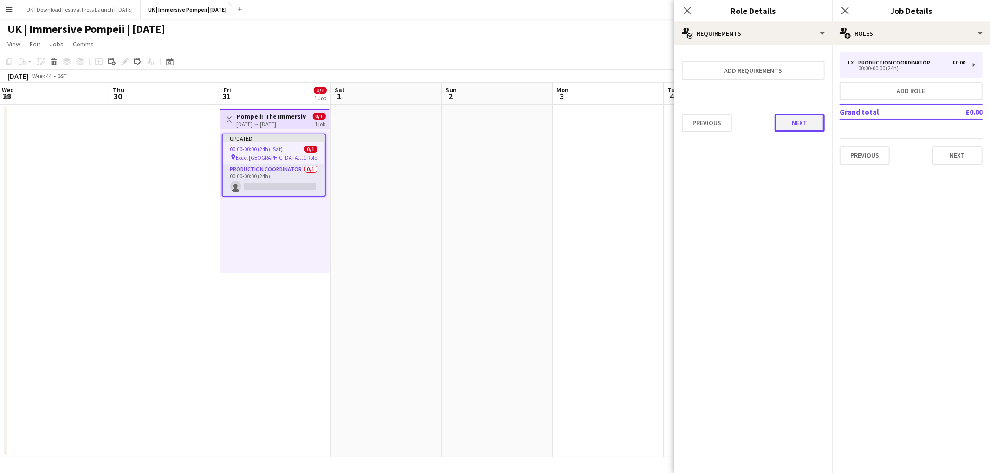
click at [798, 123] on button "Next" at bounding box center [799, 123] width 50 height 19
click at [798, 124] on button "Finish" at bounding box center [807, 133] width 35 height 19
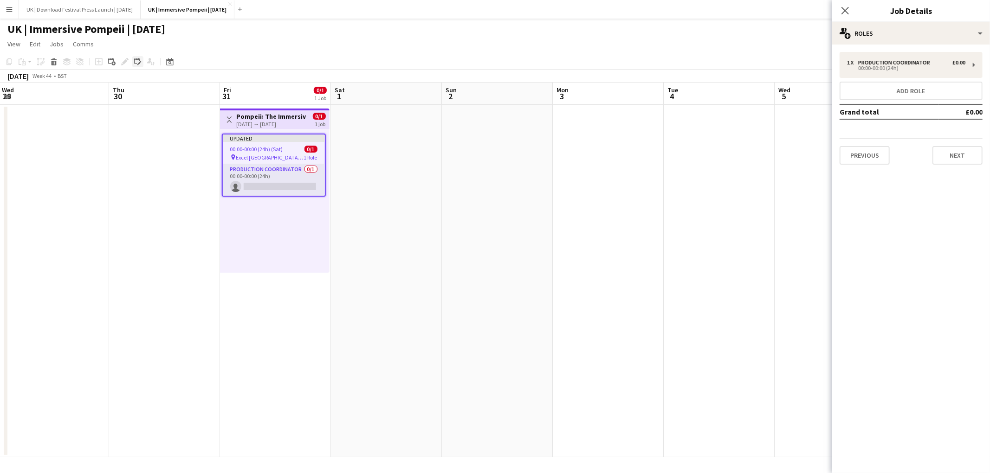
click at [136, 61] on icon "Edit linked Job" at bounding box center [137, 61] width 7 height 7
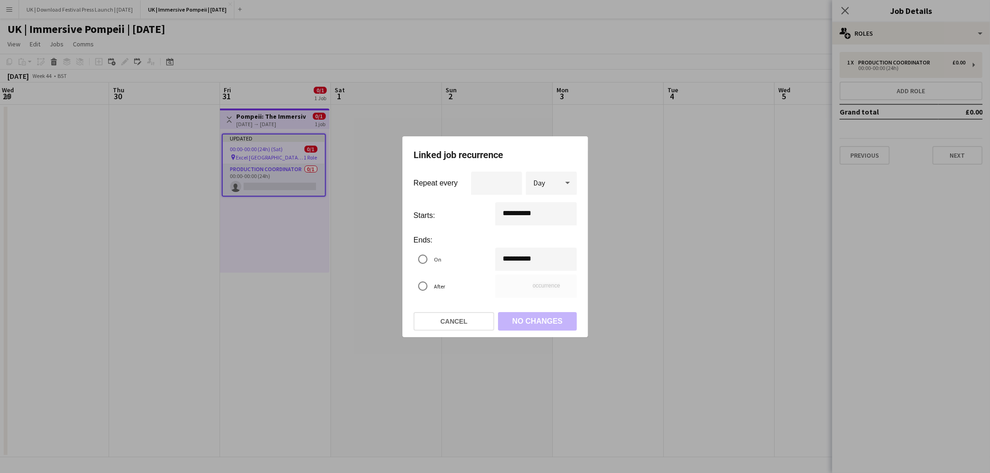
click at [521, 259] on div "**********" at bounding box center [495, 236] width 990 height 473
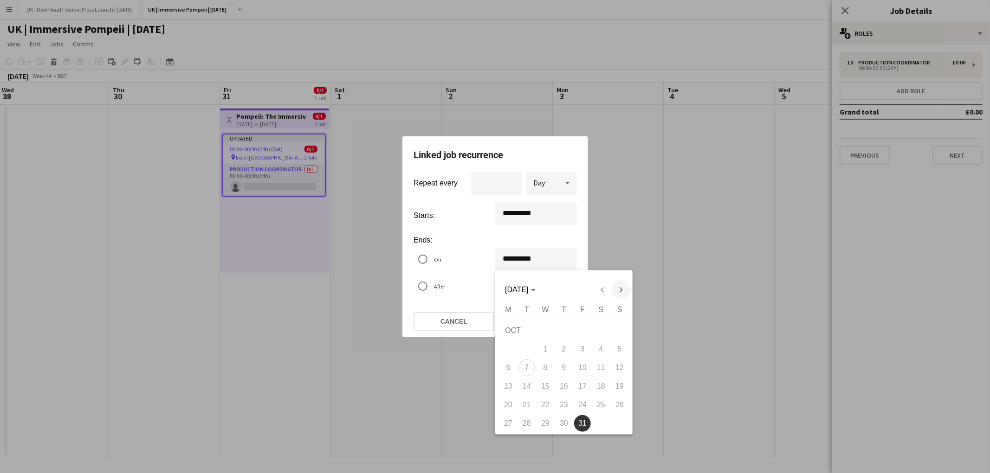
click at [619, 289] on span "Next month" at bounding box center [620, 290] width 19 height 19
click at [602, 372] on span "15" at bounding box center [601, 370] width 17 height 17
type input "**********"
type input "**"
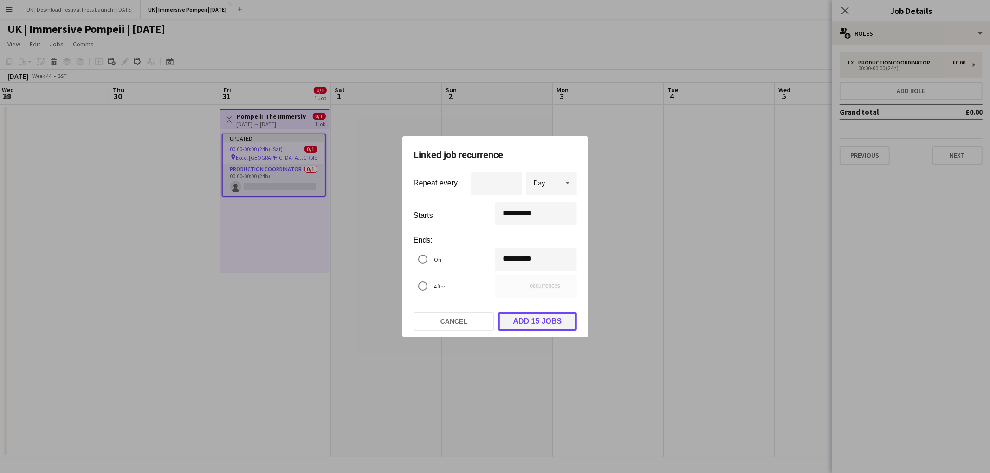
click at [534, 318] on button "Add 15 jobs" at bounding box center [537, 321] width 79 height 19
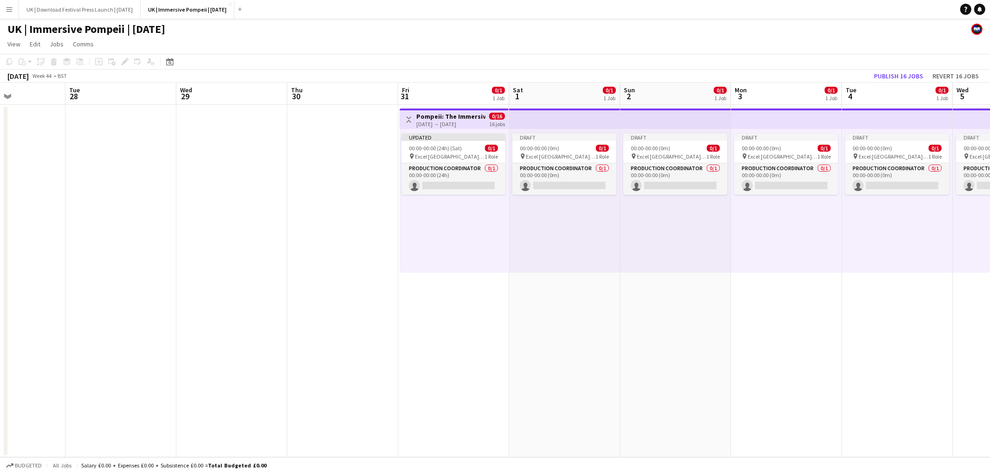
scroll to position [0, 324]
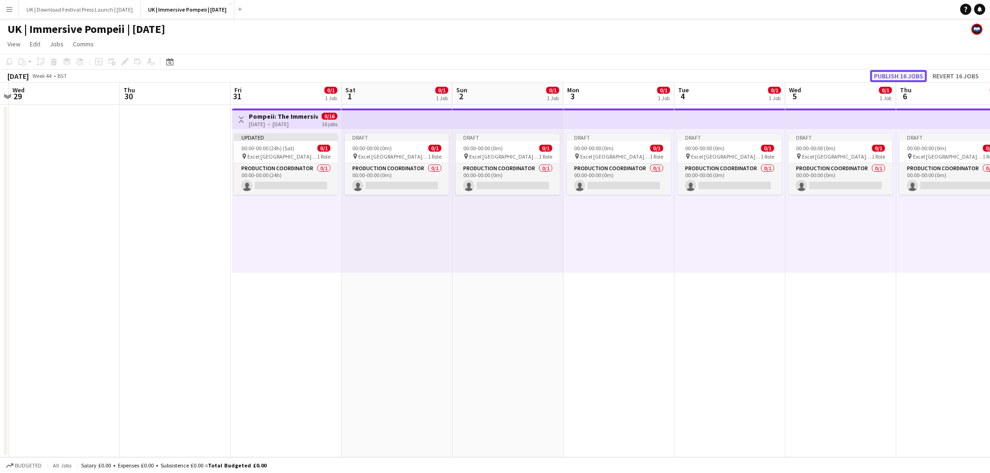
click at [897, 77] on button "Publish 16 jobs" at bounding box center [898, 76] width 57 height 12
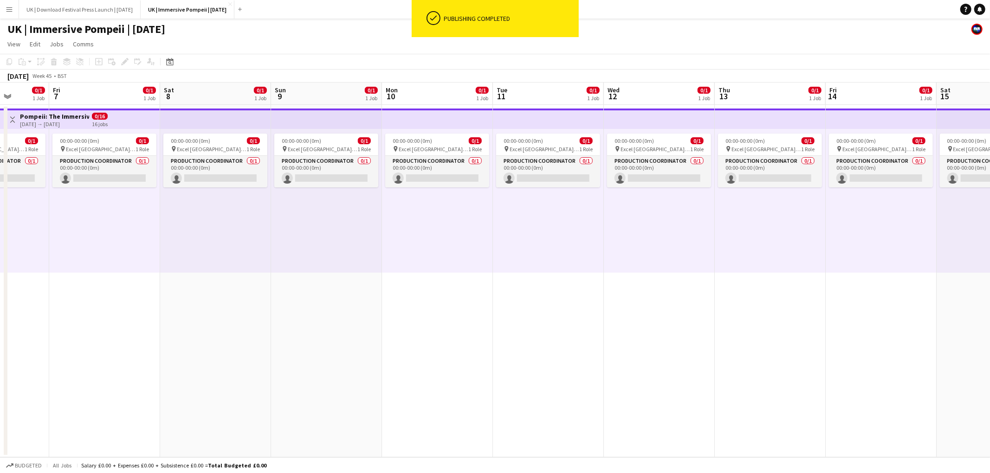
scroll to position [0, 285]
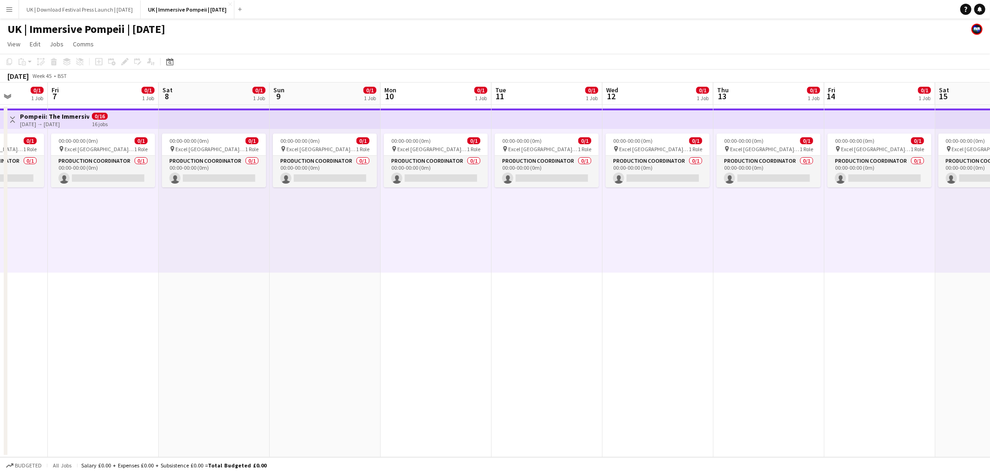
click at [6, 12] on app-icon "Menu" at bounding box center [9, 9] width 7 height 7
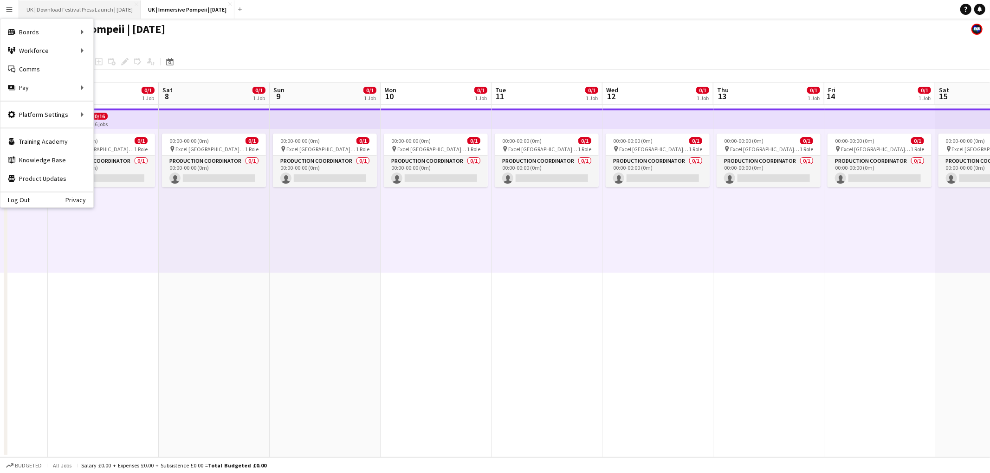
click at [102, 6] on button "UK | Download Festival Press Launch | [DATE] Close" at bounding box center [80, 9] width 122 height 18
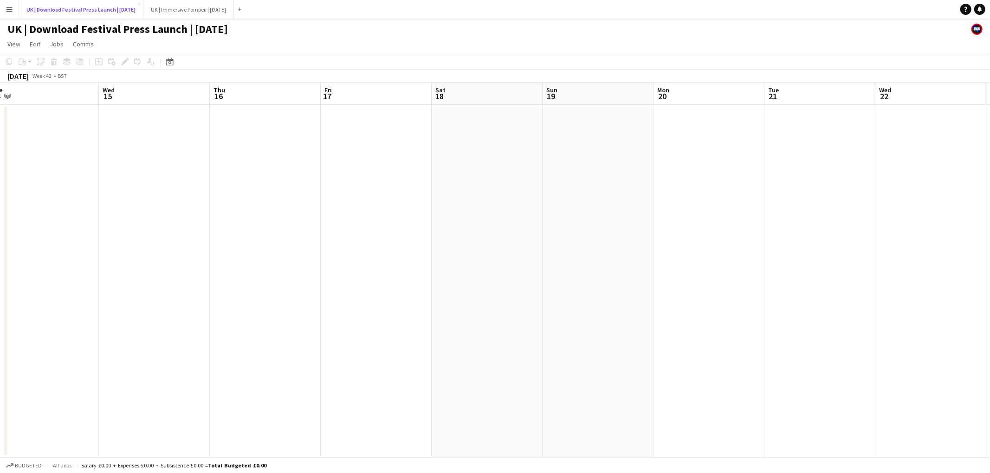
scroll to position [0, 229]
click at [7, 14] on button "Menu" at bounding box center [9, 9] width 19 height 19
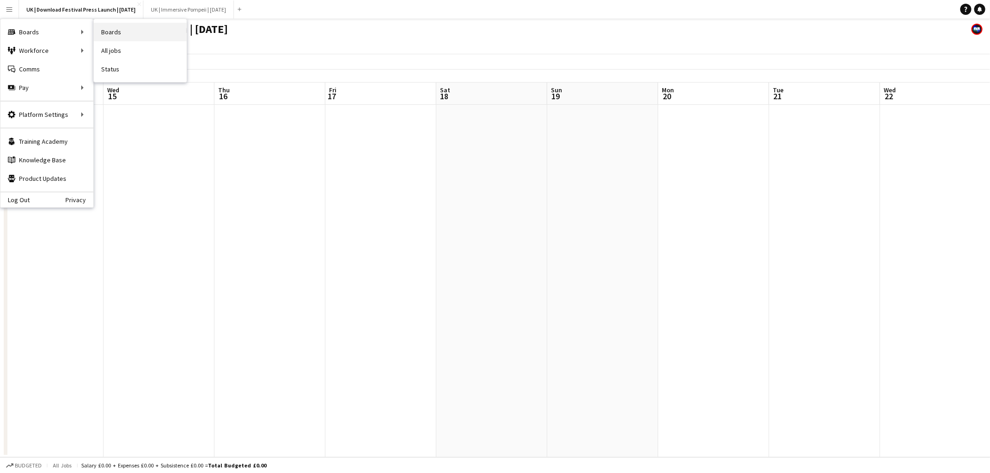
click at [122, 32] on link "Boards" at bounding box center [140, 32] width 93 height 19
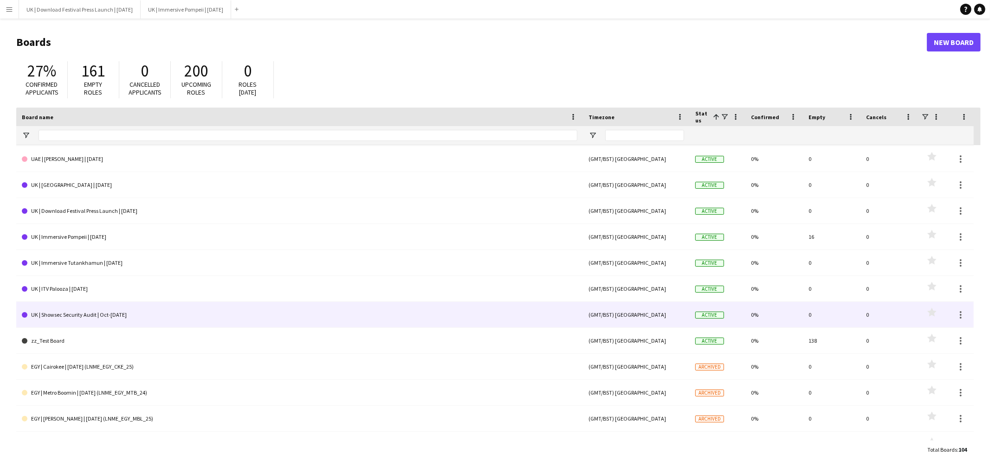
scroll to position [187, 0]
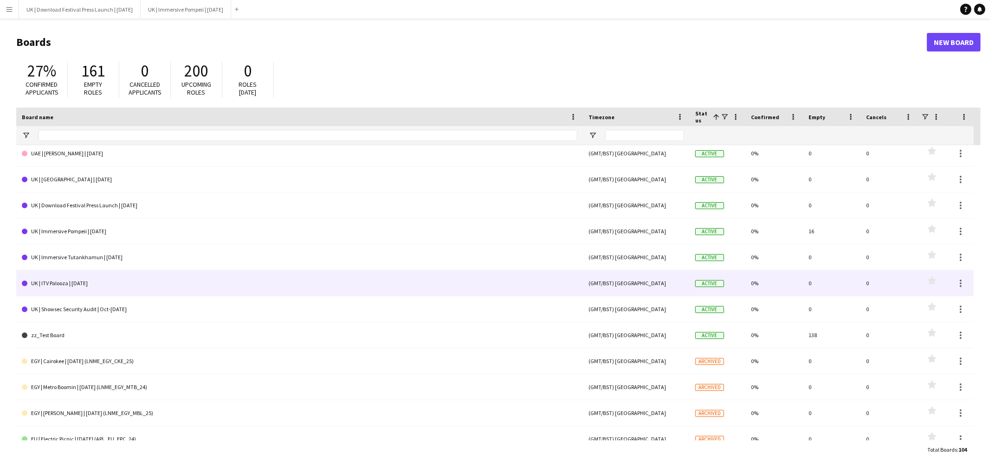
click at [106, 260] on link "UK | Immersive Tutankhamun | [DATE]" at bounding box center [299, 258] width 555 height 26
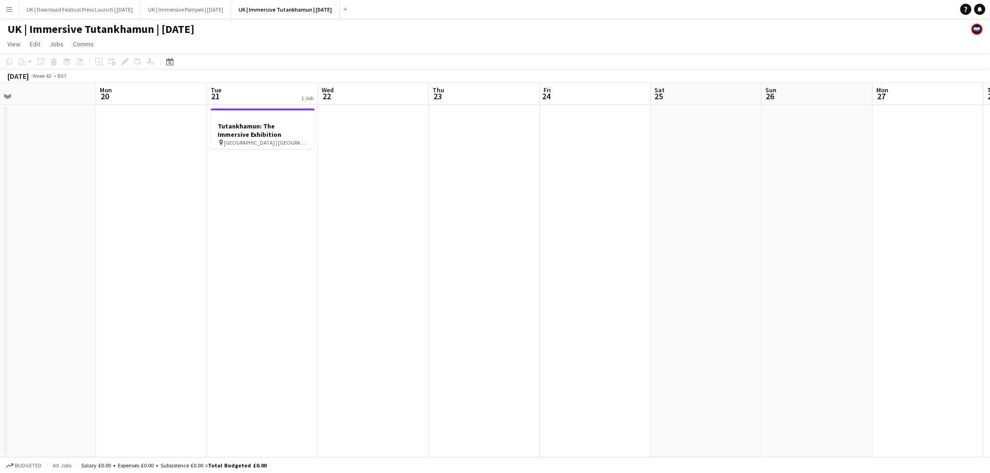
scroll to position [0, 237]
click at [8, 12] on app-icon "Menu" at bounding box center [9, 9] width 7 height 7
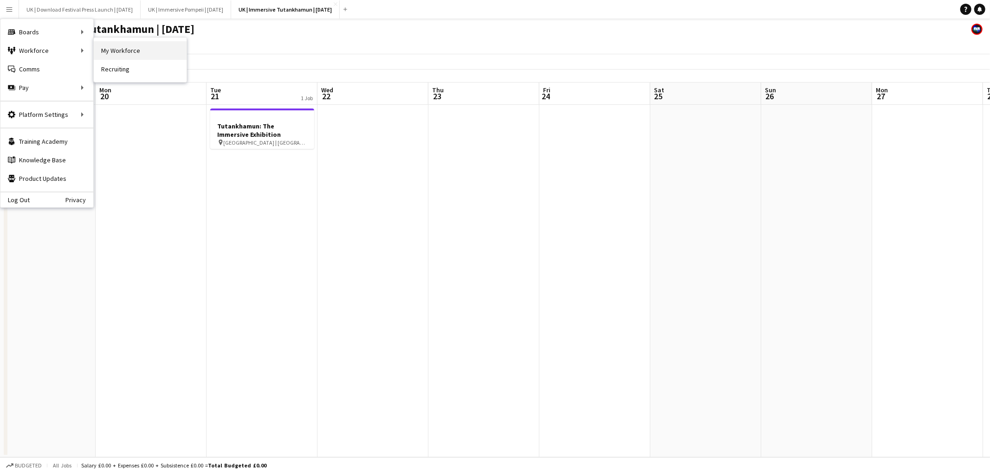
click at [121, 51] on link "My Workforce" at bounding box center [140, 50] width 93 height 19
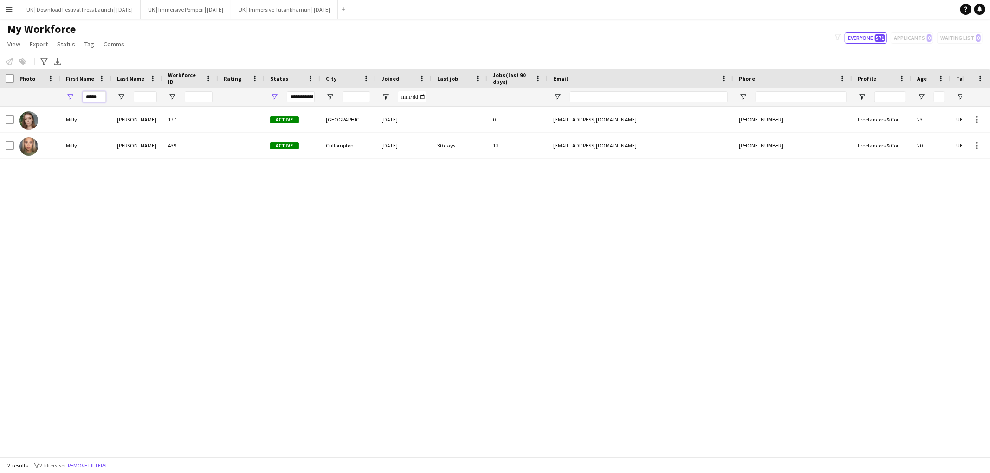
click at [97, 97] on input "*****" at bounding box center [94, 96] width 23 height 11
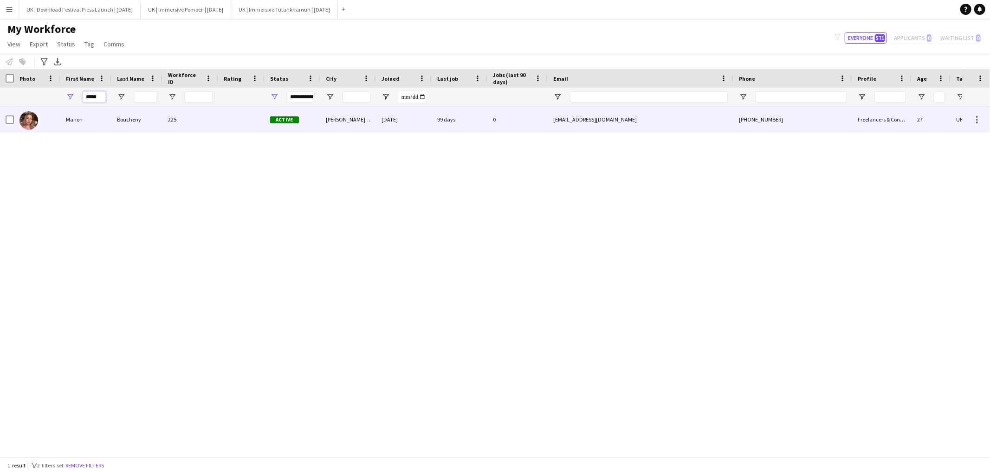
type input "*****"
click at [84, 125] on div "Manon" at bounding box center [85, 120] width 51 height 26
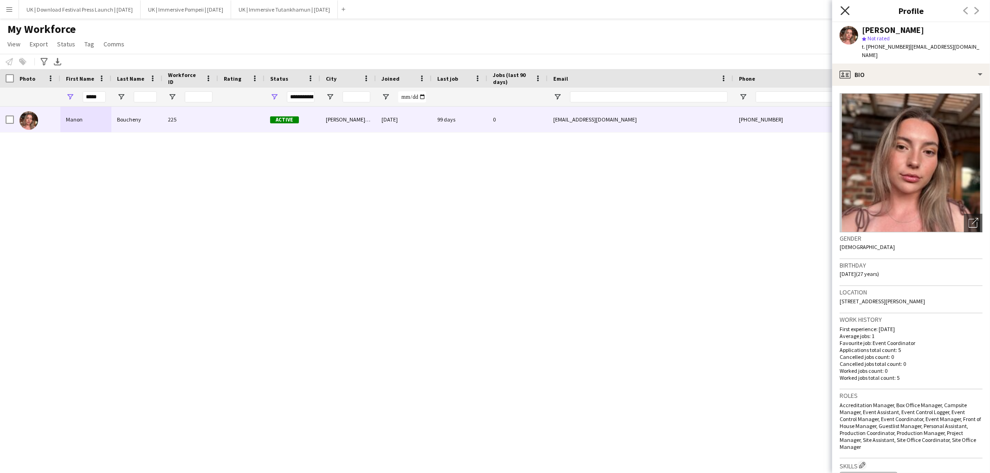
click at [846, 13] on icon "Close pop-in" at bounding box center [844, 10] width 9 height 9
